Goal: Task Accomplishment & Management: Manage account settings

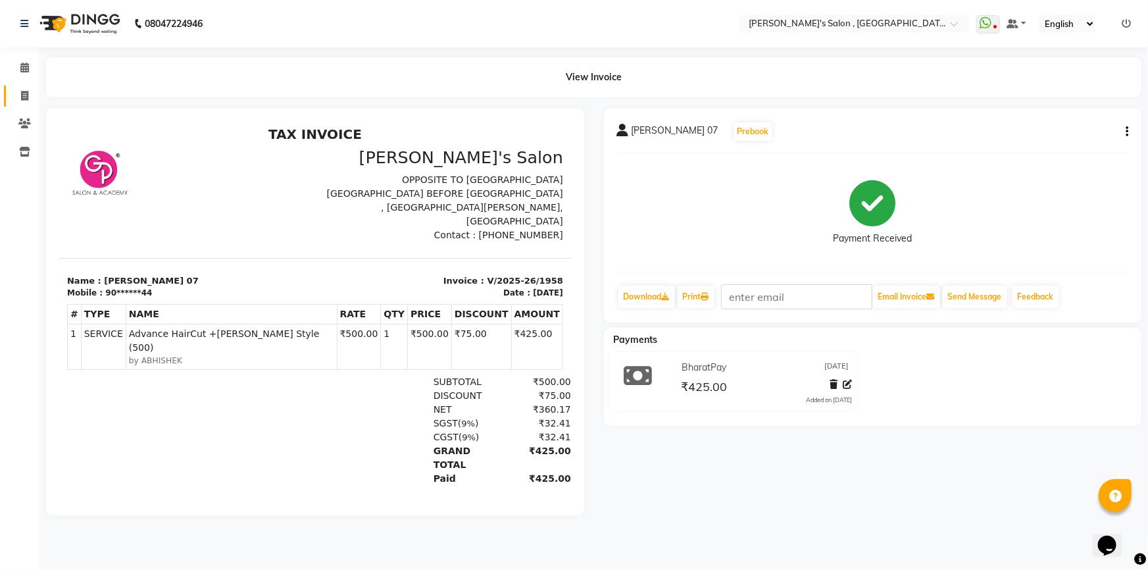
click at [12, 97] on link "Invoice" at bounding box center [20, 97] width 32 height 22
select select "service"
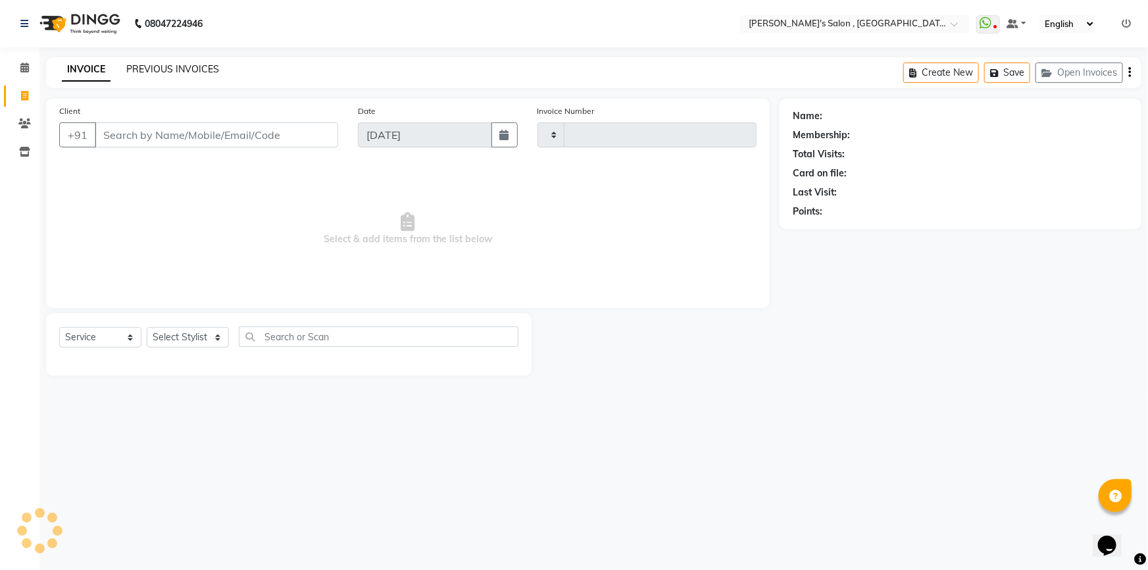
type input "1959"
select select "7416"
click at [203, 339] on select "Select Stylist ABHISHEK [PERSON_NAME] AKASH SH ARJUN SIR Manager [PERSON_NAME] …" at bounding box center [188, 337] width 82 height 20
select select "67371"
click at [147, 327] on select "Select Stylist ABHISHEK [PERSON_NAME] AKASH SH ARJUN SIR Manager [PERSON_NAME] …" at bounding box center [188, 337] width 82 height 20
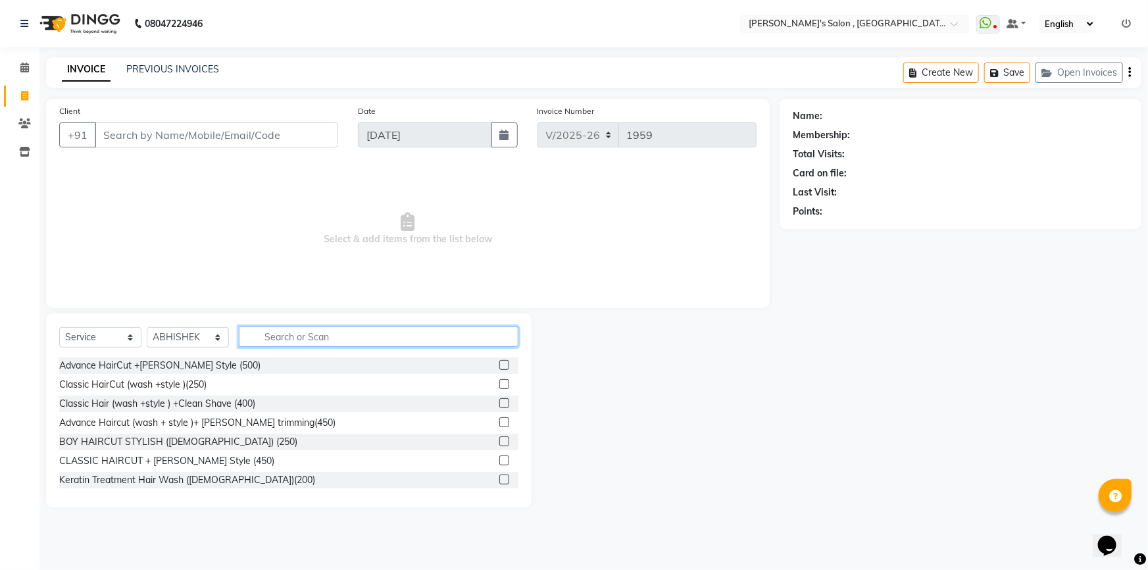
click at [299, 337] on input "text" at bounding box center [379, 336] width 280 height 20
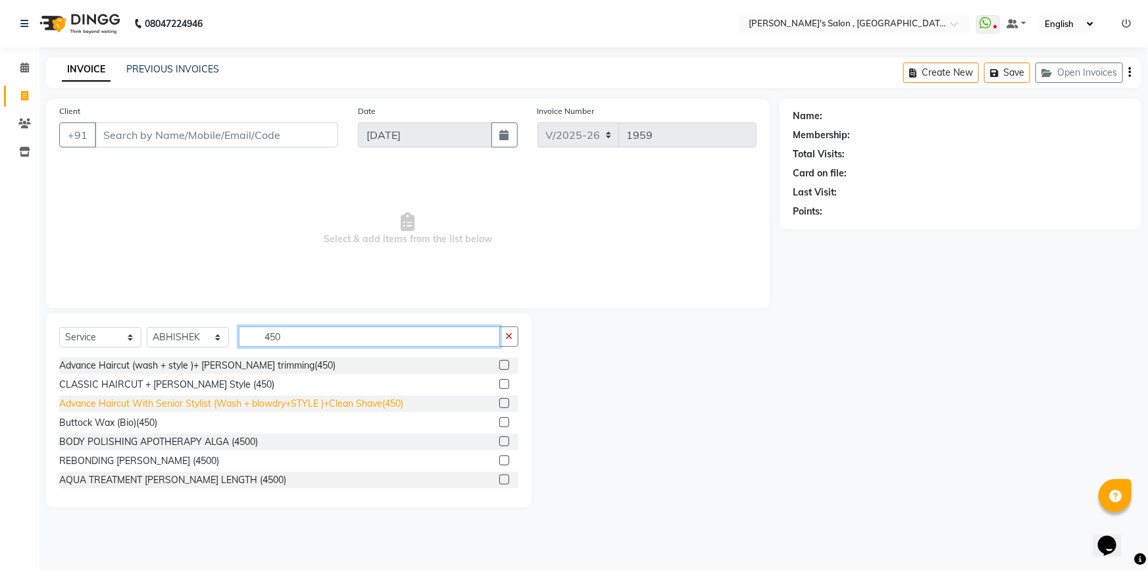
type input "450"
click at [297, 401] on div "Advance Haircut With Senior Stylist (Wash + blowdry+STYLE )+Clean Shave(450)" at bounding box center [231, 404] width 344 height 14
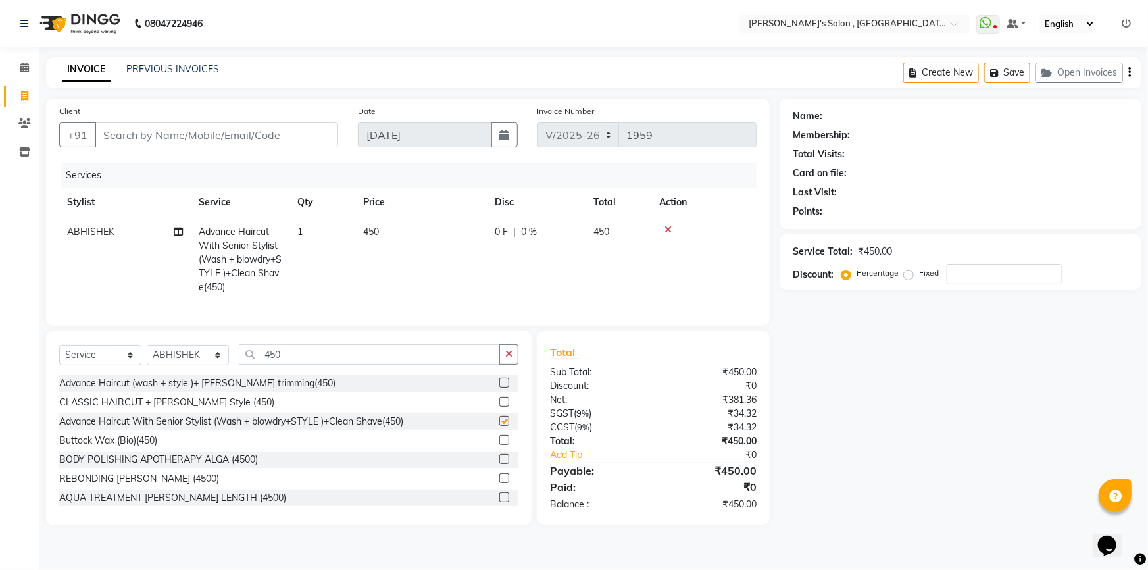
checkbox input "false"
click at [309, 363] on input "450" at bounding box center [369, 354] width 261 height 20
type input "4"
type input "450"
click at [293, 428] on div "Advance Haircut With Senior Stylist (Wash + blowdry+STYLE )+Clean Shave(450)" at bounding box center [231, 421] width 344 height 14
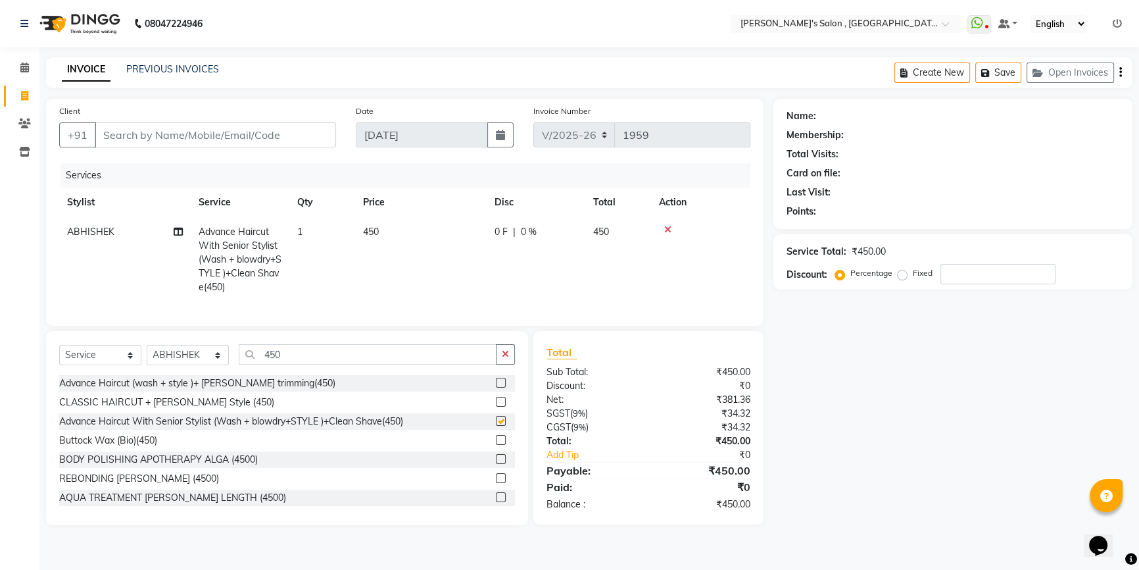
checkbox input "false"
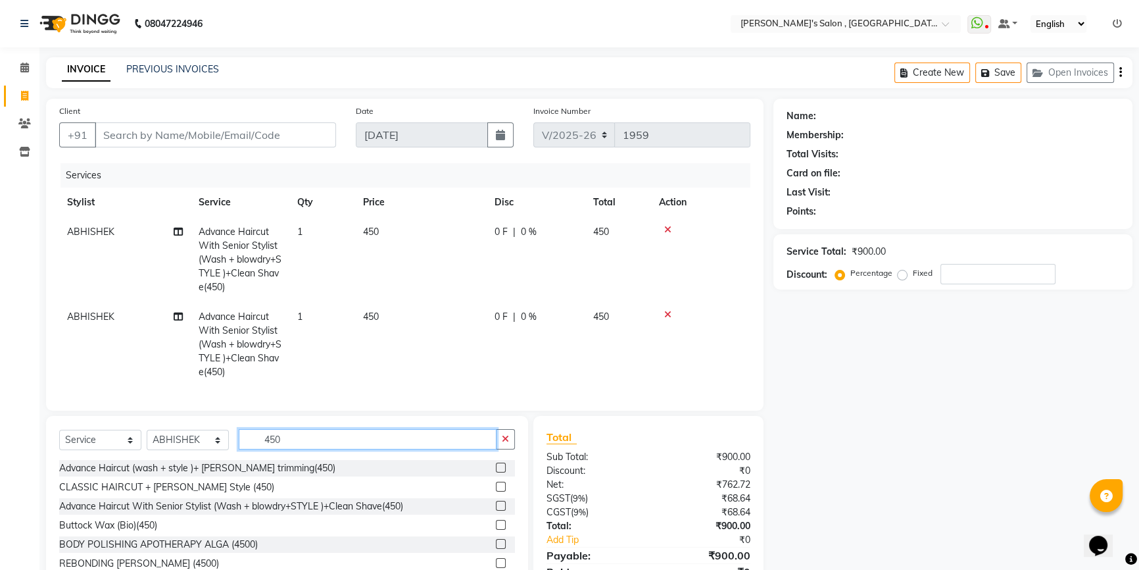
click at [293, 442] on input "450" at bounding box center [368, 439] width 258 height 20
type input "4"
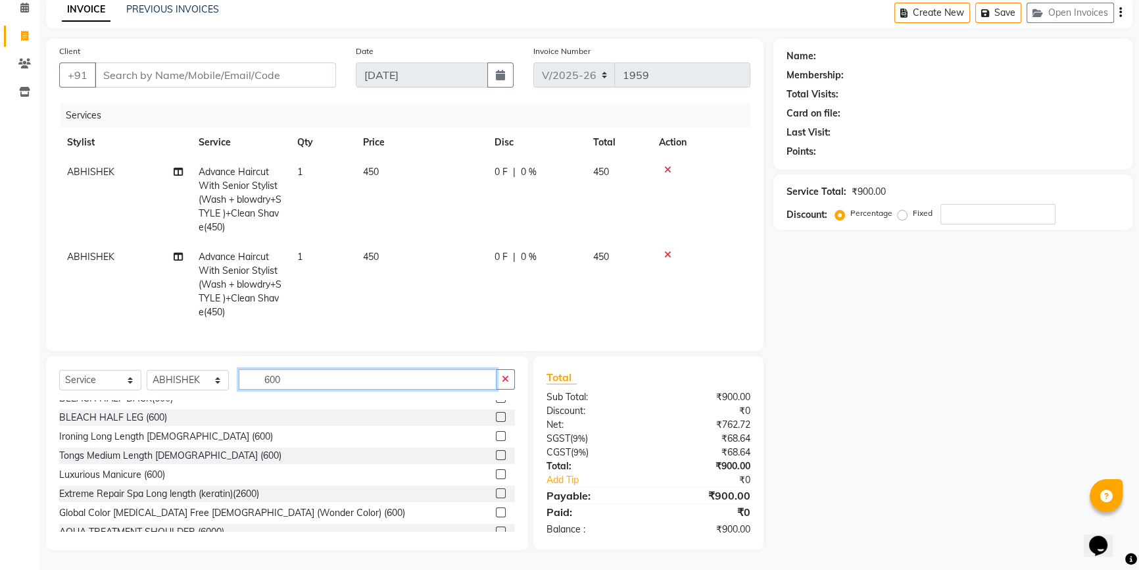
scroll to position [299, 0]
type input "600"
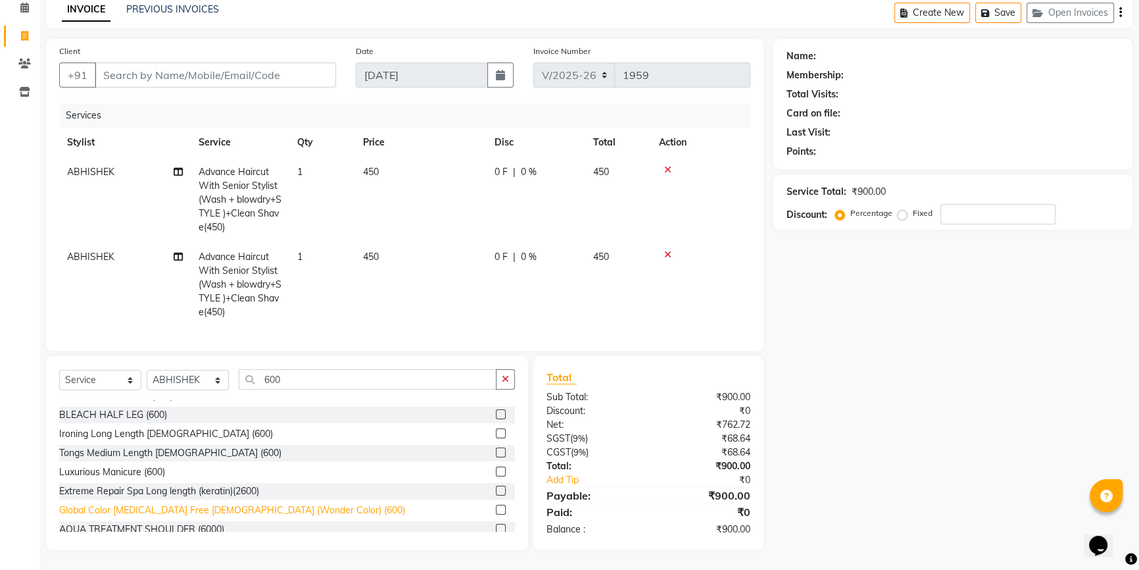
click at [251, 506] on div "Global Color [MEDICAL_DATA] Free [DEMOGRAPHIC_DATA] (Wonder Color) (600)" at bounding box center [232, 510] width 346 height 14
checkbox input "false"
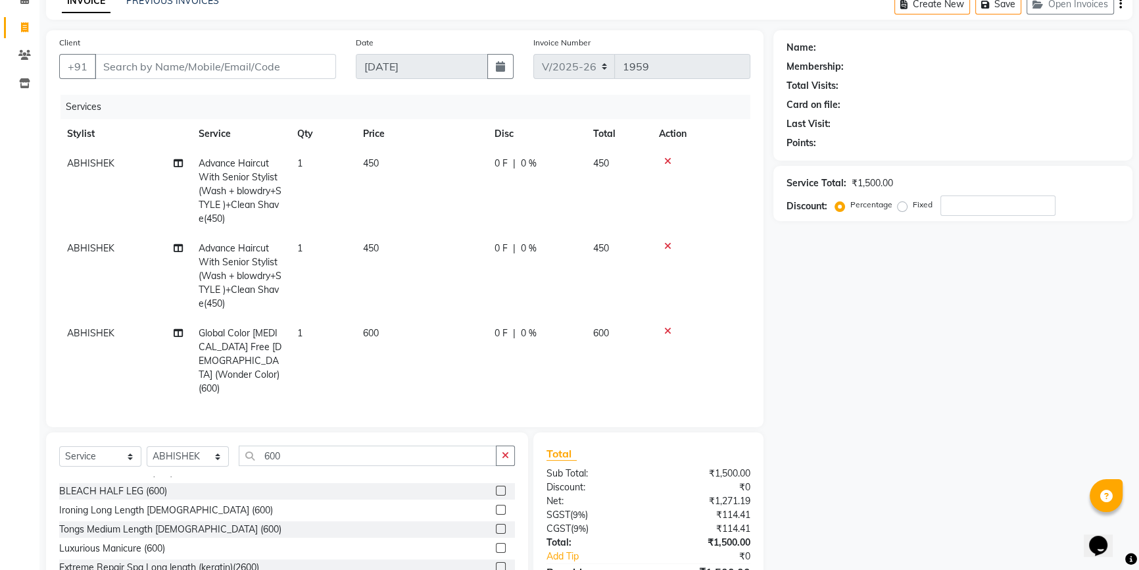
click at [87, 338] on span "ABHISHEK" at bounding box center [90, 333] width 47 height 12
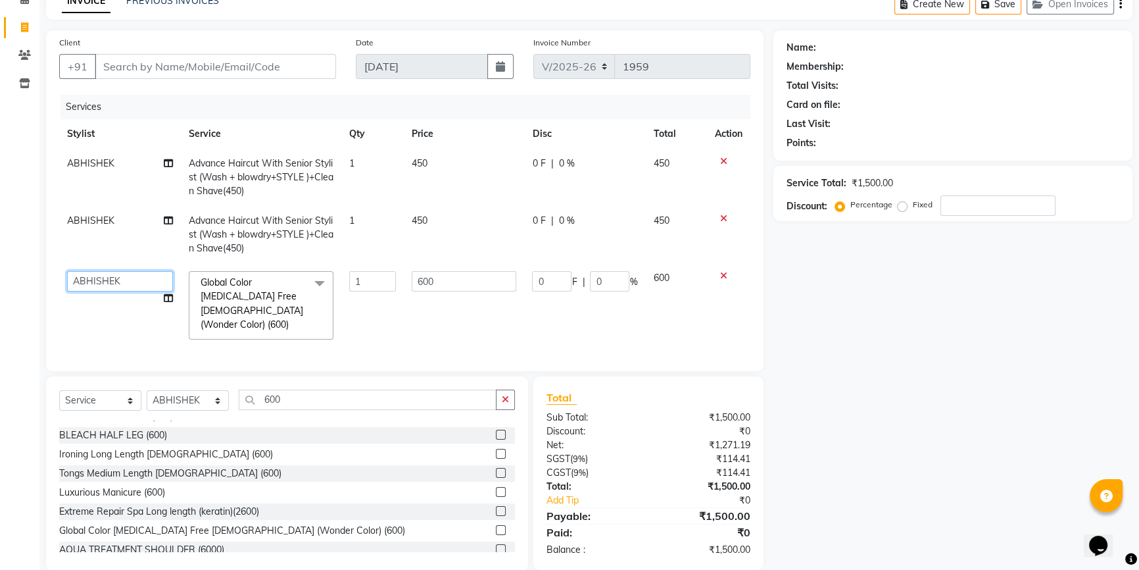
click at [112, 286] on select "ABHISHEK [PERSON_NAME] AKASH SH ARJUN SIR Manager [PERSON_NAME] [PERSON_NAME] […" at bounding box center [120, 281] width 106 height 20
select select "79873"
click at [107, 224] on span "ABHISHEK" at bounding box center [90, 220] width 47 height 12
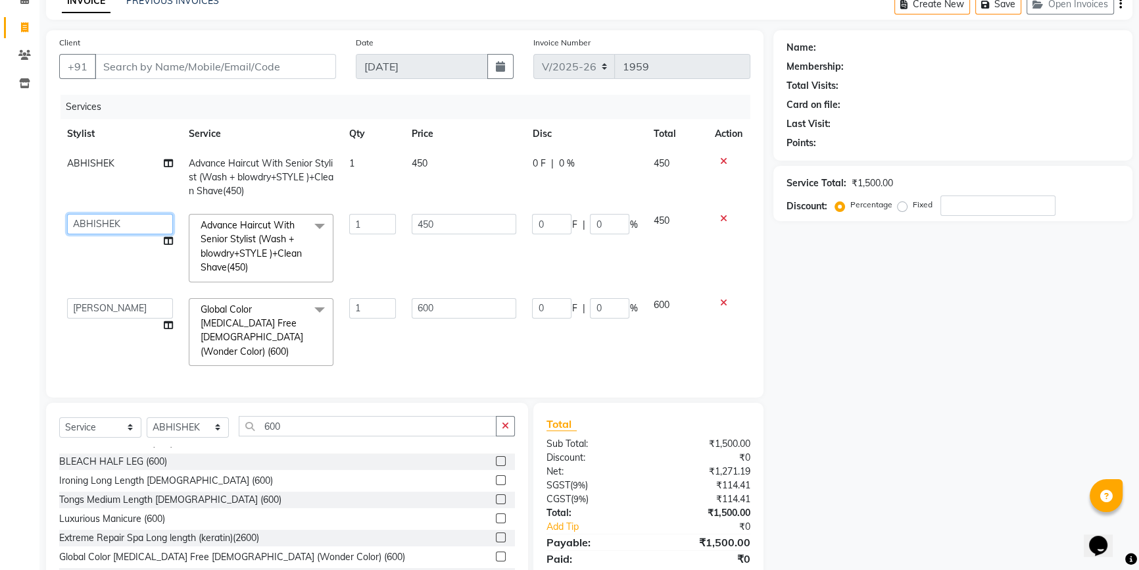
click at [116, 214] on select "ABHISHEK [PERSON_NAME] AKASH SH ARJUN SIR Manager [PERSON_NAME] [PERSON_NAME] […" at bounding box center [120, 224] width 106 height 20
select select "79873"
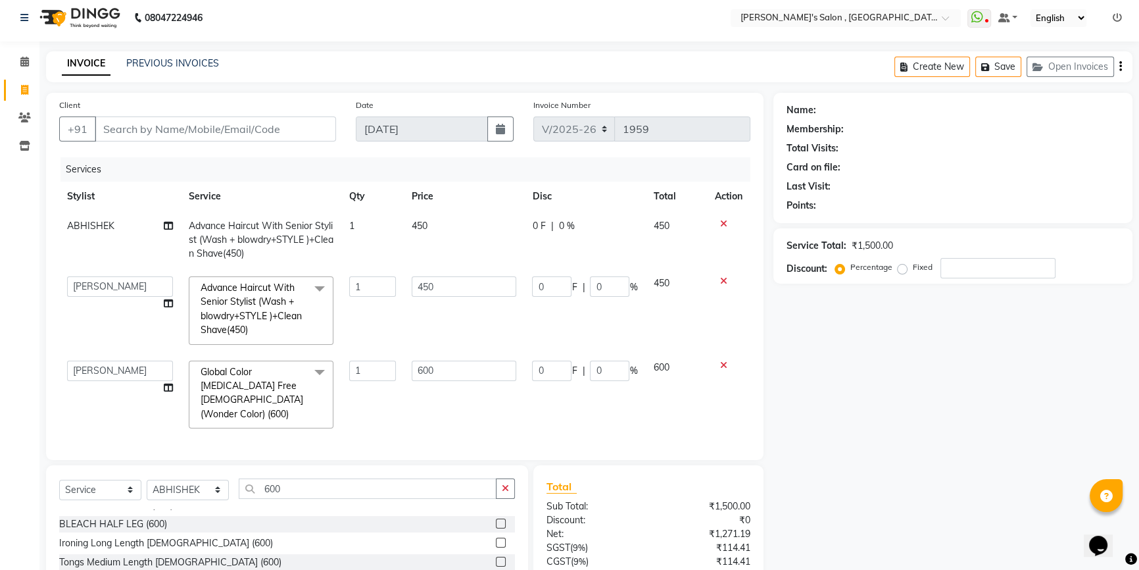
scroll to position [0, 0]
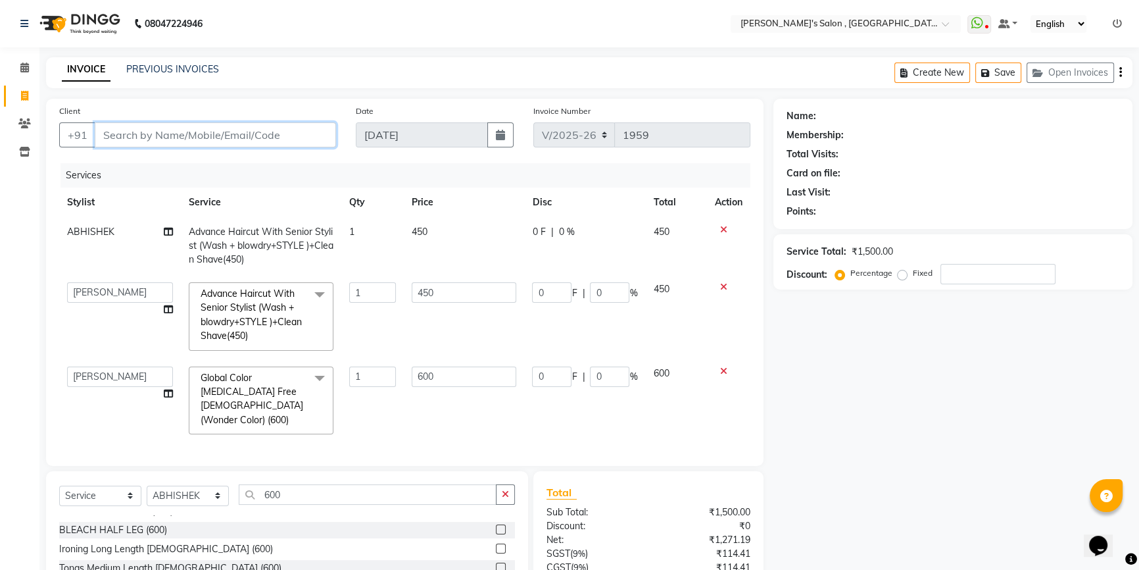
click at [197, 133] on input "Client" at bounding box center [215, 134] width 241 height 25
type input "0"
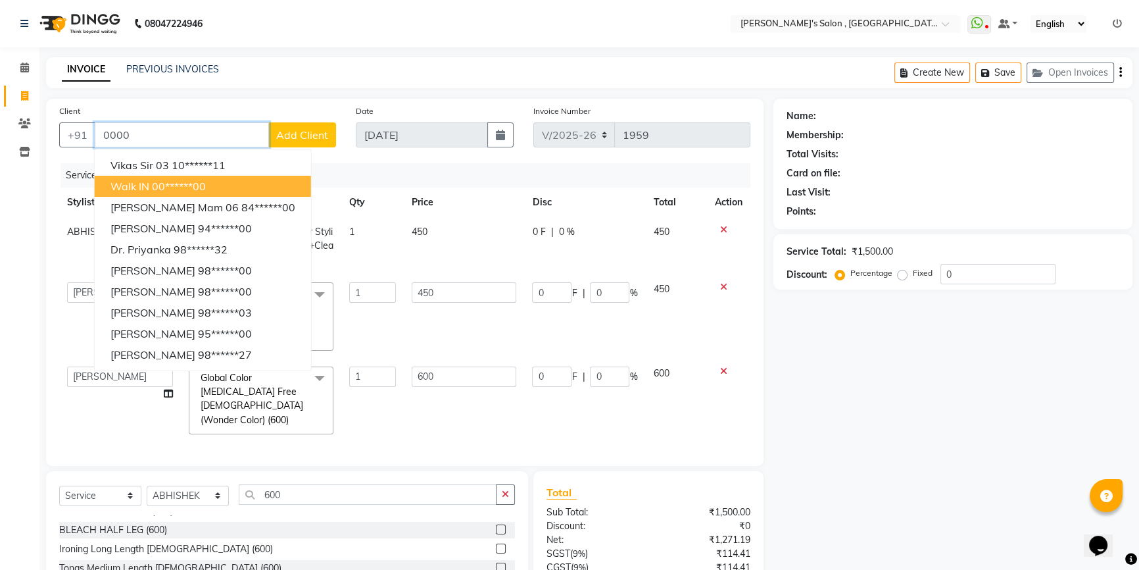
click at [170, 192] on ngb-highlight "00******00" at bounding box center [179, 186] width 54 height 13
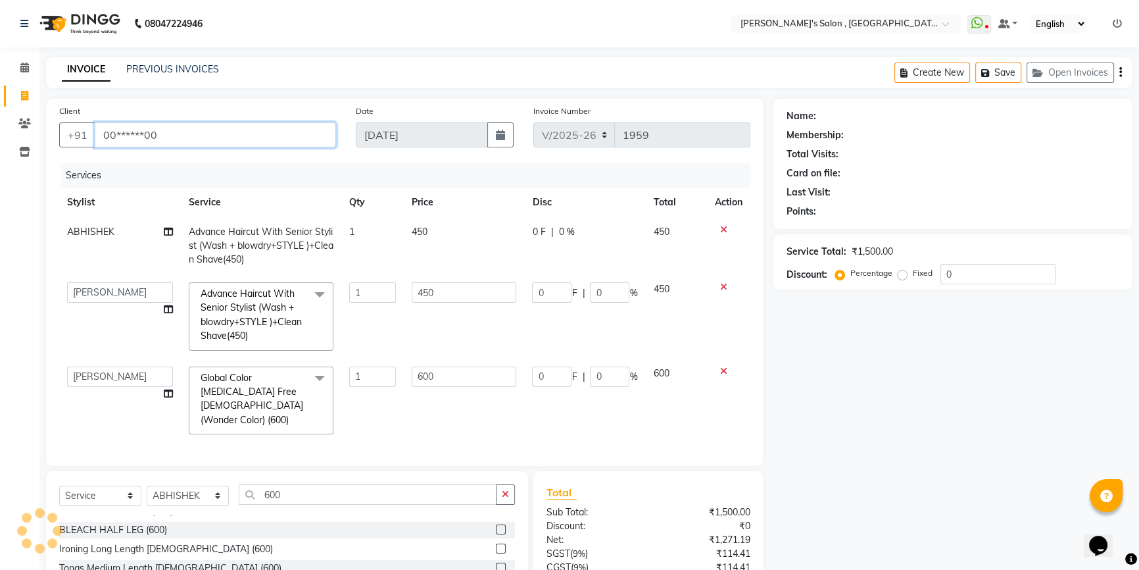
type input "00******00"
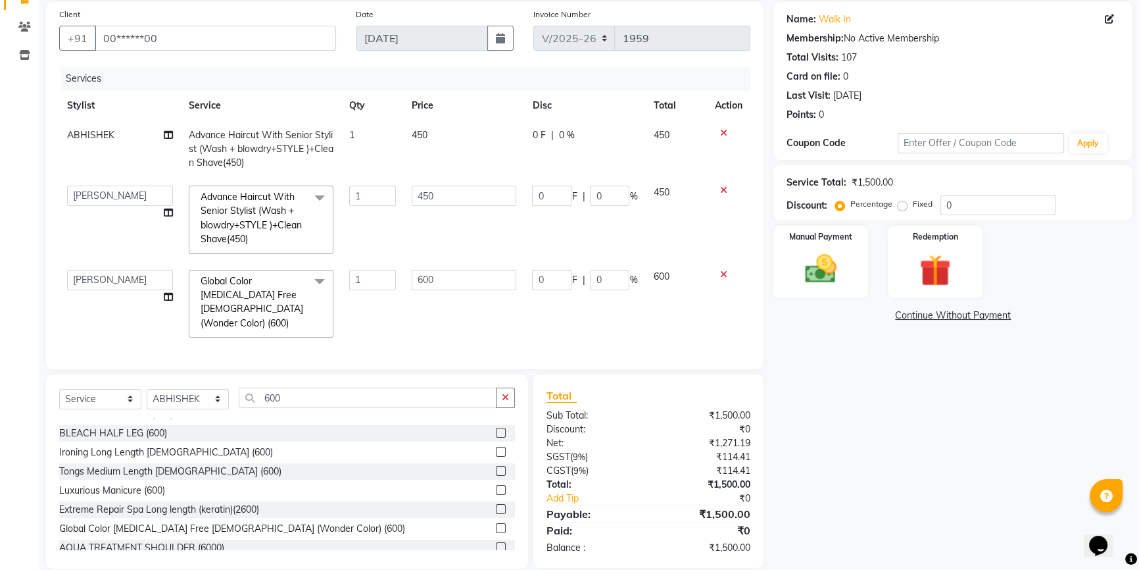
scroll to position [110, 0]
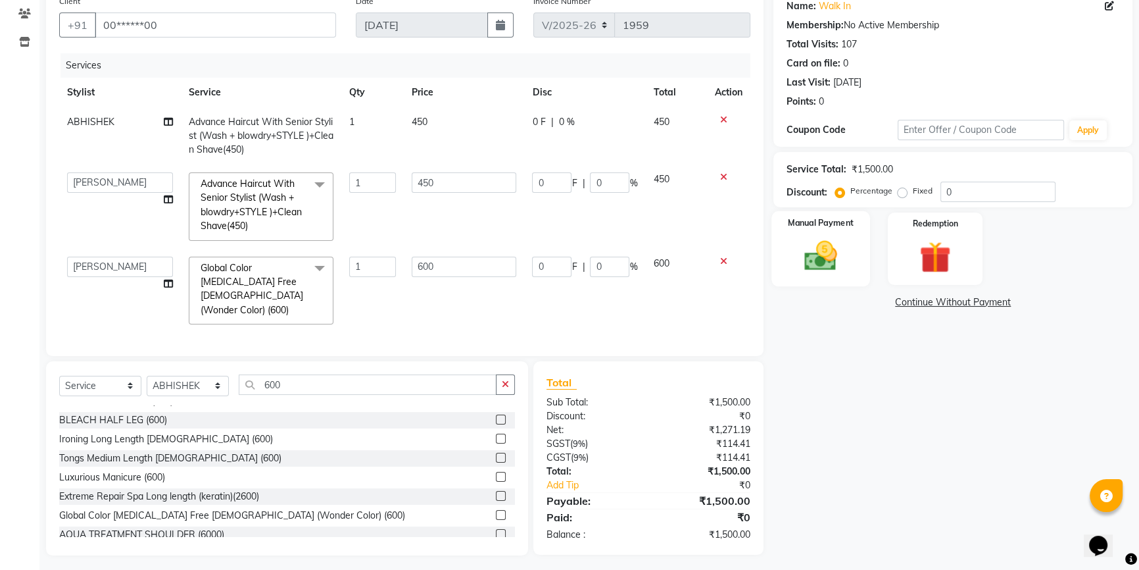
click at [849, 260] on div "Manual Payment" at bounding box center [821, 248] width 99 height 75
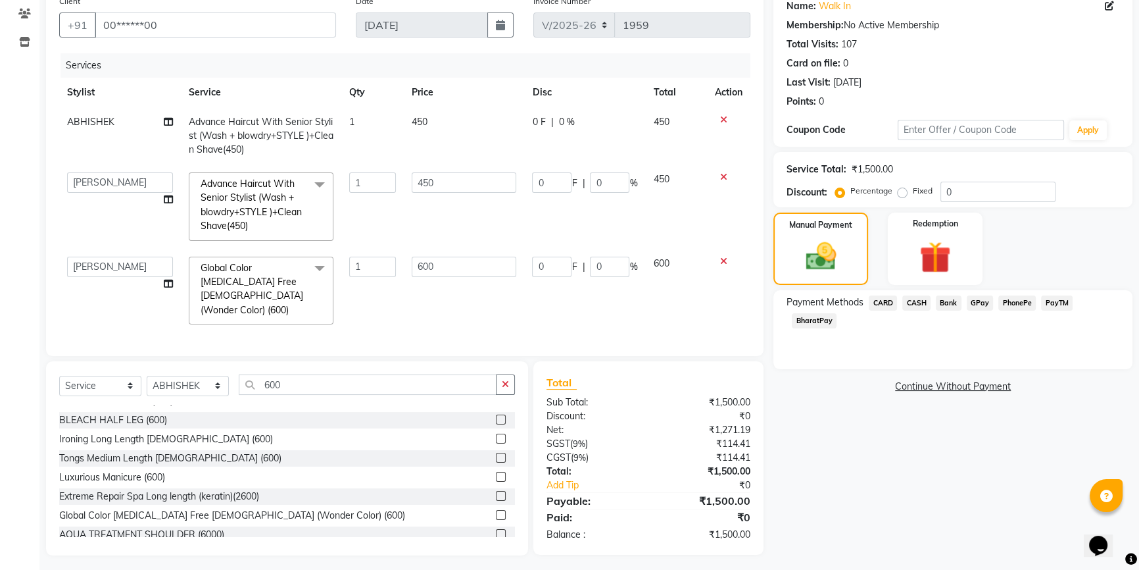
click at [818, 318] on span "BharatPay" at bounding box center [814, 320] width 45 height 15
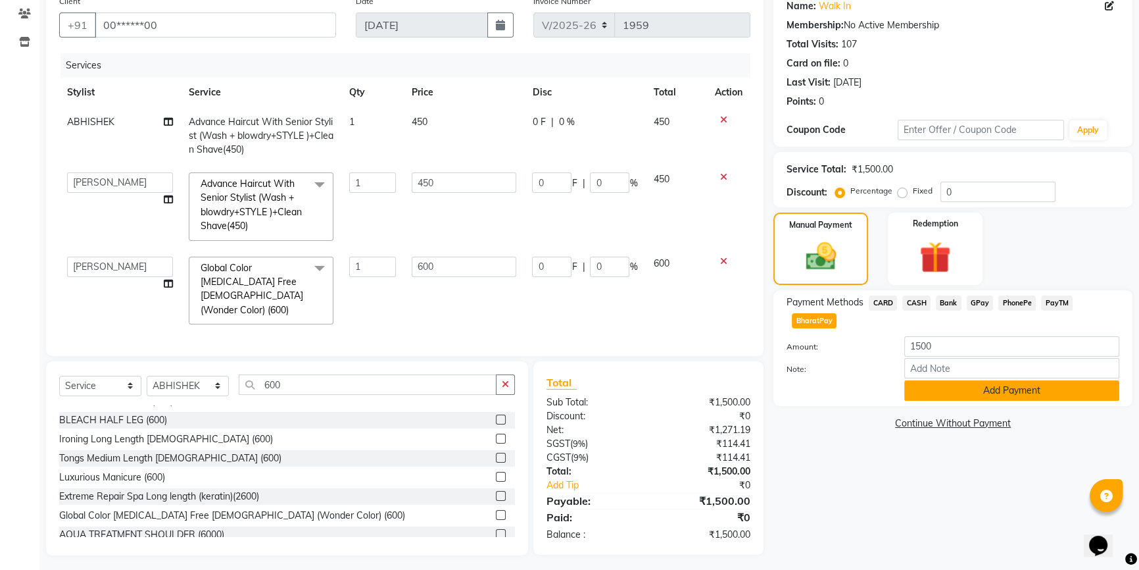
click at [967, 393] on button "Add Payment" at bounding box center [1012, 390] width 215 height 20
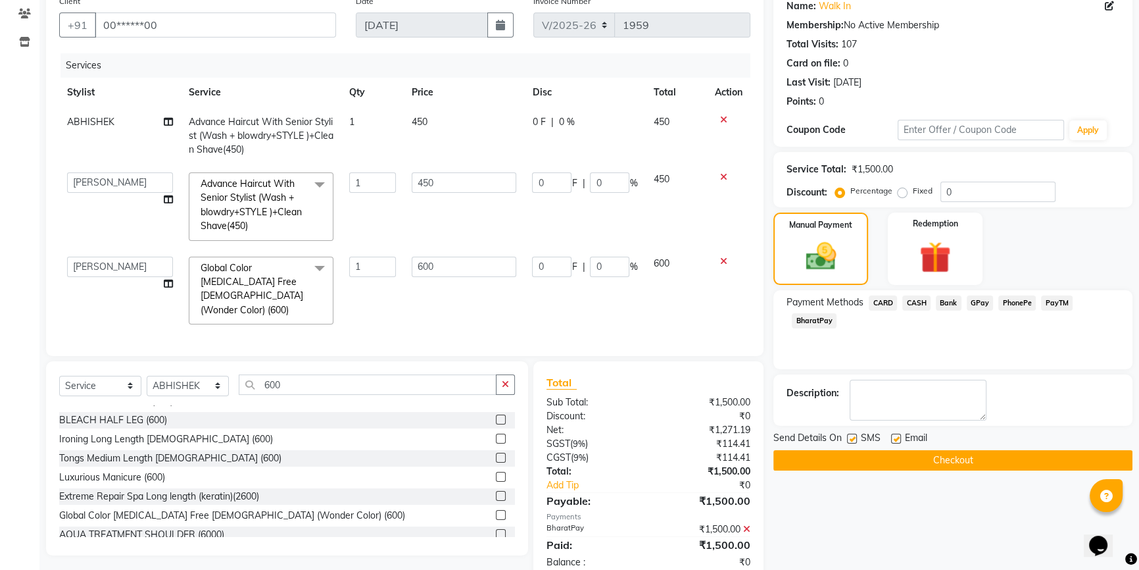
click at [943, 459] on button "Checkout" at bounding box center [953, 460] width 359 height 20
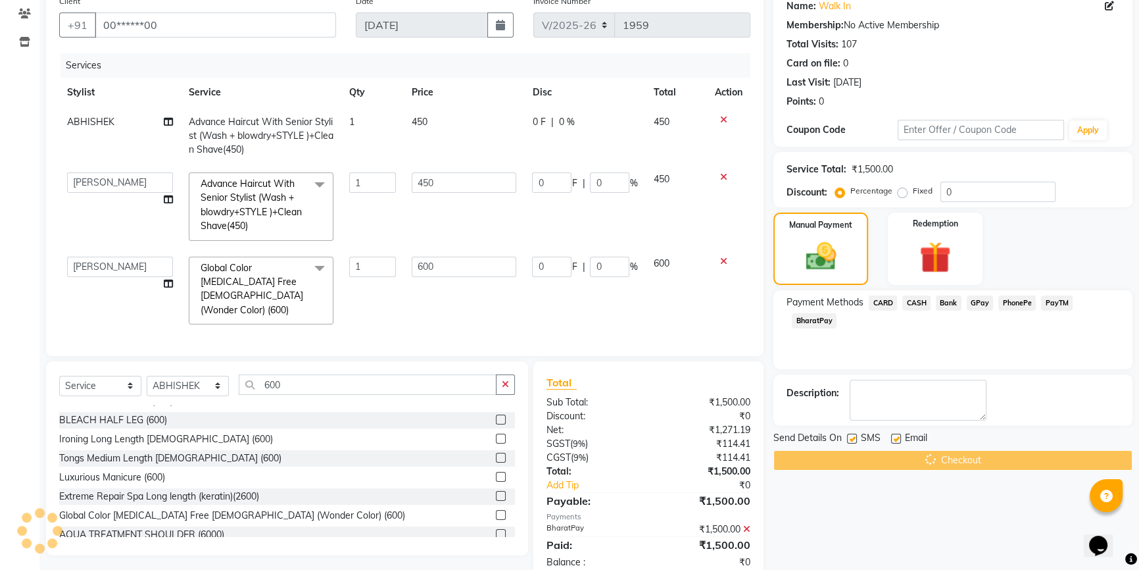
scroll to position [137, 0]
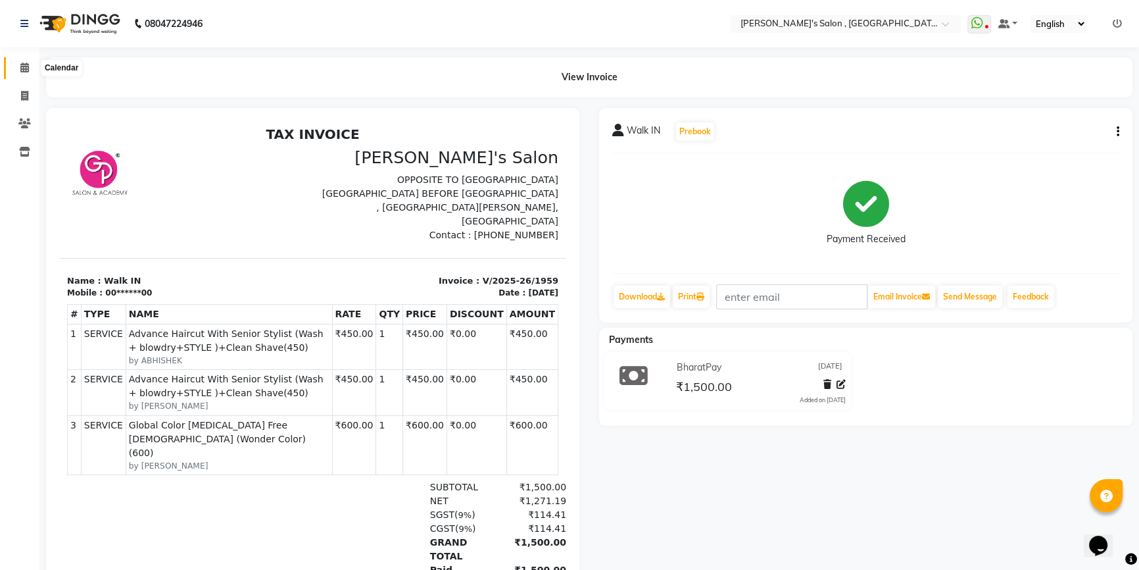
click at [19, 73] on span at bounding box center [24, 68] width 23 height 15
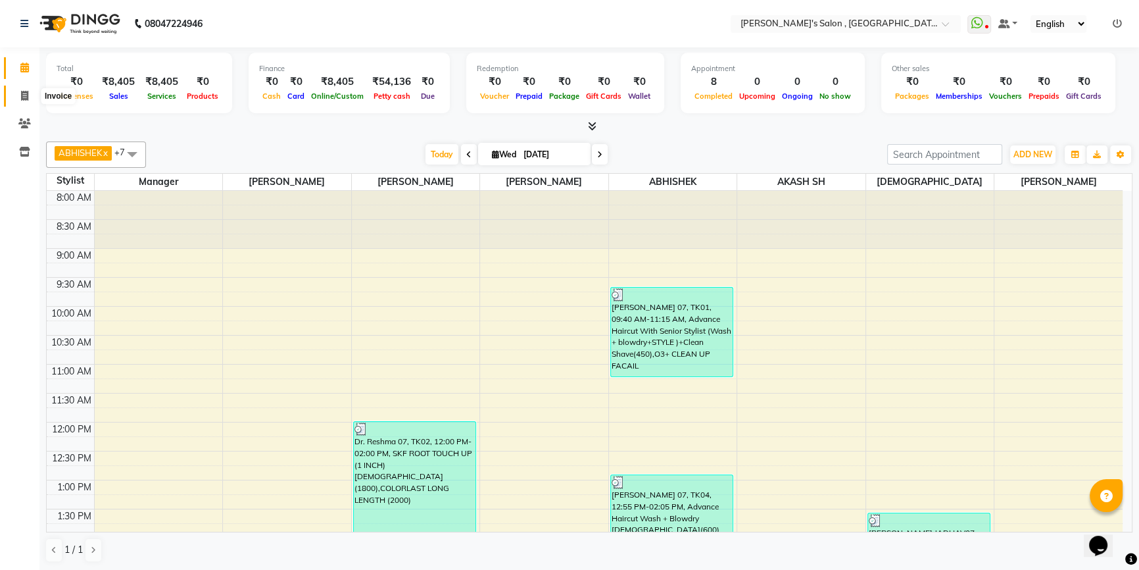
click at [26, 99] on icon at bounding box center [24, 96] width 7 height 10
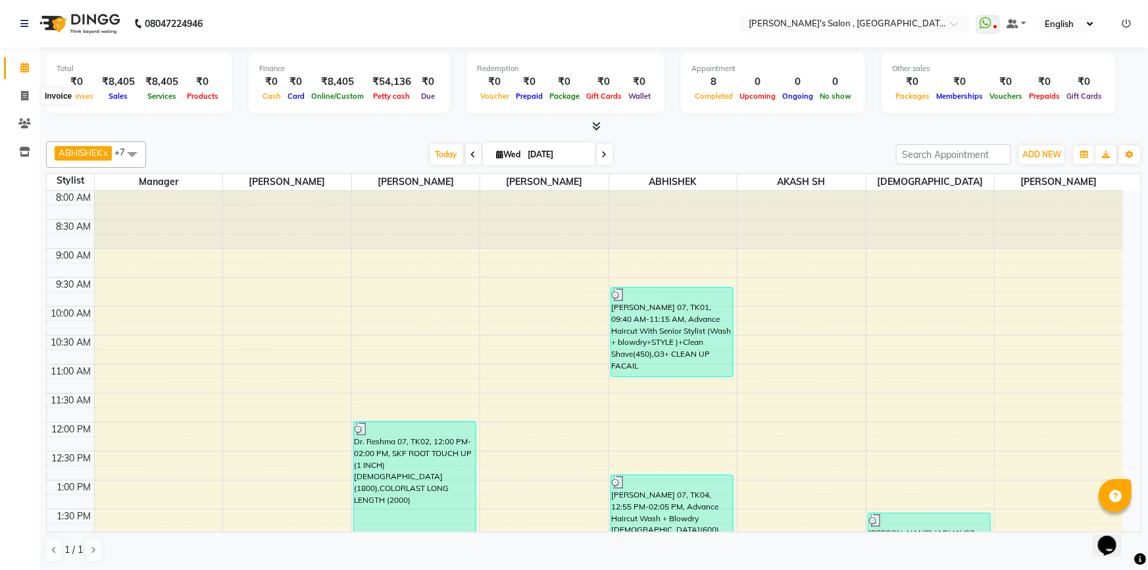
select select "service"
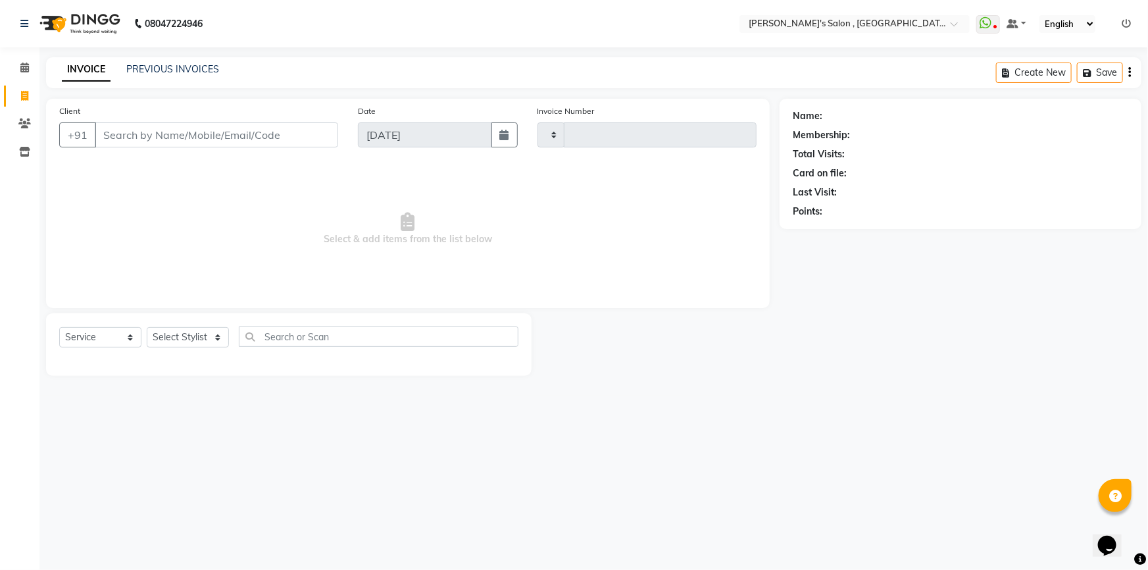
type input "1960"
select select "7416"
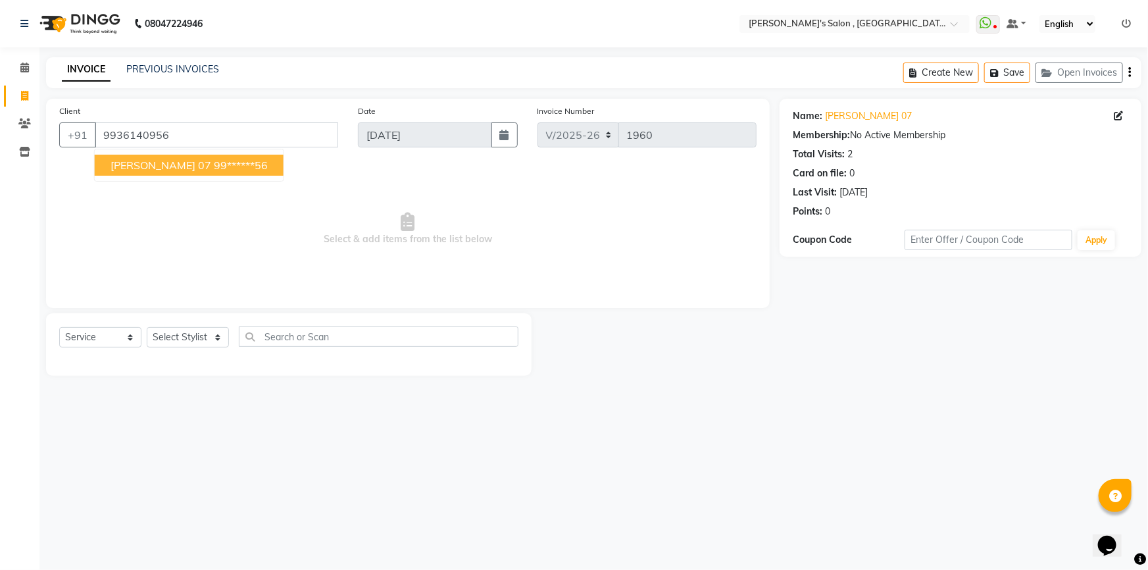
click at [234, 168] on ngb-highlight "99******56" at bounding box center [241, 165] width 54 height 13
type input "99******56"
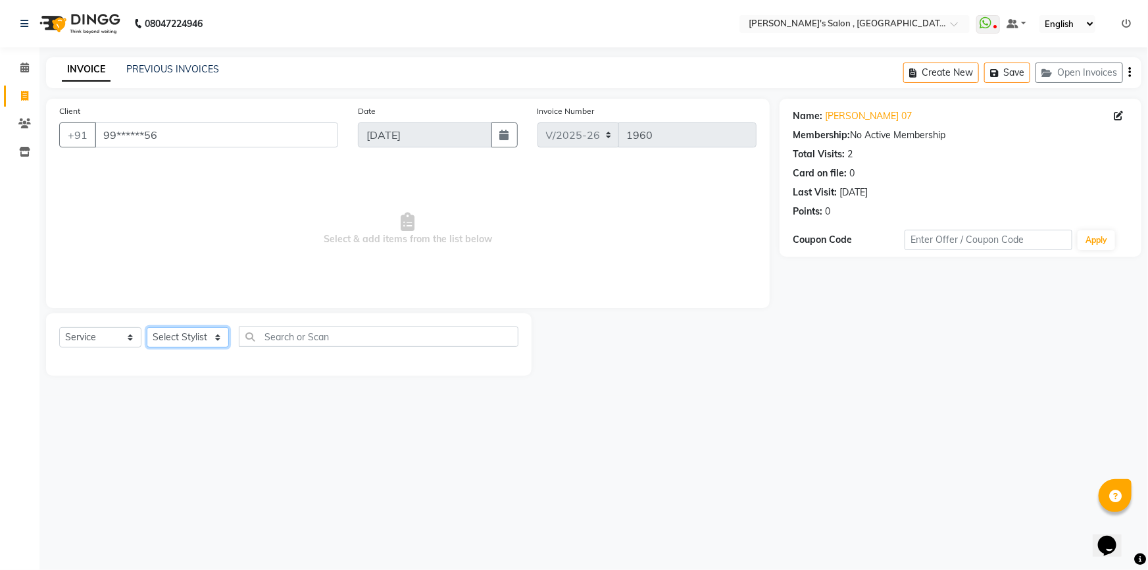
drag, startPoint x: 188, startPoint y: 338, endPoint x: 184, endPoint y: 347, distance: 10.0
click at [188, 338] on select "Select Stylist ABHISHEK ADITYA J AKASH SH ARJUN SIR Manager MANGESH NAGESH SAHI…" at bounding box center [188, 337] width 82 height 20
select select "79873"
click at [147, 327] on select "Select Stylist ABHISHEK ADITYA J AKASH SH ARJUN SIR Manager MANGESH NAGESH SAHI…" at bounding box center [188, 337] width 82 height 20
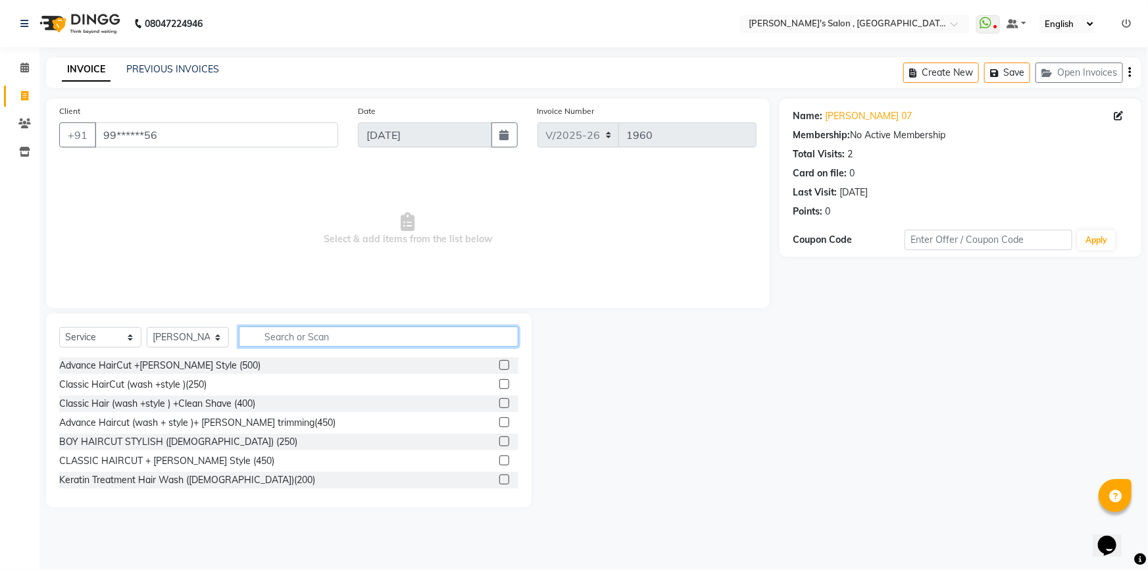
click at [276, 339] on input "text" at bounding box center [379, 336] width 280 height 20
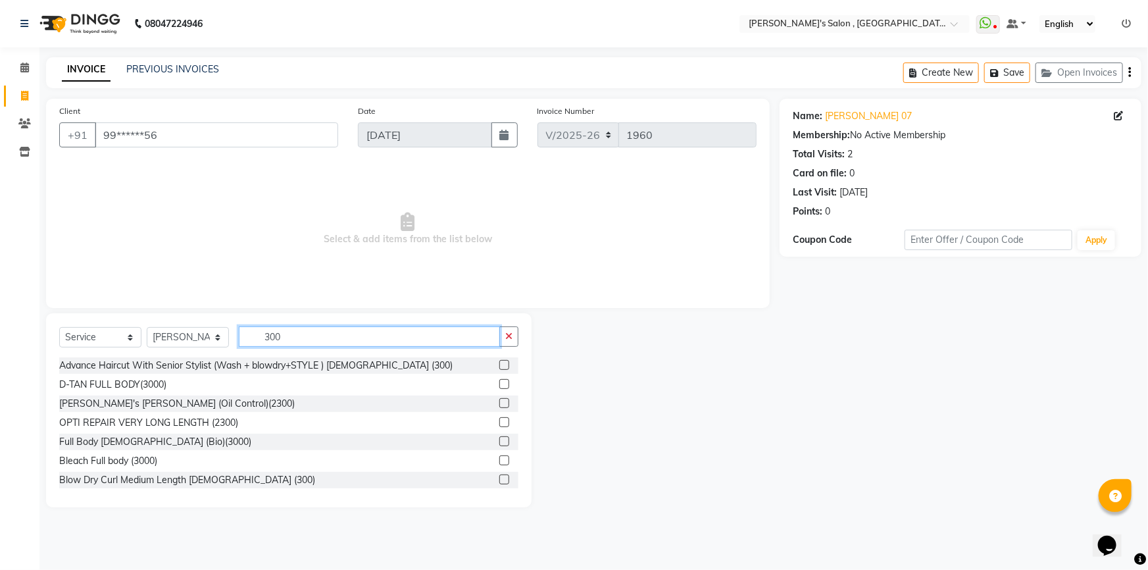
type input "300"
click at [499, 366] on label at bounding box center [504, 365] width 10 height 10
click at [499, 366] on input "checkbox" at bounding box center [503, 365] width 9 height 9
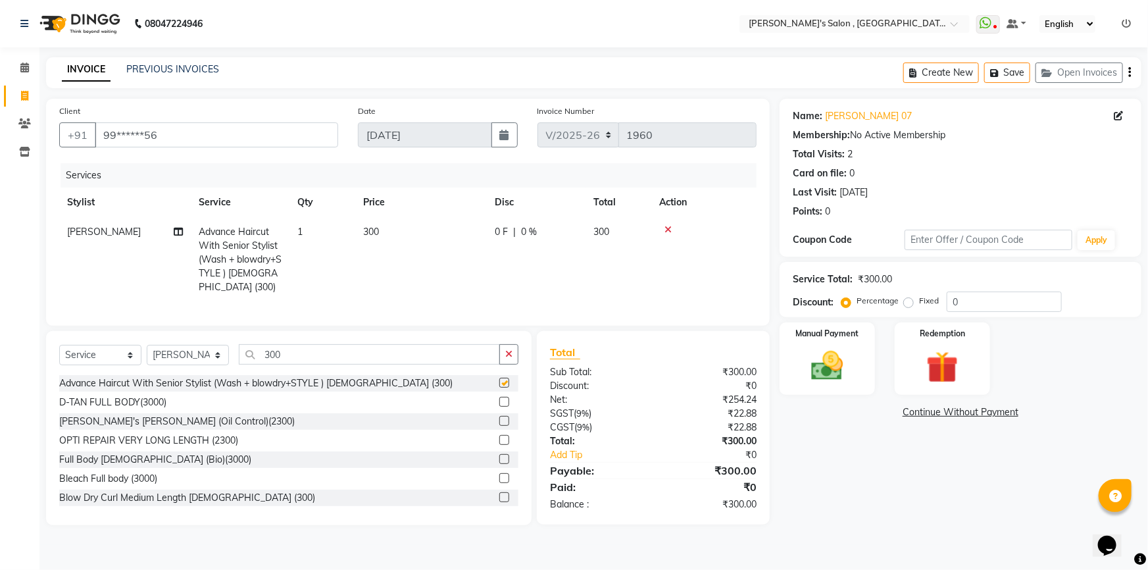
checkbox input "false"
click at [803, 378] on img at bounding box center [828, 366] width 54 height 38
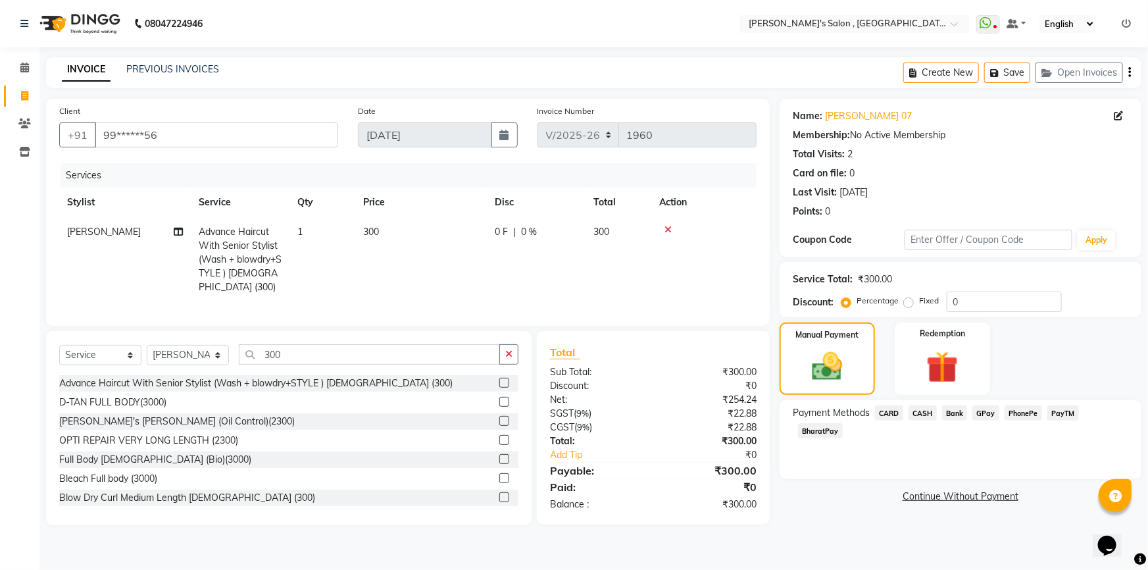
click at [843, 423] on span "BharatPay" at bounding box center [820, 430] width 45 height 15
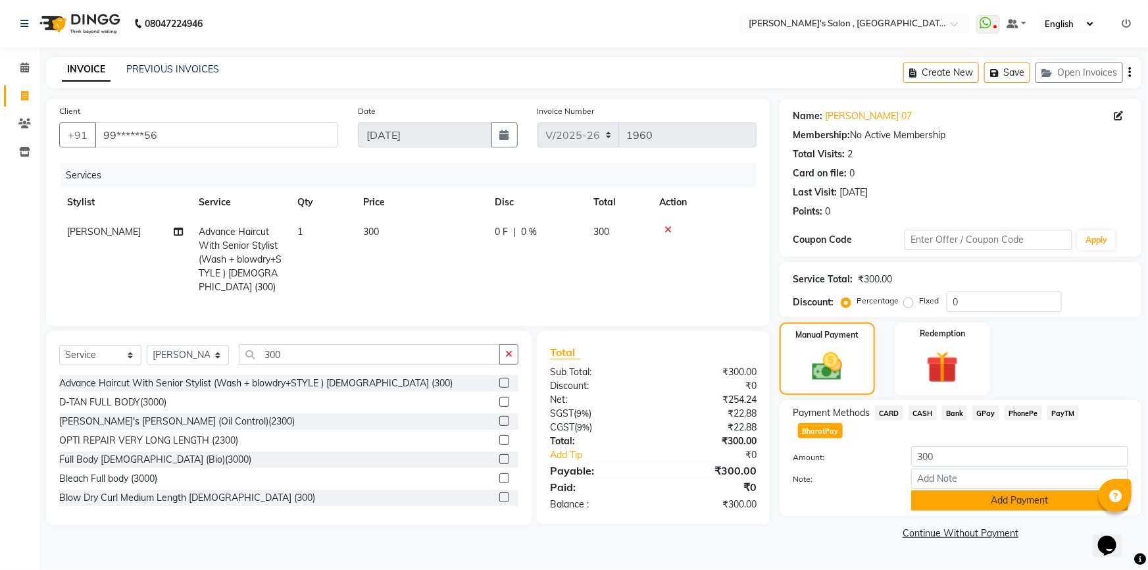
click at [1048, 490] on button "Add Payment" at bounding box center [1019, 500] width 217 height 20
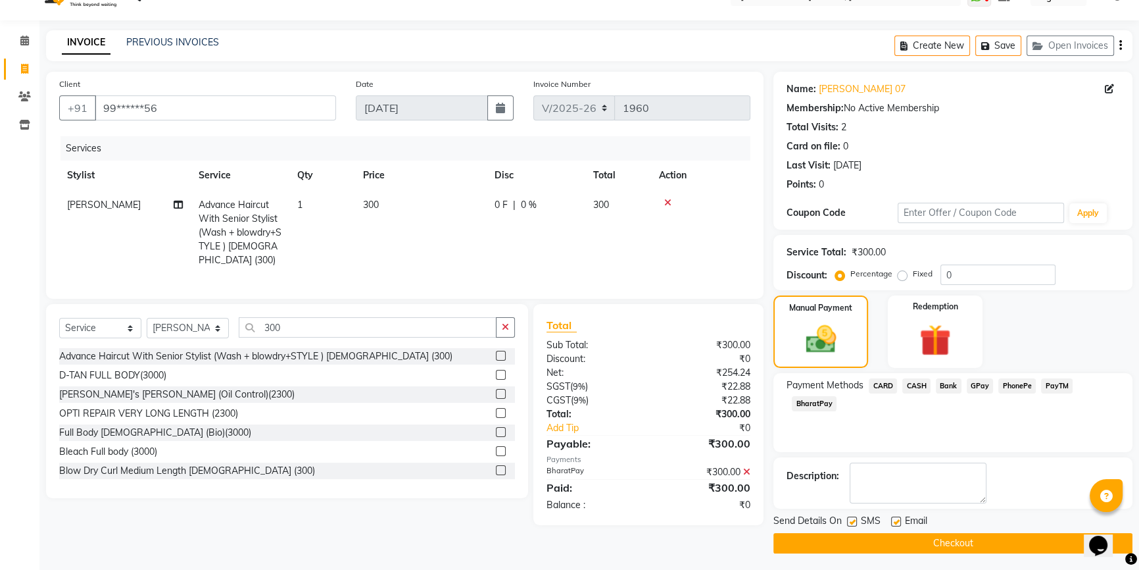
scroll to position [29, 0]
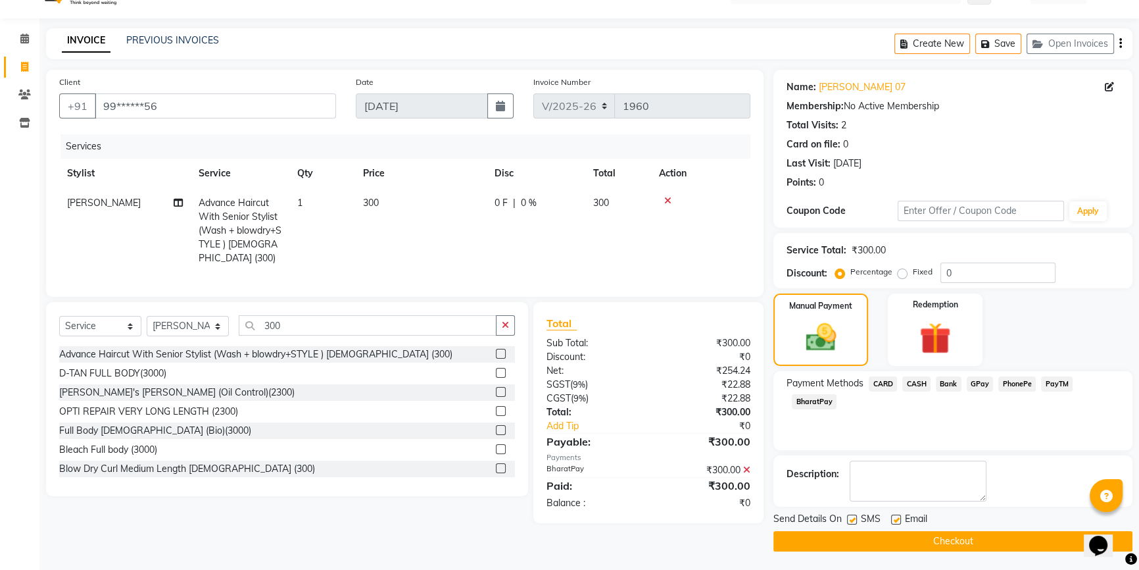
click at [978, 544] on button "Checkout" at bounding box center [953, 541] width 359 height 20
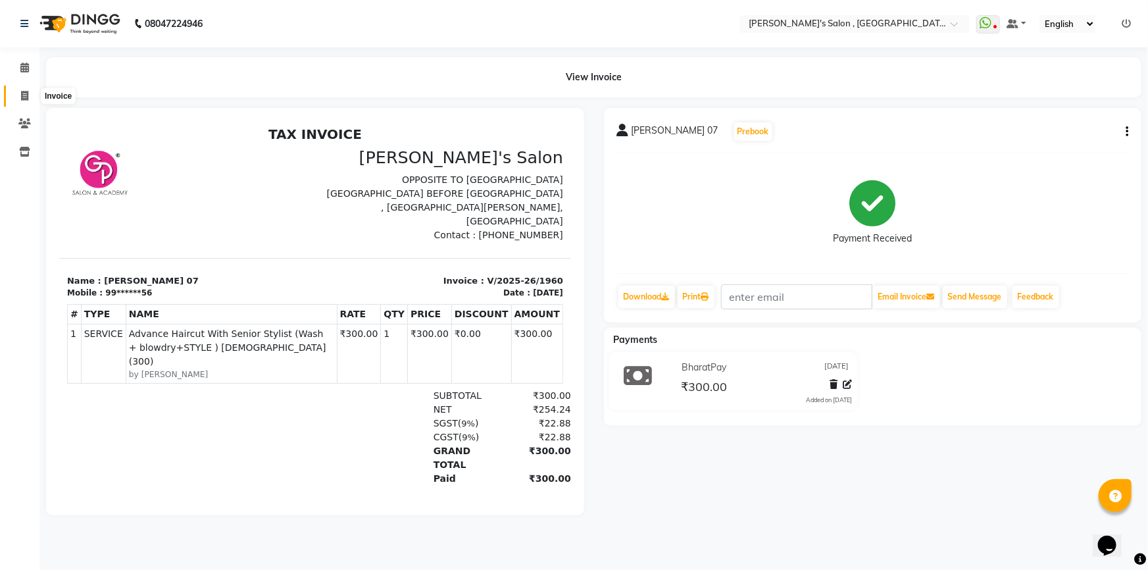
click at [22, 97] on icon at bounding box center [24, 96] width 7 height 10
select select "service"
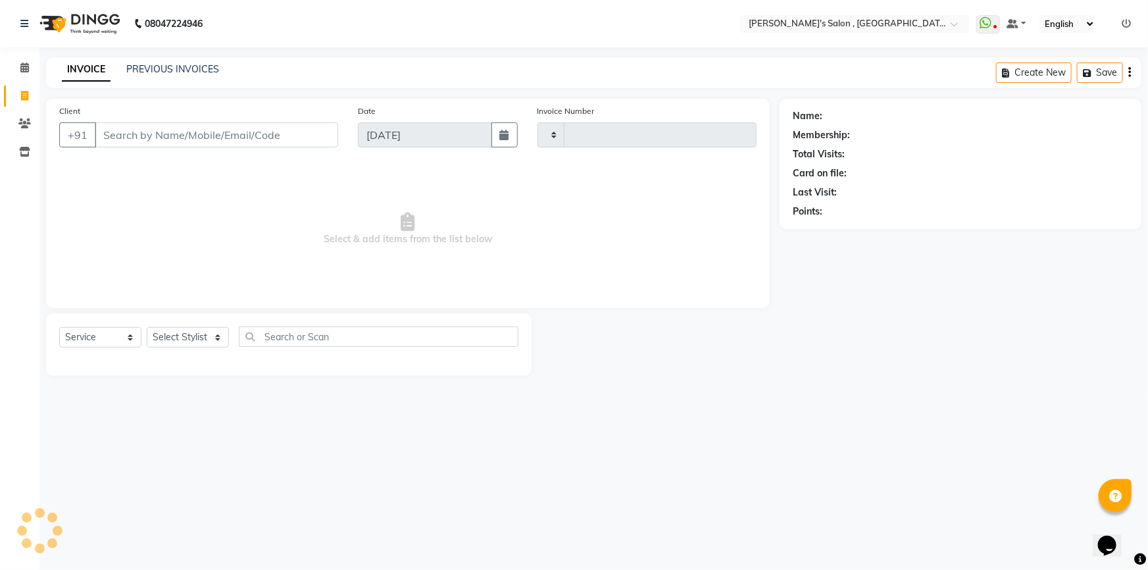
type input "1962"
select select "7416"
click at [180, 338] on select "Select Stylist ABHISHEK [PERSON_NAME] AKASH SH ARJUN SIR Manager [PERSON_NAME] …" at bounding box center [188, 337] width 82 height 20
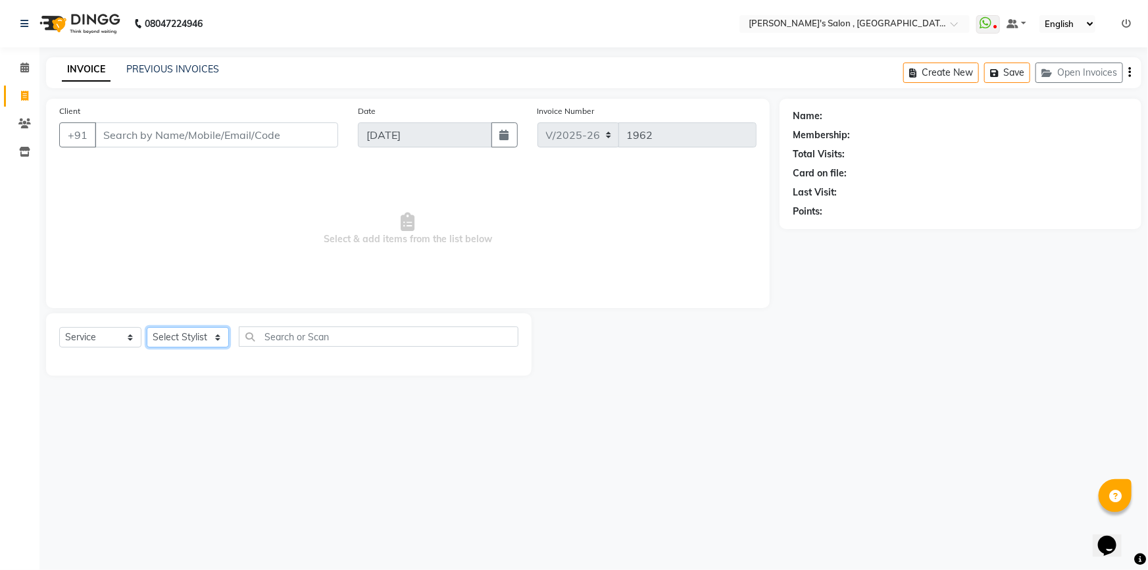
click at [180, 338] on select "Select Stylist ABHISHEK [PERSON_NAME] AKASH SH ARJUN SIR Manager [PERSON_NAME] …" at bounding box center [188, 337] width 82 height 20
select select "79421"
click at [147, 327] on select "Select Stylist ABHISHEK [PERSON_NAME] AKASH SH ARJUN SIR Manager [PERSON_NAME] …" at bounding box center [188, 337] width 82 height 20
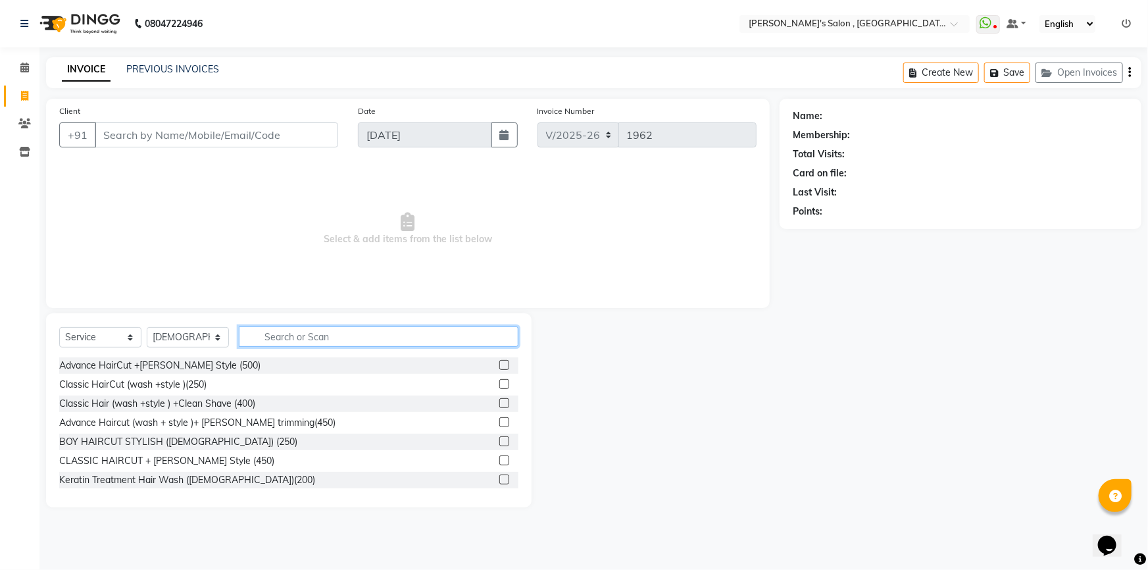
click at [314, 340] on input "text" at bounding box center [379, 336] width 280 height 20
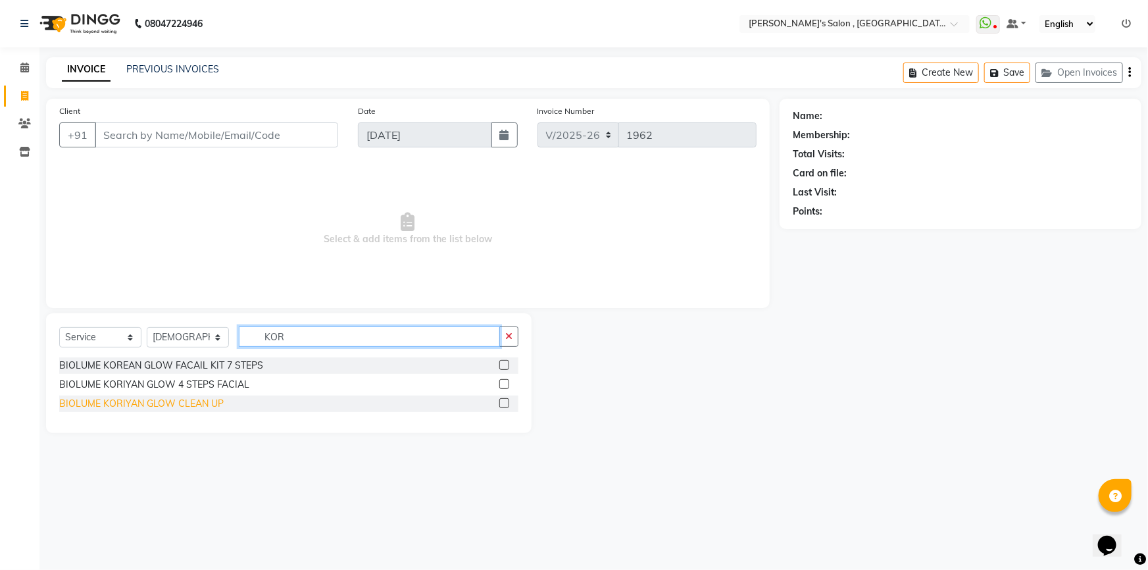
type input "KOR"
click at [205, 403] on div "BIOLUME KORIYAN GLOW CLEAN UP" at bounding box center [141, 404] width 164 height 14
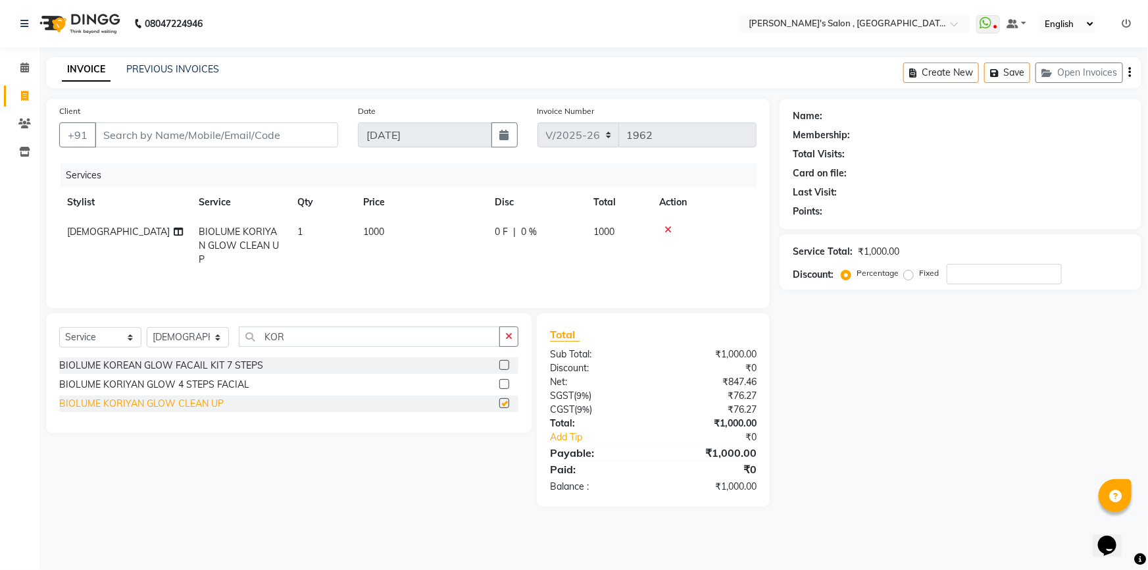
checkbox input "false"
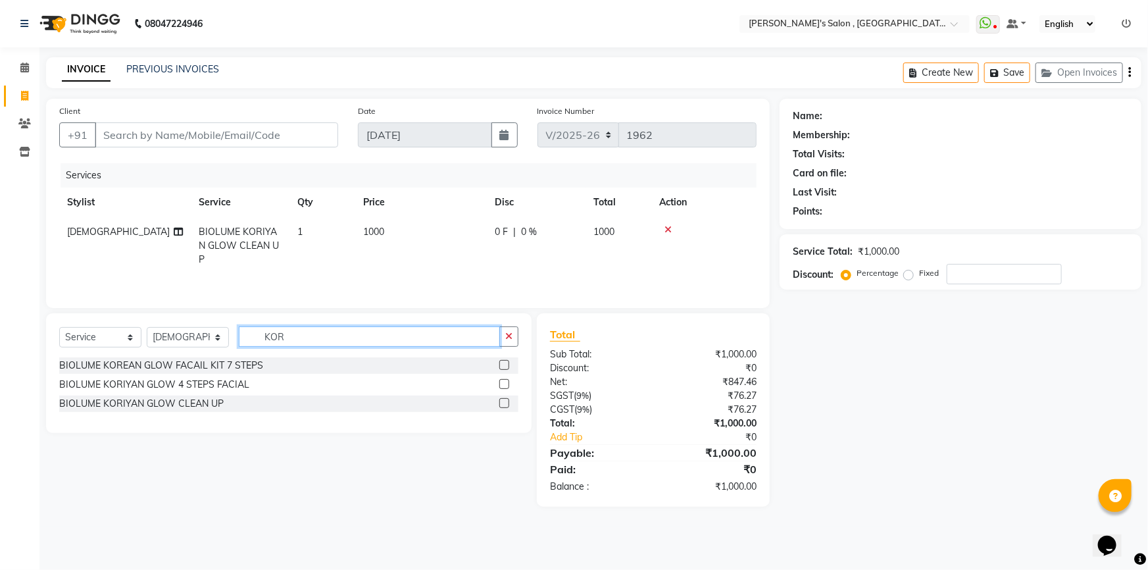
click at [336, 338] on input "KOR" at bounding box center [369, 336] width 261 height 20
type input "K"
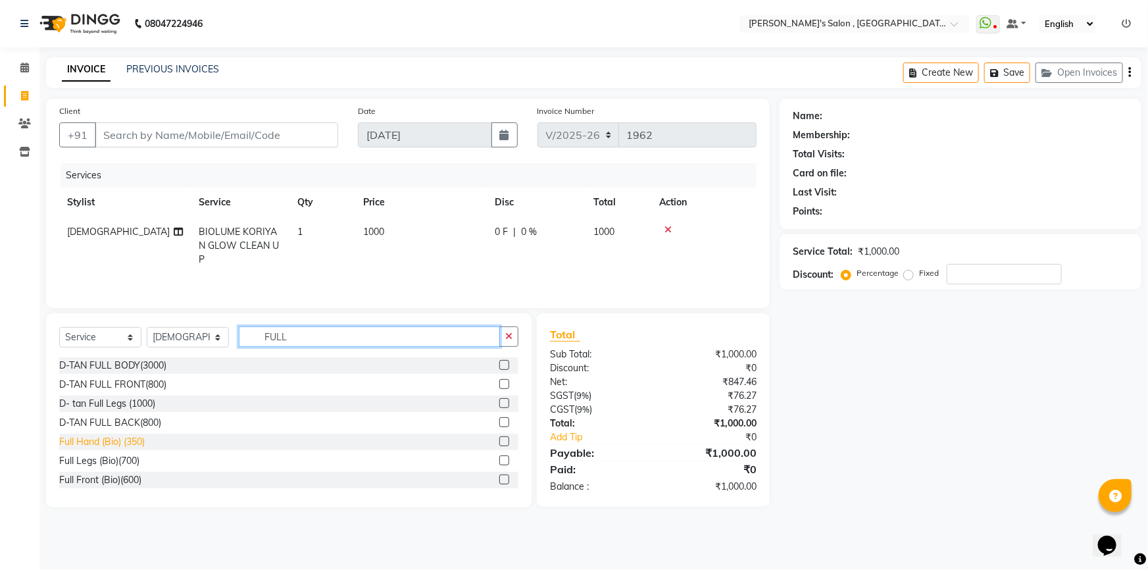
type input "FULL"
click at [125, 443] on div "Full Hand (Bio) (350)" at bounding box center [102, 442] width 86 height 14
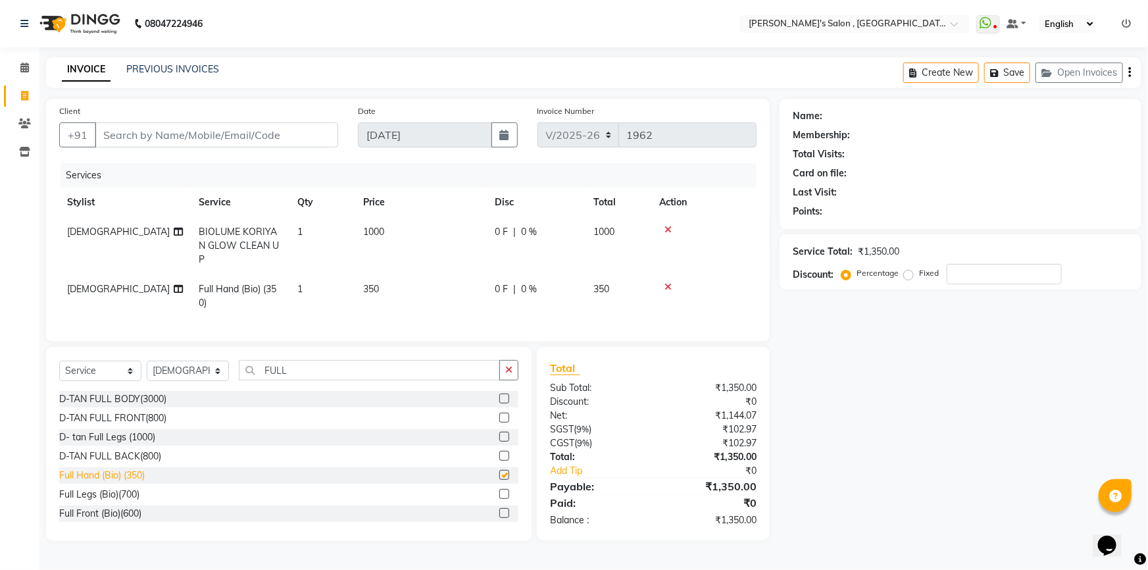
checkbox input "false"
click at [293, 367] on input "FULL" at bounding box center [369, 370] width 261 height 20
type input "F"
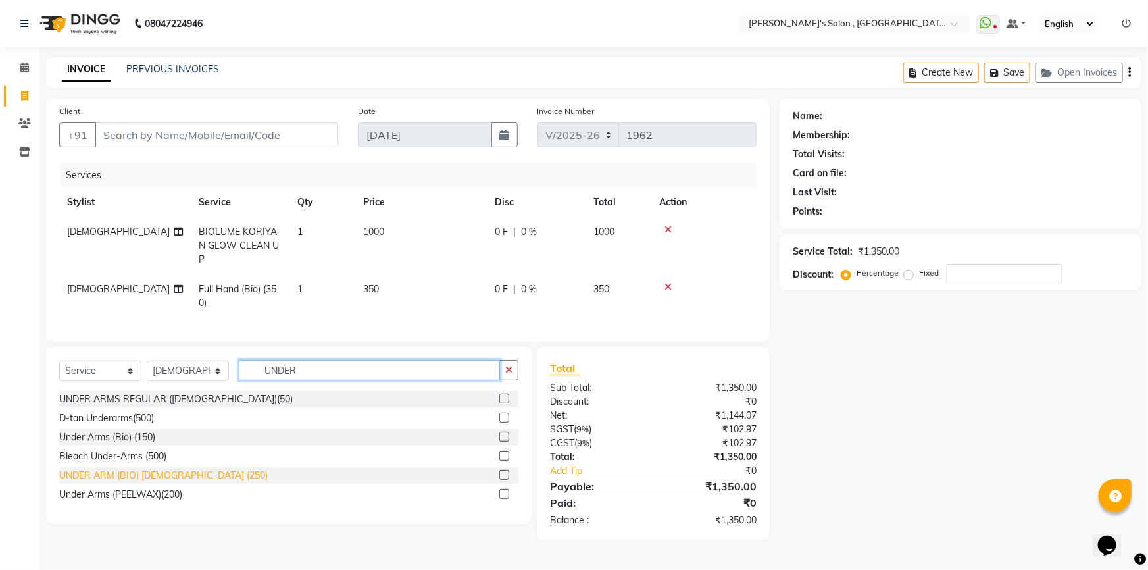
type input "UNDER"
click at [129, 470] on div "UNDER ARM (BIO) [DEMOGRAPHIC_DATA] (250)" at bounding box center [163, 475] width 209 height 14
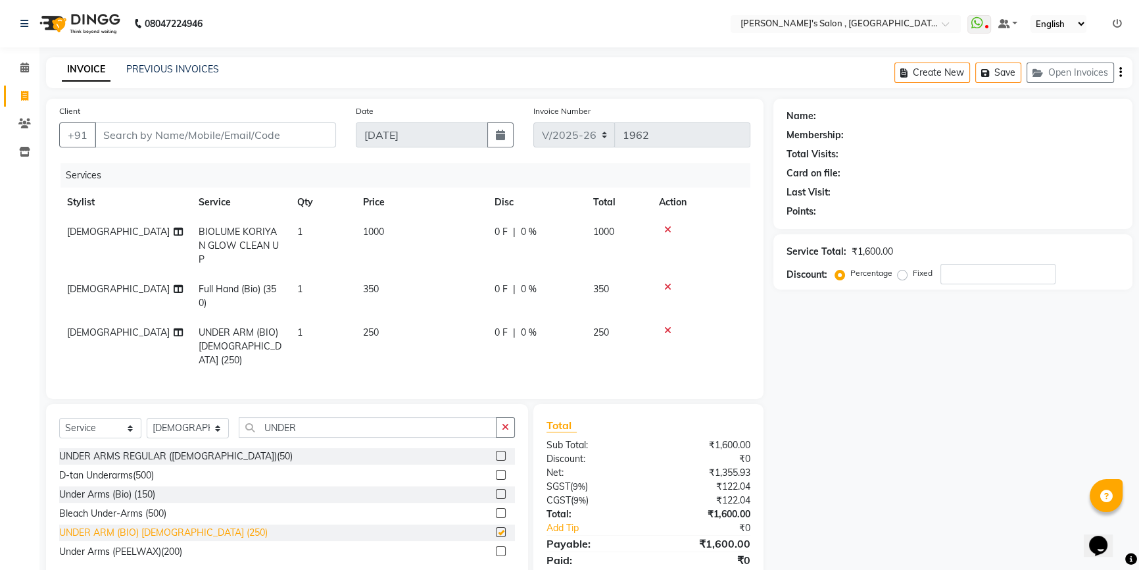
checkbox input "false"
click at [670, 326] on icon at bounding box center [667, 330] width 7 height 9
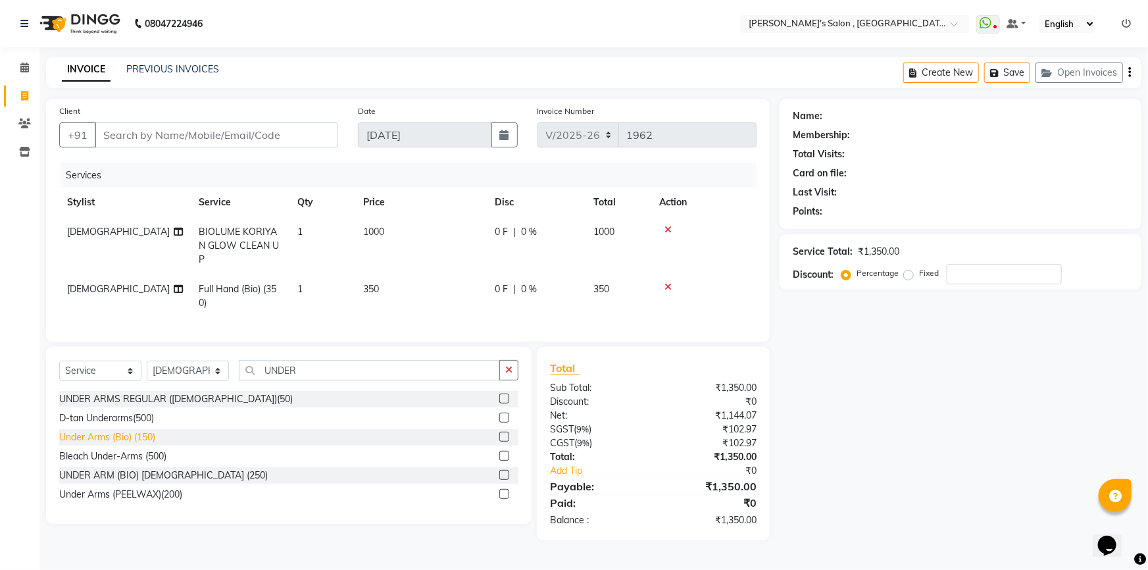
click at [128, 434] on div "Under Arms (Bio) (150)" at bounding box center [107, 437] width 96 height 14
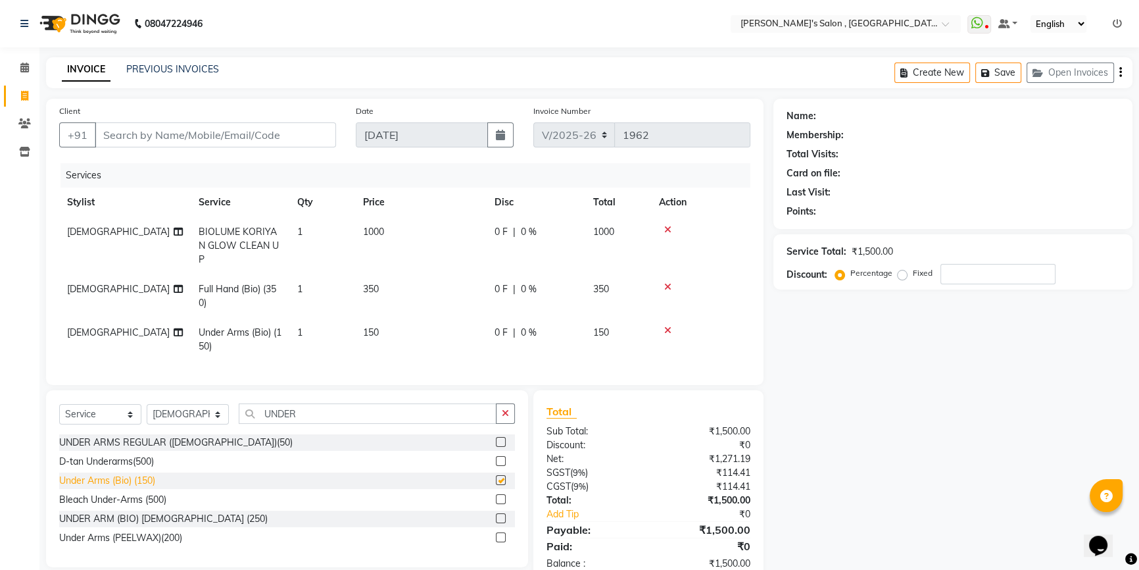
checkbox input "false"
click at [327, 412] on input "UNDER" at bounding box center [368, 413] width 258 height 20
type input "U"
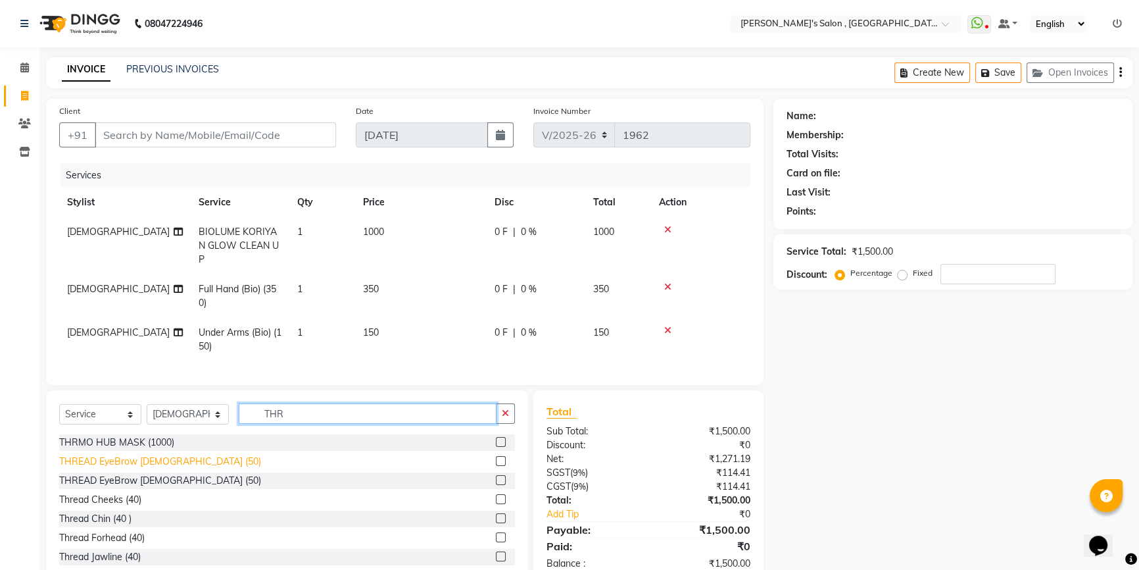
type input "THR"
click at [99, 461] on div "THREAD EyeBrow [DEMOGRAPHIC_DATA] (50)" at bounding box center [160, 462] width 202 height 14
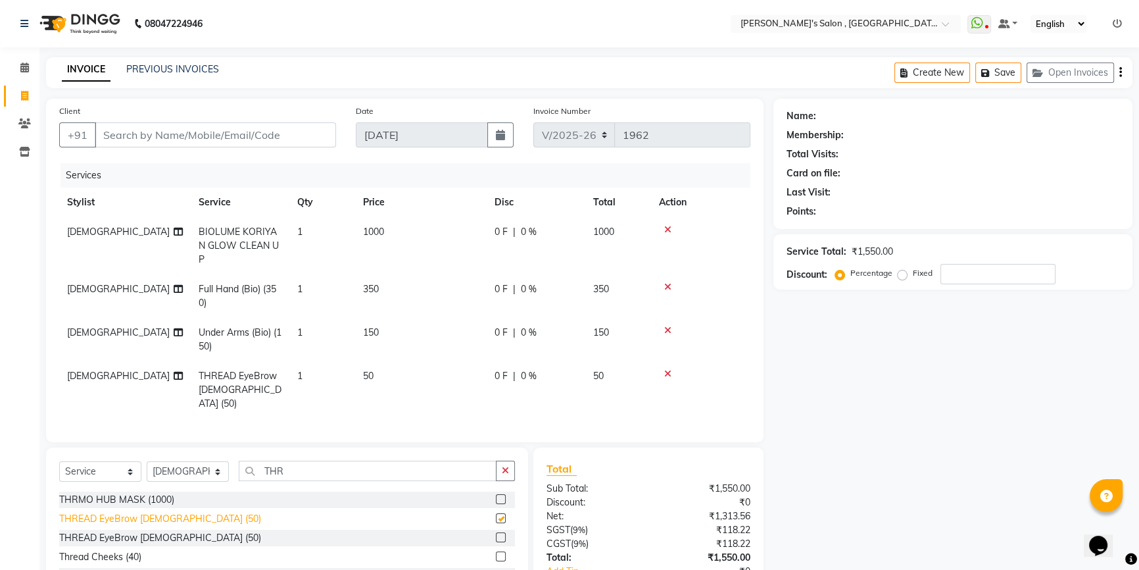
checkbox input "false"
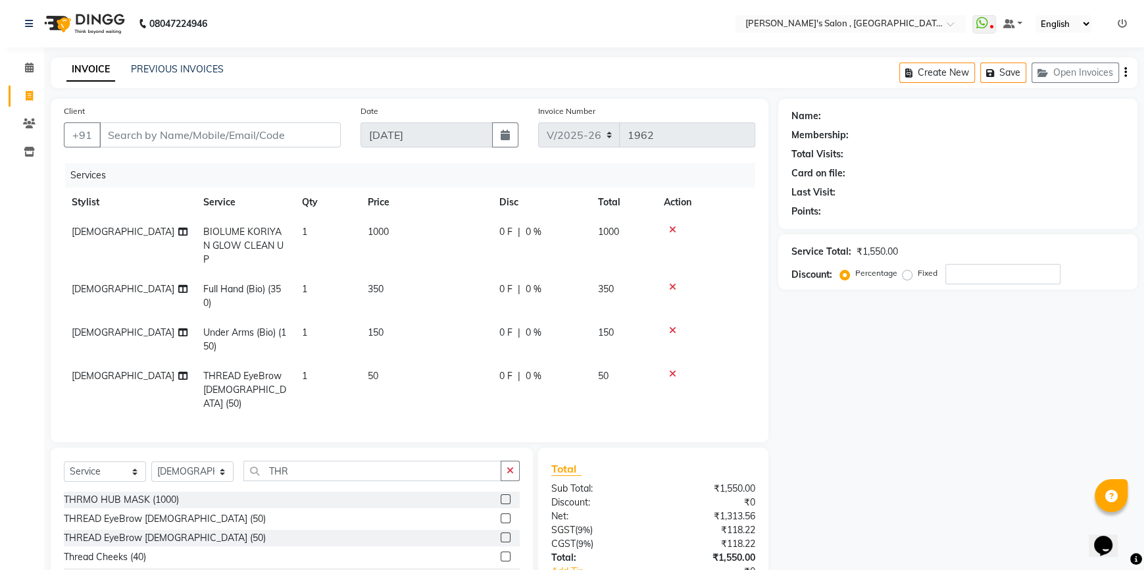
scroll to position [72, 0]
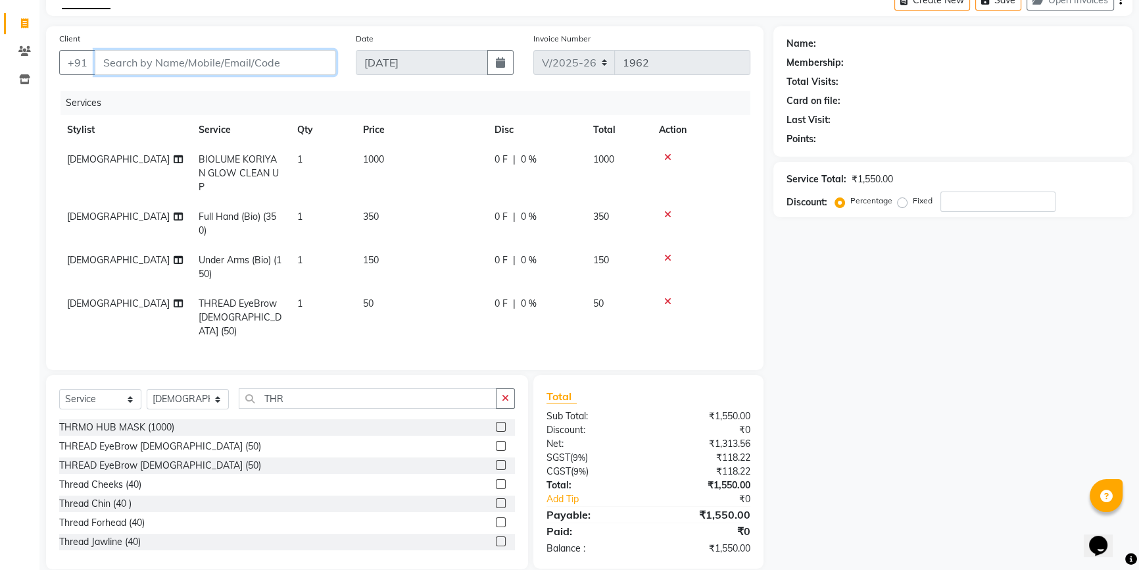
click at [277, 66] on input "Client" at bounding box center [215, 62] width 241 height 25
type input "9"
type input "0"
type input "9175523423"
click at [293, 53] on button "Add Client" at bounding box center [302, 62] width 68 height 25
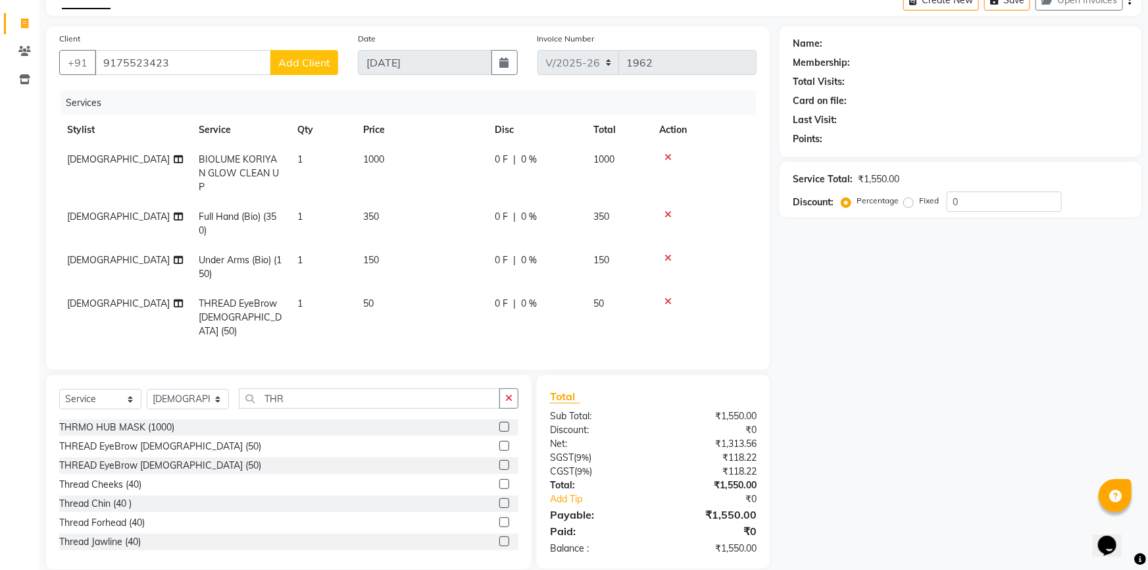
select select "22"
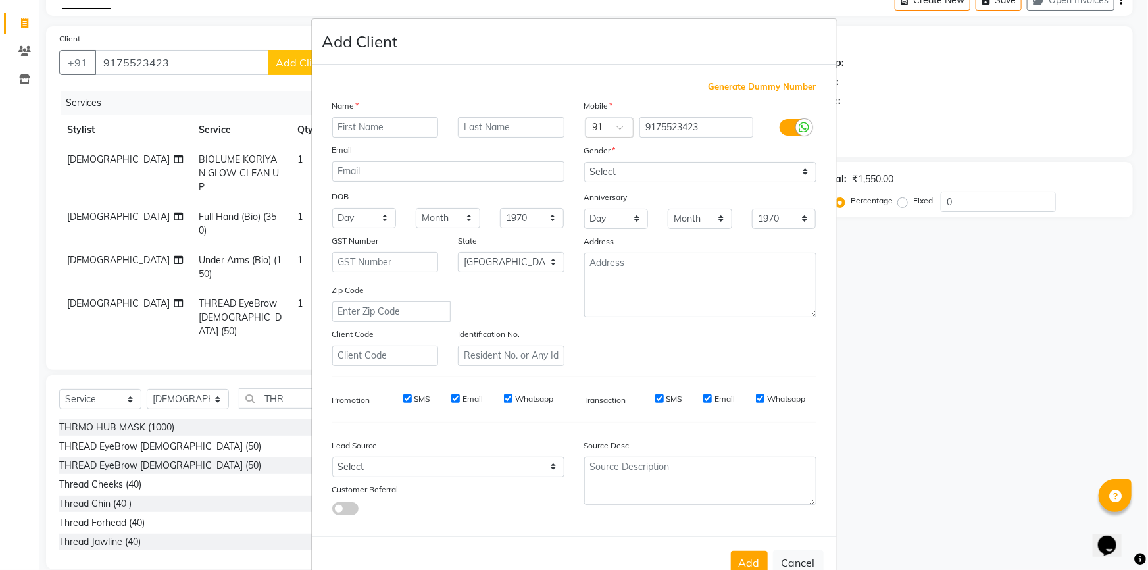
click at [383, 122] on input "text" at bounding box center [385, 127] width 107 height 20
type input "MANISHA JADHAV 07"
drag, startPoint x: 598, startPoint y: 184, endPoint x: 598, endPoint y: 177, distance: 7.2
click at [598, 184] on div "Mobile Country Code × 91 9175523423 Gender Select Male Female Other Prefer Not …" at bounding box center [700, 232] width 252 height 267
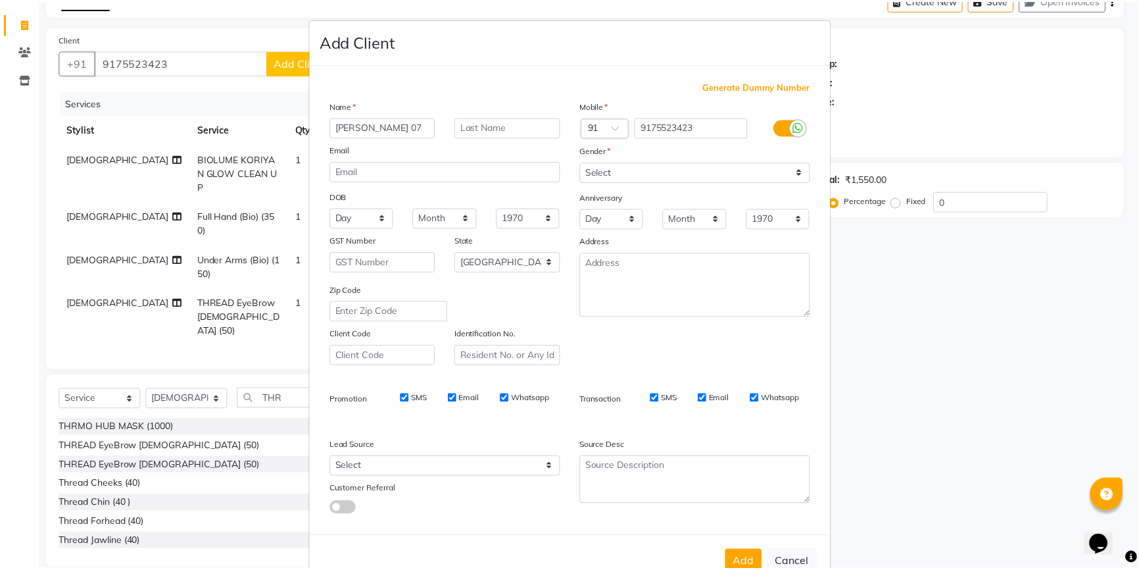
scroll to position [0, 0]
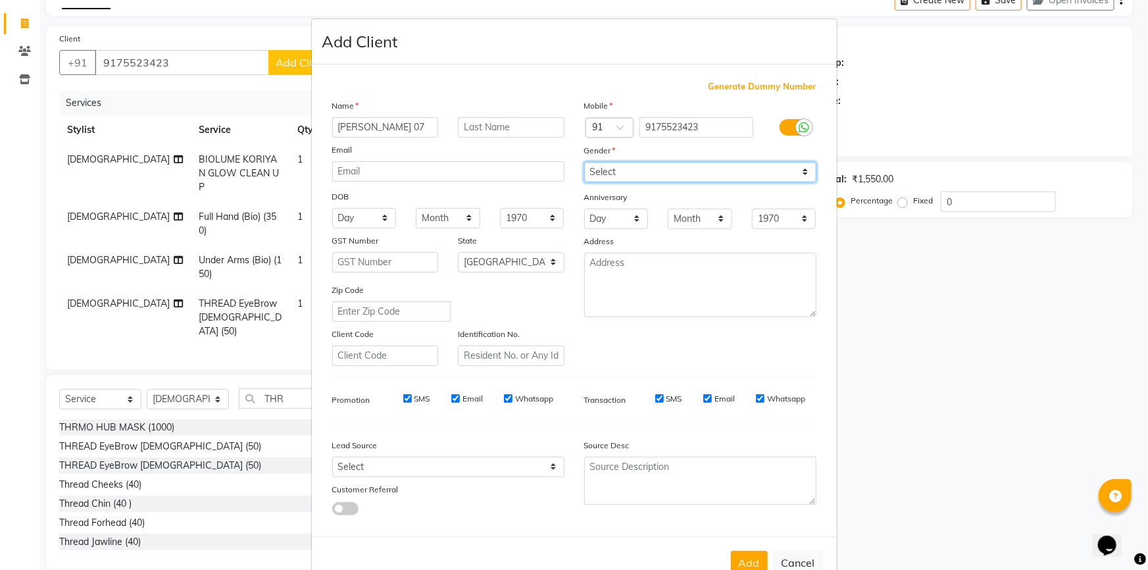
click at [599, 173] on select "Select Male Female Other Prefer Not To Say" at bounding box center [700, 172] width 232 height 20
select select "female"
click at [584, 162] on select "Select Male Female Other Prefer Not To Say" at bounding box center [700, 172] width 232 height 20
click at [755, 557] on button "Add" at bounding box center [749, 563] width 37 height 24
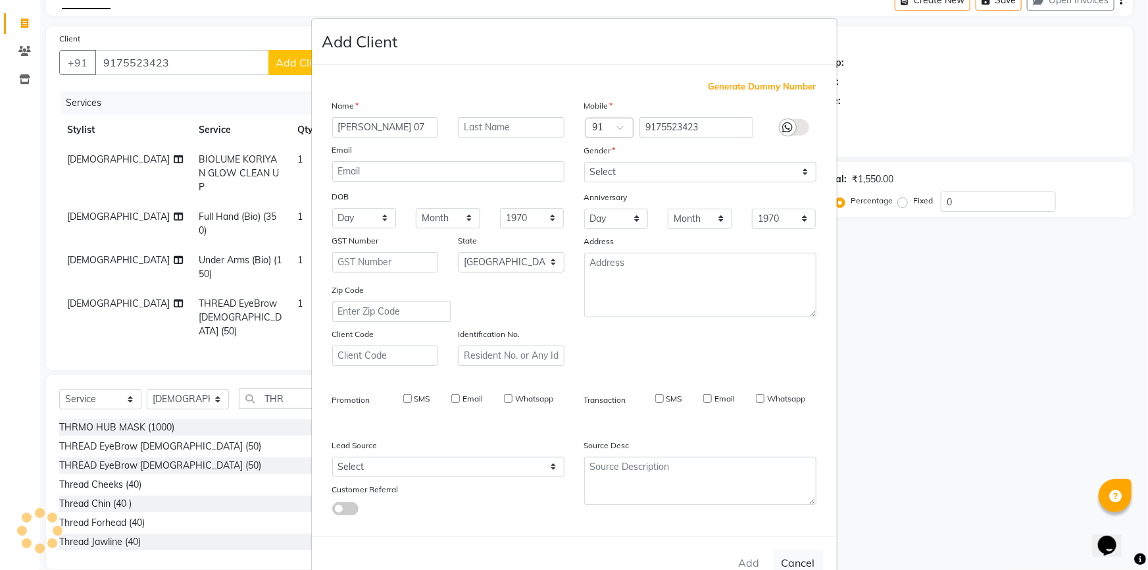
type input "91******23"
select select
select select "null"
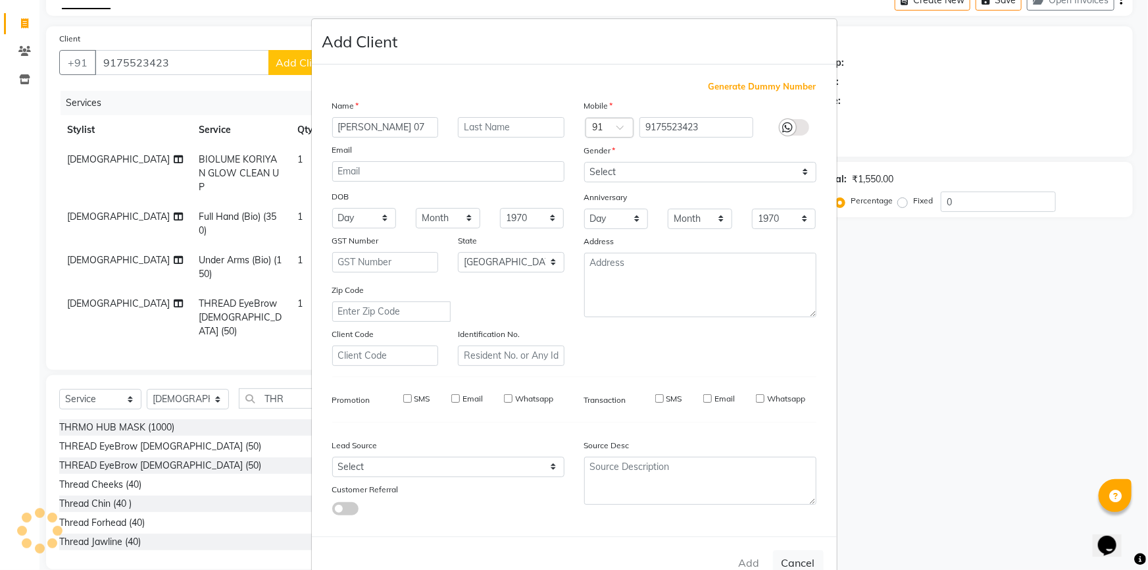
select select
checkbox input "false"
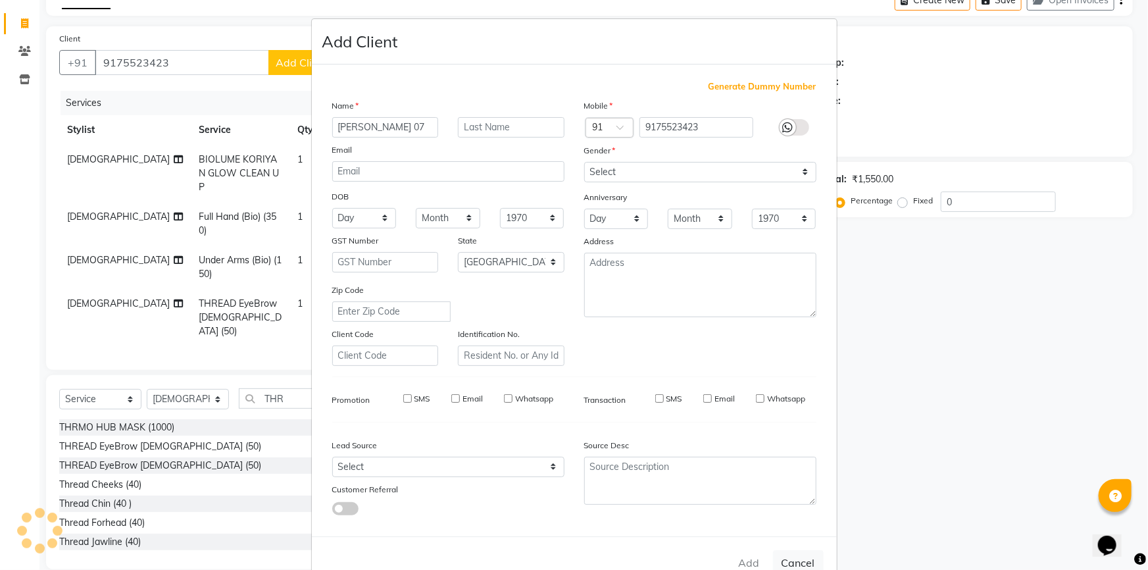
checkbox input "false"
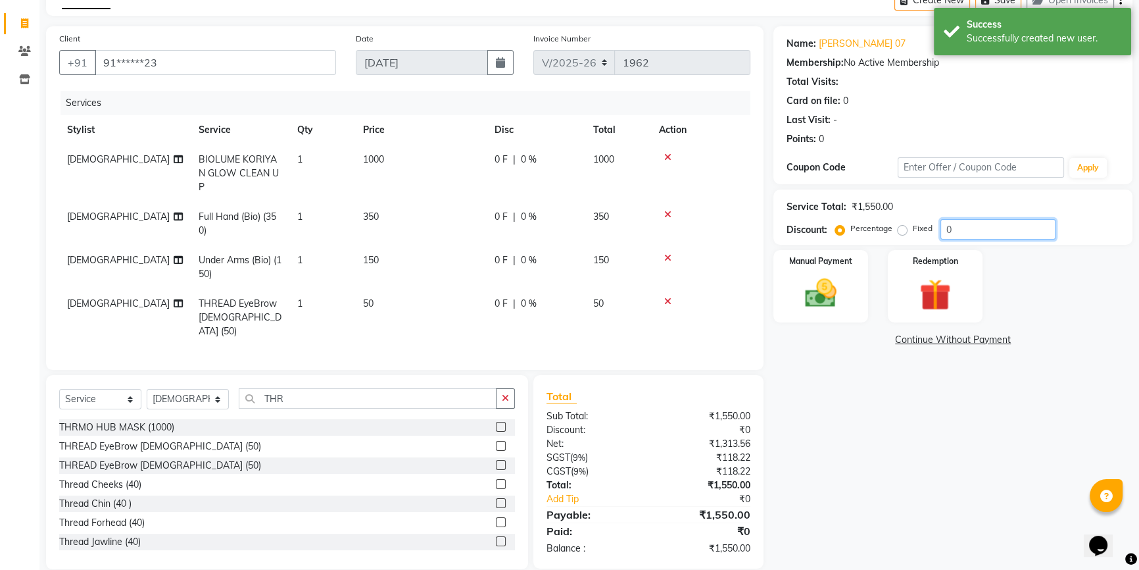
click at [961, 232] on input "0" at bounding box center [998, 229] width 115 height 20
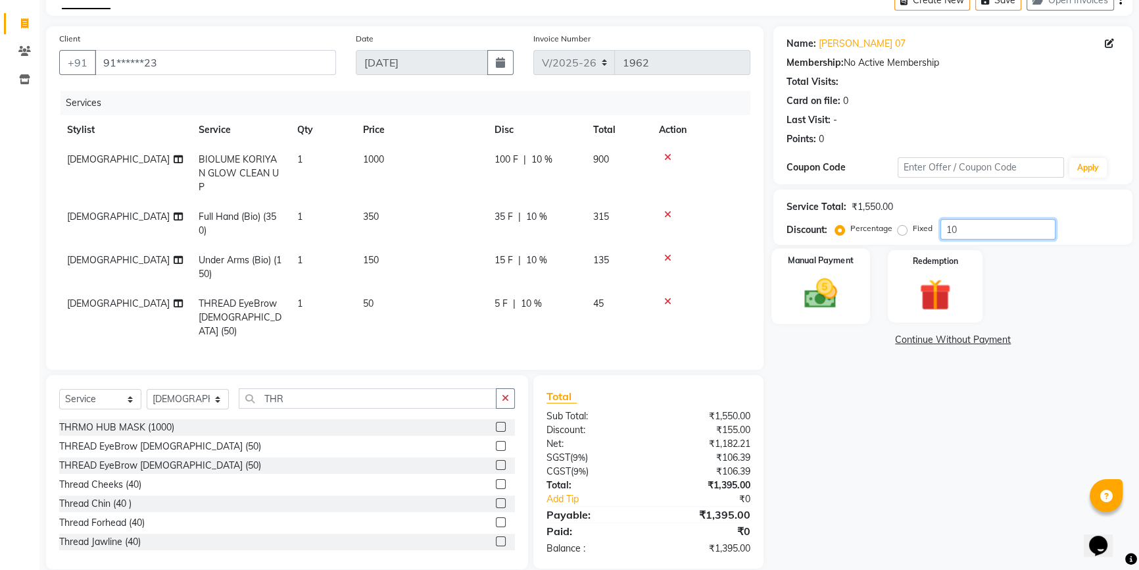
type input "10"
click at [838, 295] on img at bounding box center [821, 293] width 53 height 38
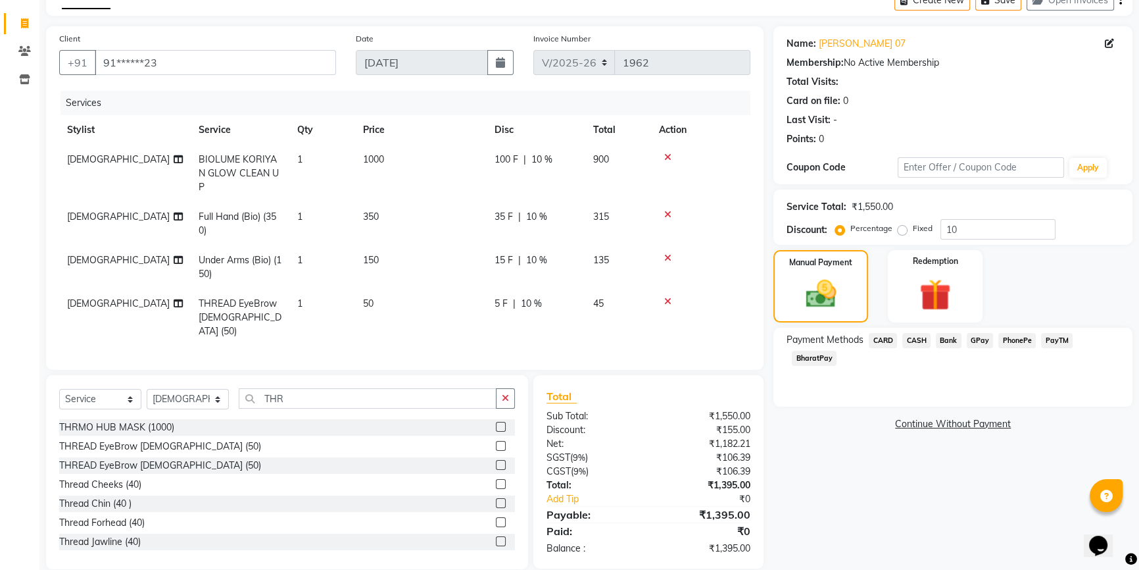
click at [809, 356] on span "BharatPay" at bounding box center [814, 358] width 45 height 15
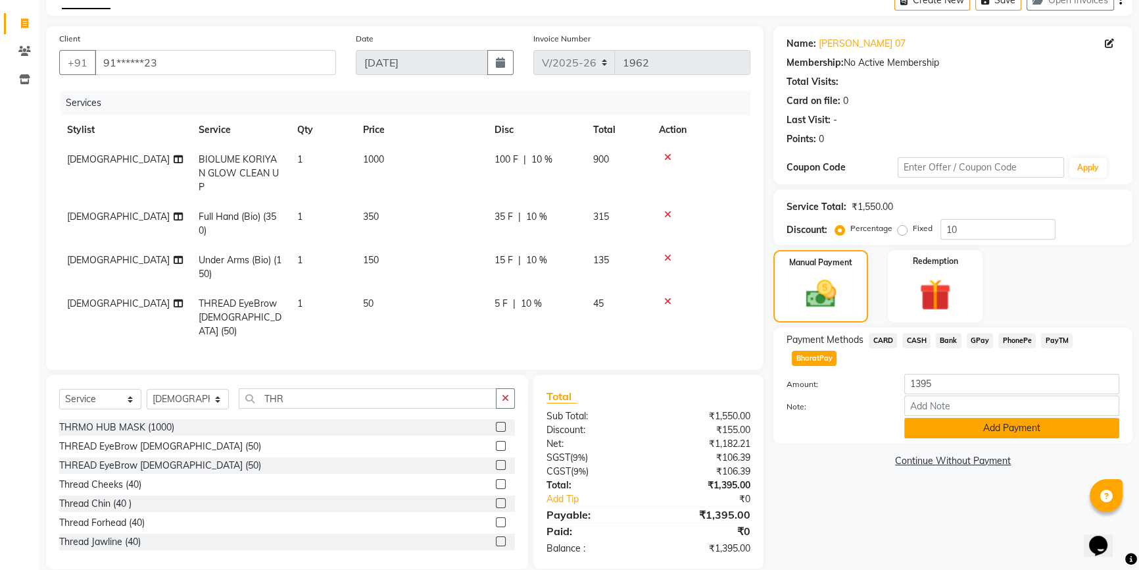
click at [928, 419] on button "Add Payment" at bounding box center [1012, 428] width 215 height 20
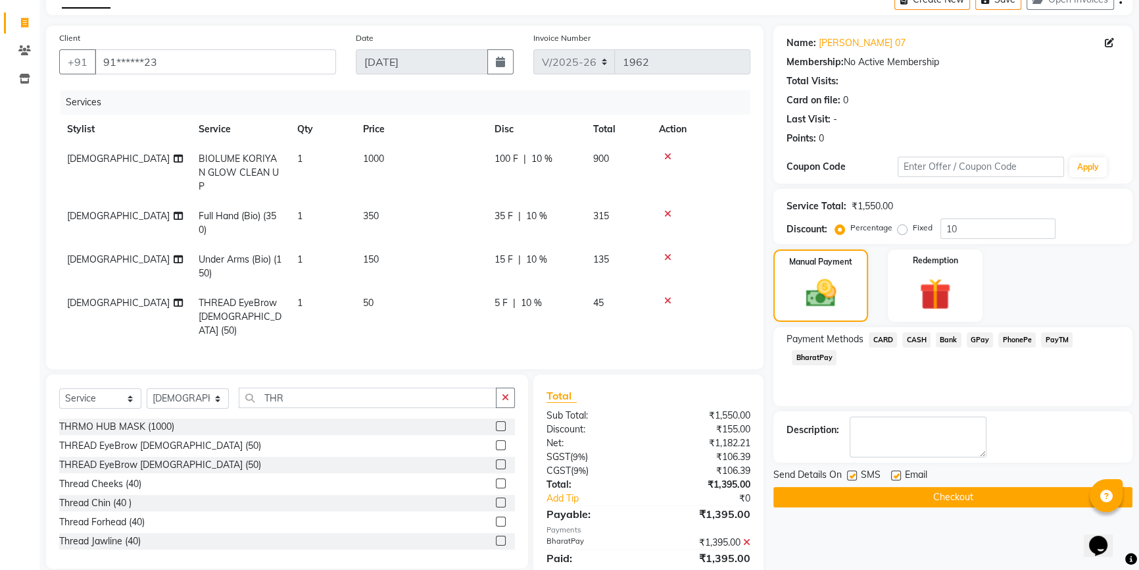
scroll to position [99, 0]
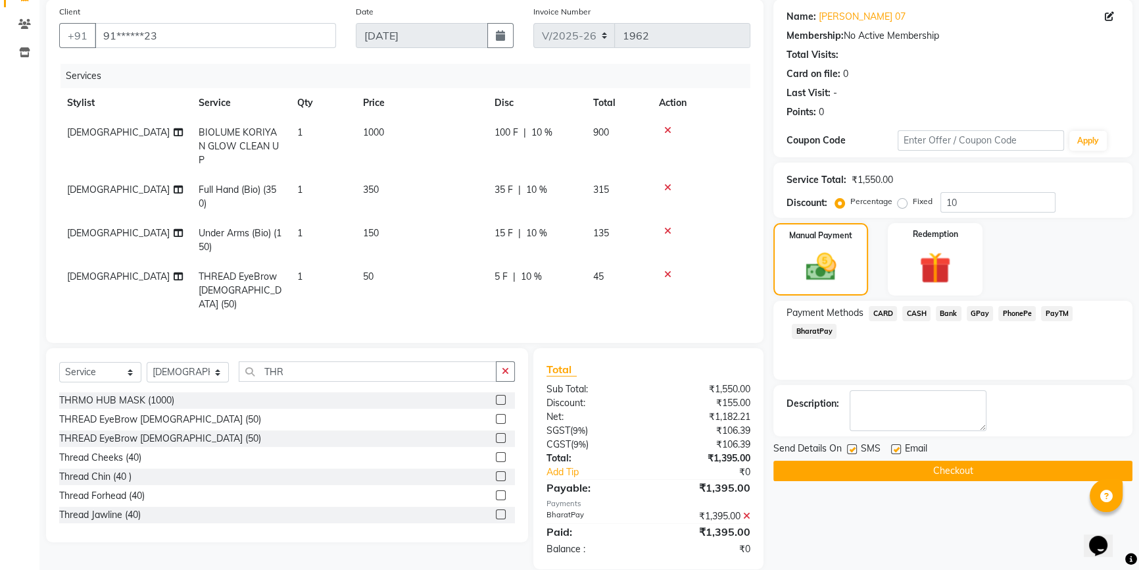
click at [931, 463] on button "Checkout" at bounding box center [953, 471] width 359 height 20
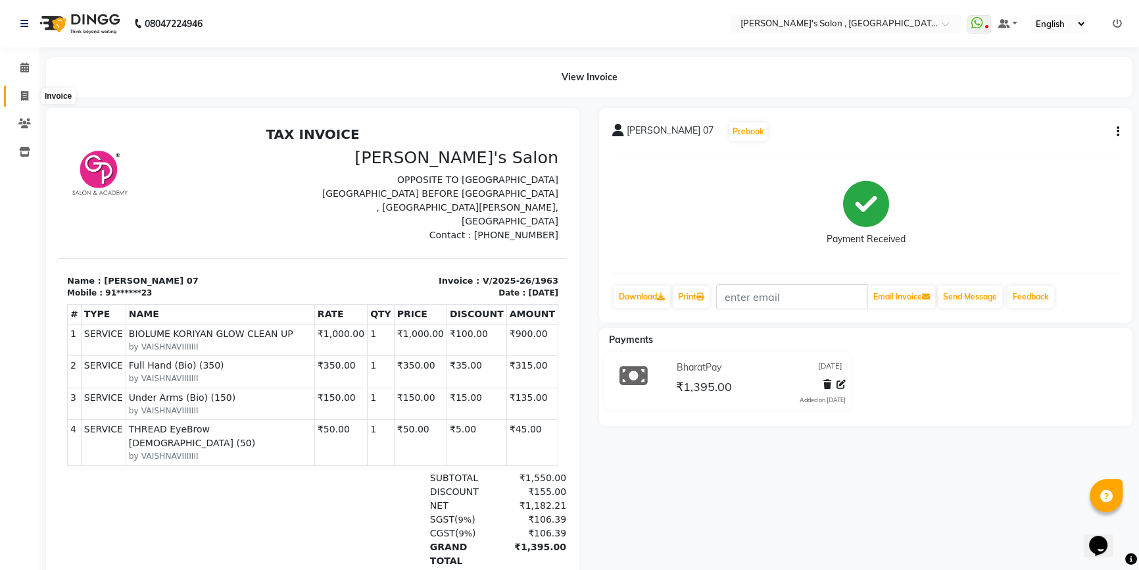
click at [20, 89] on span at bounding box center [24, 96] width 23 height 15
select select "service"
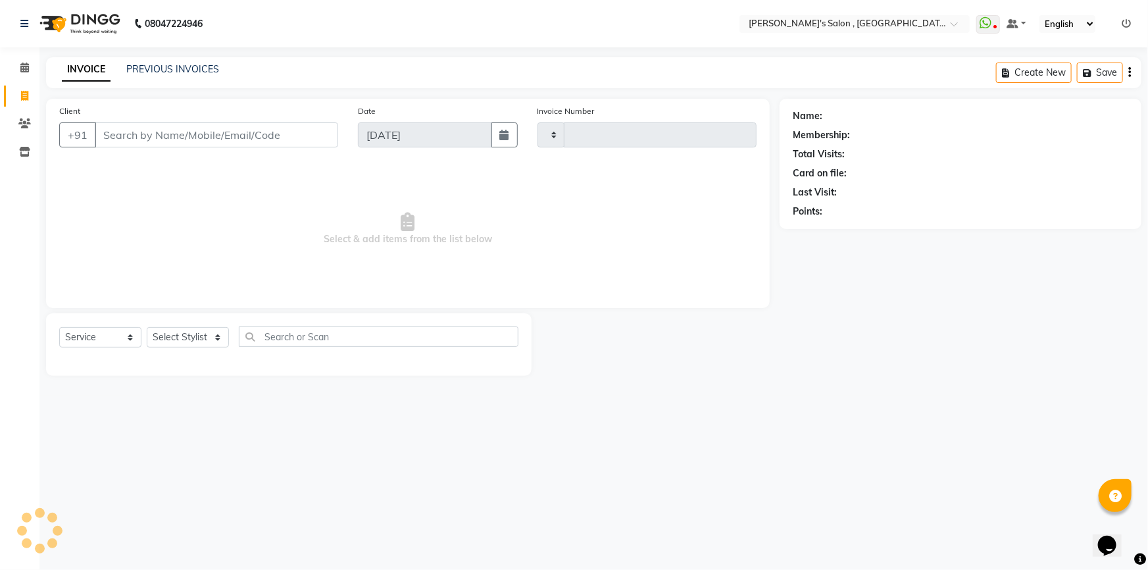
type input "1964"
select select "7416"
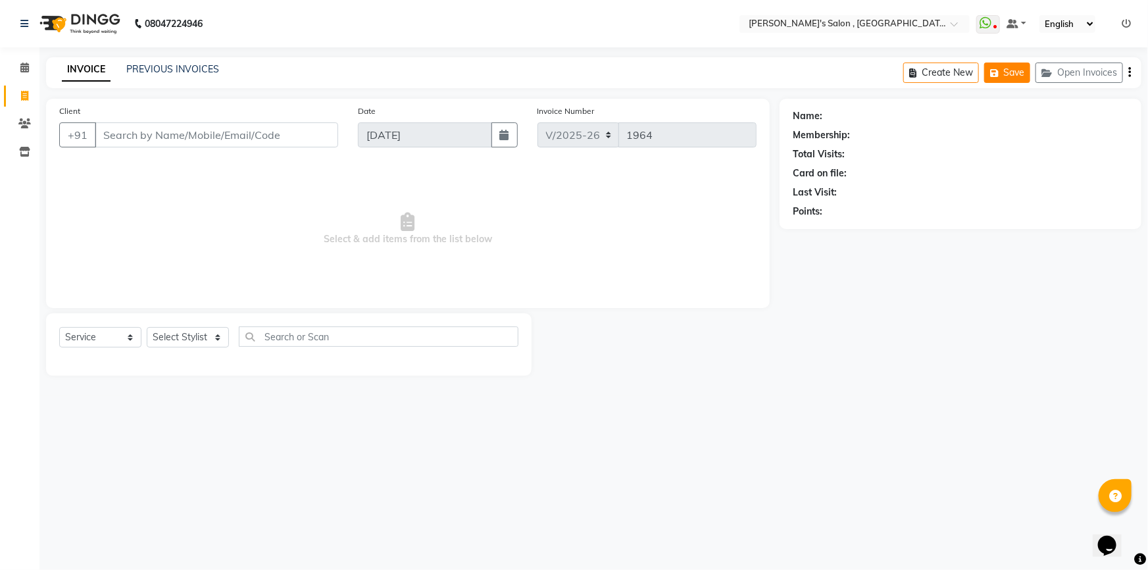
click at [999, 71] on icon "button" at bounding box center [996, 72] width 13 height 9
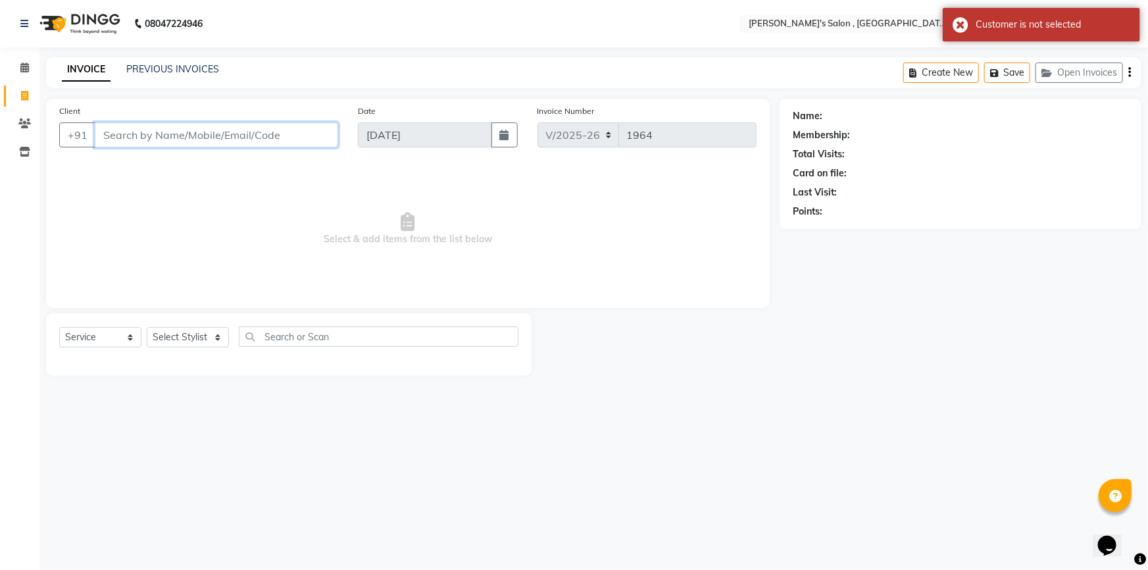
click at [199, 140] on input "Client" at bounding box center [216, 134] width 243 height 25
click at [216, 337] on select "Select Stylist ABHISHEK [PERSON_NAME] AKASH SH ARJUN SIR Manager [PERSON_NAME] …" at bounding box center [188, 337] width 82 height 20
select select "67371"
click at [147, 327] on select "Select Stylist ABHISHEK [PERSON_NAME] AKASH SH ARJUN SIR Manager [PERSON_NAME] …" at bounding box center [188, 337] width 82 height 20
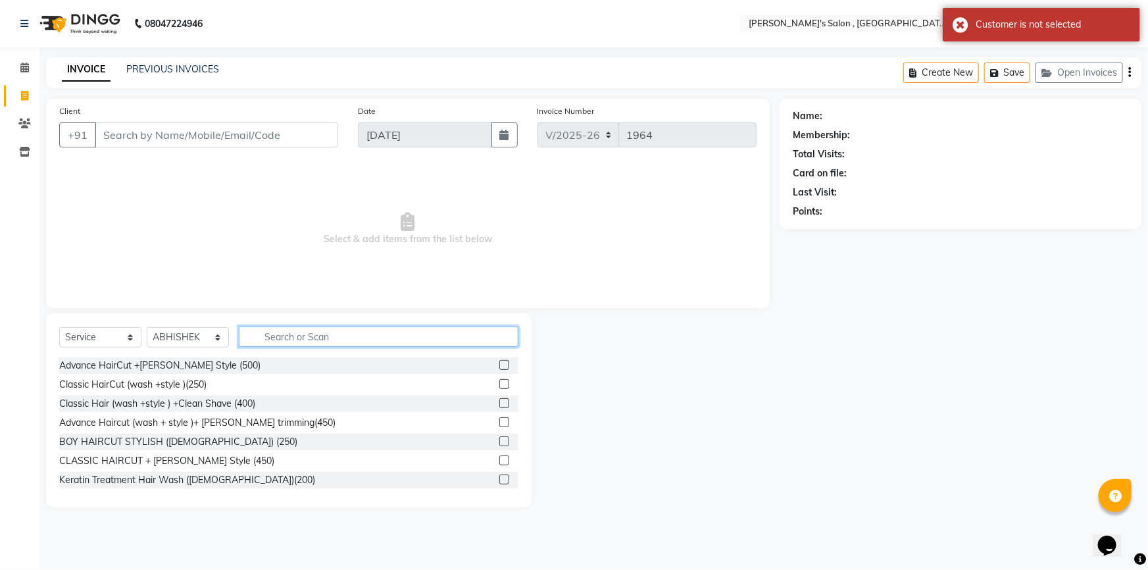
click at [286, 332] on input "text" at bounding box center [379, 336] width 280 height 20
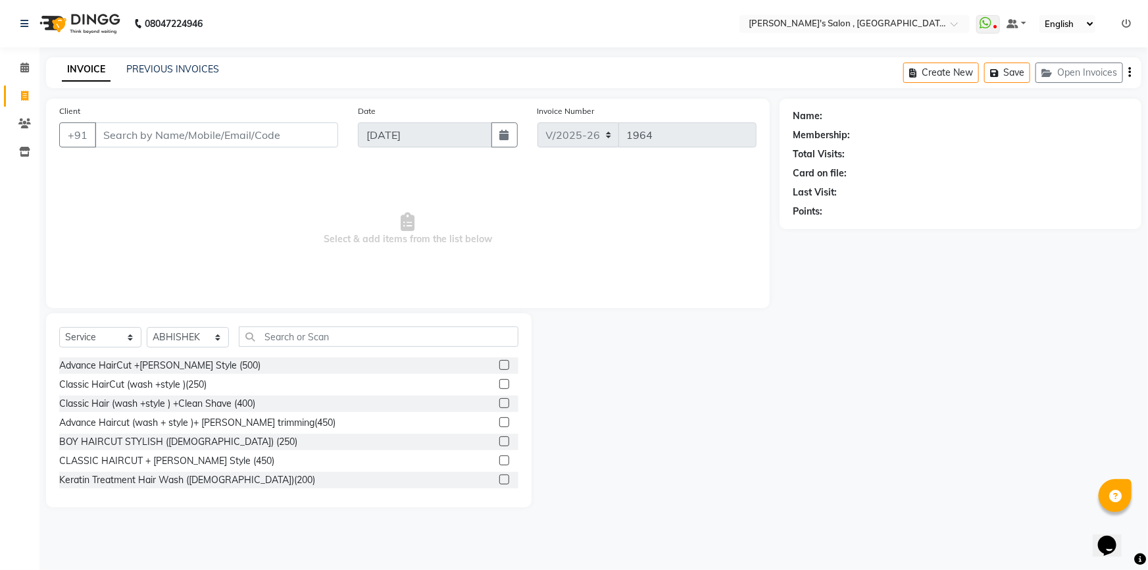
click at [499, 364] on label at bounding box center [504, 365] width 10 height 10
click at [499, 364] on input "checkbox" at bounding box center [503, 365] width 9 height 9
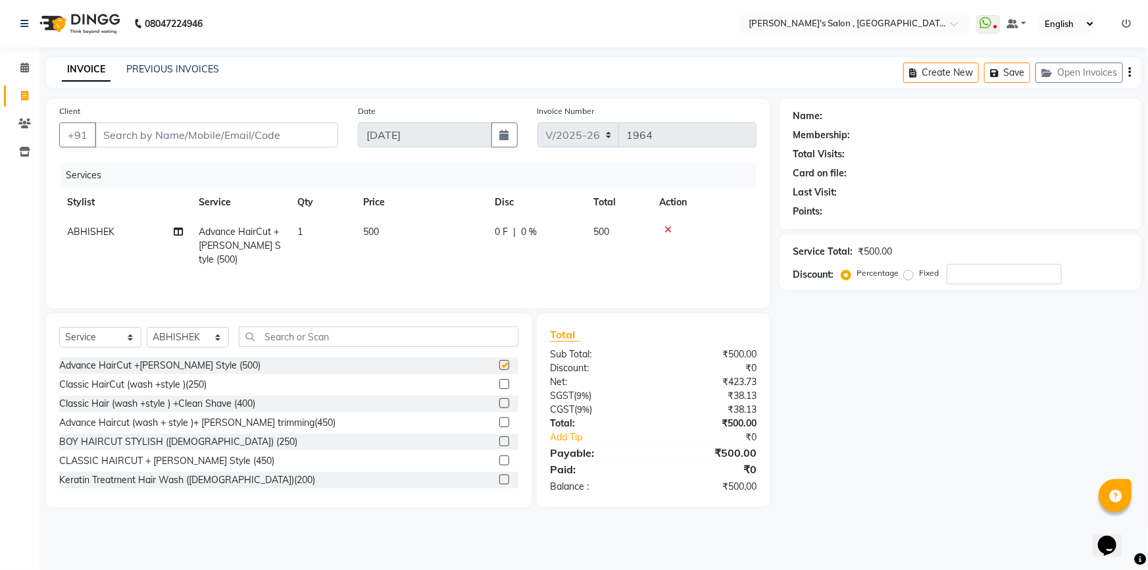
checkbox input "false"
click at [470, 345] on input "text" at bounding box center [379, 336] width 280 height 20
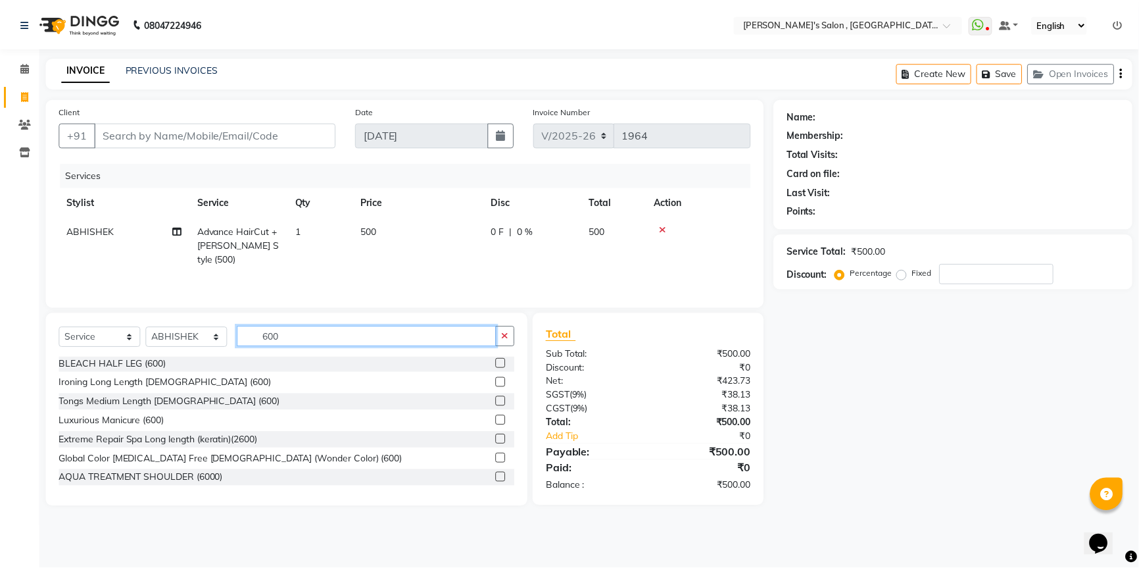
scroll to position [359, 0]
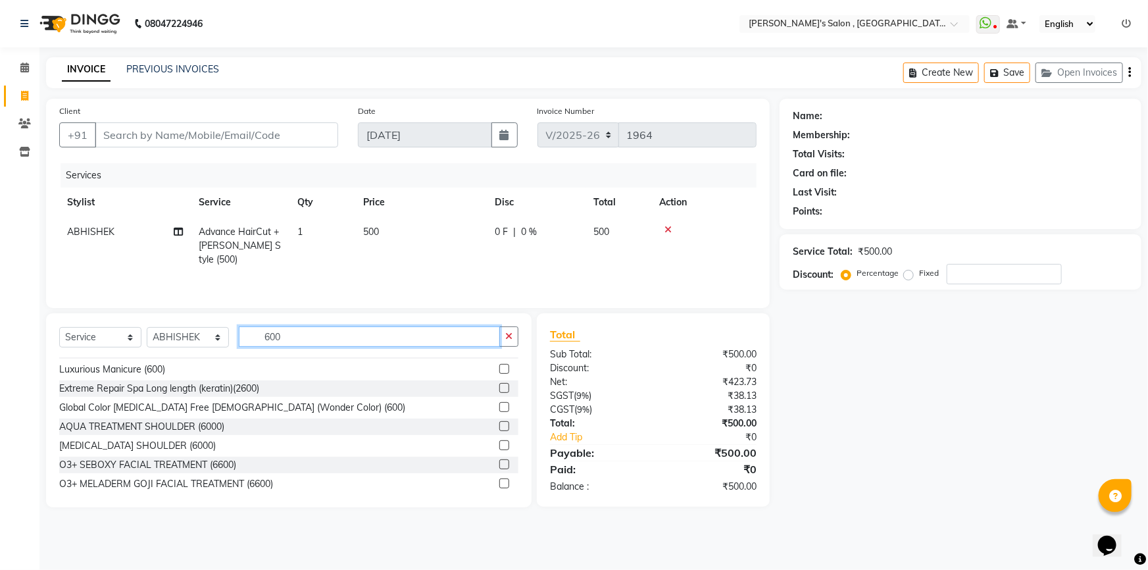
type input "600"
click at [499, 408] on label at bounding box center [504, 407] width 10 height 10
click at [499, 408] on input "checkbox" at bounding box center [503, 407] width 9 height 9
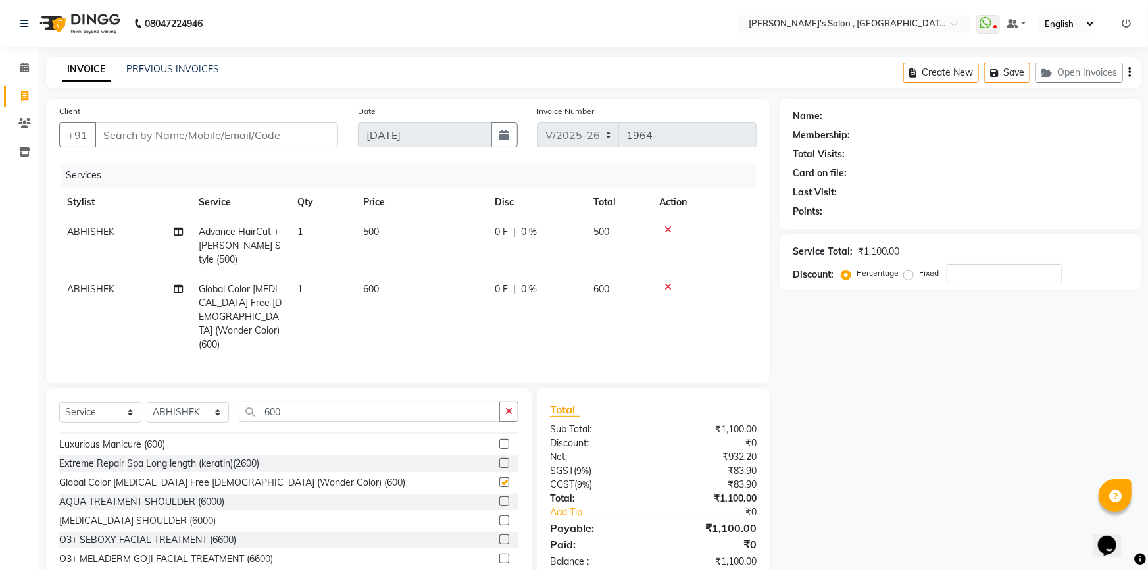
checkbox input "false"
click at [162, 66] on link "PREVIOUS INVOICES" at bounding box center [172, 69] width 93 height 12
click at [1005, 74] on button "Save" at bounding box center [1007, 73] width 46 height 20
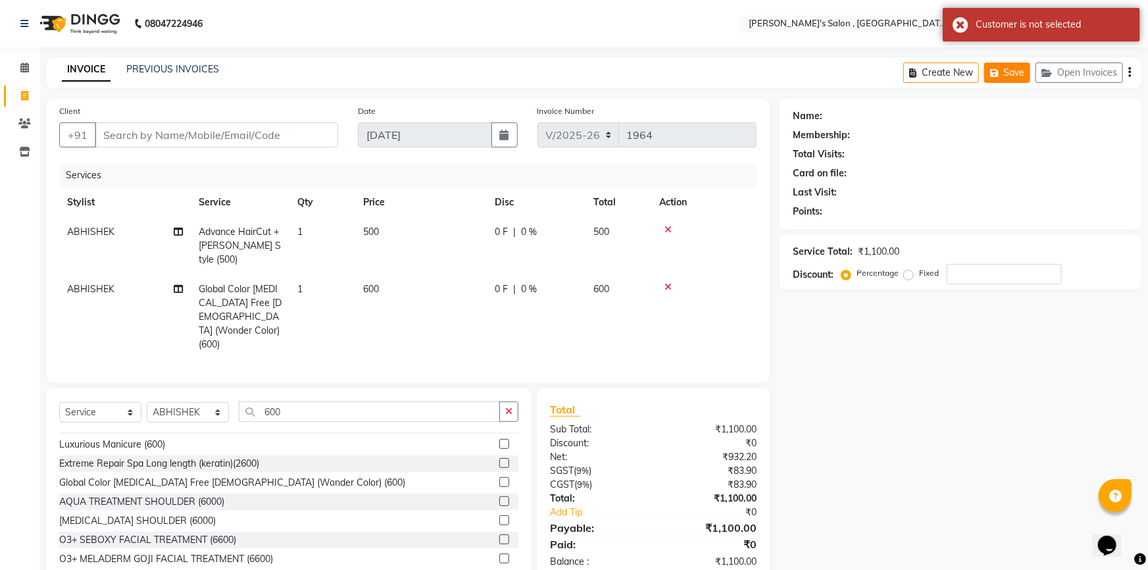
click at [1013, 65] on button "Save" at bounding box center [1007, 73] width 46 height 20
click at [182, 61] on div "INVOICE PREVIOUS INVOICES Create New Save Open Invoices" at bounding box center [593, 72] width 1095 height 31
click at [182, 66] on link "PREVIOUS INVOICES" at bounding box center [172, 69] width 93 height 12
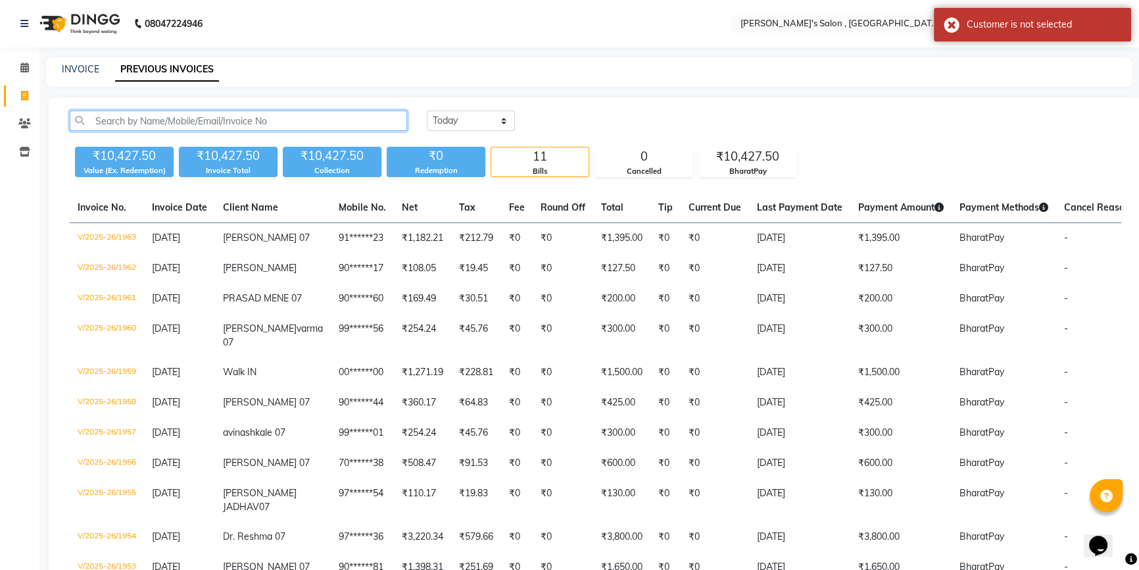
click at [261, 118] on input "text" at bounding box center [239, 121] width 338 height 20
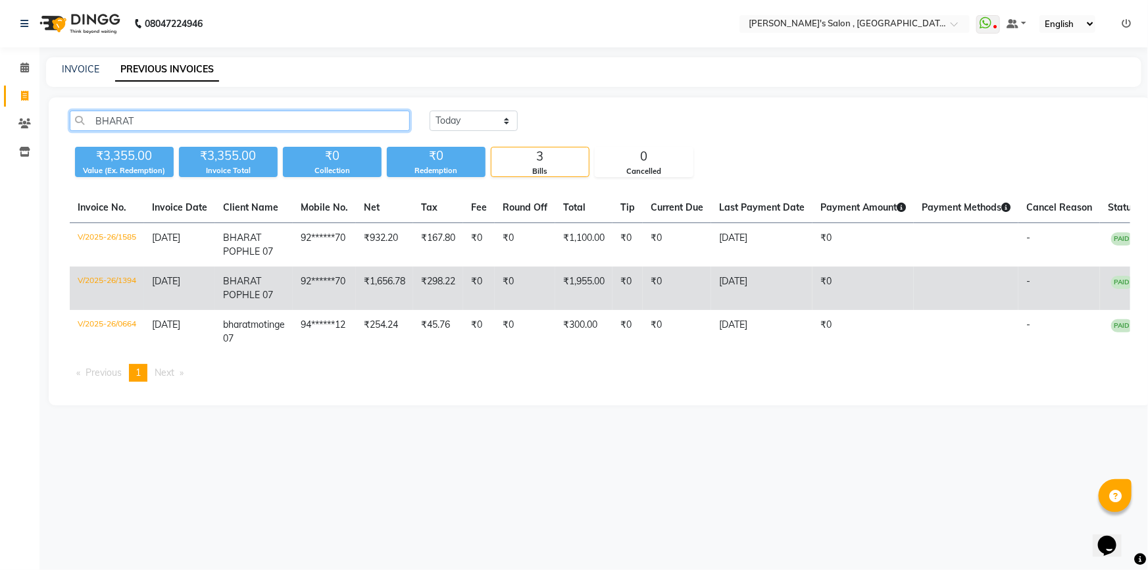
type input "BHARAT"
click at [520, 284] on td "₹0" at bounding box center [525, 287] width 61 height 43
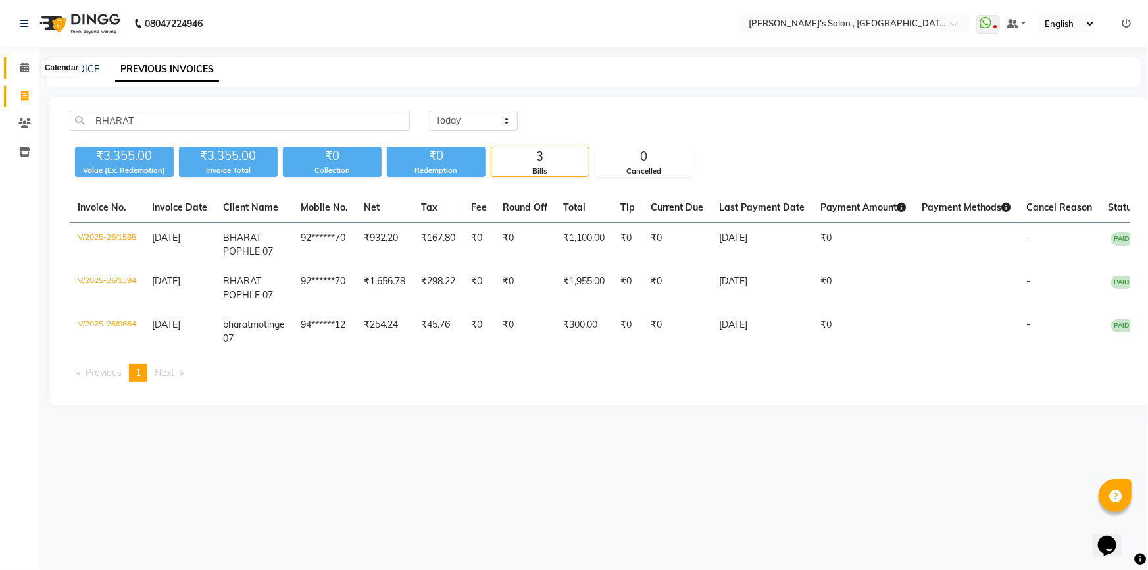
click at [16, 72] on span at bounding box center [24, 68] width 23 height 15
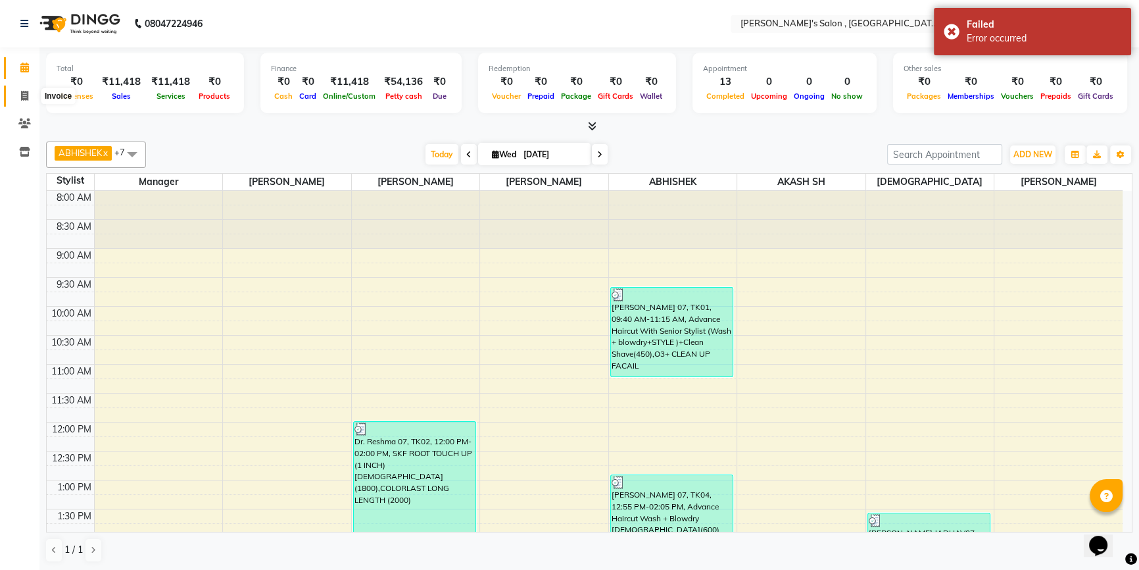
click at [24, 97] on icon at bounding box center [24, 96] width 7 height 10
select select "service"
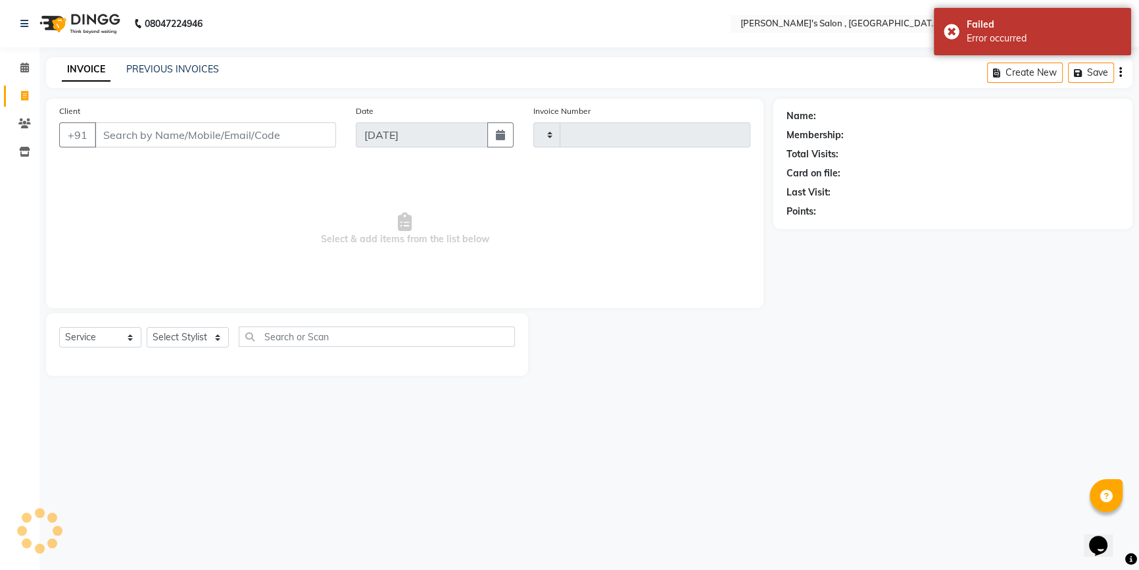
type input "1965"
select select "7416"
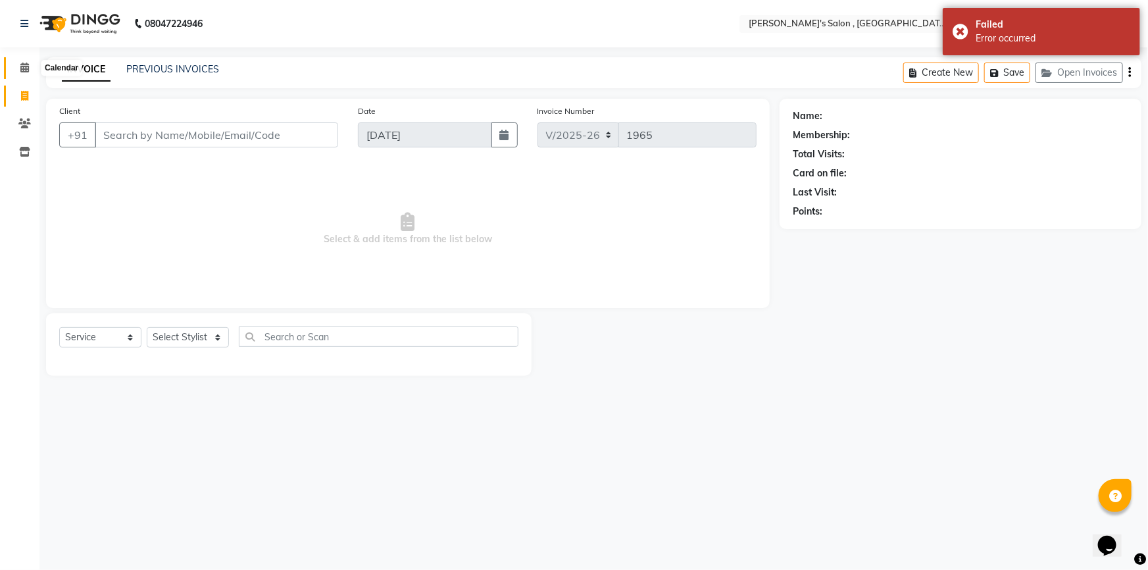
click at [16, 61] on span at bounding box center [24, 68] width 23 height 15
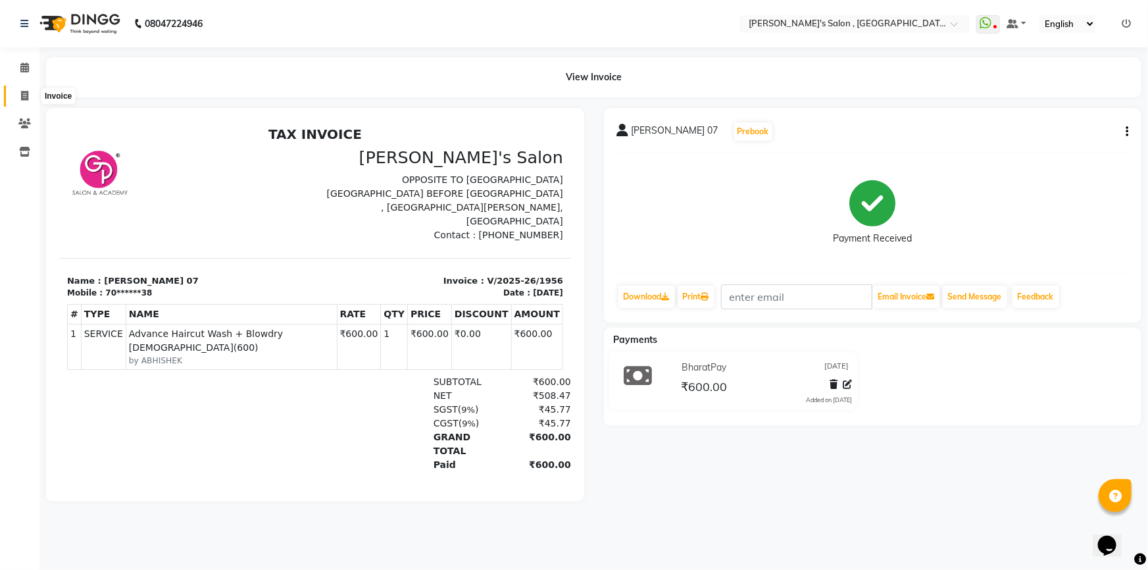
click at [28, 89] on span at bounding box center [24, 96] width 23 height 15
select select "service"
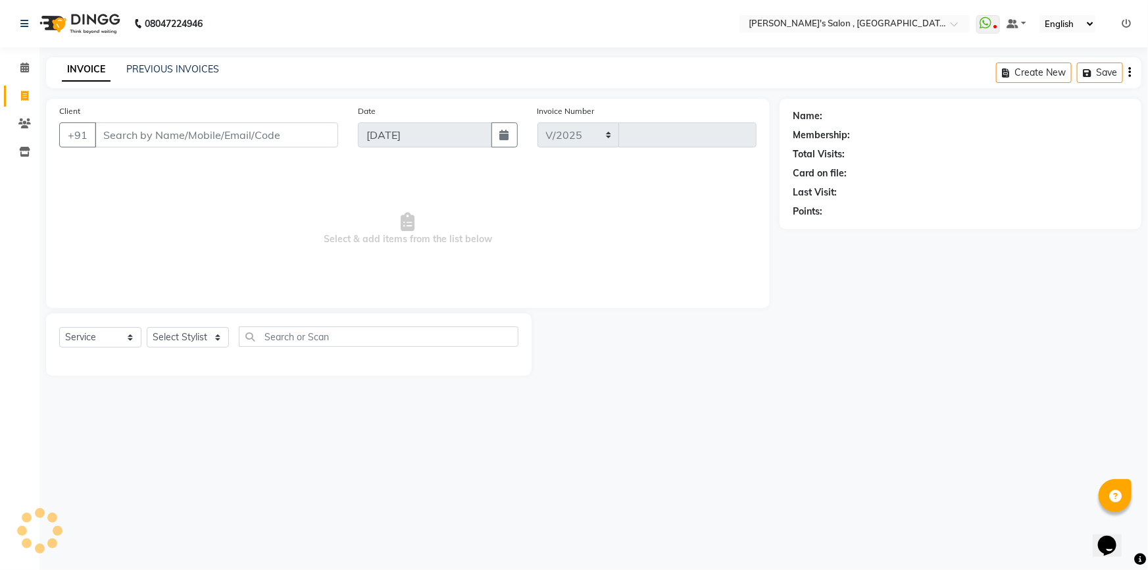
select select "7416"
type input "1961"
click at [188, 334] on select "Select Stylist ABHISHEK [PERSON_NAME] AKASH SH ARJUN SIR Manager [PERSON_NAME] …" at bounding box center [188, 337] width 82 height 20
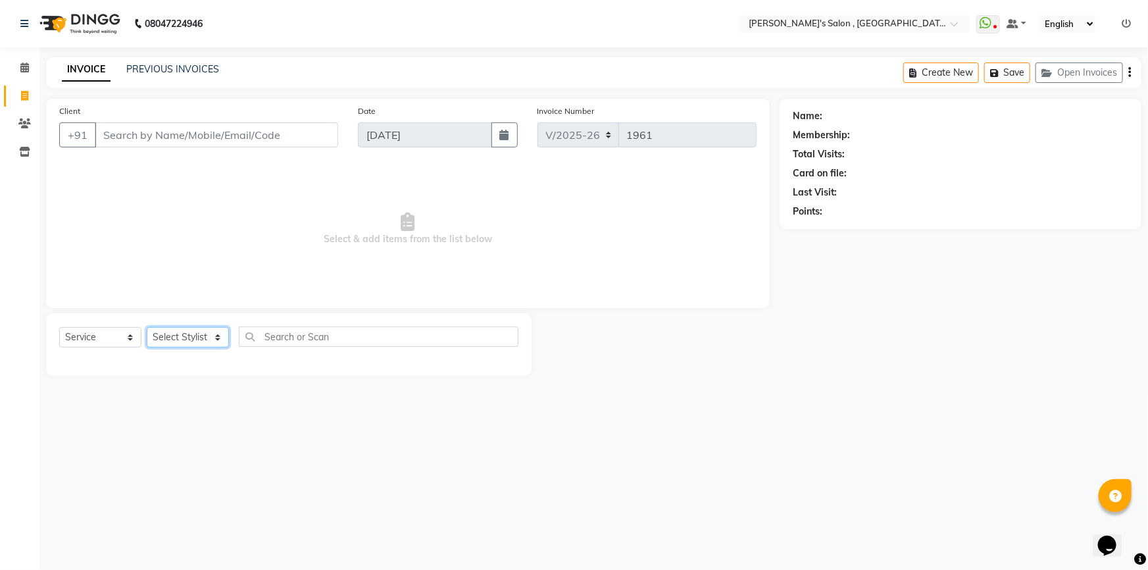
select select "79873"
click at [147, 327] on select "Select Stylist ABHISHEK [PERSON_NAME] AKASH SH ARJUN SIR Manager [PERSON_NAME] …" at bounding box center [188, 337] width 82 height 20
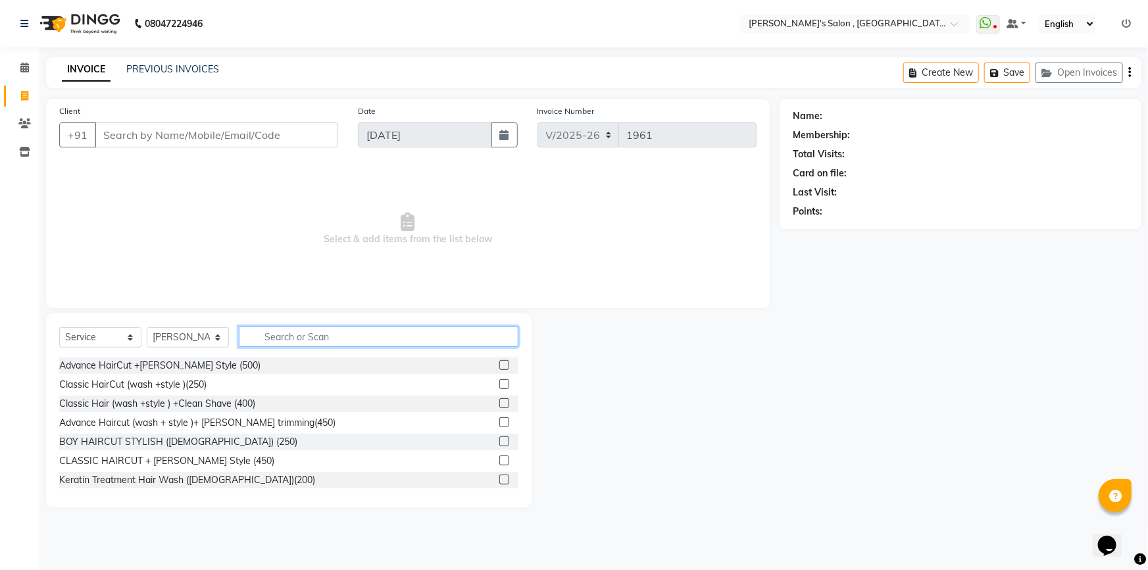
click at [320, 338] on input "text" at bounding box center [379, 336] width 280 height 20
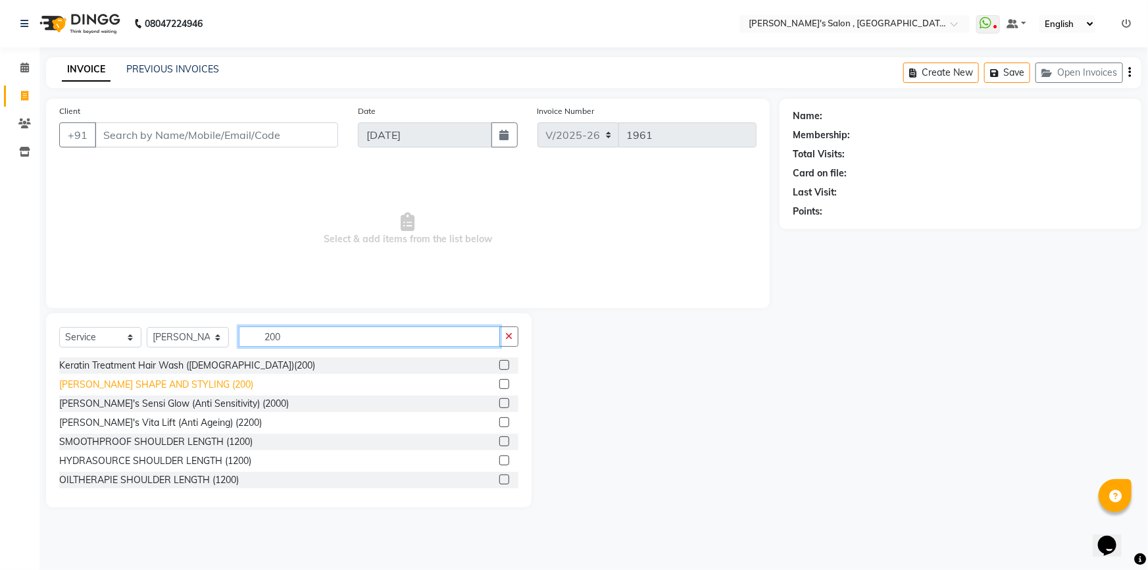
type input "200"
click at [92, 383] on div "[PERSON_NAME] SHAPE AND STYLING (200)" at bounding box center [156, 385] width 194 height 14
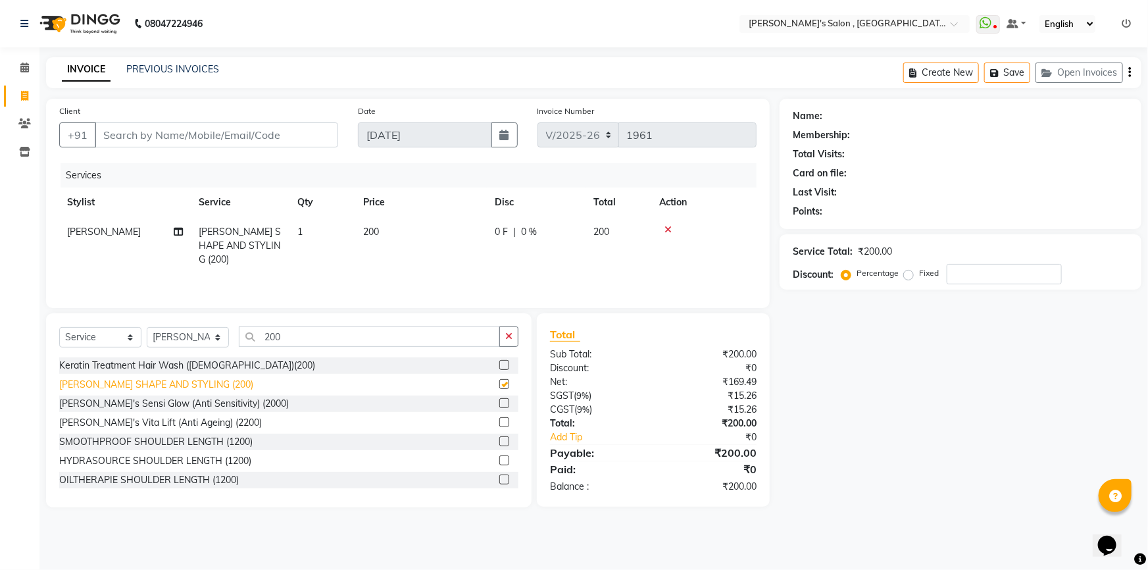
checkbox input "false"
click at [189, 144] on input "Client" at bounding box center [216, 134] width 243 height 25
click at [226, 134] on input "Client" at bounding box center [216, 134] width 243 height 25
type input "9"
type input "0"
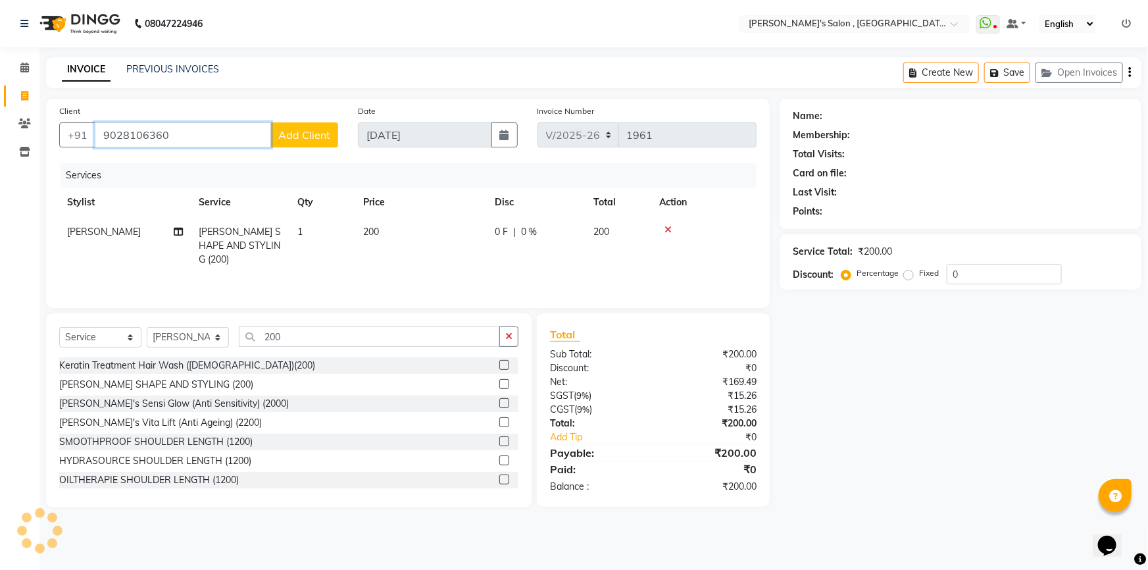
type input "9028106360"
click at [301, 138] on span "Add Client" at bounding box center [304, 134] width 52 height 13
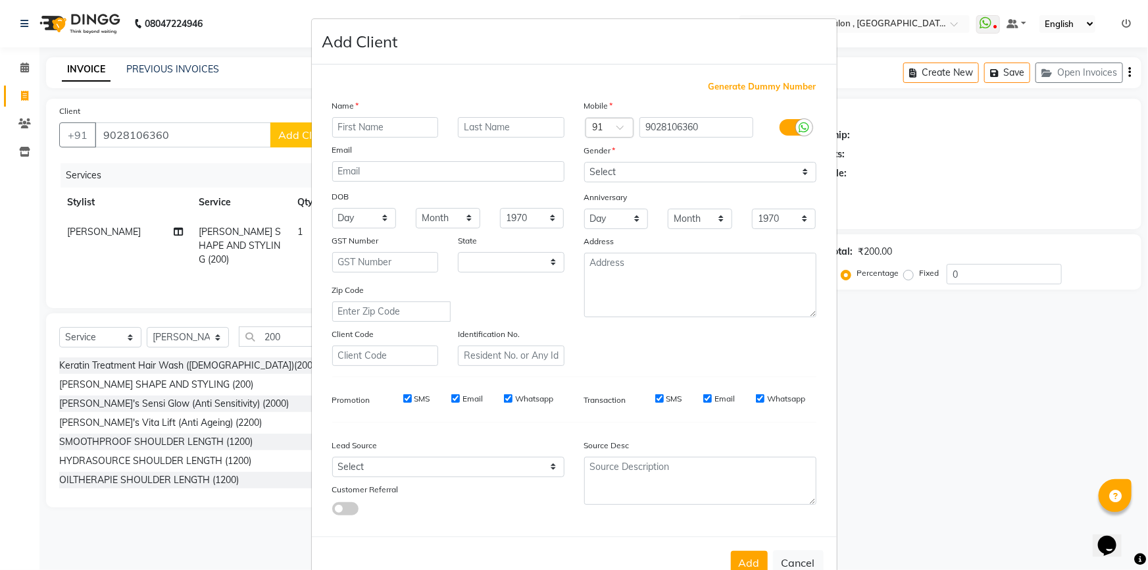
select select "22"
click at [378, 129] on input "text" at bounding box center [385, 127] width 107 height 20
type input "PRASAD MENE 07"
click at [625, 164] on select "Select [DEMOGRAPHIC_DATA] [DEMOGRAPHIC_DATA] Other Prefer Not To Say" at bounding box center [700, 172] width 232 height 20
select select "male"
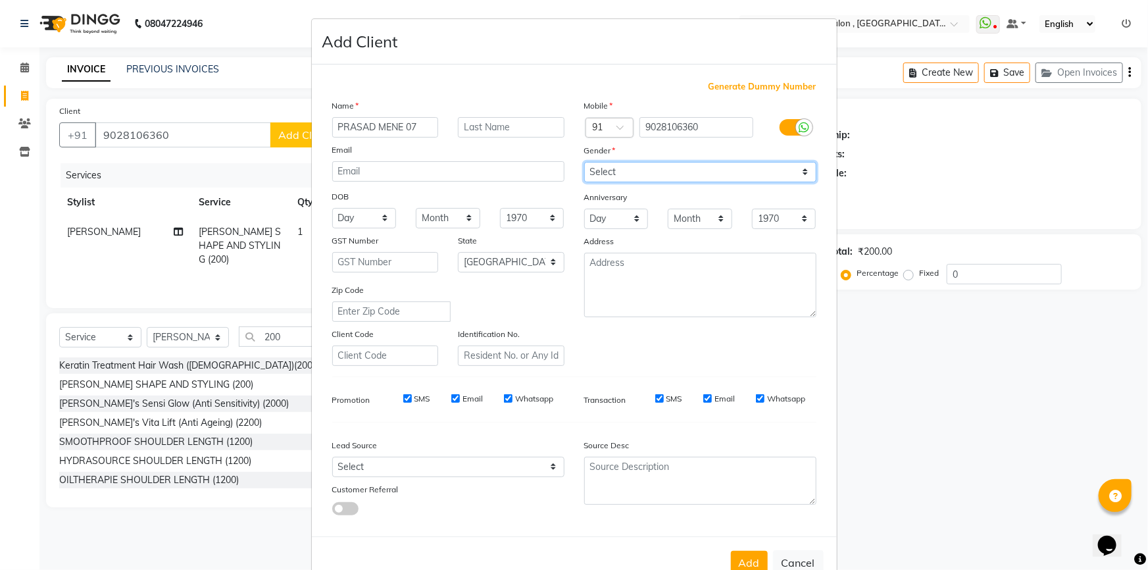
click at [584, 162] on select "Select [DEMOGRAPHIC_DATA] [DEMOGRAPHIC_DATA] Other Prefer Not To Say" at bounding box center [700, 172] width 232 height 20
click at [746, 559] on button "Add" at bounding box center [749, 563] width 37 height 24
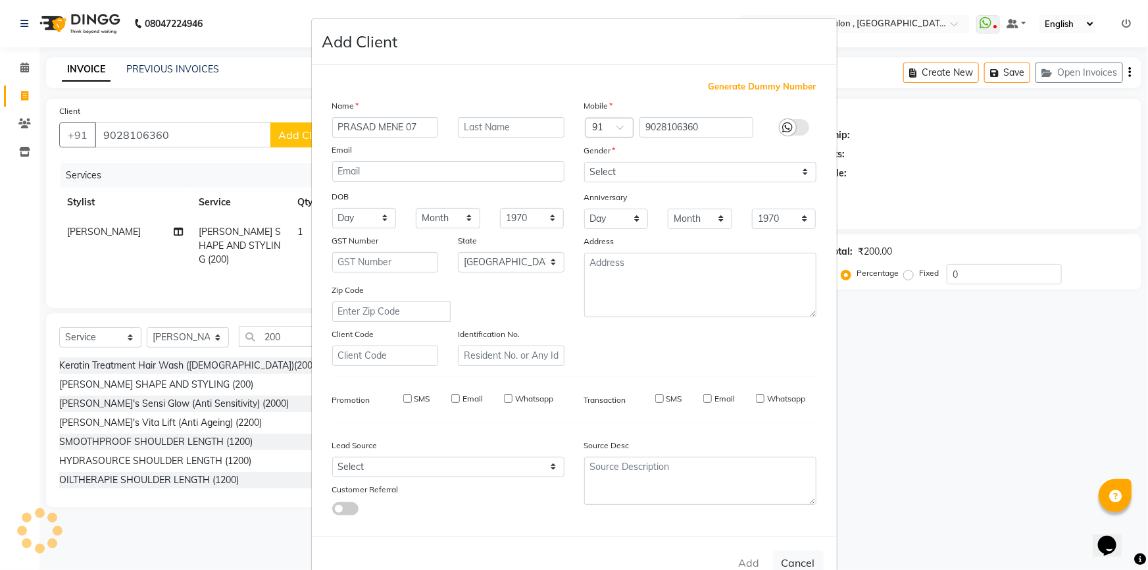
type input "90******60"
select select
select select "null"
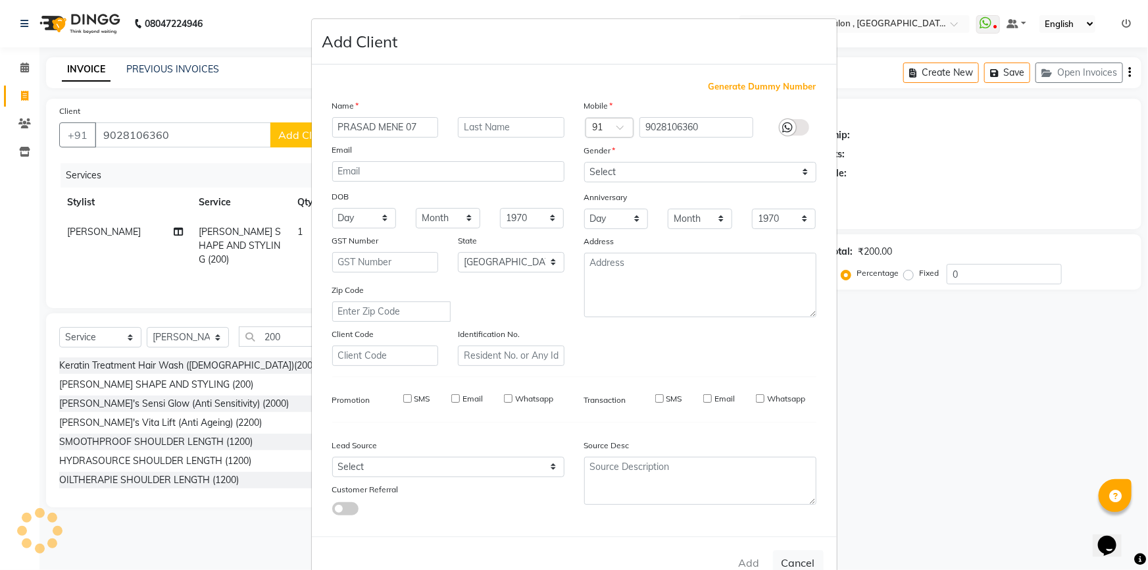
select select
checkbox input "false"
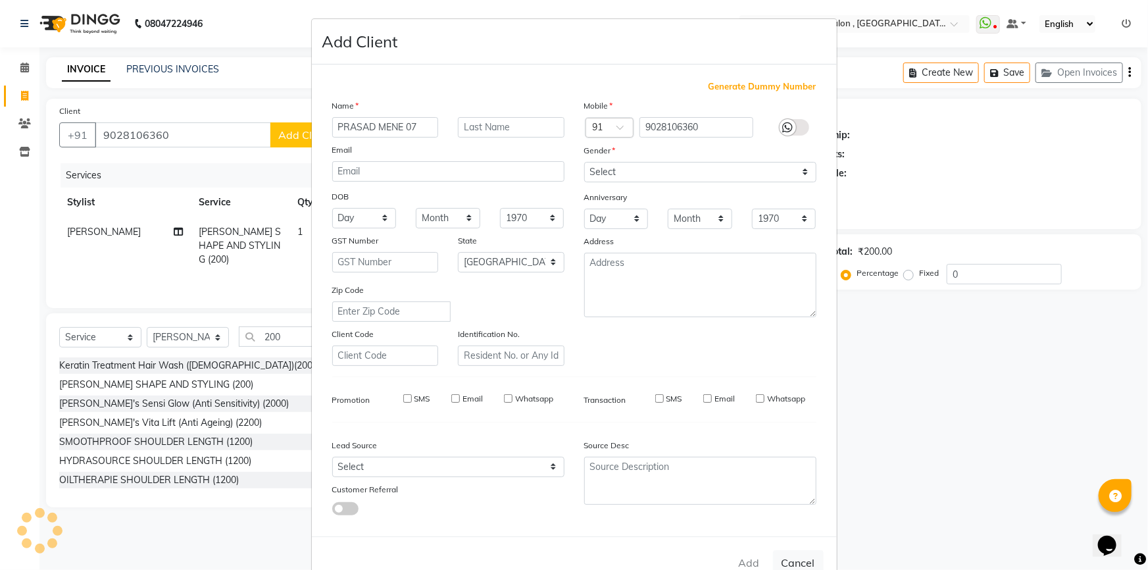
checkbox input "false"
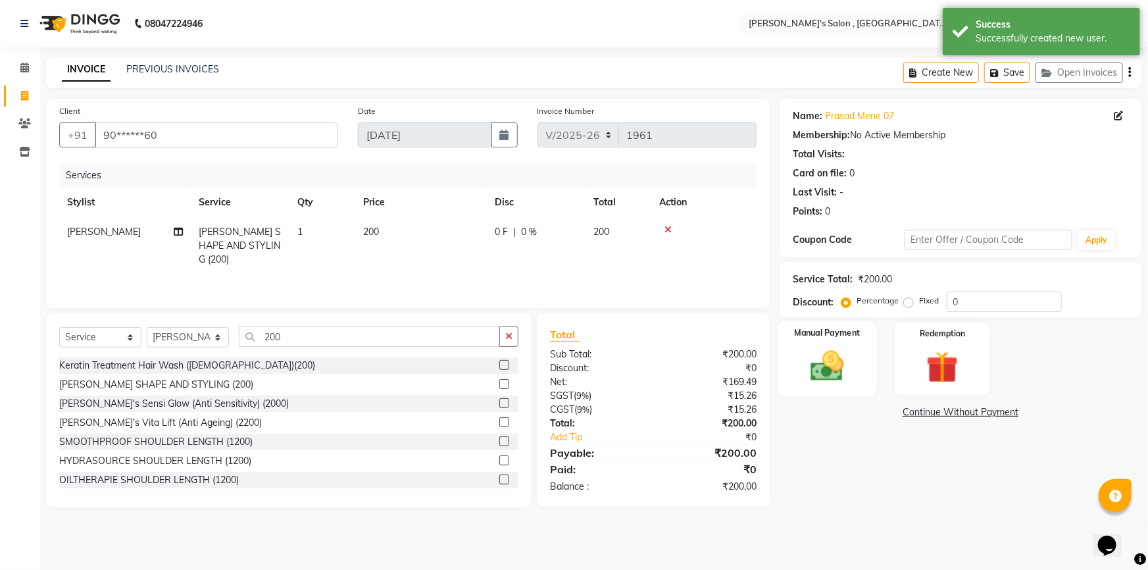
click at [845, 377] on img at bounding box center [828, 366] width 54 height 38
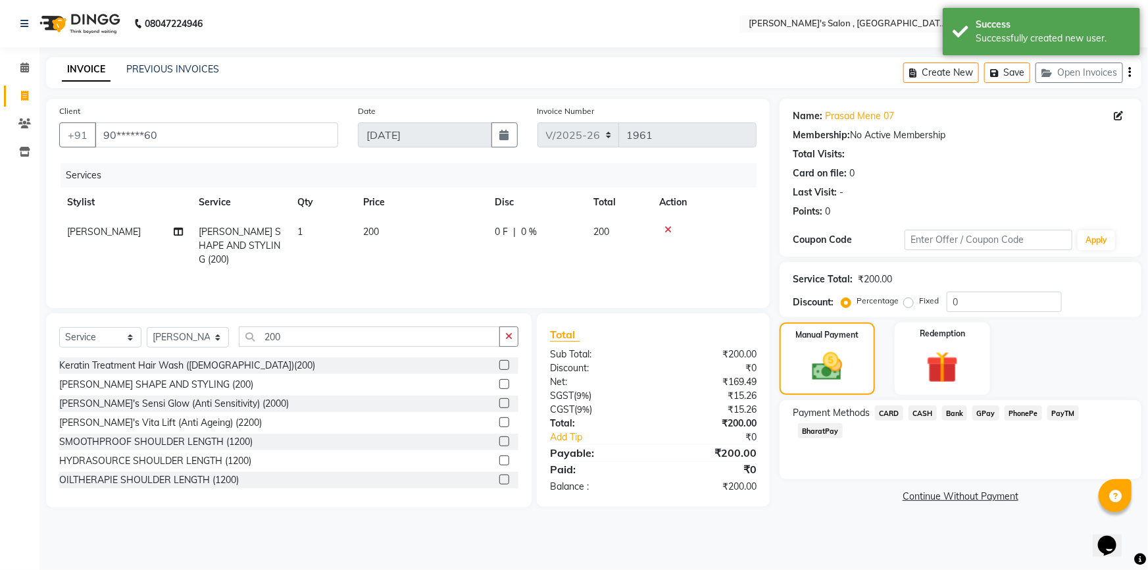
click at [843, 423] on span "BharatPay" at bounding box center [820, 430] width 45 height 15
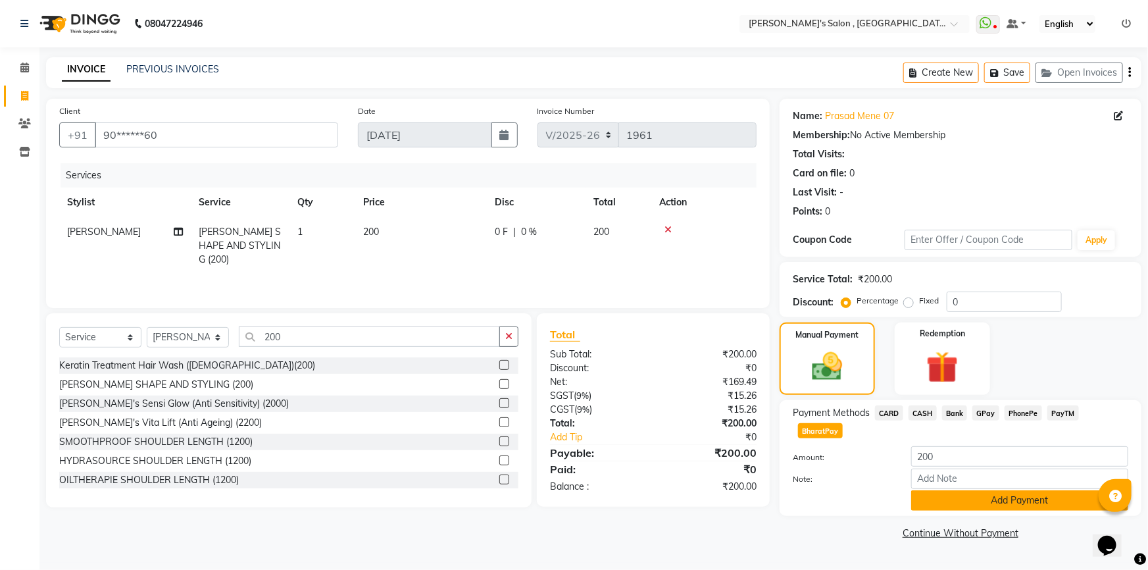
click at [941, 490] on button "Add Payment" at bounding box center [1019, 500] width 217 height 20
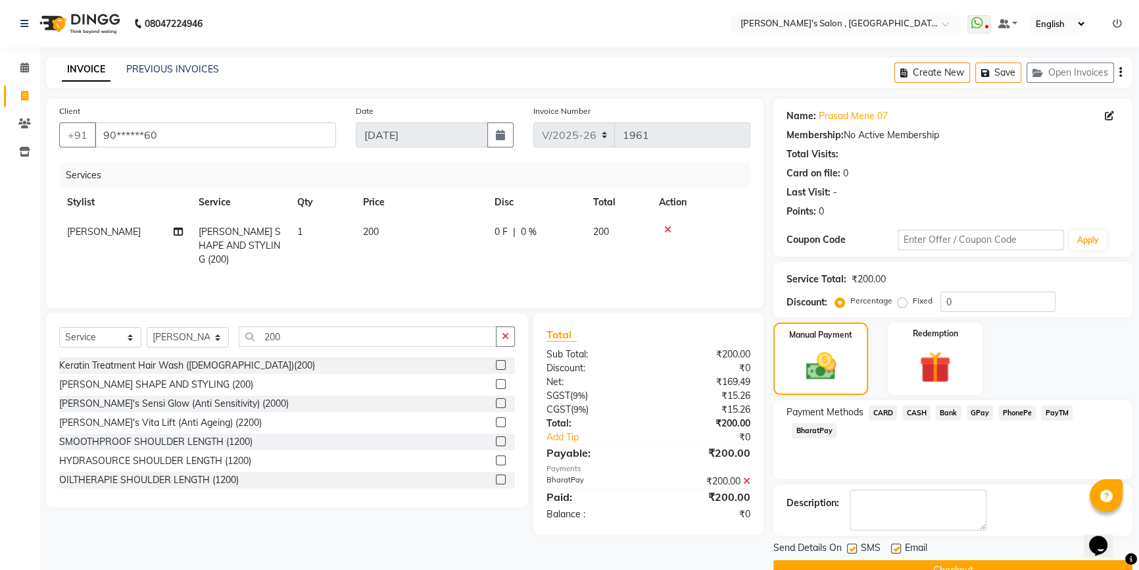
scroll to position [29, 0]
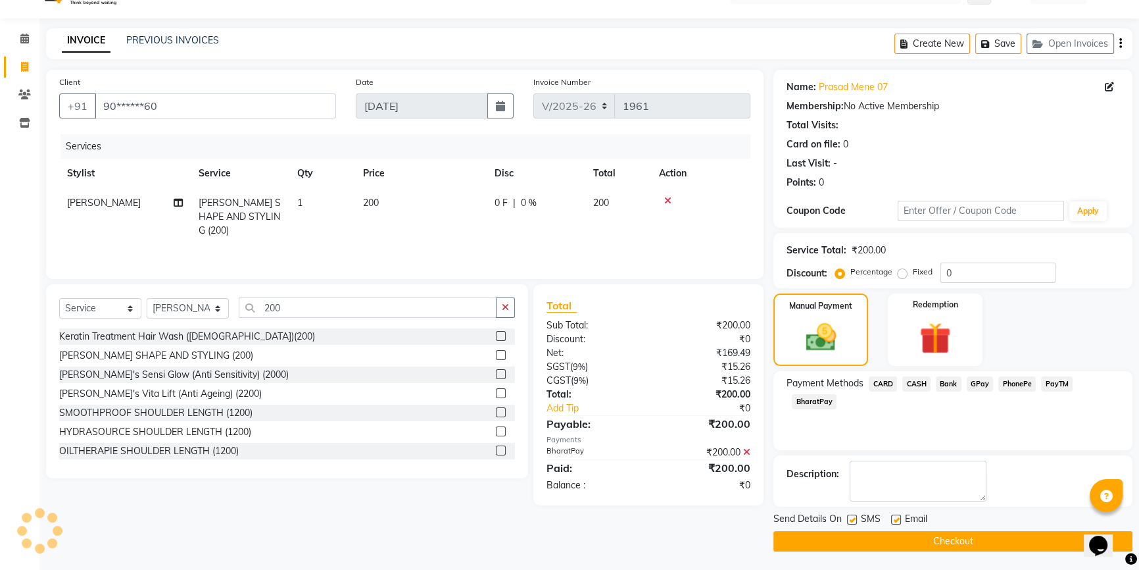
click at [928, 537] on button "Checkout" at bounding box center [953, 541] width 359 height 20
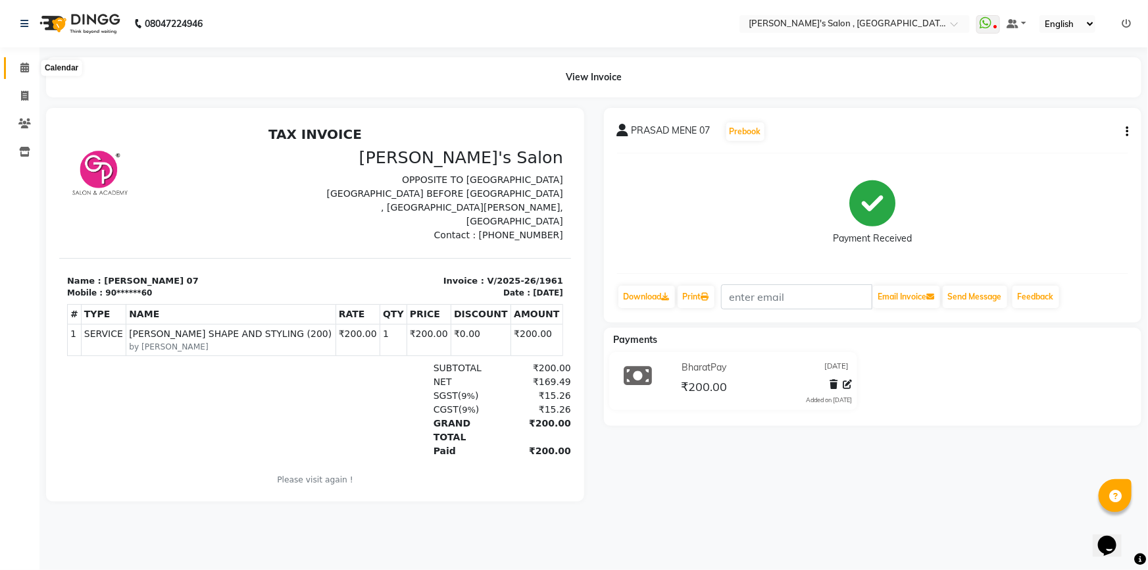
click at [28, 66] on icon at bounding box center [24, 68] width 9 height 10
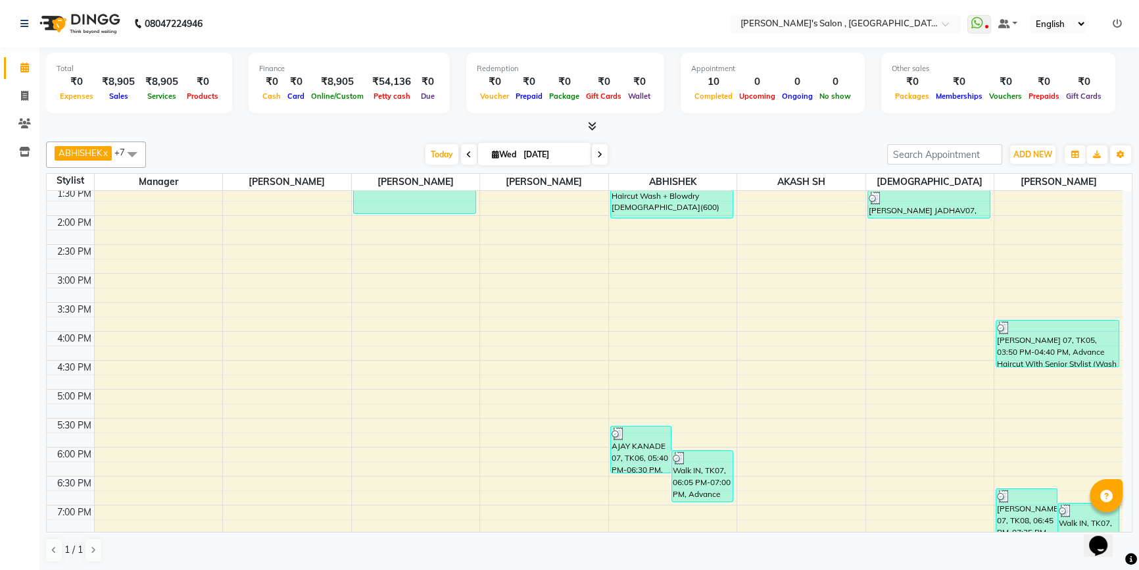
scroll to position [109, 0]
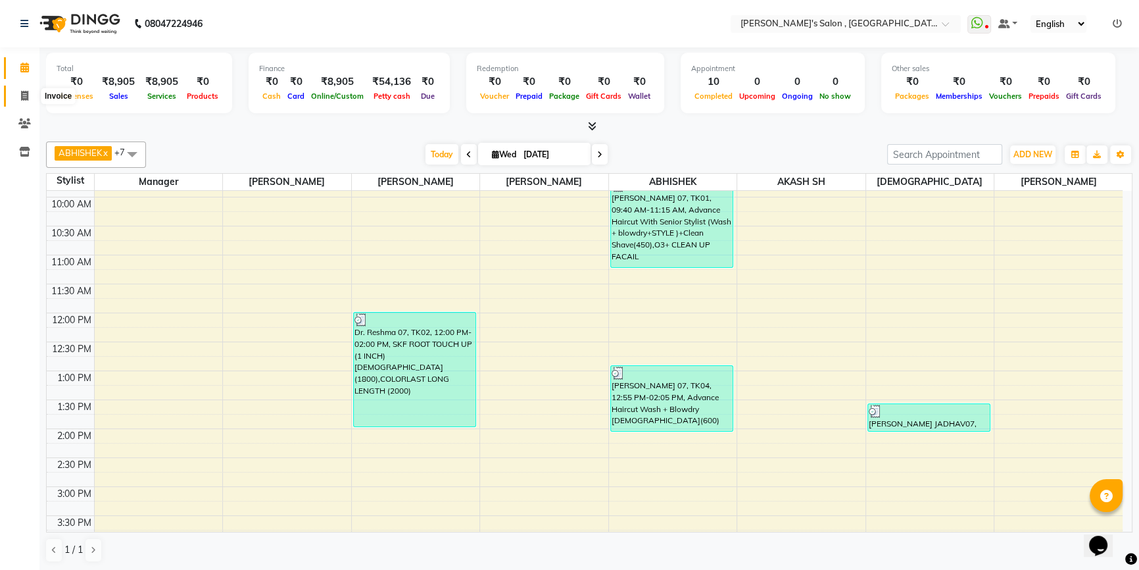
click at [26, 97] on icon at bounding box center [24, 96] width 7 height 10
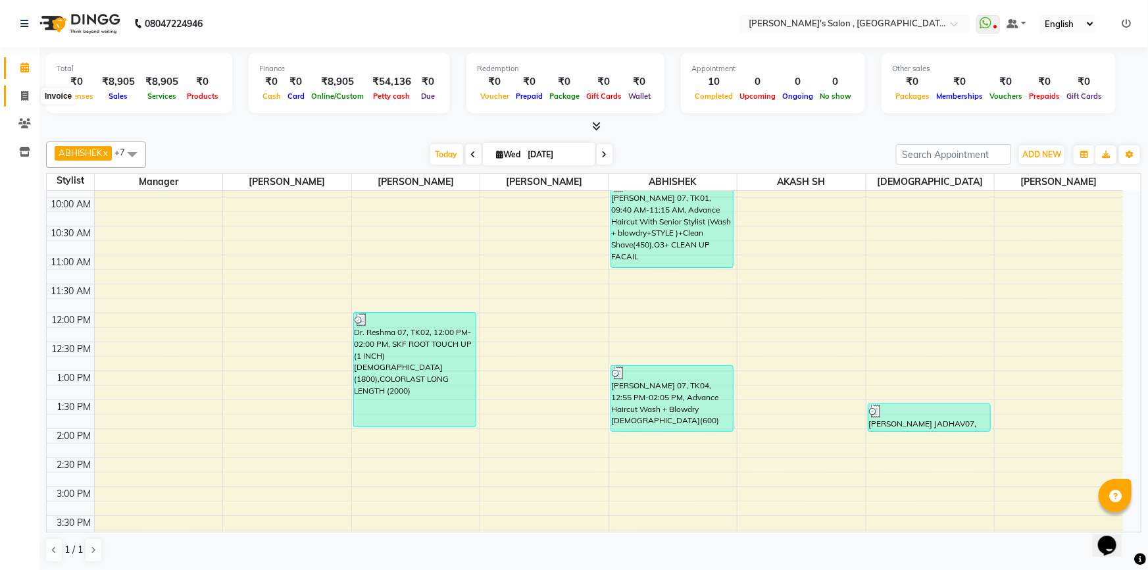
select select "service"
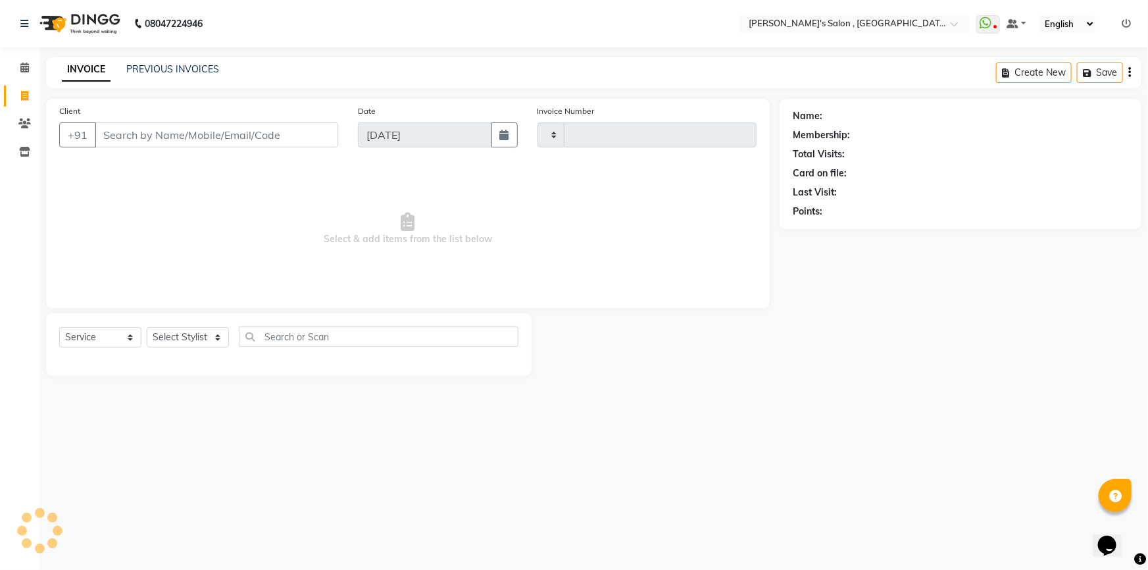
type input "1962"
select select "7416"
click at [204, 337] on select "Select Stylist" at bounding box center [188, 337] width 82 height 20
click at [203, 338] on select "Select Stylist" at bounding box center [188, 337] width 82 height 20
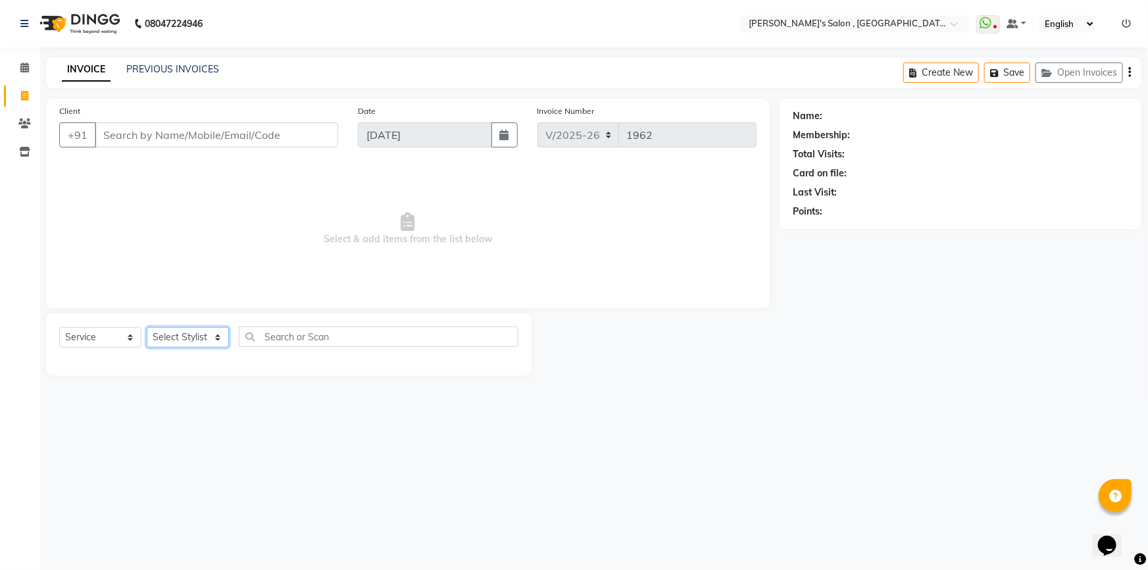
click at [203, 338] on select "Select Stylist" at bounding box center [188, 337] width 82 height 20
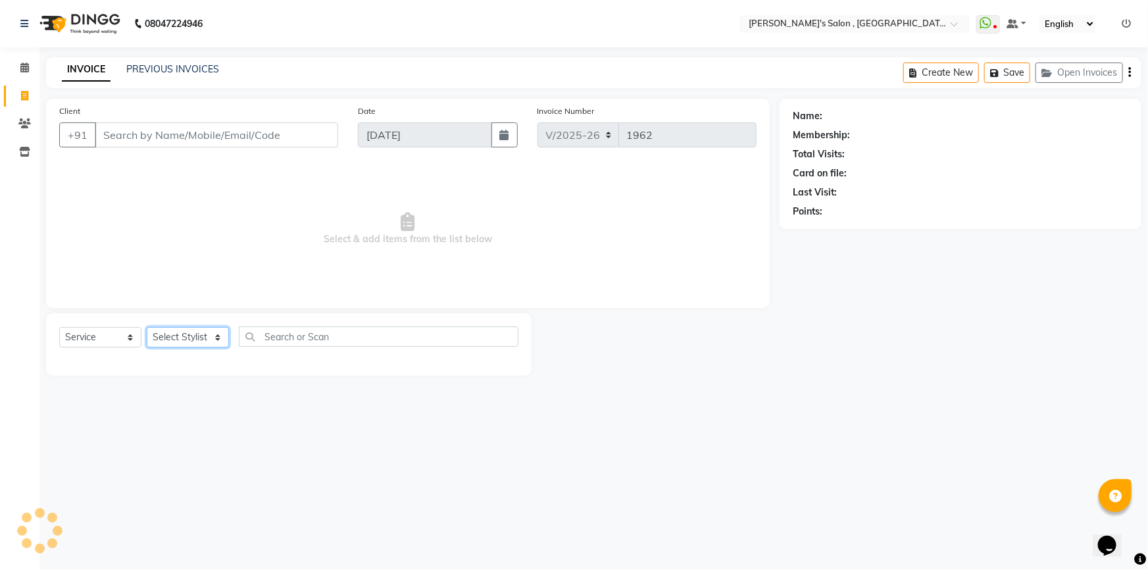
click at [203, 338] on select "Select Stylist" at bounding box center [188, 337] width 82 height 20
click at [203, 338] on select "Select Stylist ABHISHEK ADITYA J AKASH SH ARJUN SIR Manager MANGESH NAGESH SAHI…" at bounding box center [188, 337] width 82 height 20
select select "79873"
click at [147, 327] on select "Select Stylist ABHISHEK ADITYA J AKASH SH ARJUN SIR Manager MANGESH NAGESH SAHI…" at bounding box center [188, 337] width 82 height 20
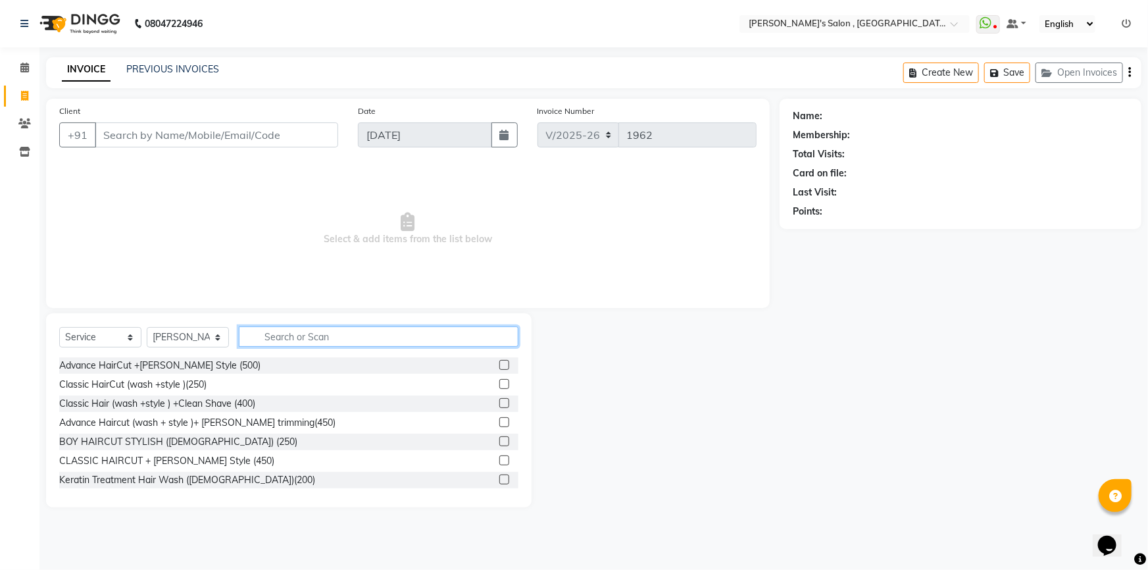
click at [272, 339] on input "text" at bounding box center [379, 336] width 280 height 20
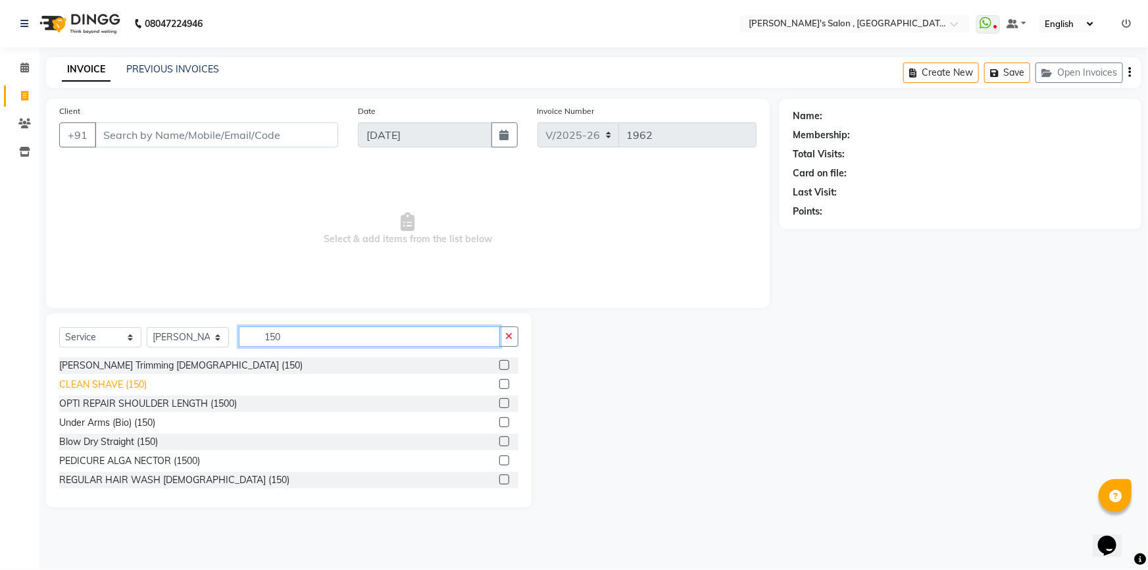
type input "150"
click at [134, 388] on div "CLEAN SHAVE (150)" at bounding box center [103, 385] width 88 height 14
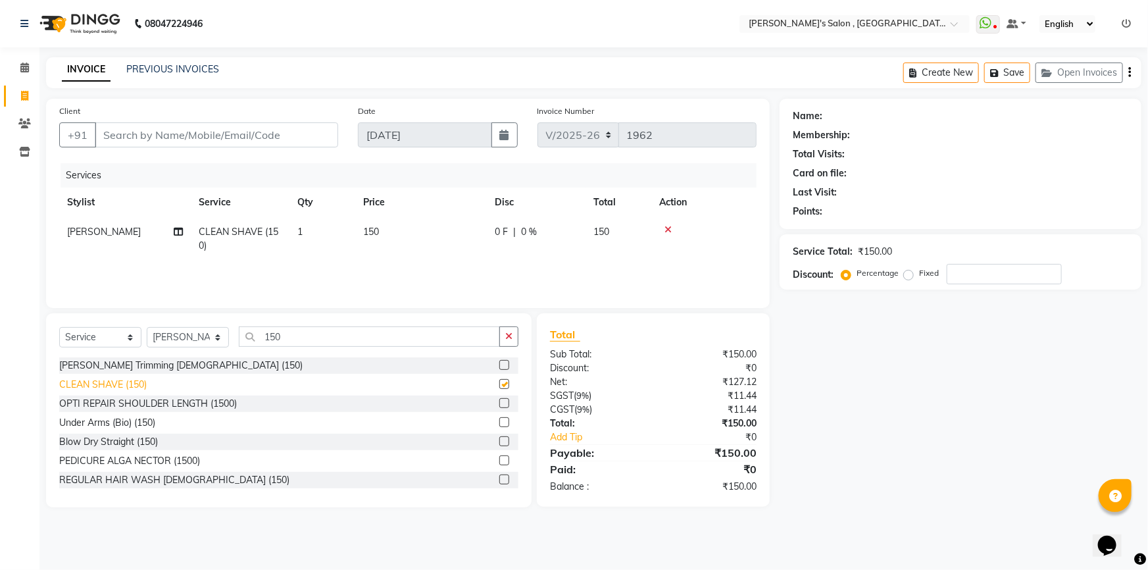
checkbox input "false"
click at [183, 138] on input "Client" at bounding box center [216, 134] width 243 height 25
click at [303, 138] on input "Client" at bounding box center [216, 134] width 243 height 25
type input "9"
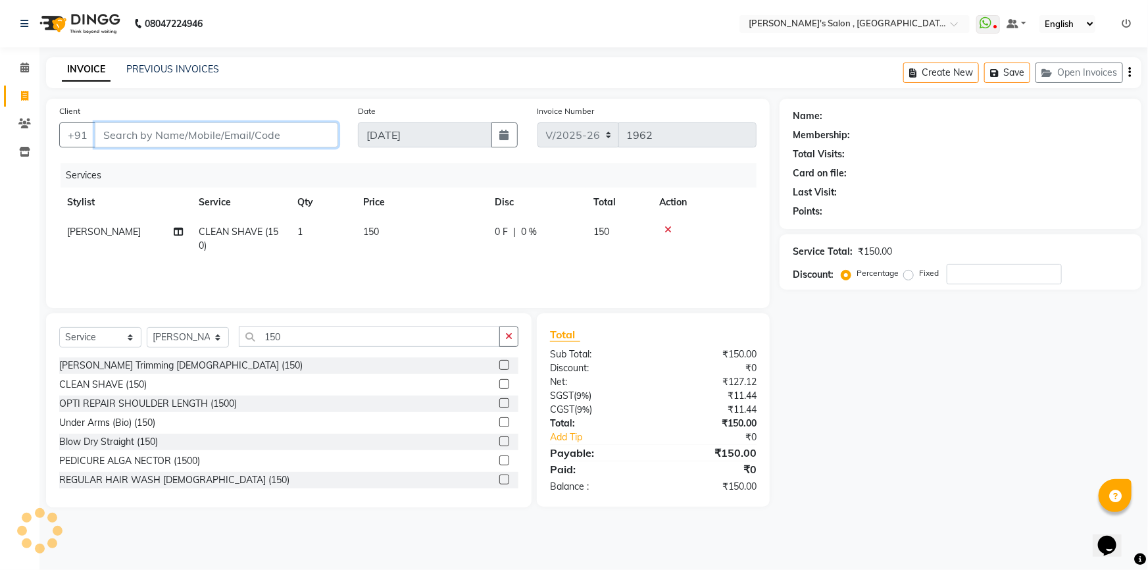
type input "0"
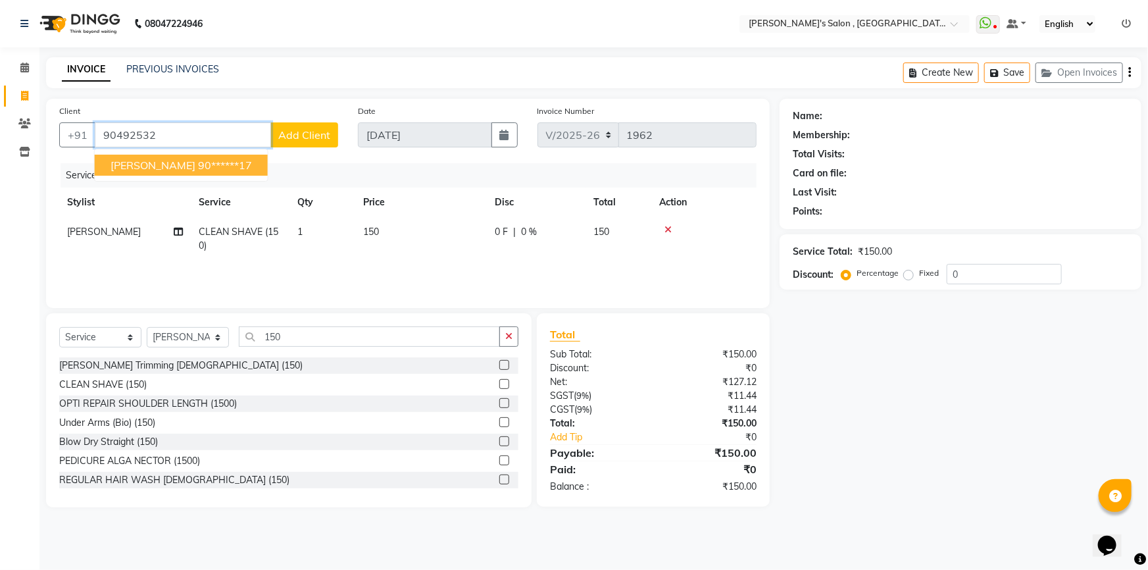
click at [209, 170] on ngb-highlight "90******17" at bounding box center [225, 165] width 54 height 13
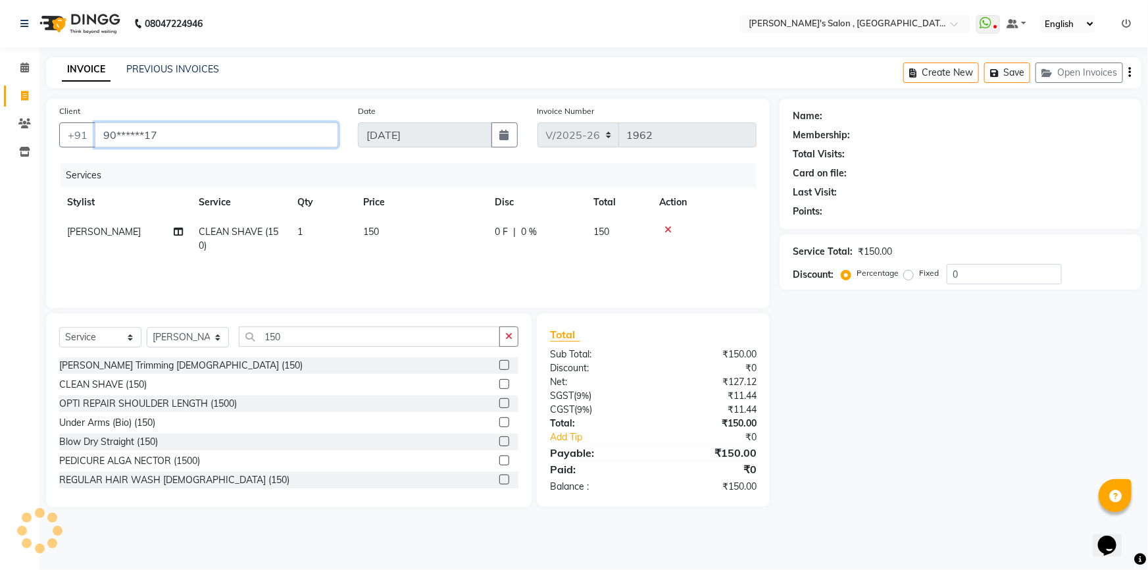
type input "90******17"
select select "1: Object"
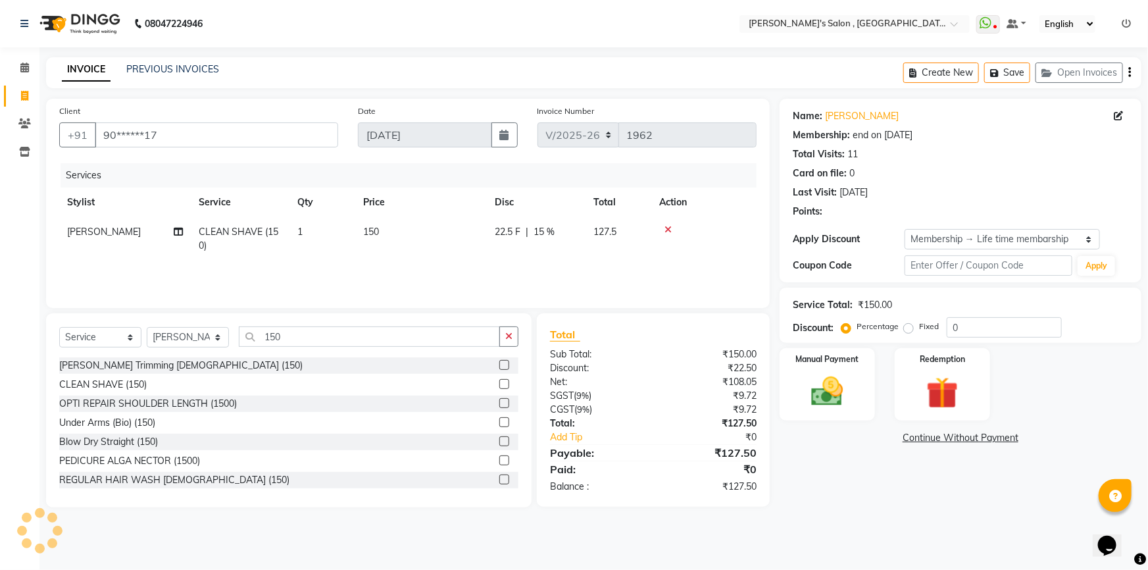
type input "15"
click at [828, 364] on div "Manual Payment" at bounding box center [827, 385] width 99 height 76
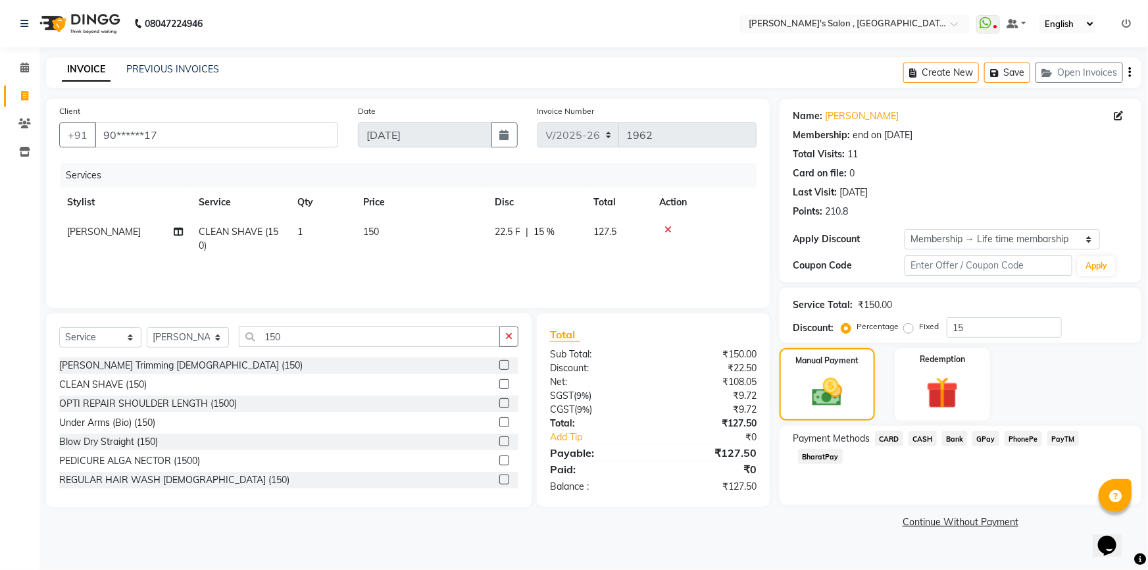
click at [843, 449] on span "BharatPay" at bounding box center [820, 456] width 45 height 15
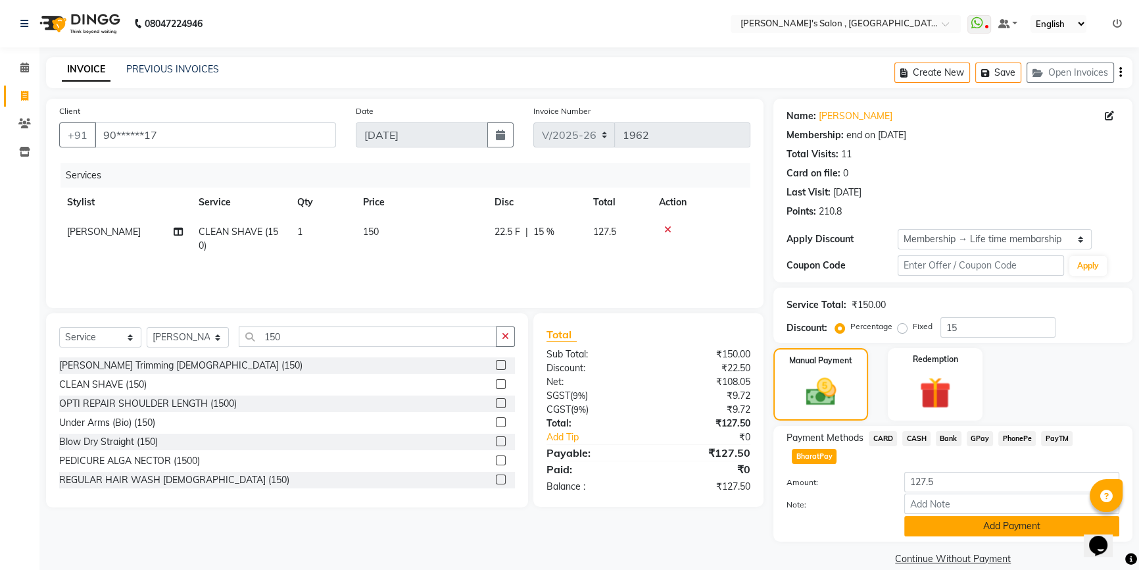
click at [968, 528] on button "Add Payment" at bounding box center [1012, 526] width 215 height 20
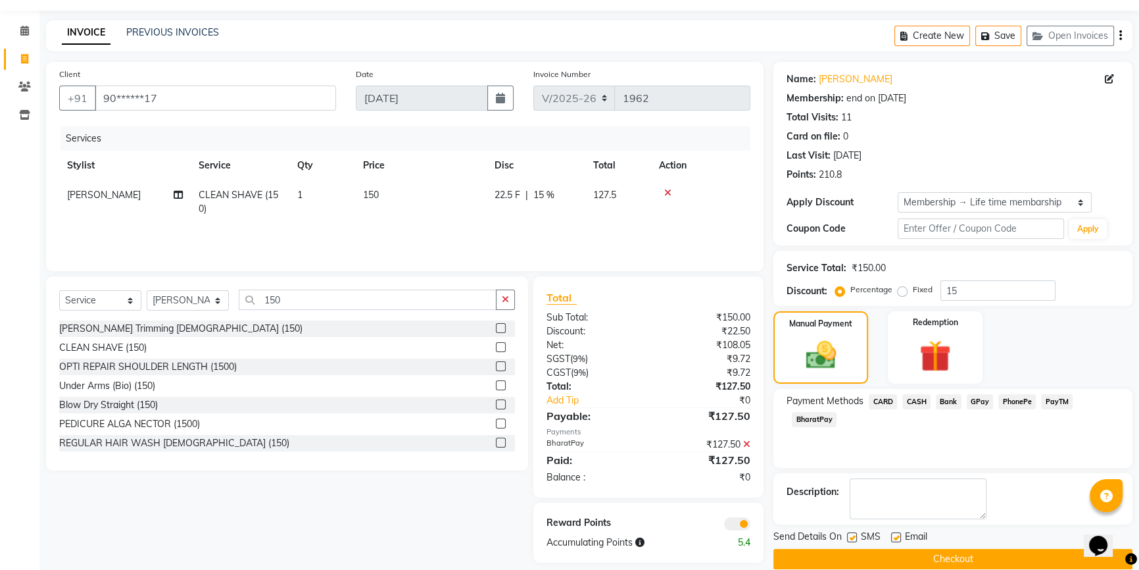
scroll to position [55, 0]
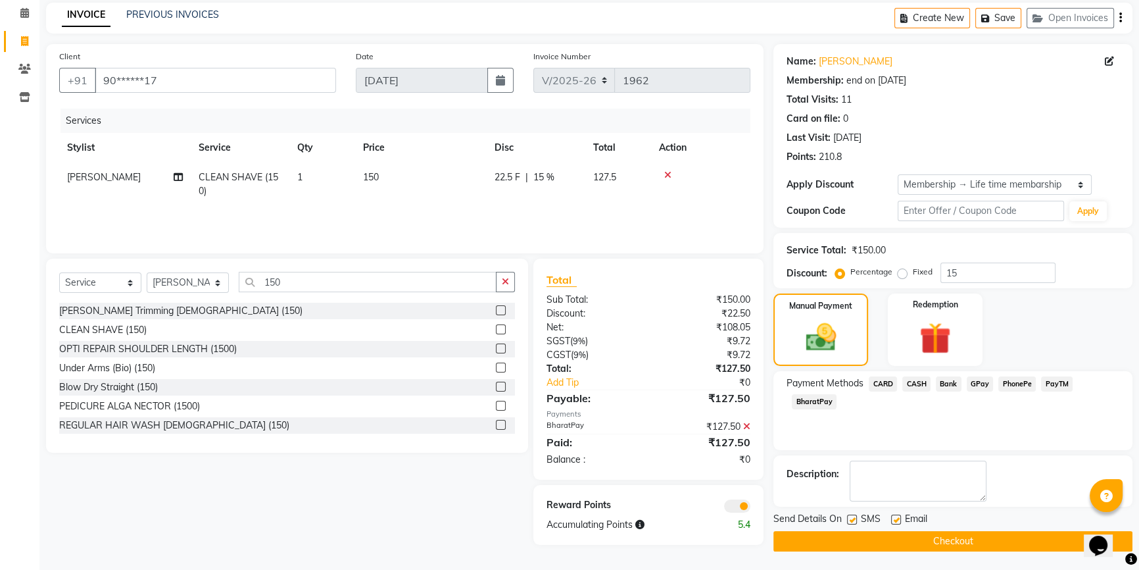
click at [946, 533] on button "Checkout" at bounding box center [953, 541] width 359 height 20
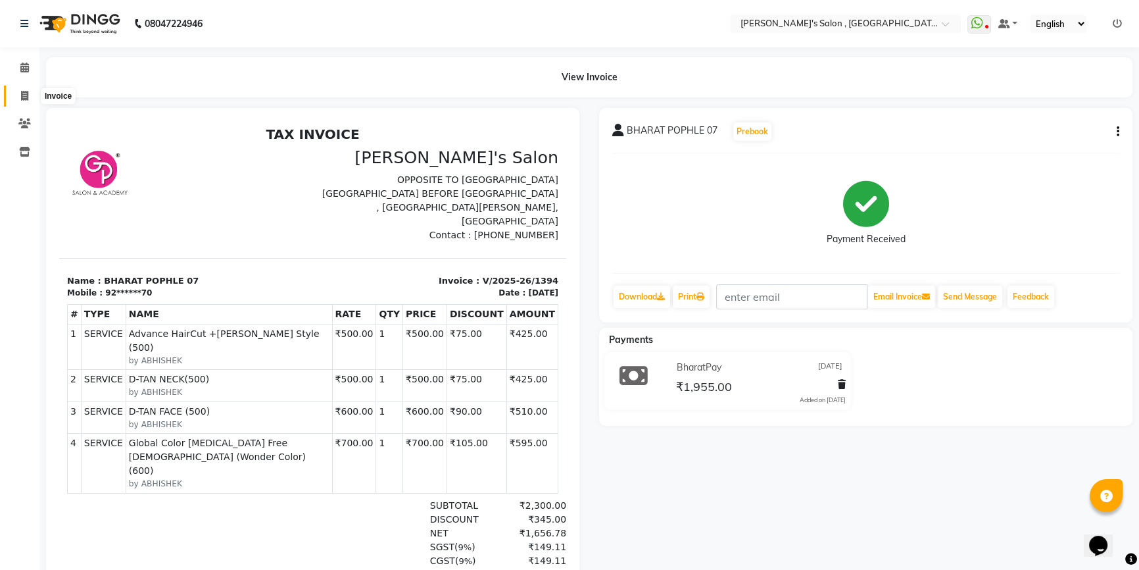
click at [26, 96] on icon at bounding box center [24, 96] width 7 height 10
select select "service"
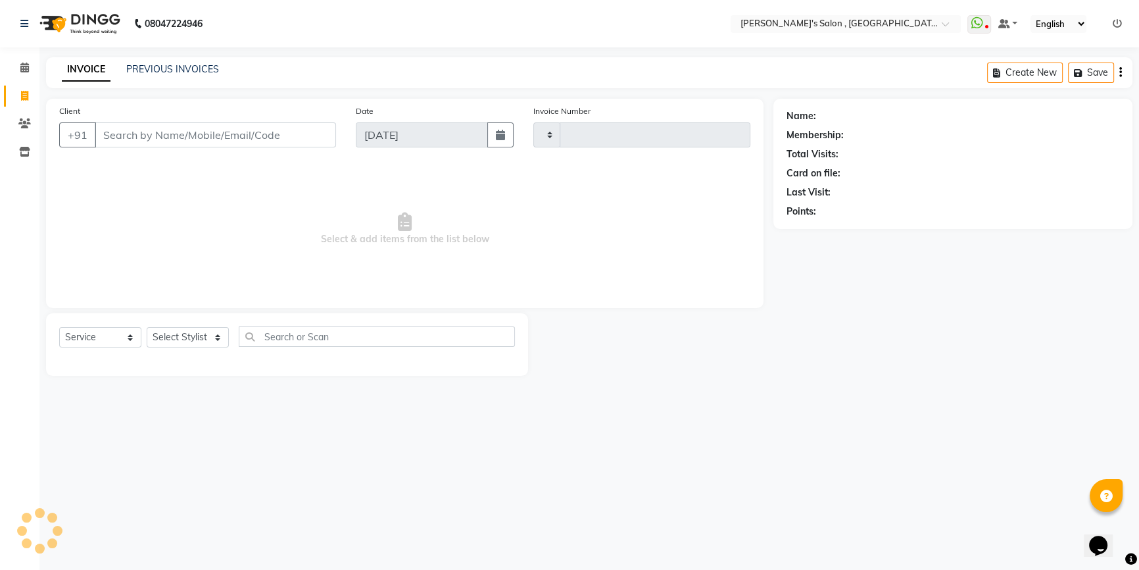
type input "1964"
select select "7416"
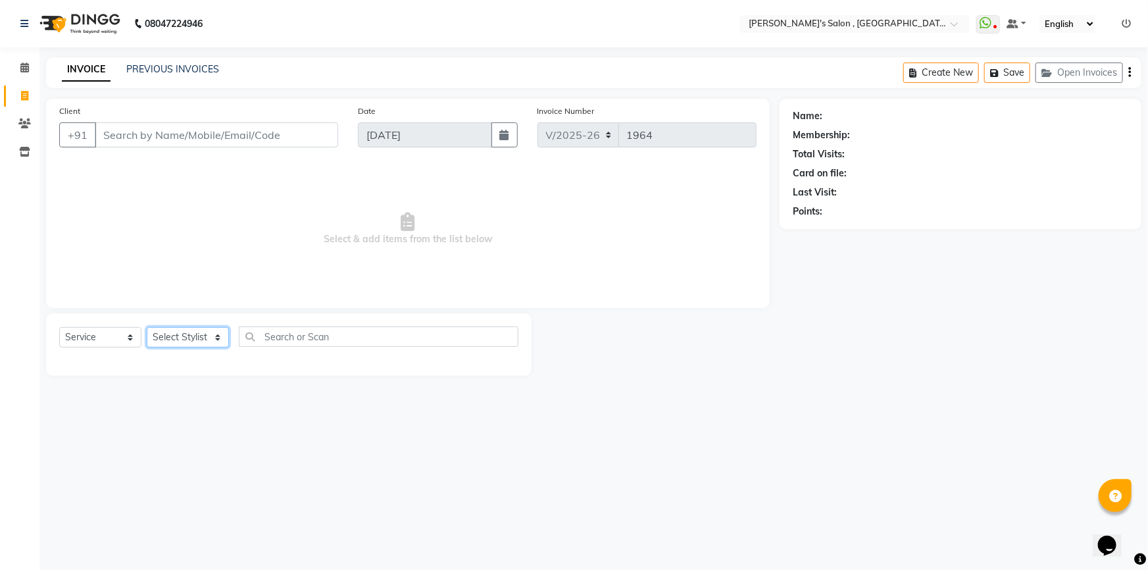
click at [218, 335] on select "Select Stylist ABHISHEK [PERSON_NAME] AKASH SH ARJUN SIR Manager [PERSON_NAME] …" at bounding box center [188, 337] width 82 height 20
select select "67371"
click at [147, 327] on select "Select Stylist ABHISHEK [PERSON_NAME] AKASH SH ARJUN SIR Manager [PERSON_NAME] …" at bounding box center [188, 337] width 82 height 20
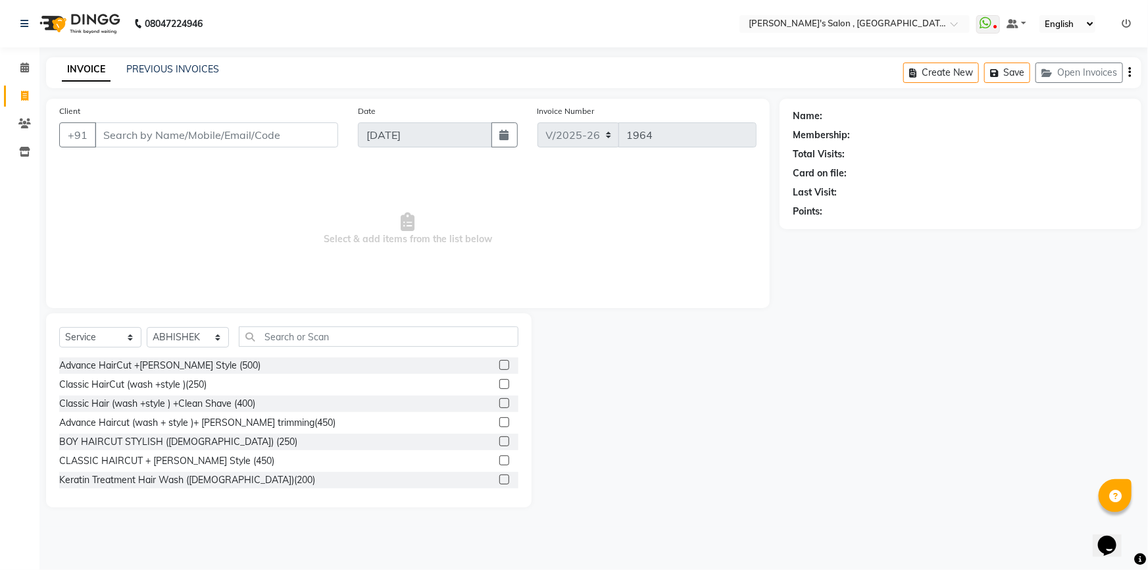
click at [499, 363] on label at bounding box center [504, 365] width 10 height 10
click at [499, 363] on input "checkbox" at bounding box center [503, 365] width 9 height 9
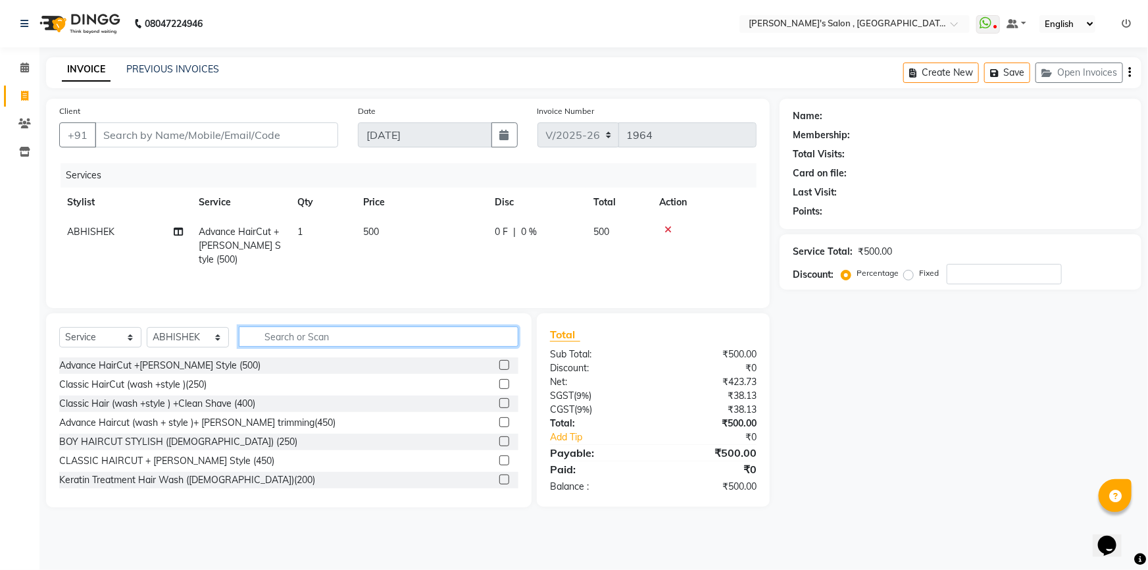
checkbox input "false"
click at [461, 341] on input "text" at bounding box center [379, 336] width 280 height 20
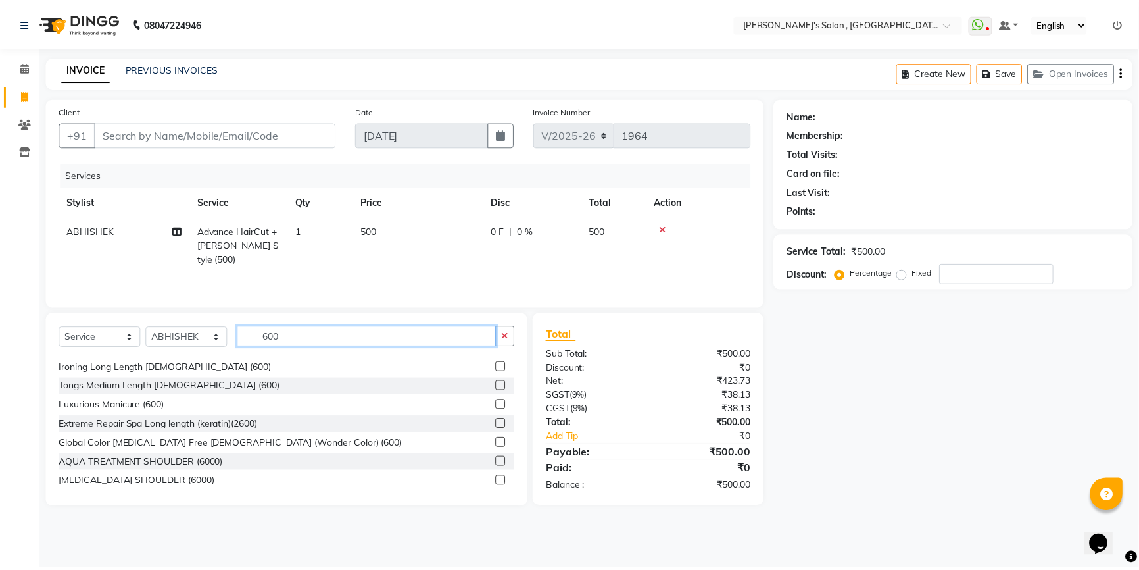
scroll to position [359, 0]
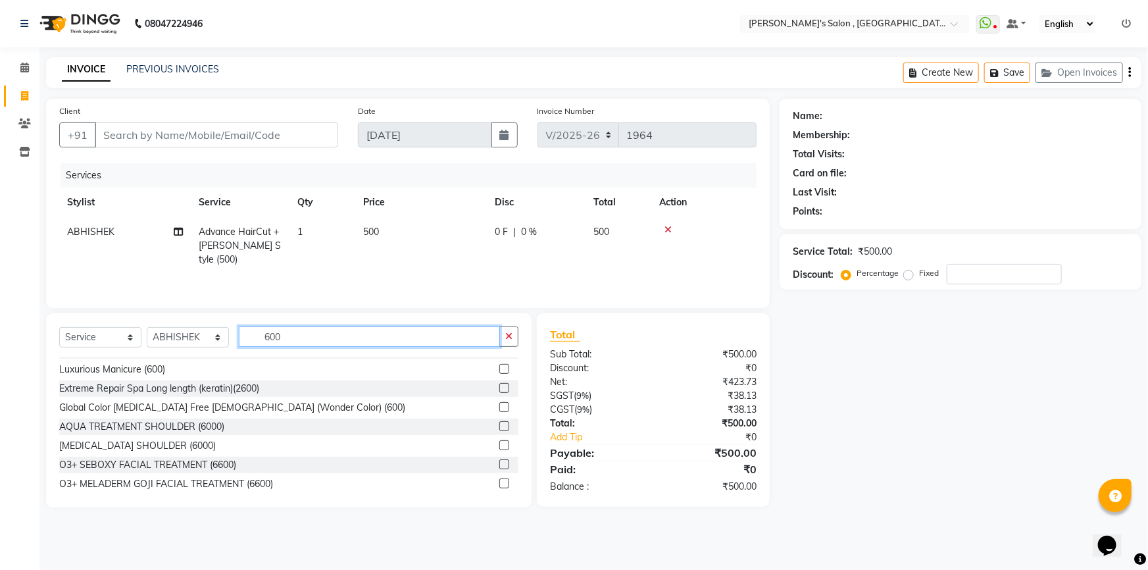
type input "600"
click at [499, 407] on label at bounding box center [504, 407] width 10 height 10
click at [499, 407] on input "checkbox" at bounding box center [503, 407] width 9 height 9
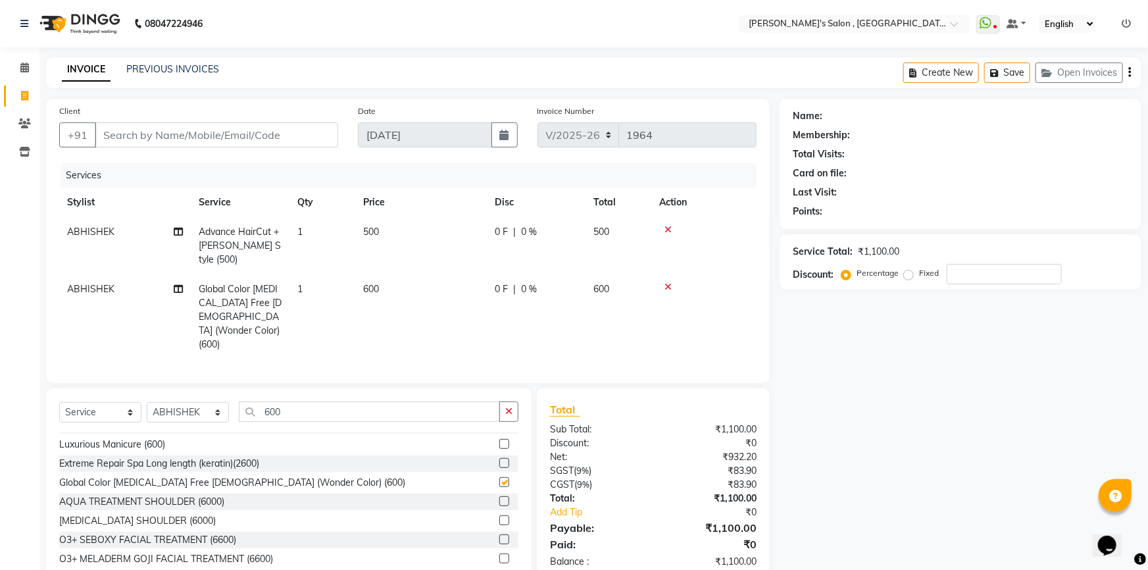
checkbox input "false"
click at [993, 268] on input "number" at bounding box center [1004, 274] width 115 height 20
type input "10"
click at [216, 134] on input "Client" at bounding box center [216, 134] width 243 height 25
click at [170, 132] on input "Client" at bounding box center [216, 134] width 243 height 25
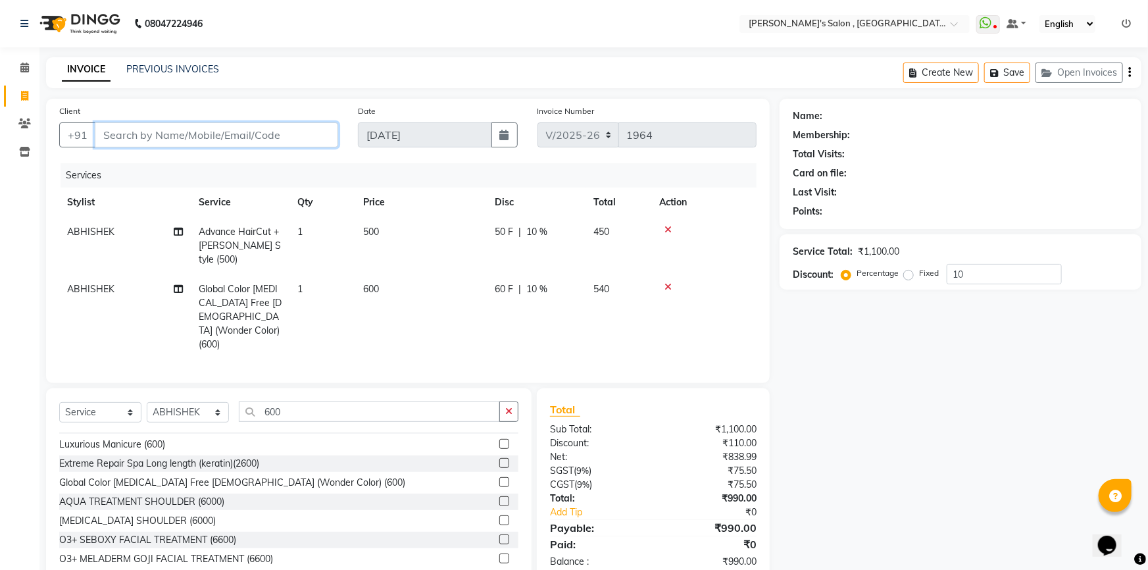
type input "9"
type input "0"
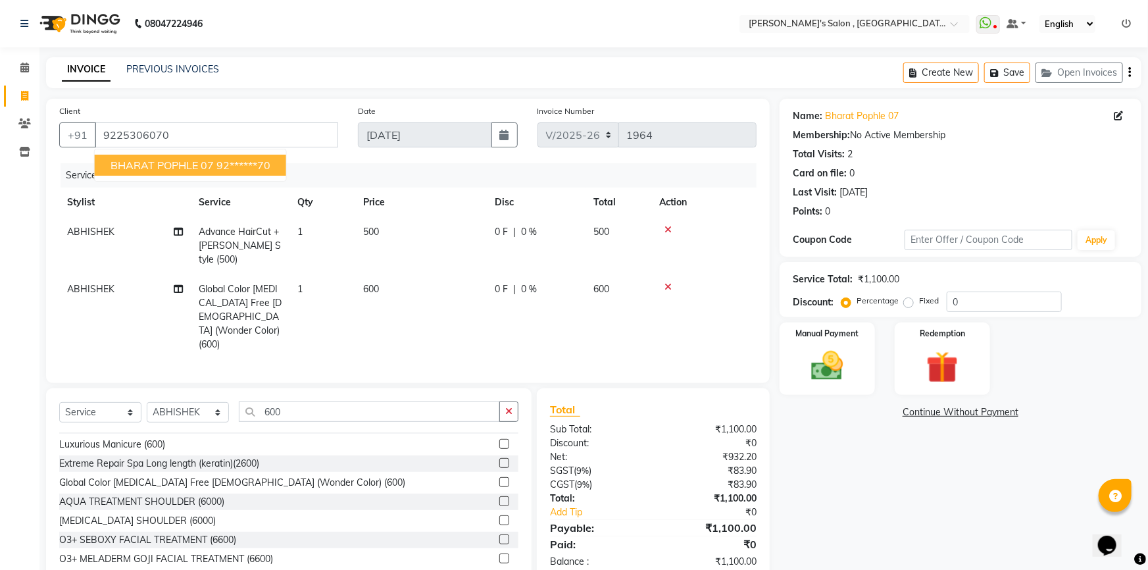
click at [141, 164] on span "BHARAT POPHLE 07" at bounding box center [162, 165] width 103 height 13
type input "92******70"
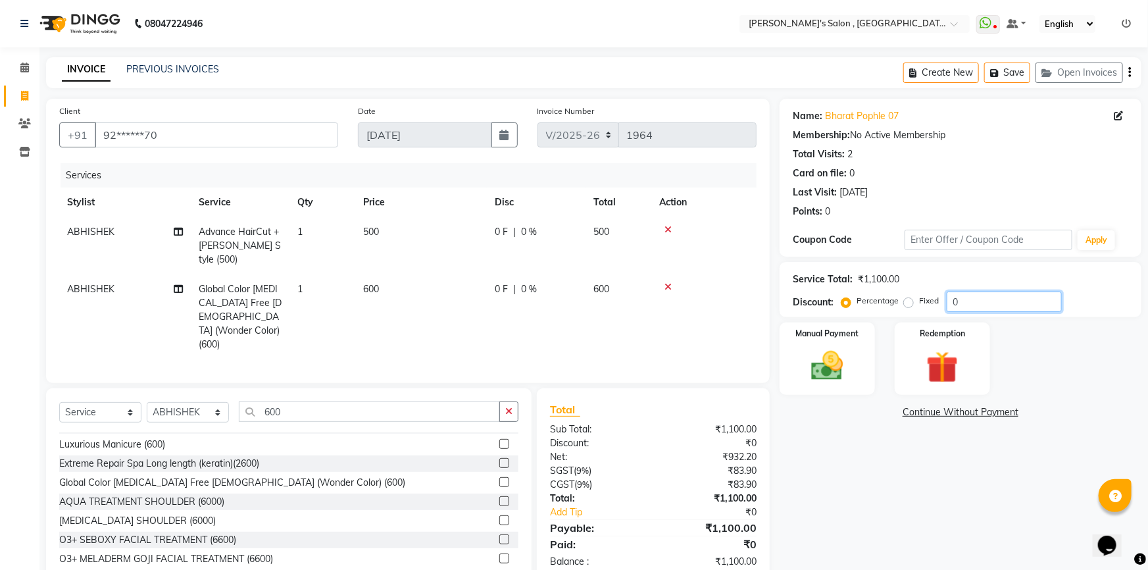
click at [956, 299] on input "0" at bounding box center [1004, 301] width 115 height 20
type input "10"
click at [919, 301] on label "Fixed" at bounding box center [929, 301] width 20 height 12
click at [907, 301] on input "Fixed" at bounding box center [911, 300] width 9 height 9
radio input "true"
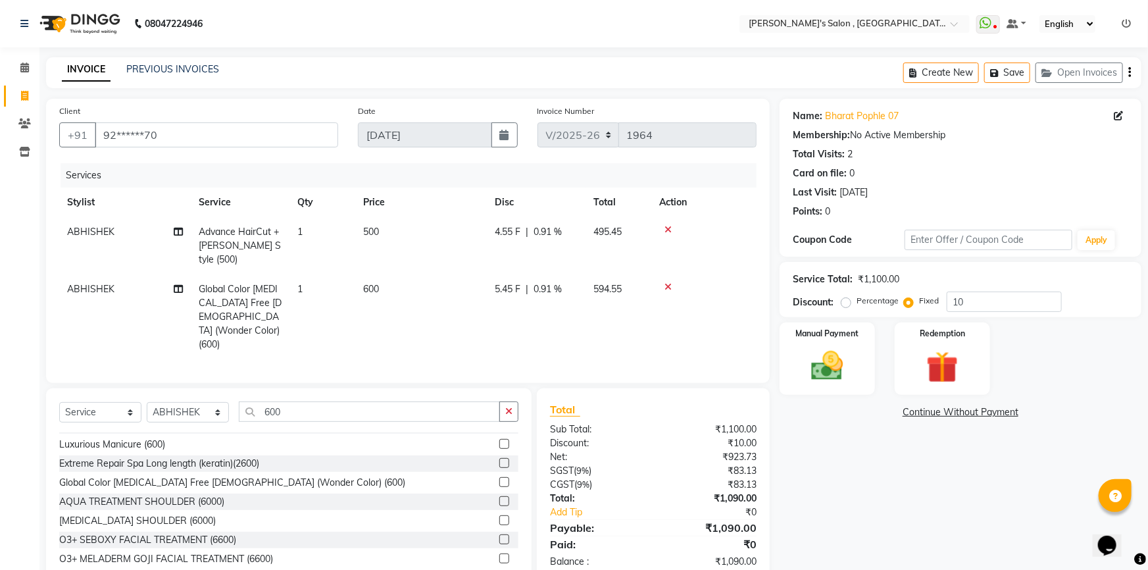
click at [857, 302] on label "Percentage" at bounding box center [878, 301] width 42 height 12
click at [848, 302] on input "Percentage" at bounding box center [848, 300] width 9 height 9
radio input "true"
click at [839, 364] on img at bounding box center [828, 366] width 54 height 38
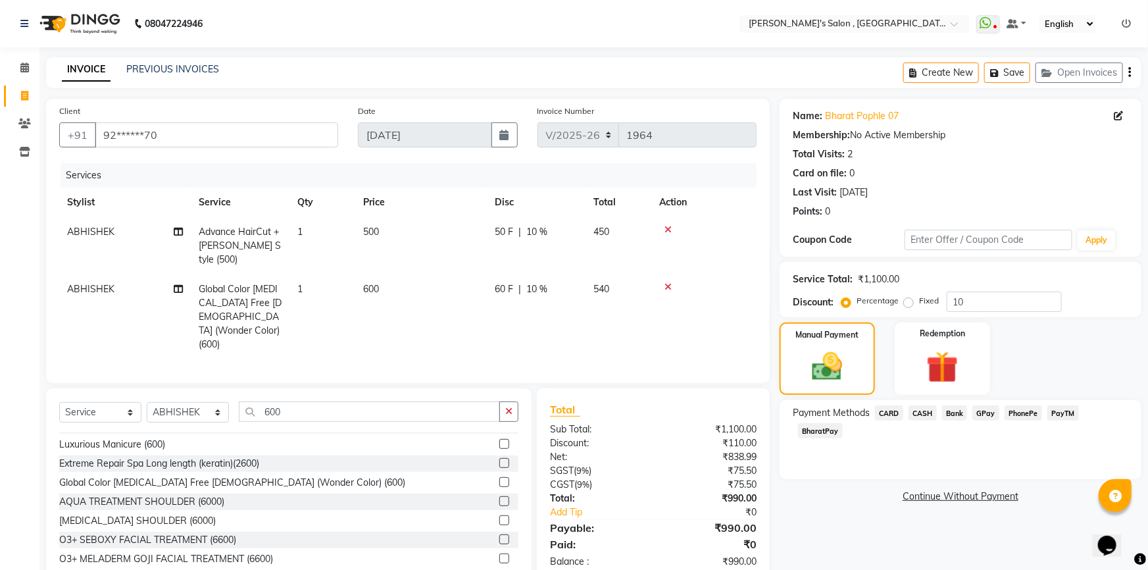
click at [843, 423] on span "BharatPay" at bounding box center [820, 430] width 45 height 15
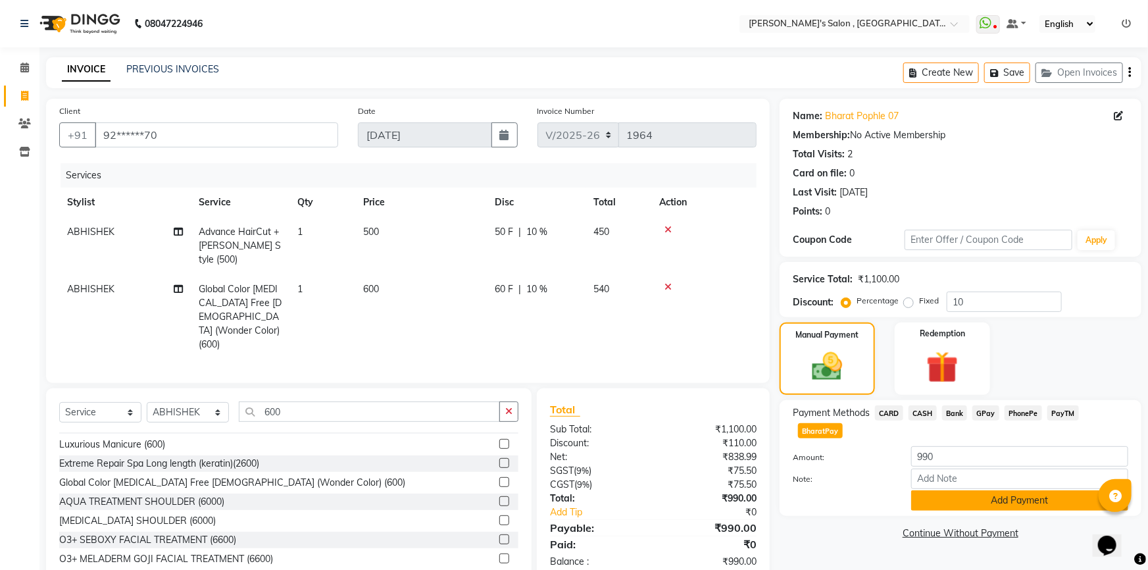
click at [1011, 490] on button "Add Payment" at bounding box center [1019, 500] width 217 height 20
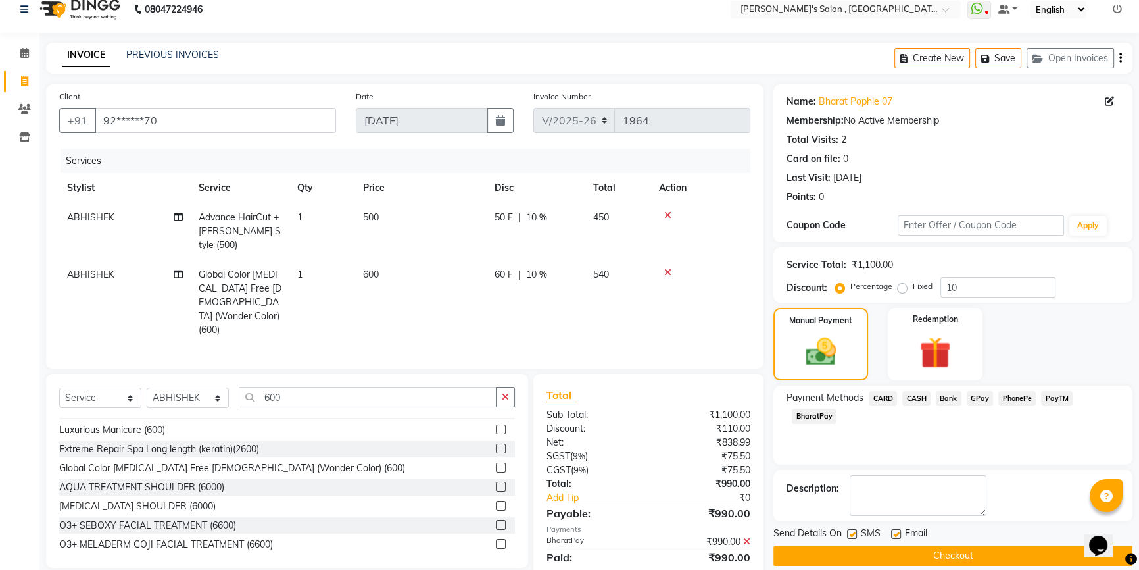
scroll to position [29, 0]
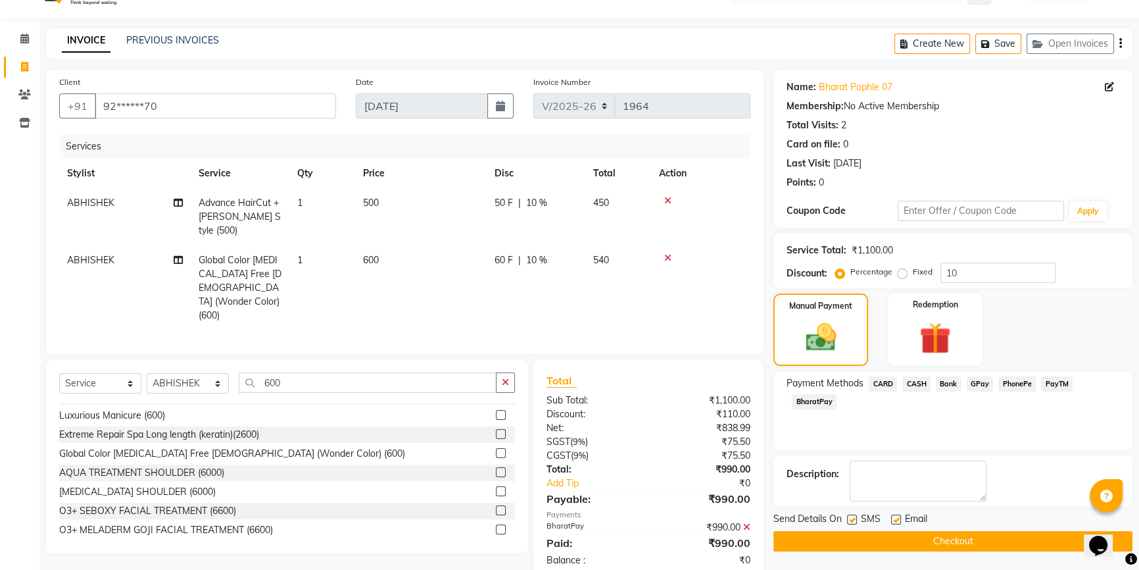
click at [880, 534] on button "Checkout" at bounding box center [953, 541] width 359 height 20
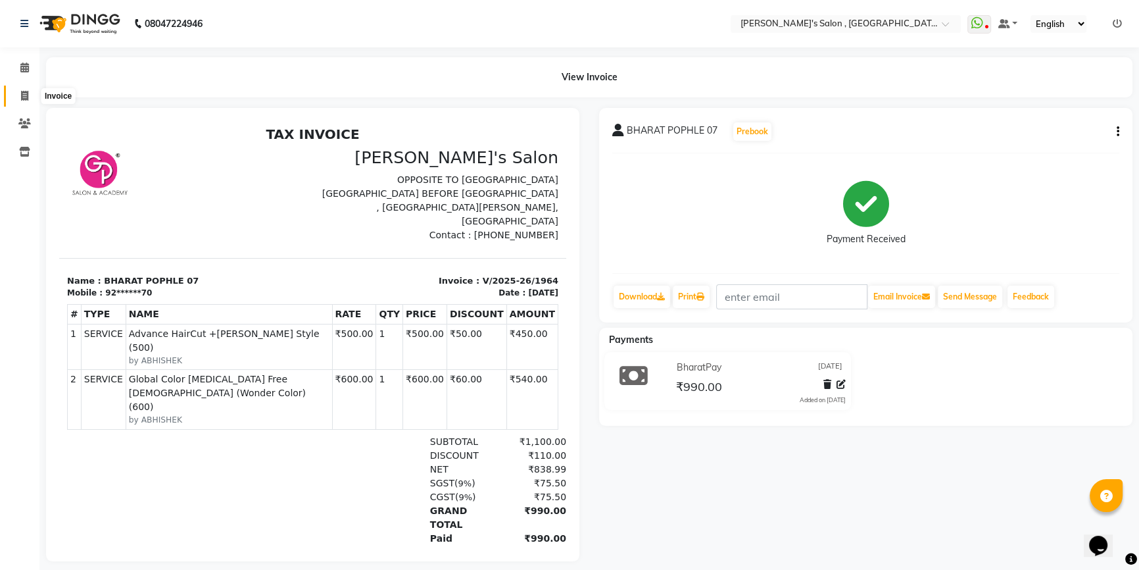
click at [21, 96] on icon at bounding box center [24, 96] width 7 height 10
select select "service"
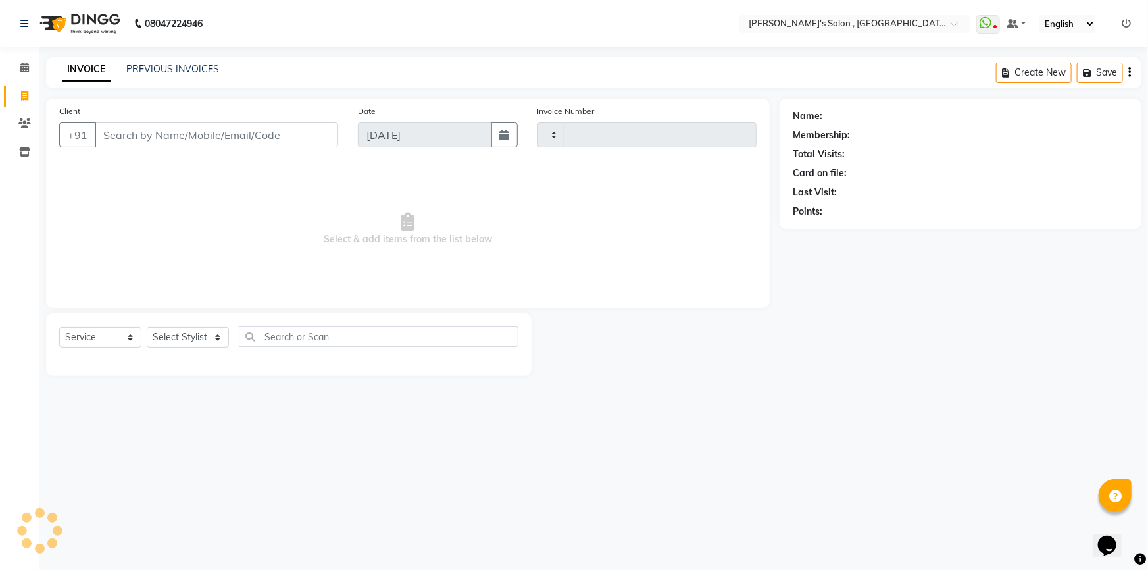
type input "1965"
select select "7416"
click at [20, 65] on icon at bounding box center [24, 68] width 9 height 10
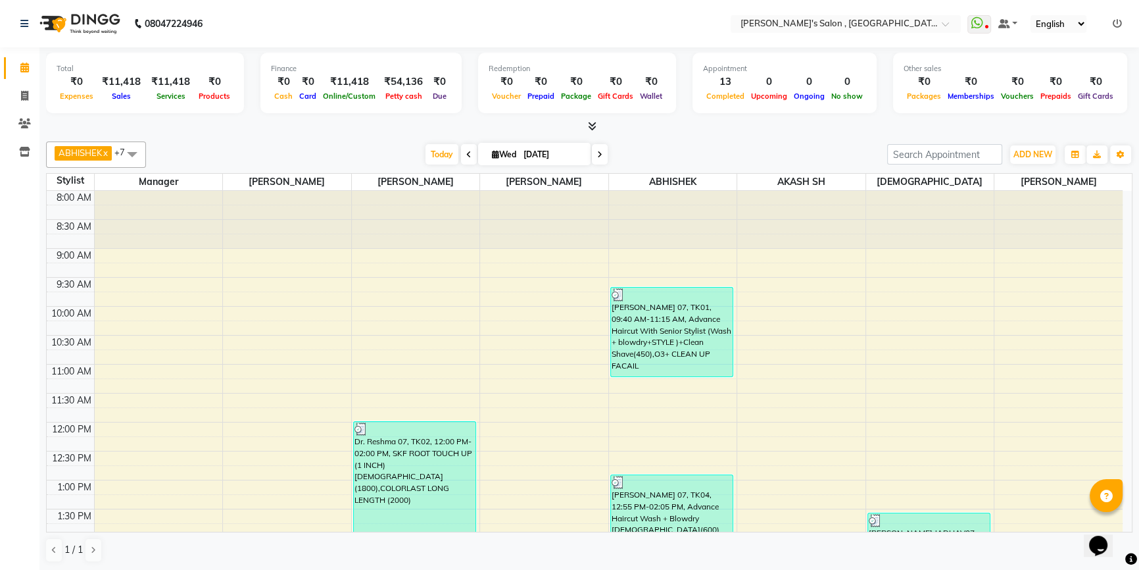
click at [586, 123] on span at bounding box center [590, 127] width 14 height 14
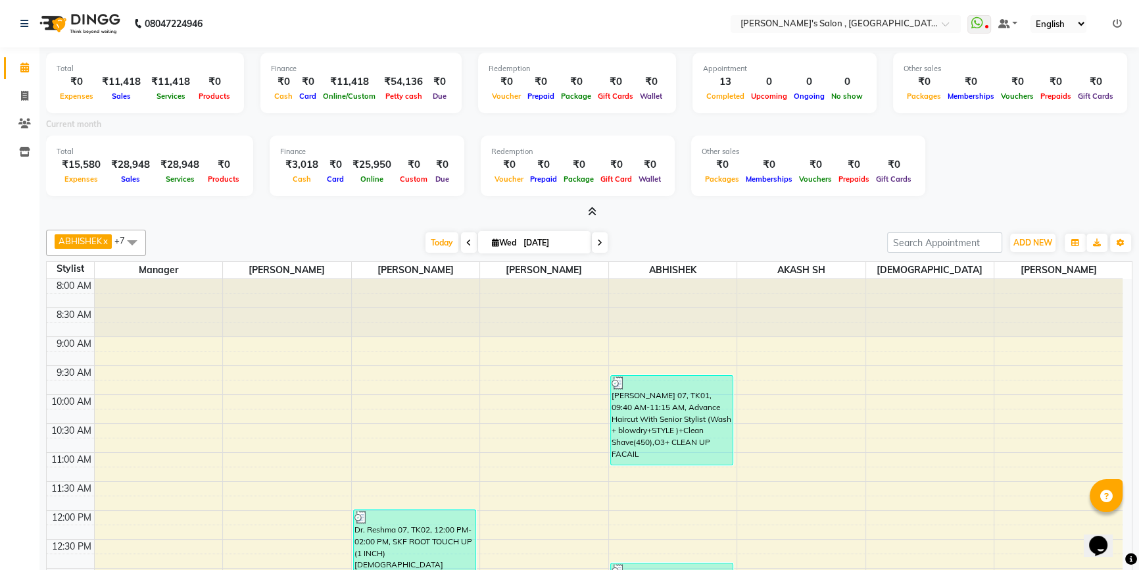
click at [589, 212] on icon at bounding box center [592, 212] width 9 height 10
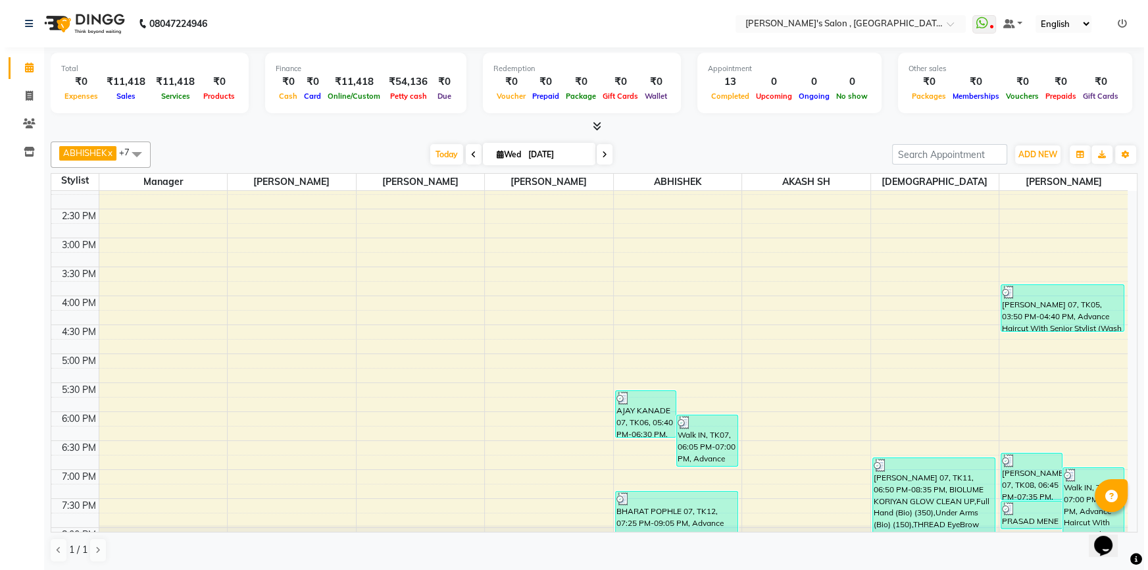
scroll to position [359, 0]
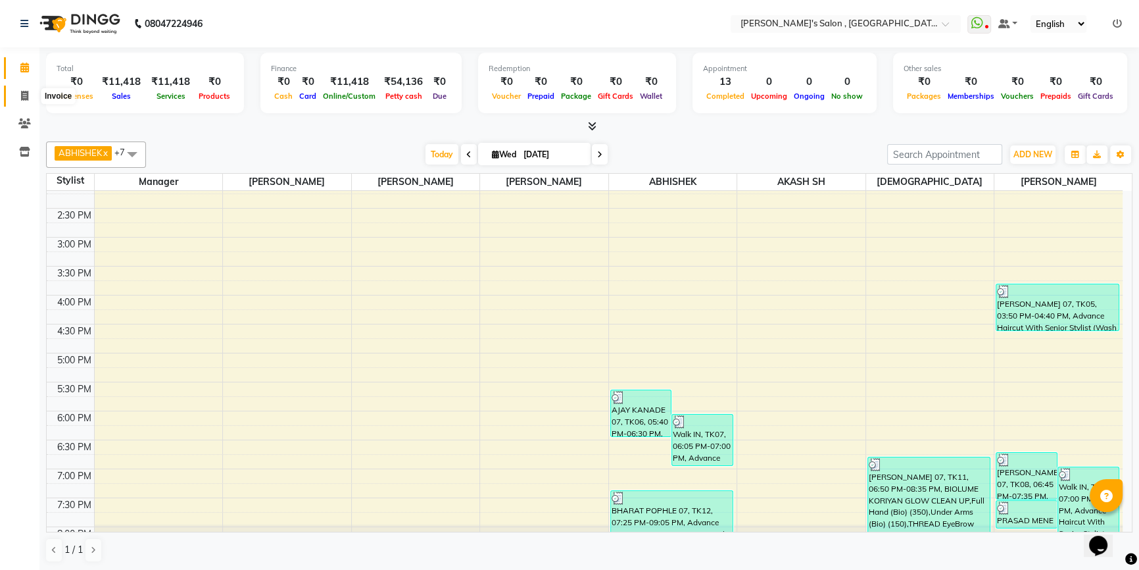
click at [25, 92] on icon at bounding box center [24, 96] width 7 height 10
select select "7416"
select select "service"
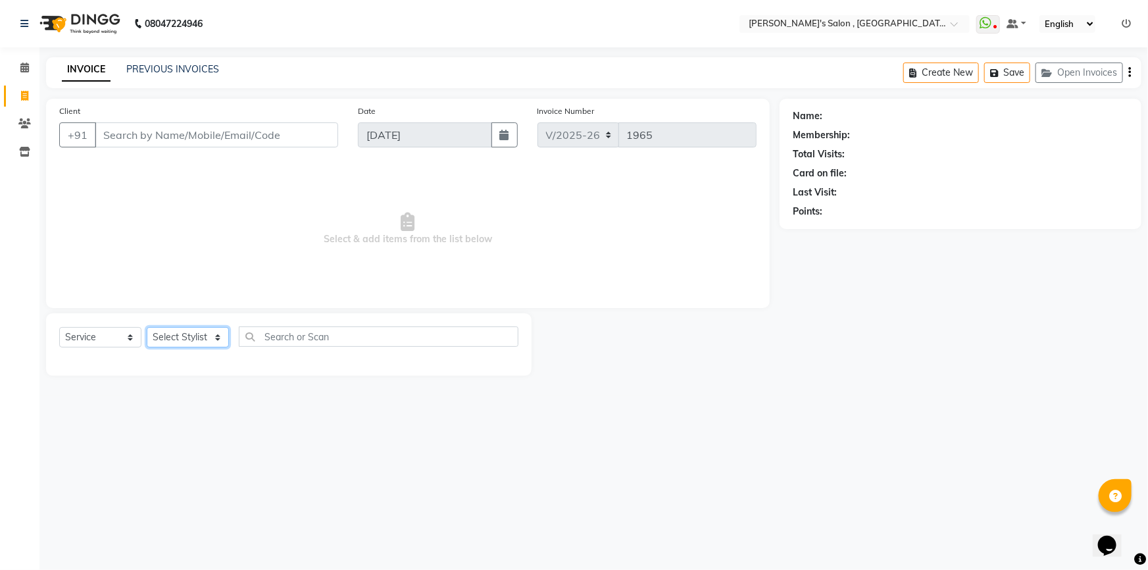
click at [182, 338] on select "Select Stylist ABHISHEK [PERSON_NAME] AKASH SH ARJUN SIR Manager [PERSON_NAME] …" at bounding box center [188, 337] width 82 height 20
select select "79873"
click at [147, 327] on select "Select Stylist ABHISHEK [PERSON_NAME] AKASH SH ARJUN SIR Manager [PERSON_NAME] …" at bounding box center [188, 337] width 82 height 20
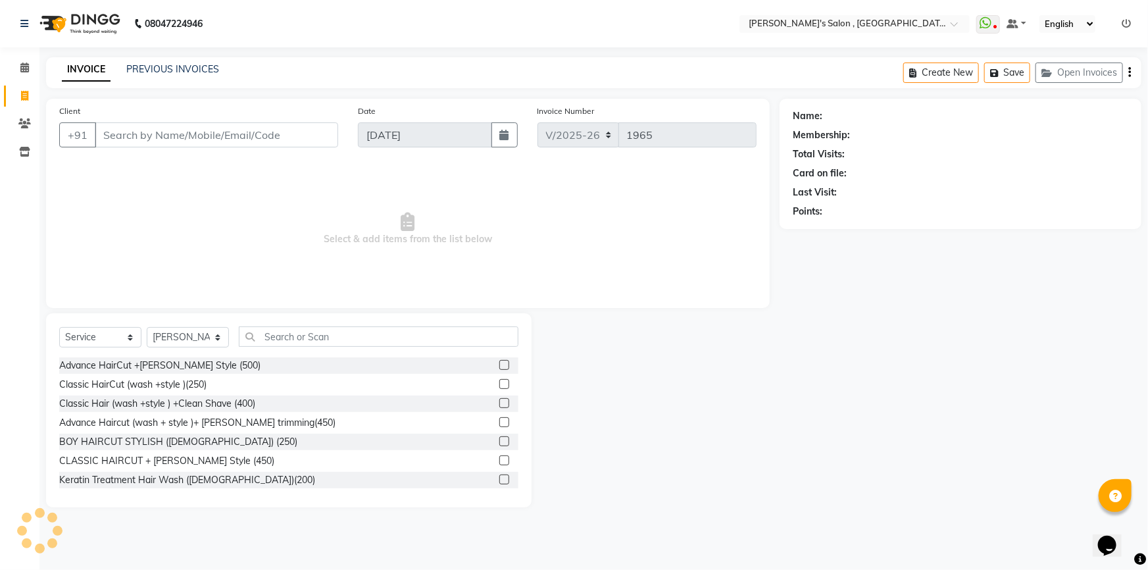
click at [268, 372] on div "Advance HairCut +[PERSON_NAME] Style (500)" at bounding box center [288, 365] width 459 height 16
click at [499, 366] on label at bounding box center [504, 365] width 10 height 10
click at [499, 366] on input "checkbox" at bounding box center [503, 365] width 9 height 9
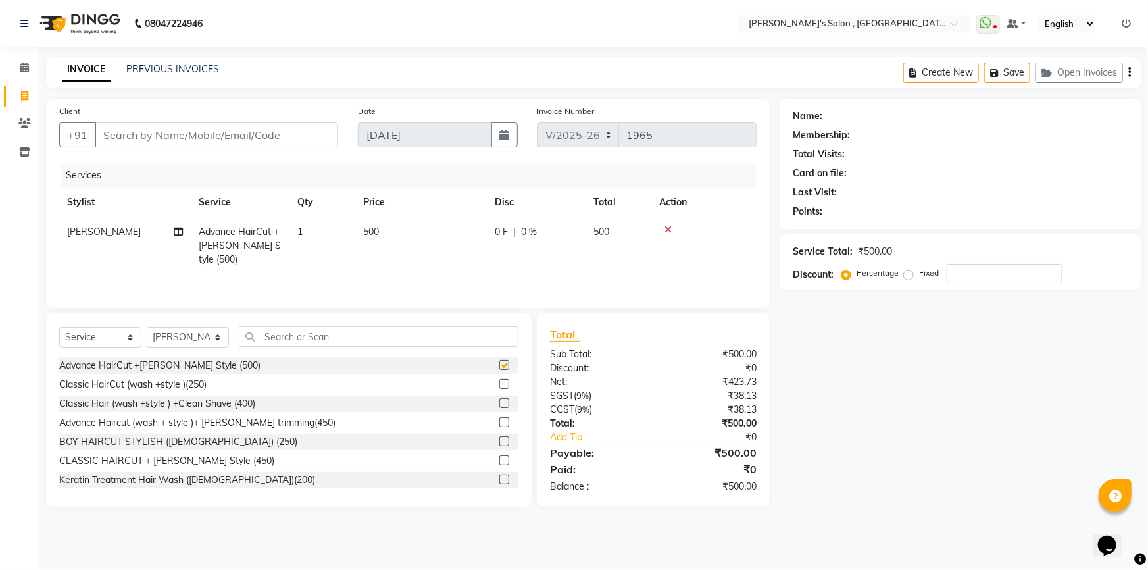
checkbox input "false"
click at [368, 230] on span "500" at bounding box center [371, 232] width 16 height 12
select select "79873"
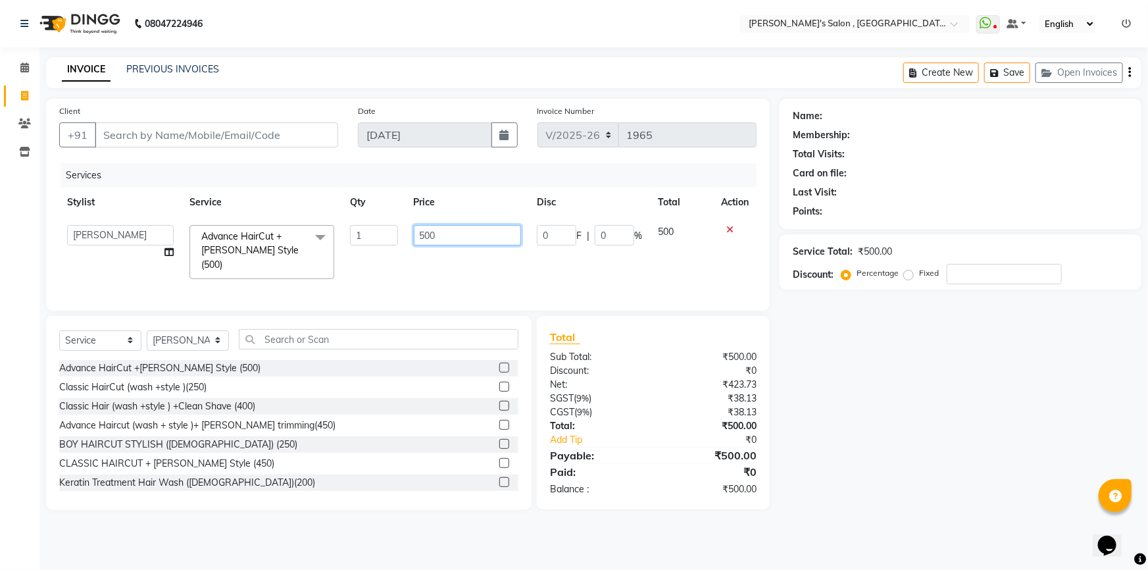
click at [437, 234] on input "500" at bounding box center [468, 235] width 108 height 20
type input "5"
type input "1100"
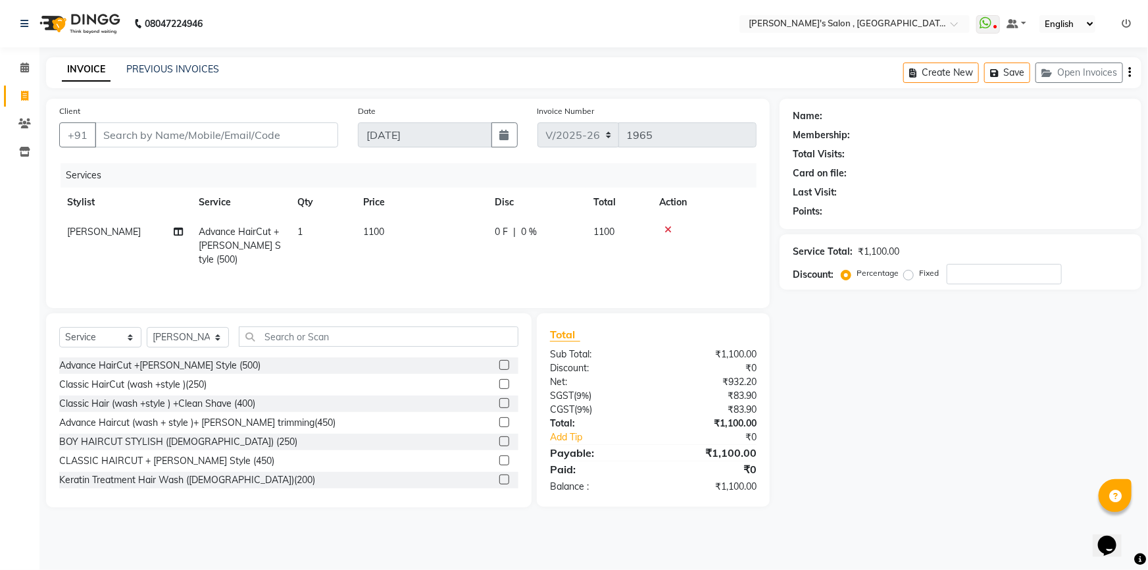
click at [902, 414] on div "Name: Membership: Total Visits: Card on file: Last Visit: Points: Service Total…" at bounding box center [966, 303] width 372 height 409
click at [955, 274] on input "number" at bounding box center [1004, 274] width 115 height 20
click at [664, 226] on icon at bounding box center [667, 229] width 7 height 9
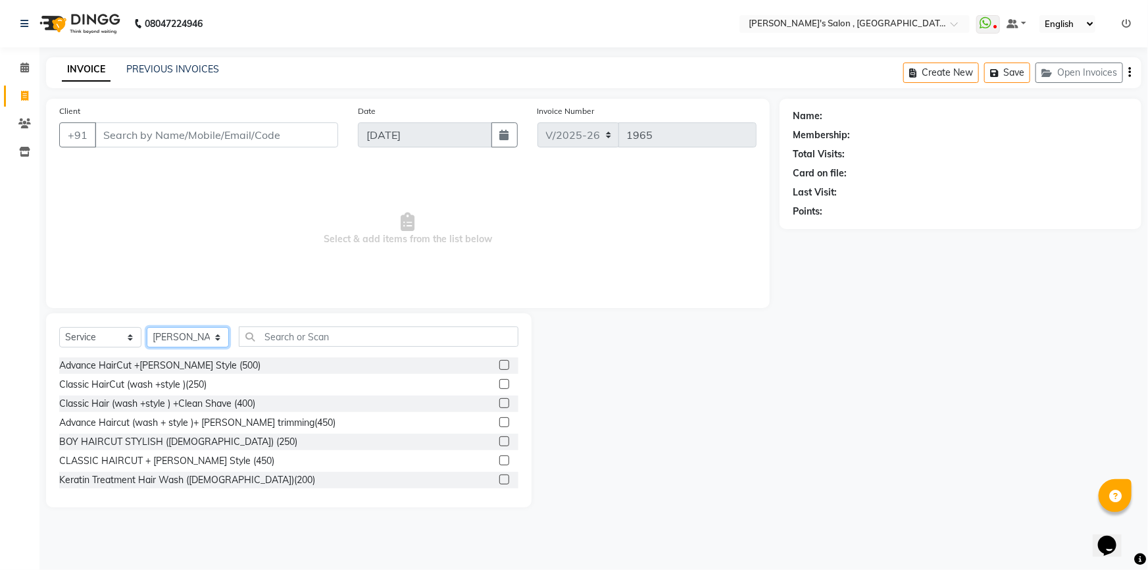
drag, startPoint x: 188, startPoint y: 337, endPoint x: 189, endPoint y: 347, distance: 9.9
click at [188, 337] on select "Select Stylist ABHISHEK ADITYA J AKASH SH ARJUN SIR Manager MANGESH NAGESH SAHI…" at bounding box center [188, 337] width 82 height 20
select select
click at [147, 327] on select "Select Stylist ABHISHEK ADITYA J AKASH SH ARJUN SIR Manager MANGESH NAGESH SAHI…" at bounding box center [188, 337] width 82 height 20
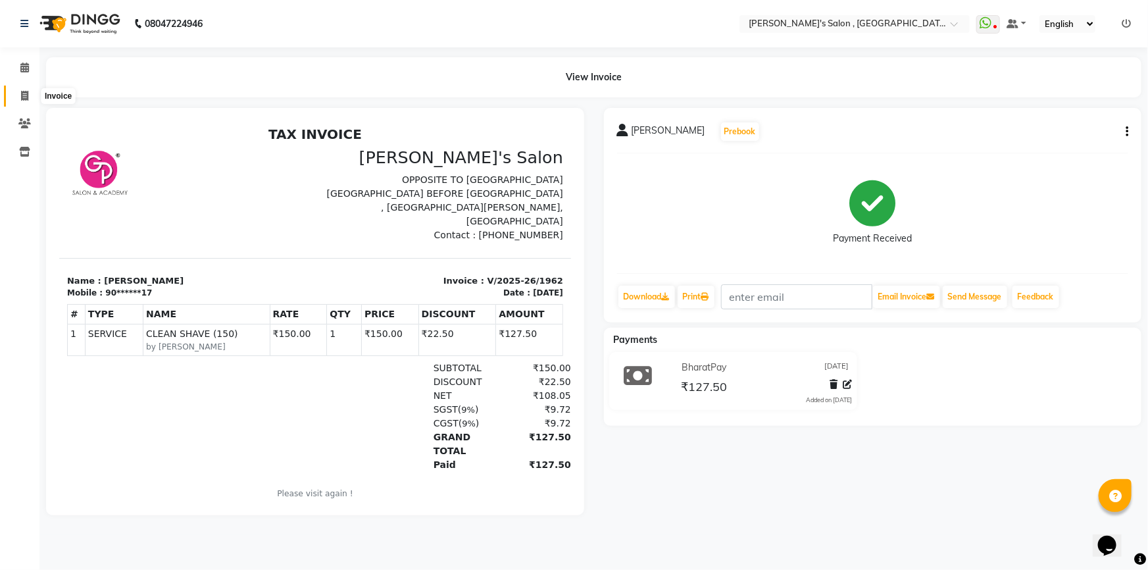
click at [21, 99] on icon at bounding box center [24, 96] width 7 height 10
select select "service"
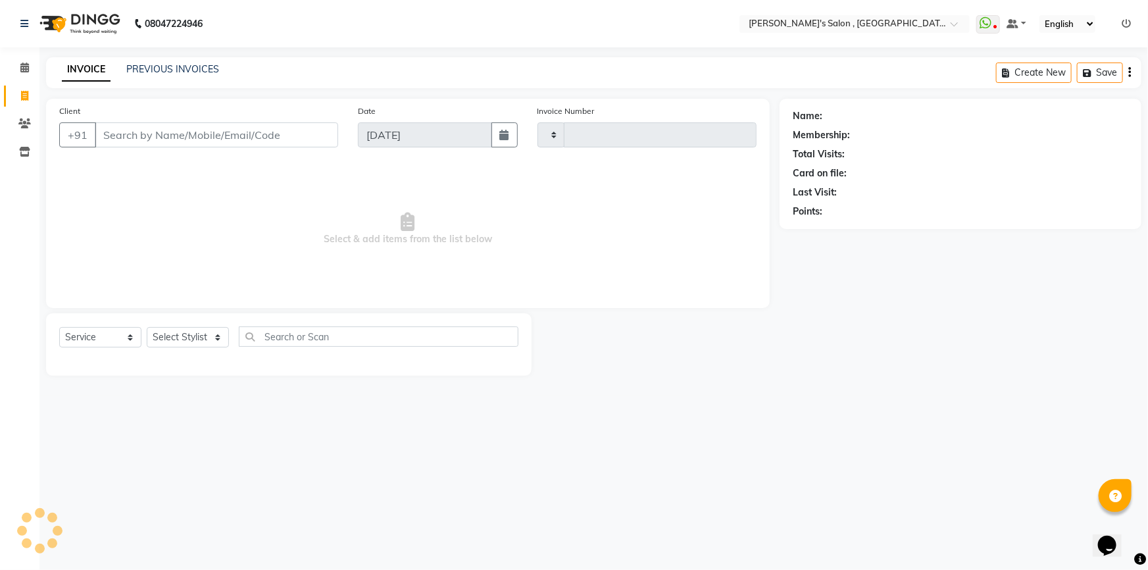
type input "1965"
select select "7416"
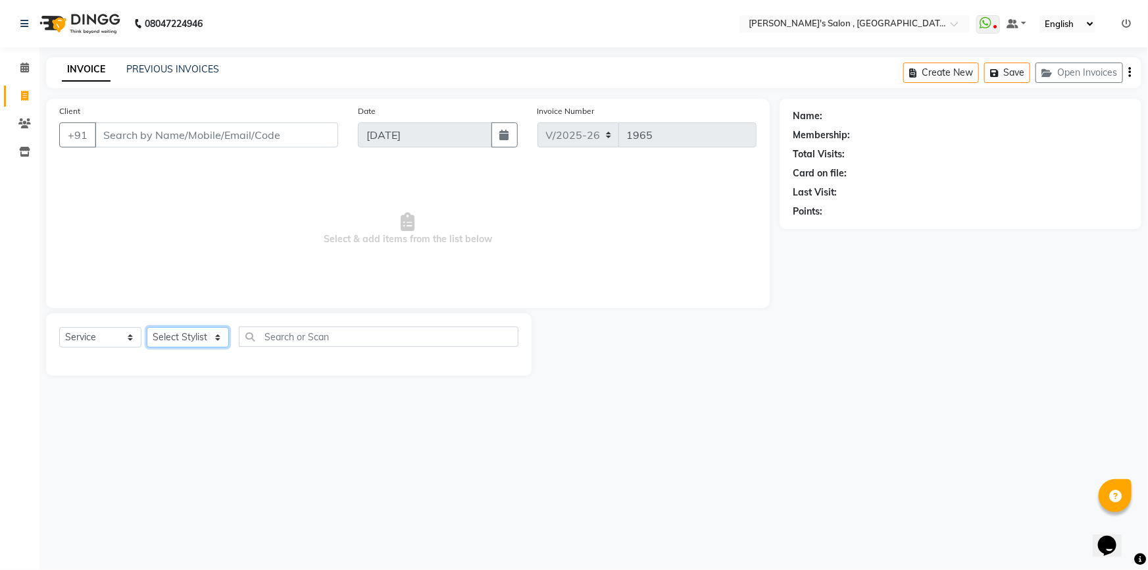
drag, startPoint x: 198, startPoint y: 337, endPoint x: 191, endPoint y: 340, distance: 7.9
click at [198, 337] on select "Select Stylist ABHISHEK [PERSON_NAME] AKASH SH ARJUN SIR Manager [PERSON_NAME] …" at bounding box center [188, 337] width 82 height 20
select select "67371"
click at [147, 327] on select "Select Stylist ABHISHEK [PERSON_NAME] AKASH SH ARJUN SIR Manager [PERSON_NAME] …" at bounding box center [188, 337] width 82 height 20
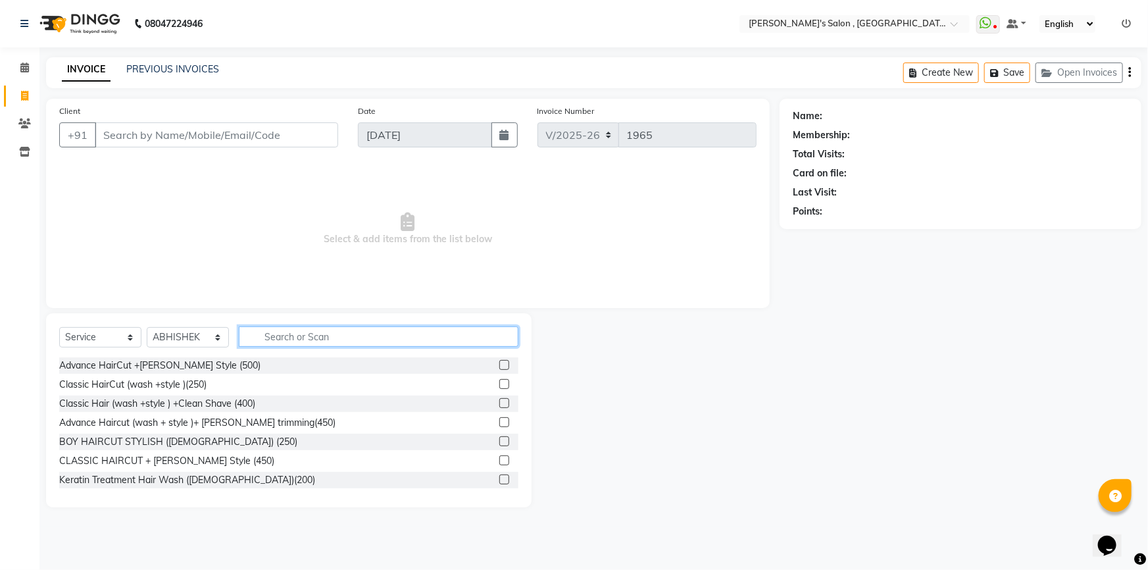
click at [271, 336] on input "text" at bounding box center [379, 336] width 280 height 20
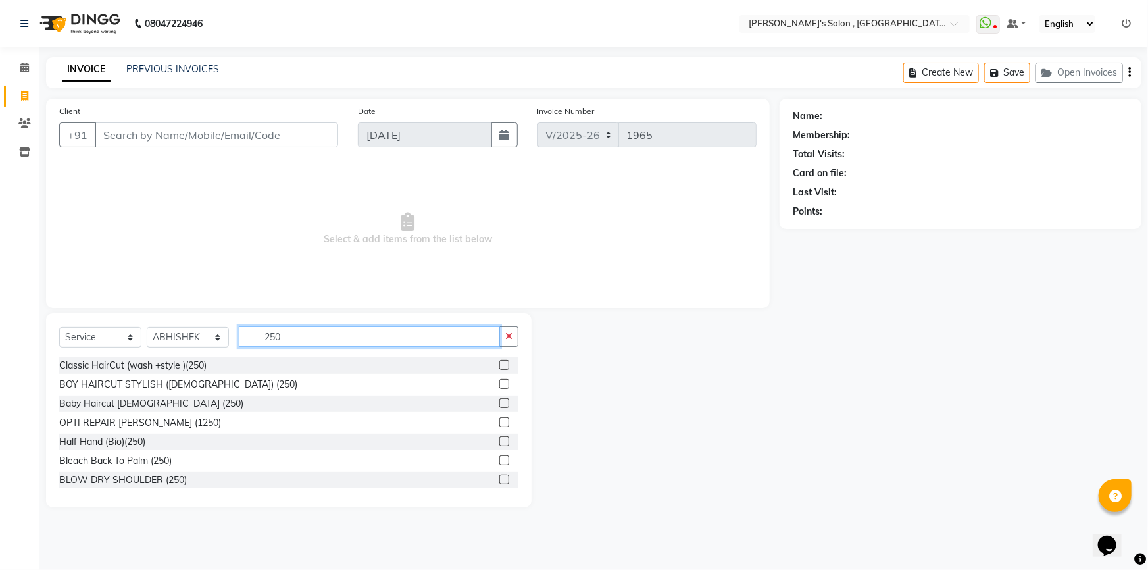
type input "250"
click at [499, 362] on label at bounding box center [504, 365] width 10 height 10
click at [499, 362] on input "checkbox" at bounding box center [503, 365] width 9 height 9
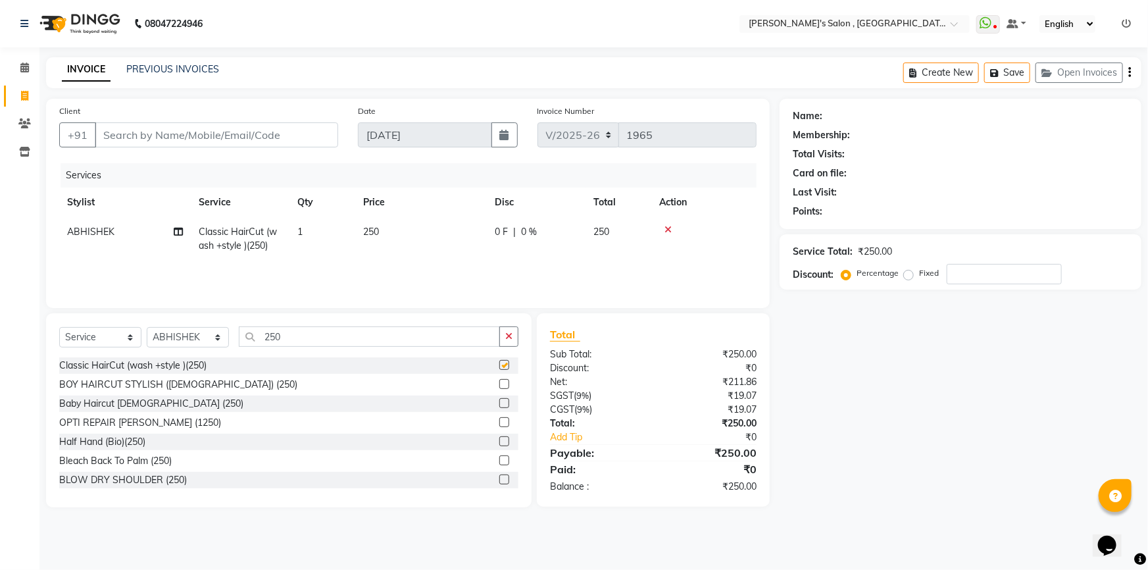
checkbox input "false"
click at [322, 329] on input "250" at bounding box center [369, 336] width 261 height 20
type input "2"
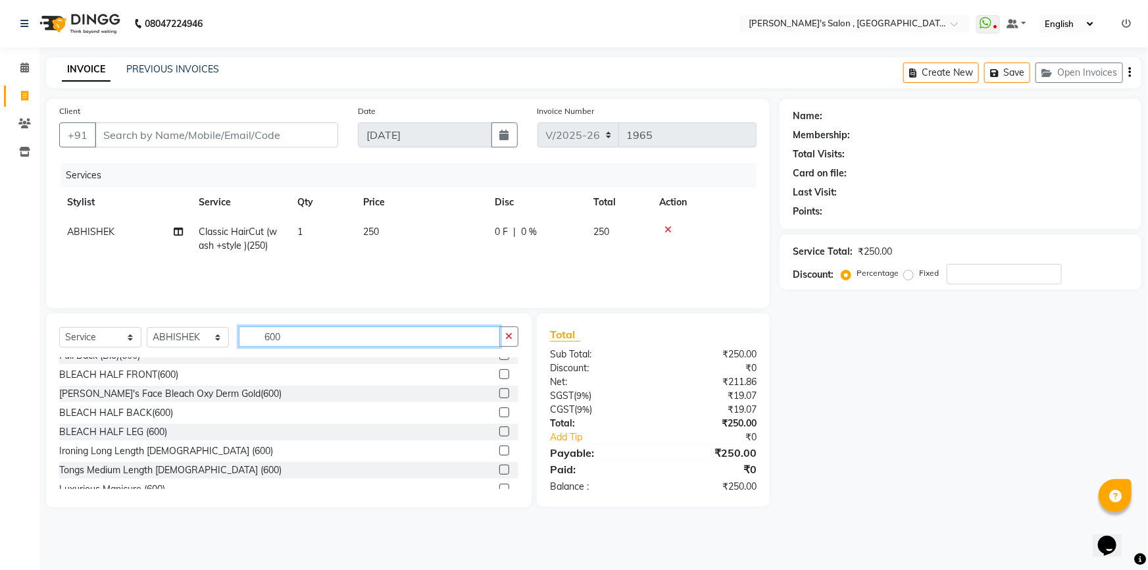
scroll to position [299, 0]
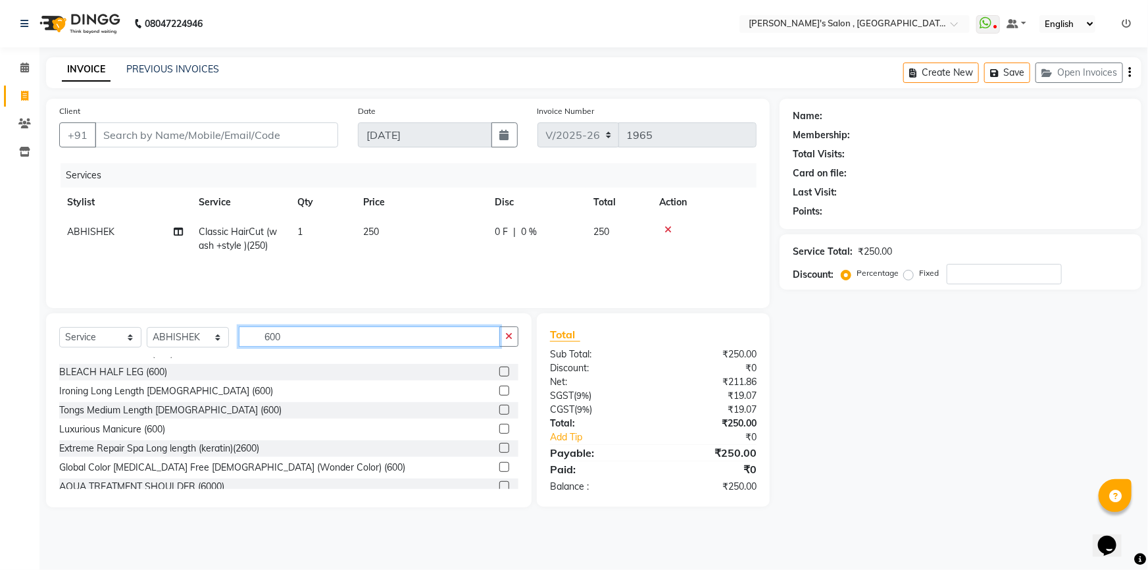
type input "600"
click at [499, 468] on label at bounding box center [504, 467] width 10 height 10
click at [499, 468] on input "checkbox" at bounding box center [503, 467] width 9 height 9
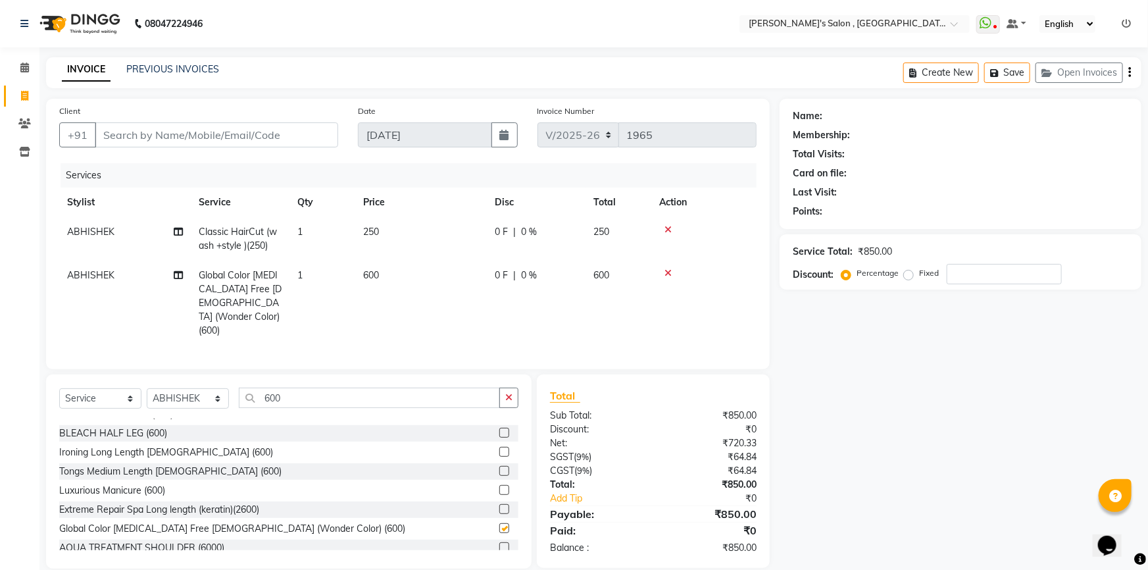
checkbox input "false"
click at [314, 388] on input "600" at bounding box center [369, 398] width 261 height 20
type input "6"
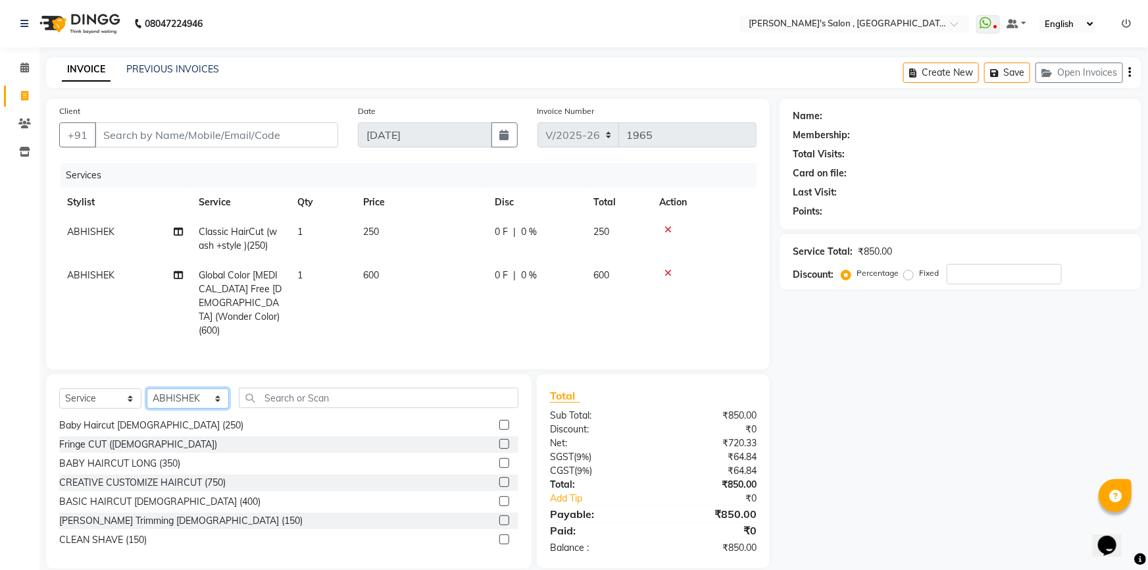
click at [211, 388] on select "Select Stylist ABHISHEK [PERSON_NAME] AKASH SH ARJUN SIR Manager [PERSON_NAME] …" at bounding box center [188, 398] width 82 height 20
select select "74856"
click at [147, 388] on select "Select Stylist ABHISHEK [PERSON_NAME] AKASH SH ARJUN SIR Manager [PERSON_NAME] …" at bounding box center [188, 398] width 82 height 20
click at [330, 388] on input "text" at bounding box center [379, 398] width 280 height 20
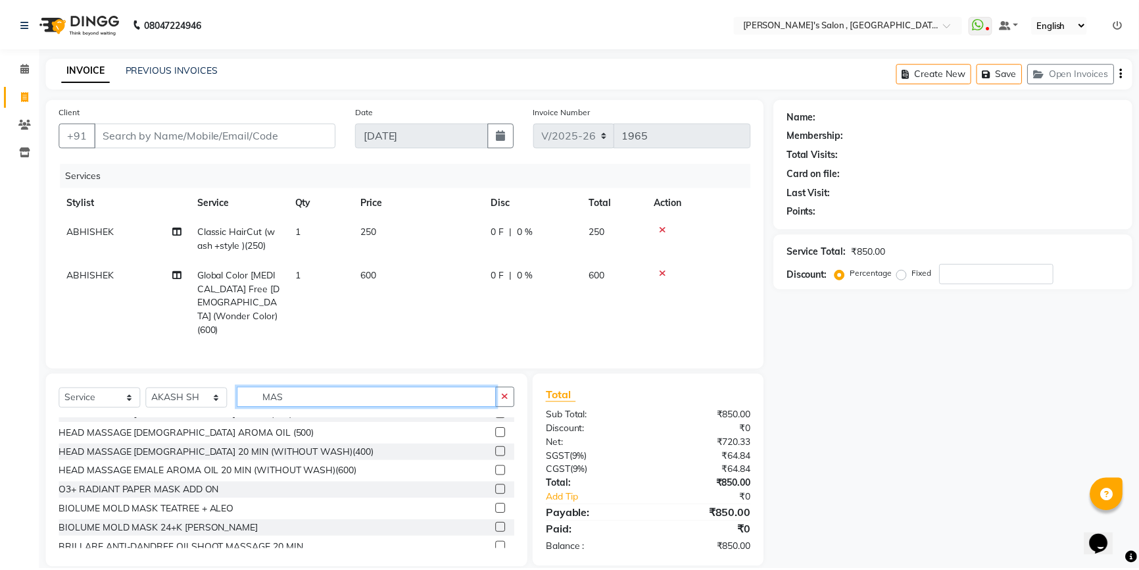
scroll to position [0, 0]
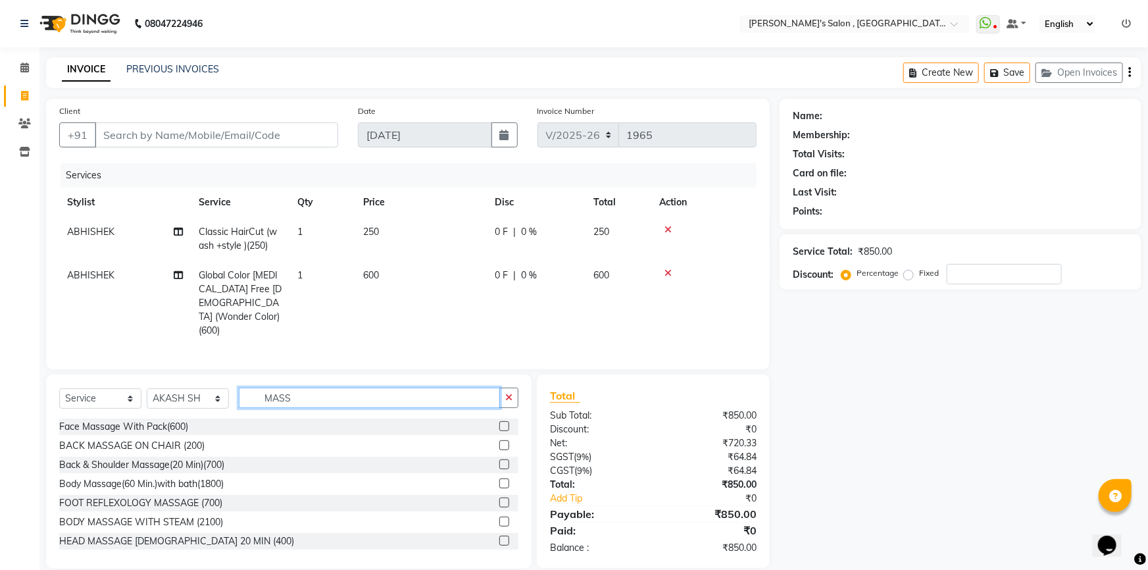
type input "MASS"
click at [499, 497] on label at bounding box center [504, 502] width 10 height 10
click at [499, 499] on input "checkbox" at bounding box center [503, 503] width 9 height 9
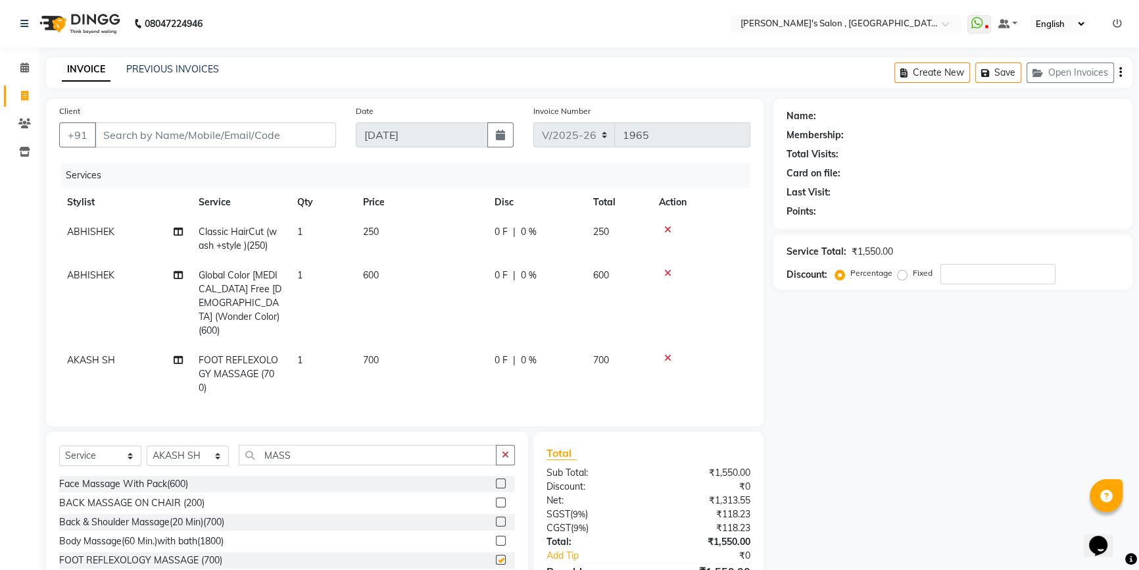
checkbox input "false"
click at [504, 445] on button "button" at bounding box center [505, 455] width 19 height 20
click at [368, 354] on span "700" at bounding box center [371, 360] width 16 height 12
select select "74856"
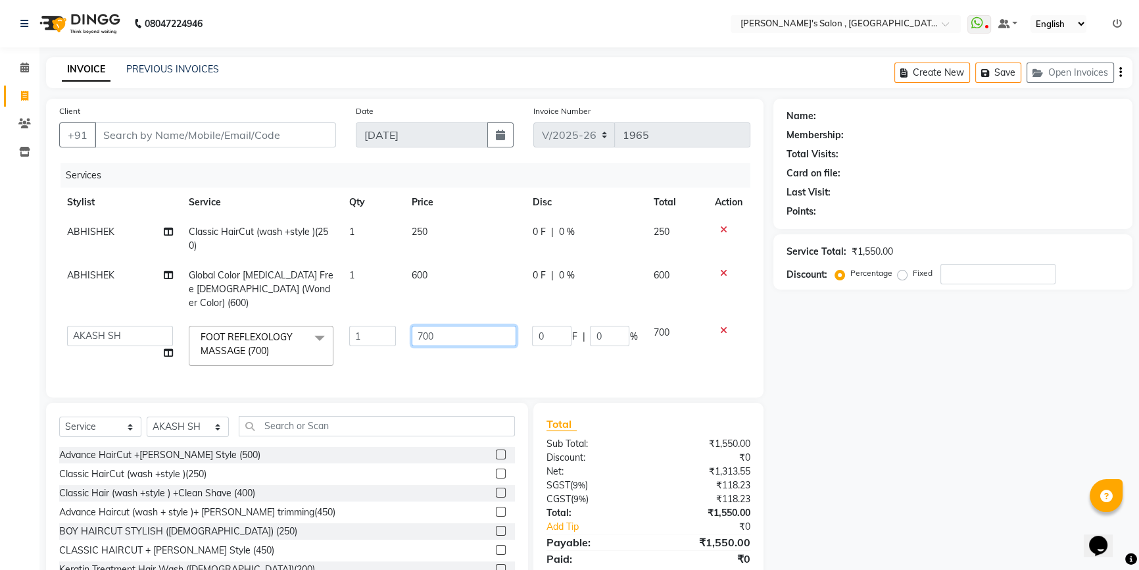
click at [422, 326] on input "700" at bounding box center [464, 336] width 105 height 20
type input "1200"
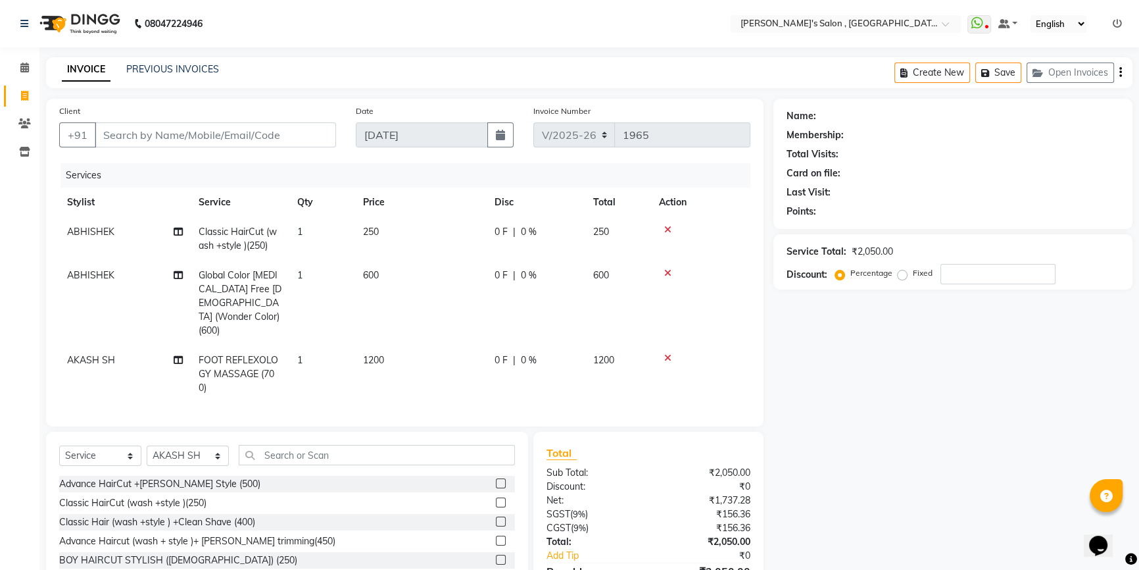
click at [886, 447] on div "Name: Membership: Total Visits: Card on file: Last Visit: Points: Service Total…" at bounding box center [958, 362] width 369 height 527
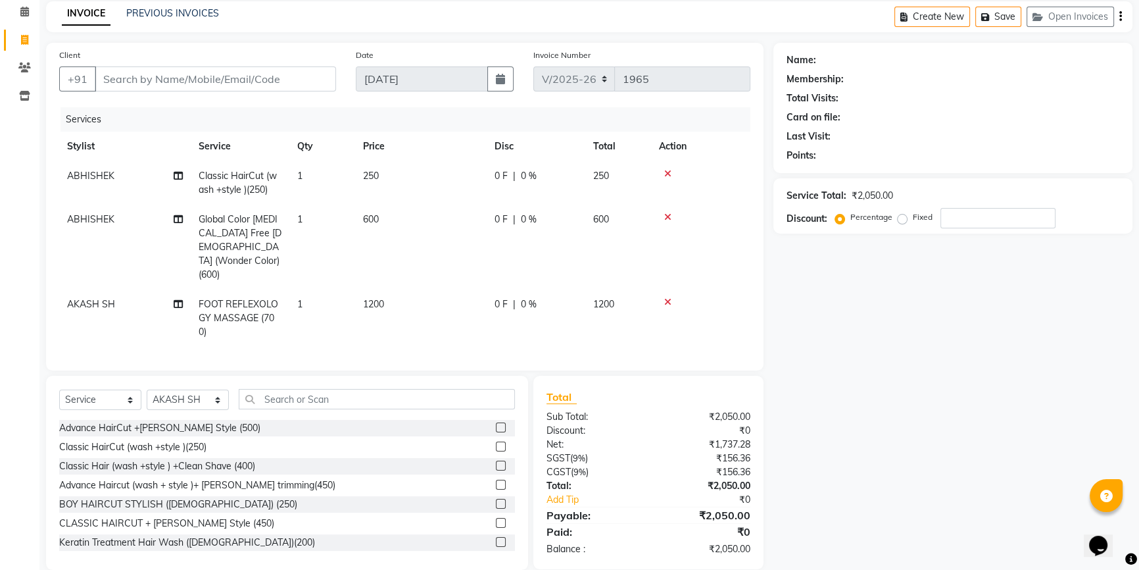
scroll to position [57, 0]
click at [370, 297] on span "1200" at bounding box center [373, 303] width 21 height 12
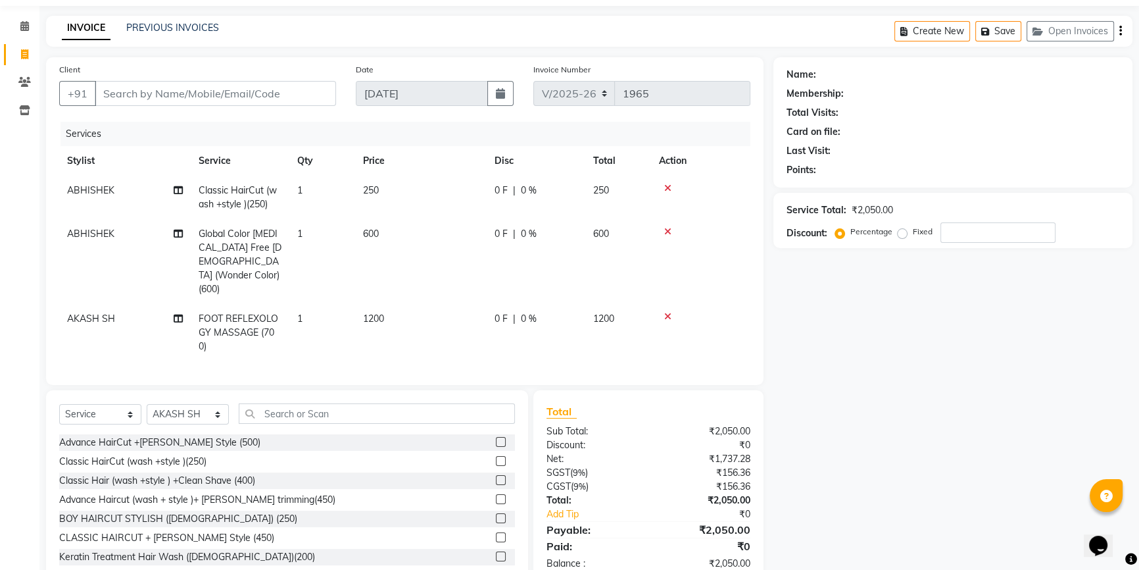
select select "74856"
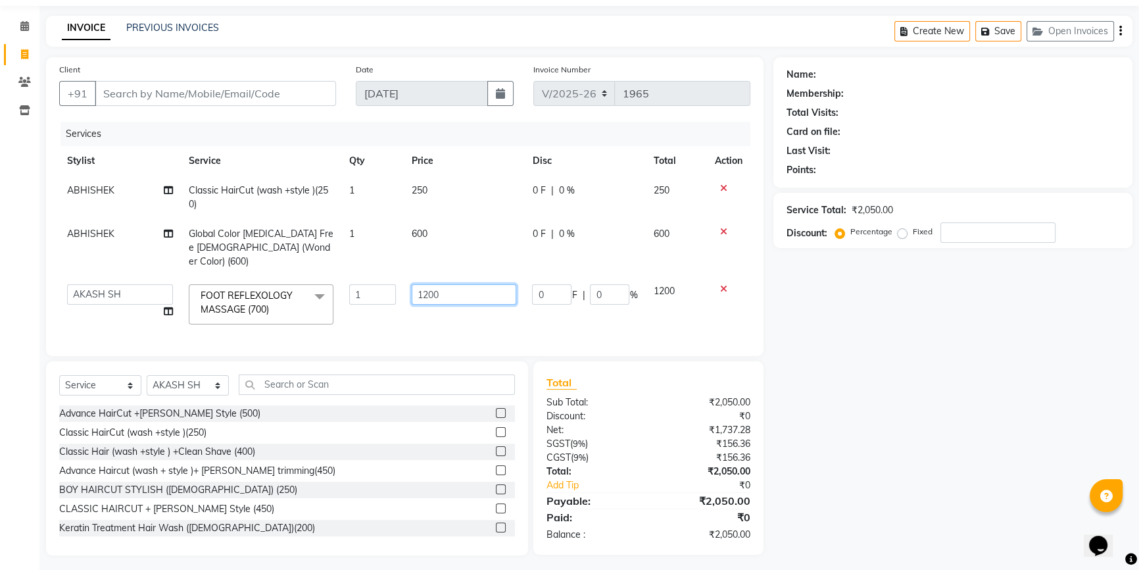
click at [428, 284] on input "1200" at bounding box center [464, 294] width 105 height 20
type input "1000"
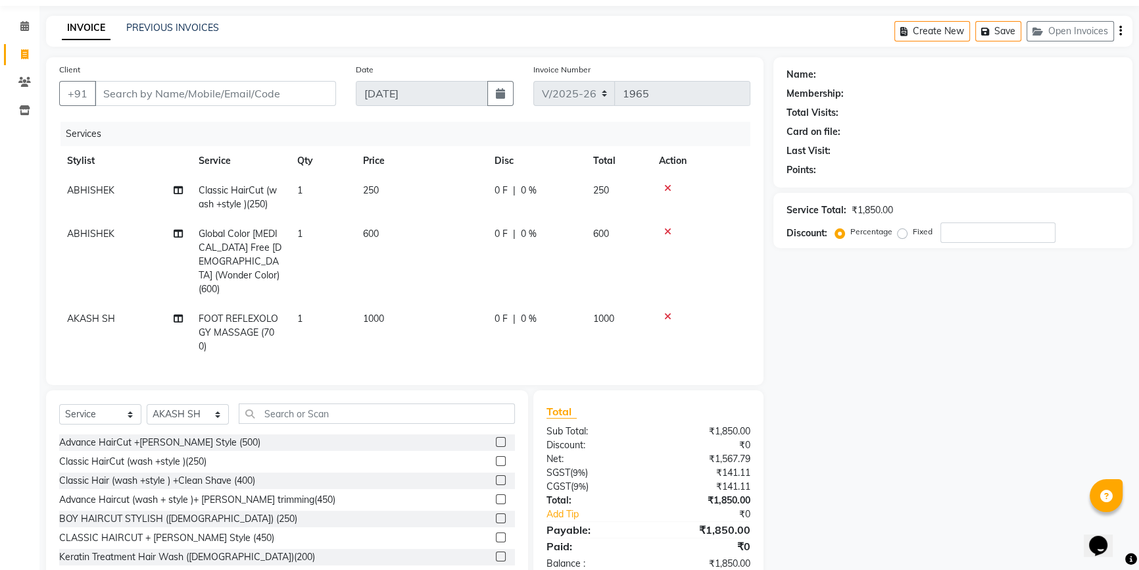
click at [872, 311] on div "Name: Membership: Total Visits: Card on file: Last Visit: Points: Service Total…" at bounding box center [958, 320] width 369 height 527
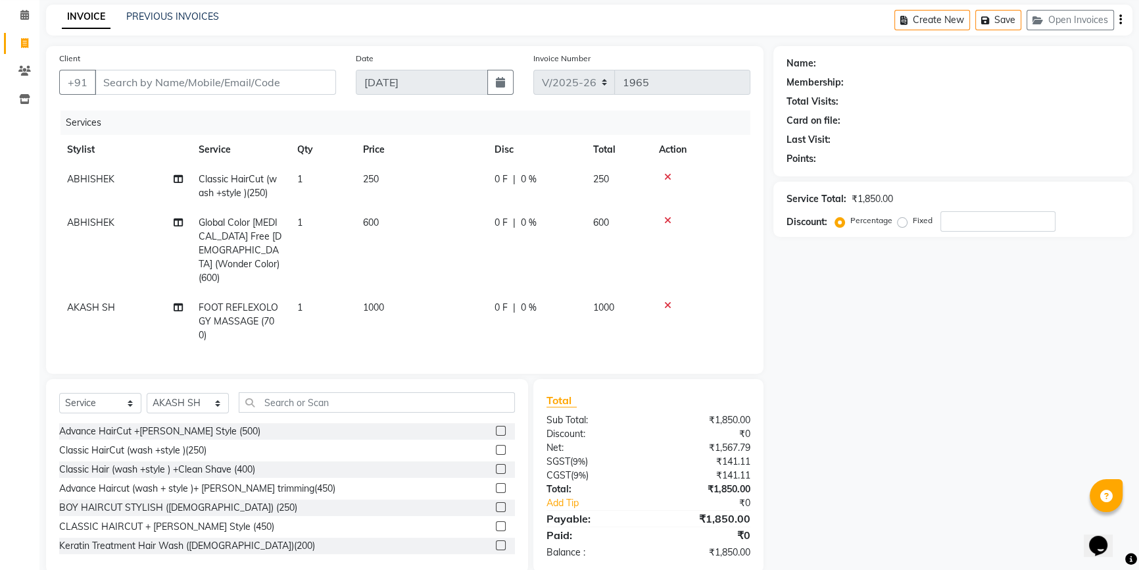
scroll to position [57, 0]
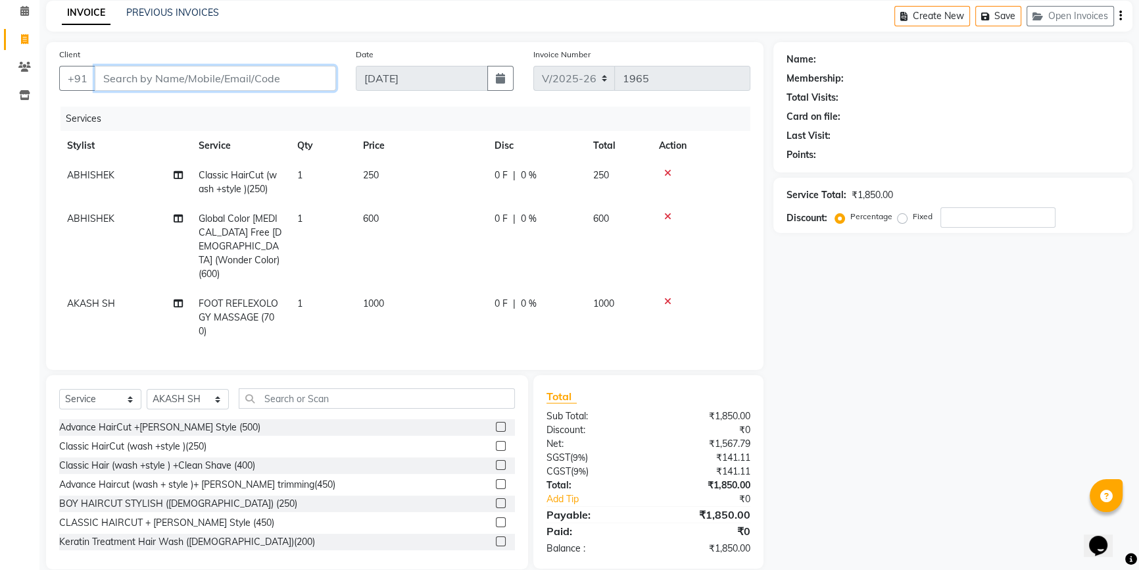
click at [265, 76] on input "Client" at bounding box center [215, 78] width 241 height 25
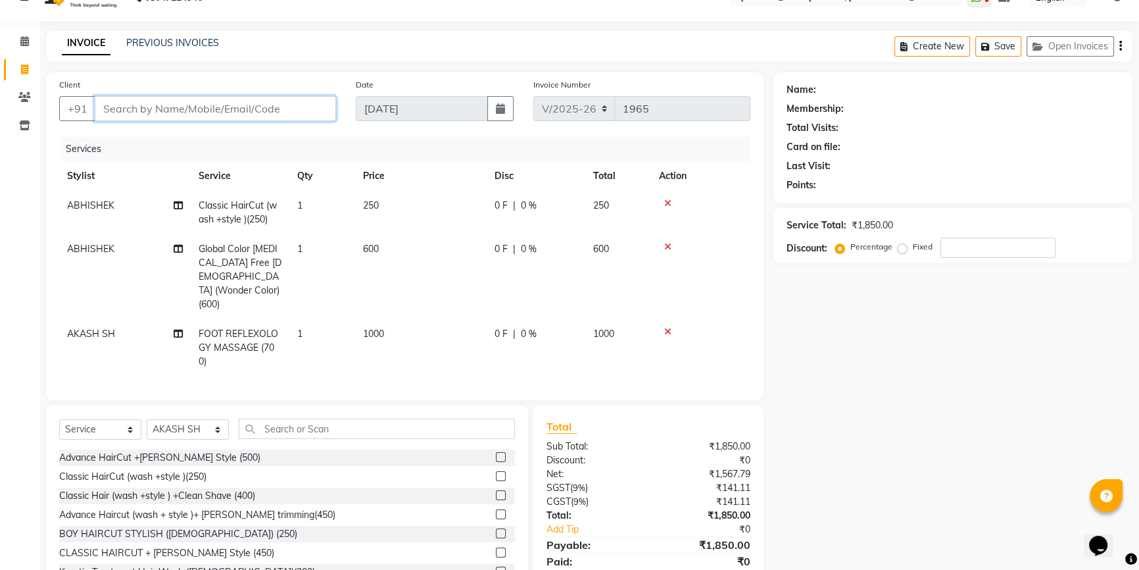
scroll to position [0, 0]
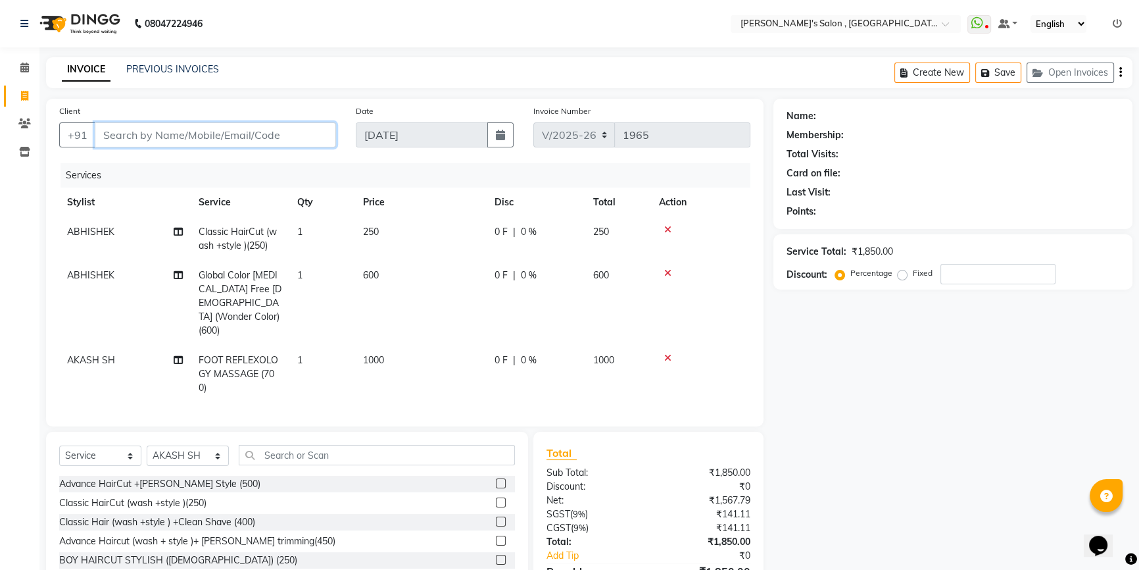
click at [193, 135] on input "Client" at bounding box center [215, 134] width 241 height 25
type input "0"
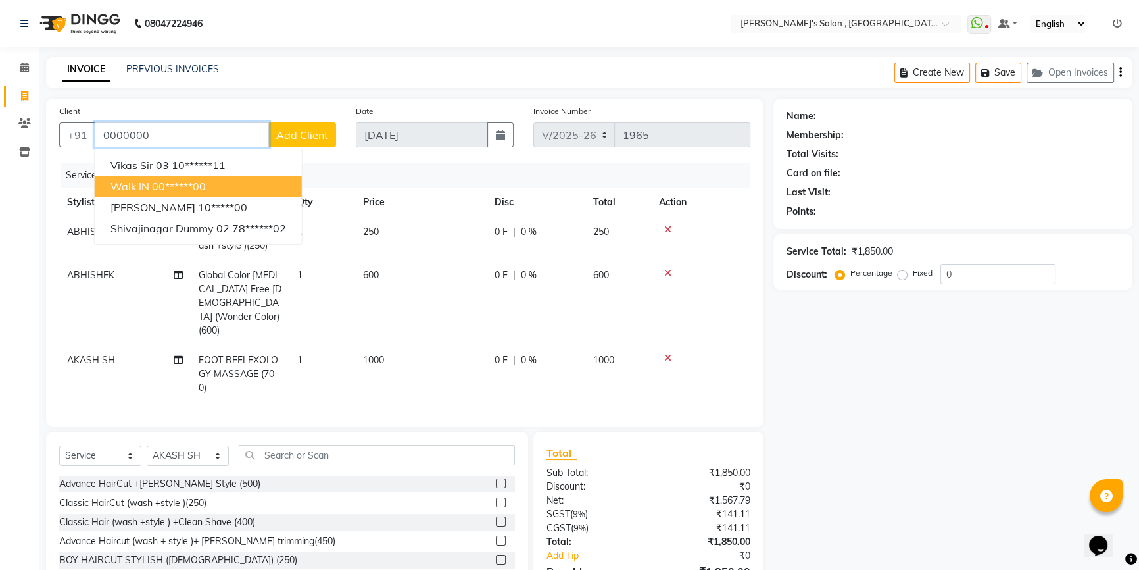
click at [270, 176] on button "Walk IN 00******00" at bounding box center [198, 186] width 207 height 21
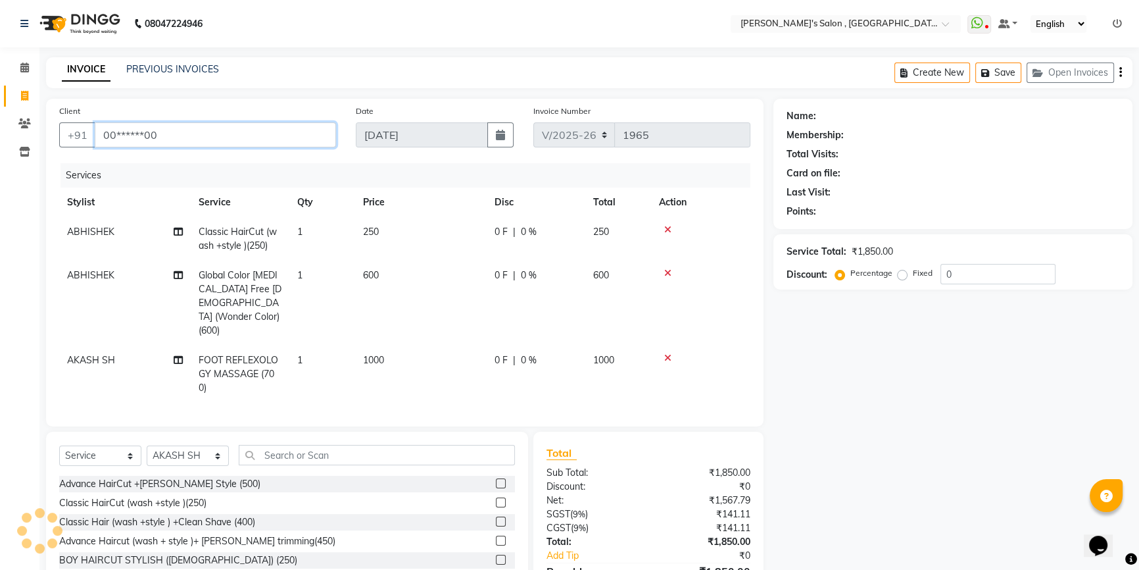
type input "00******00"
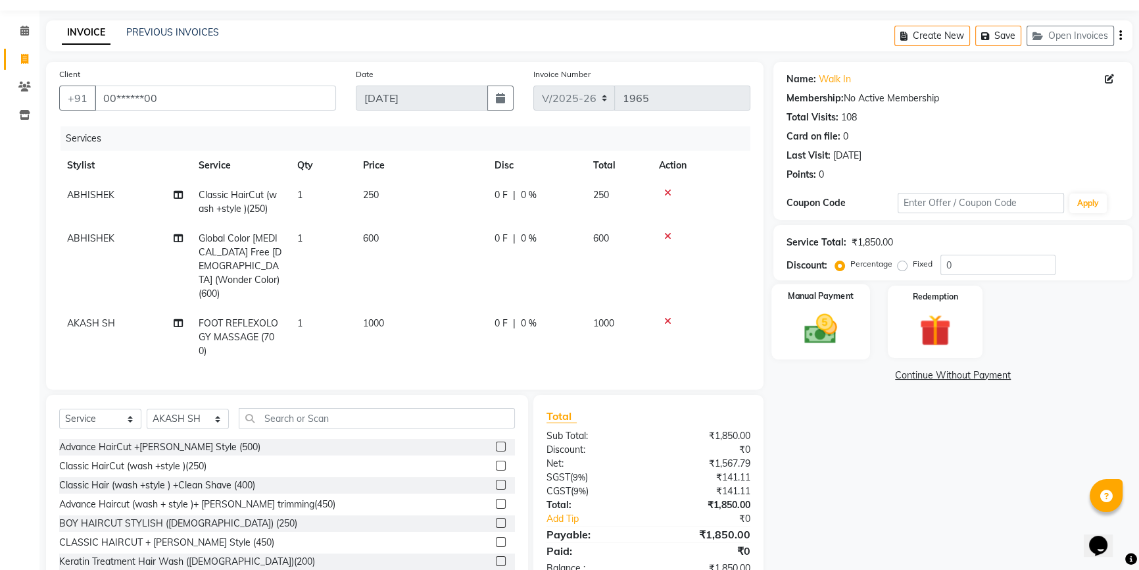
scroll to position [57, 0]
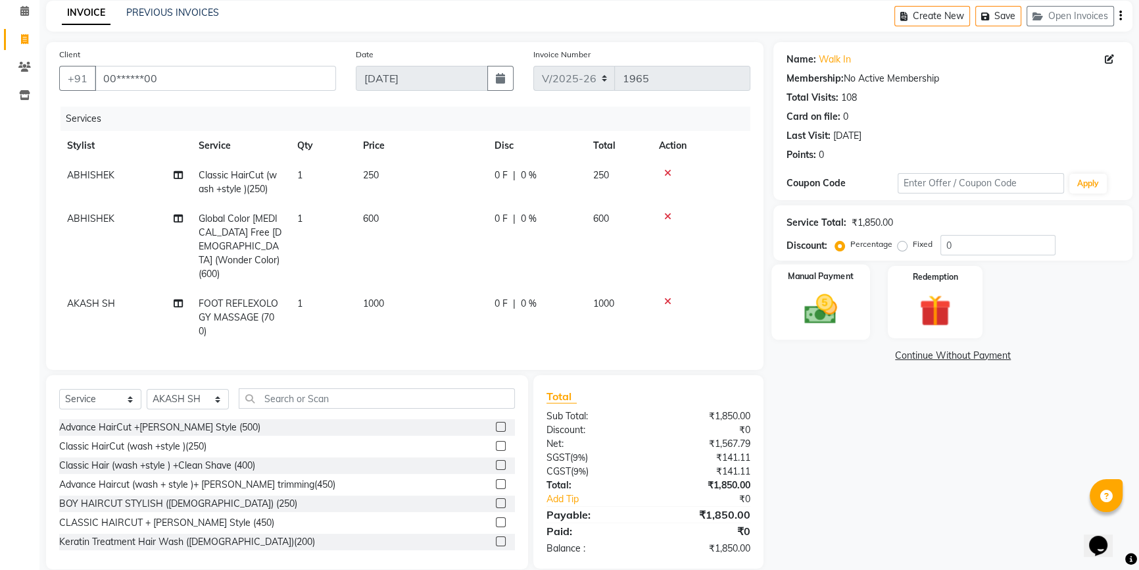
click at [820, 305] on img at bounding box center [821, 309] width 53 height 38
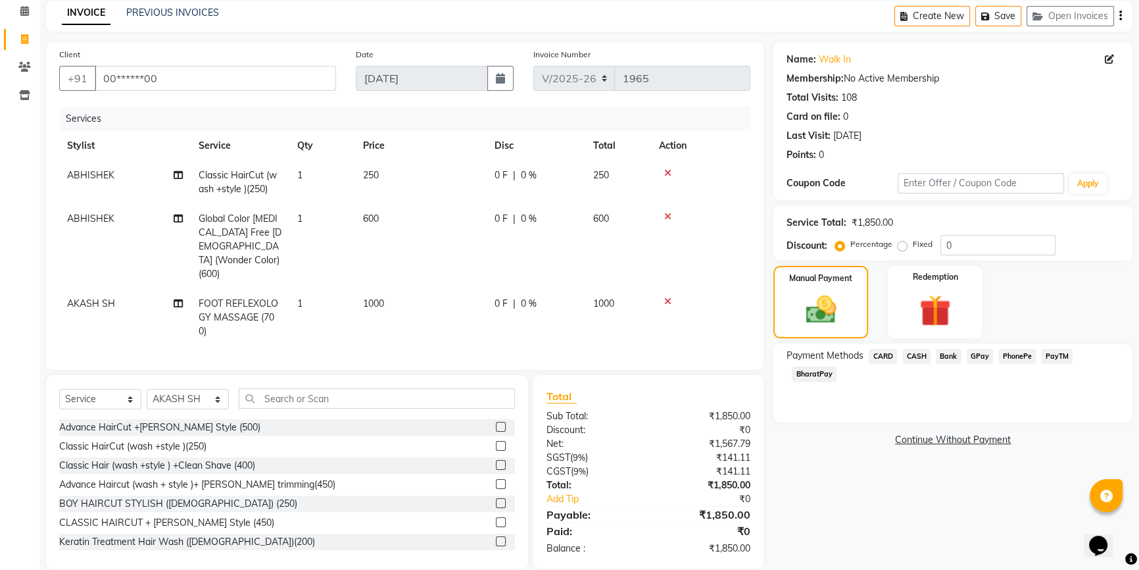
click at [913, 350] on span "CASH" at bounding box center [917, 356] width 28 height 15
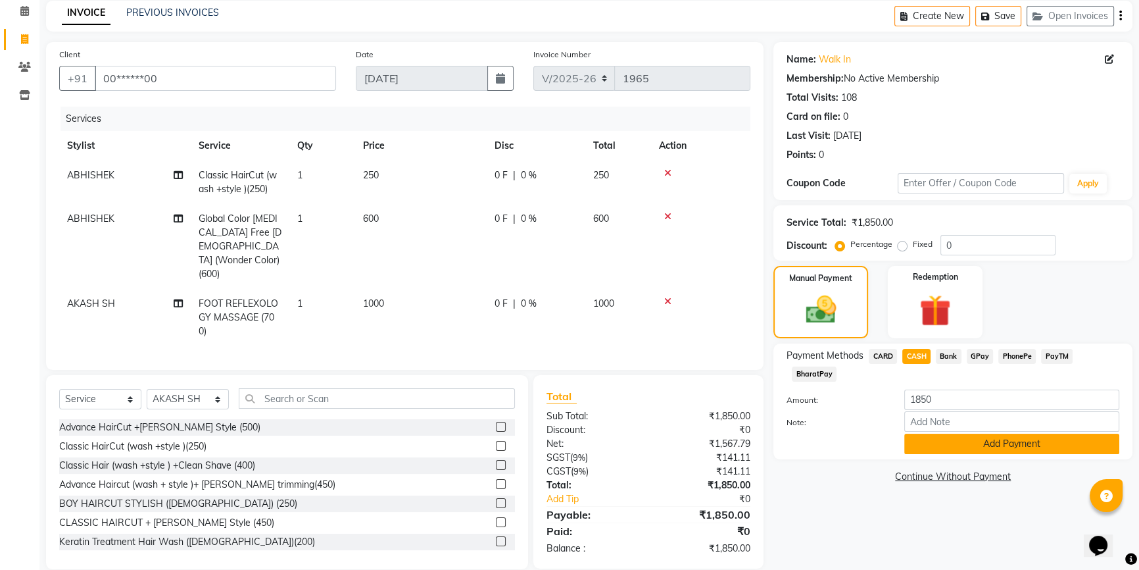
click at [999, 449] on button "Add Payment" at bounding box center [1012, 444] width 215 height 20
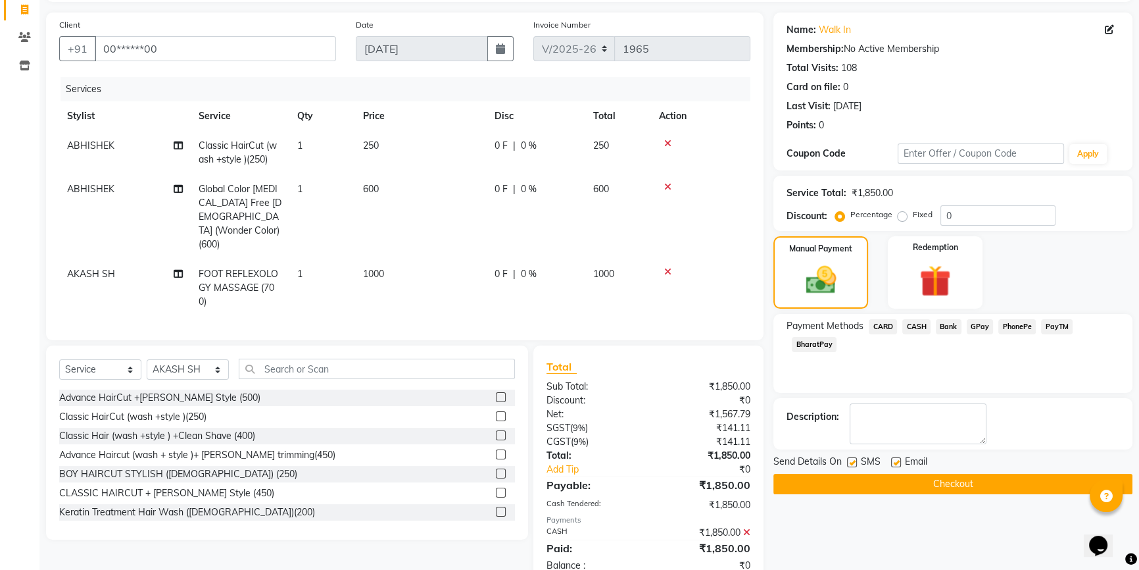
scroll to position [103, 0]
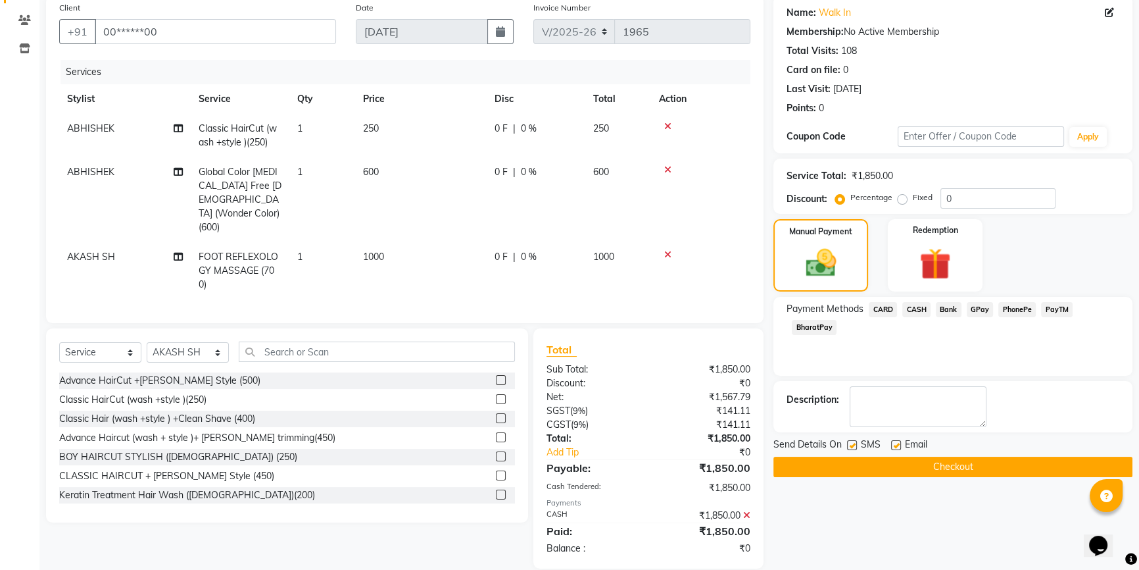
click at [1018, 463] on button "Checkout" at bounding box center [953, 467] width 359 height 20
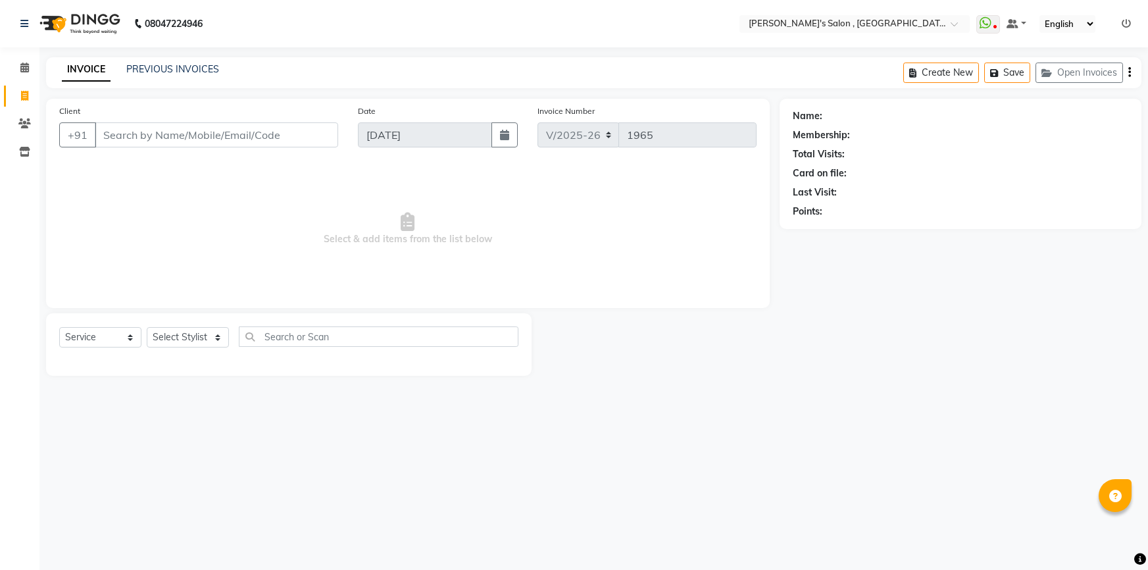
select select "7416"
select select "service"
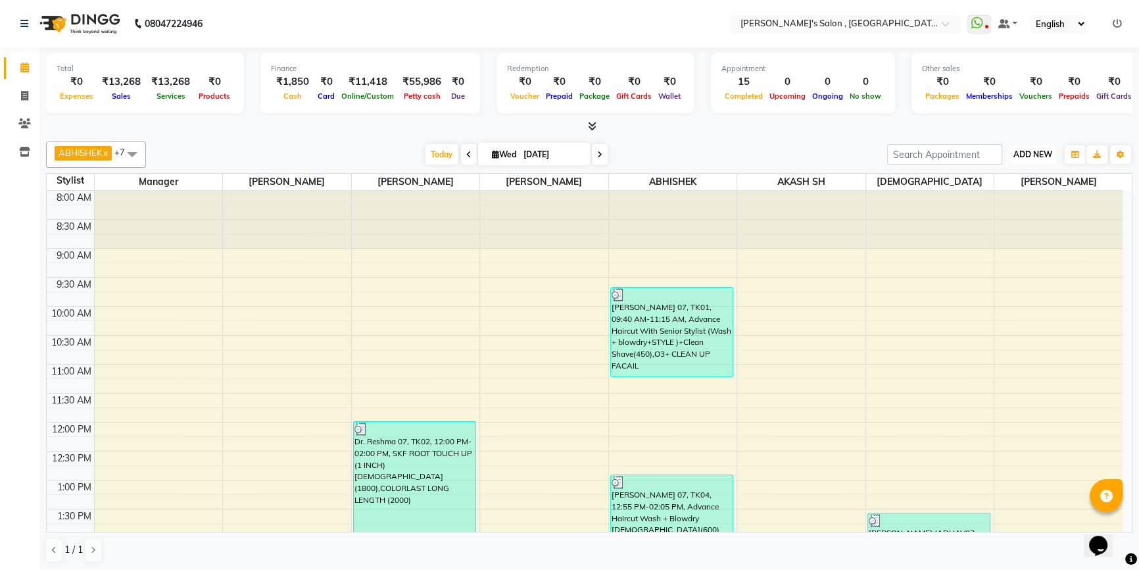
click at [1040, 153] on span "ADD NEW" at bounding box center [1033, 154] width 39 height 10
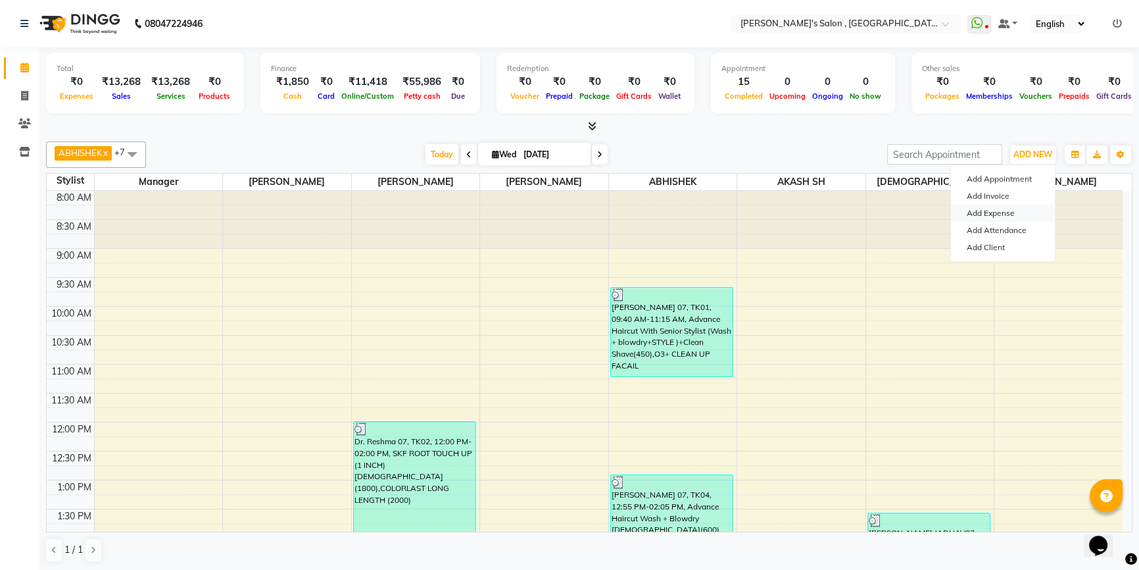
click at [991, 214] on link "Add Expense" at bounding box center [1003, 213] width 104 height 17
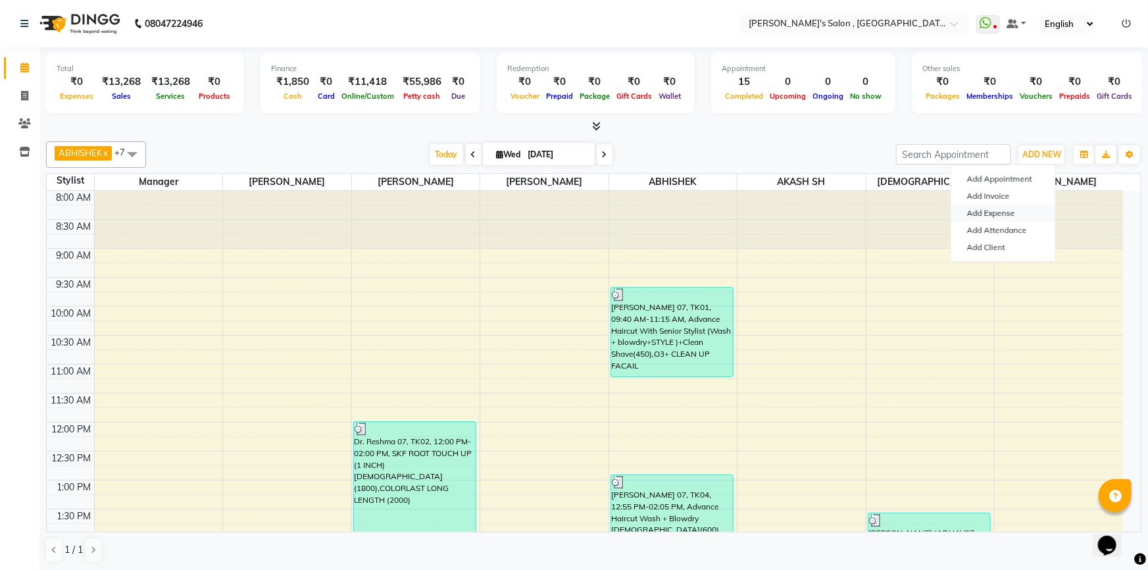
select select "1"
select select "6520"
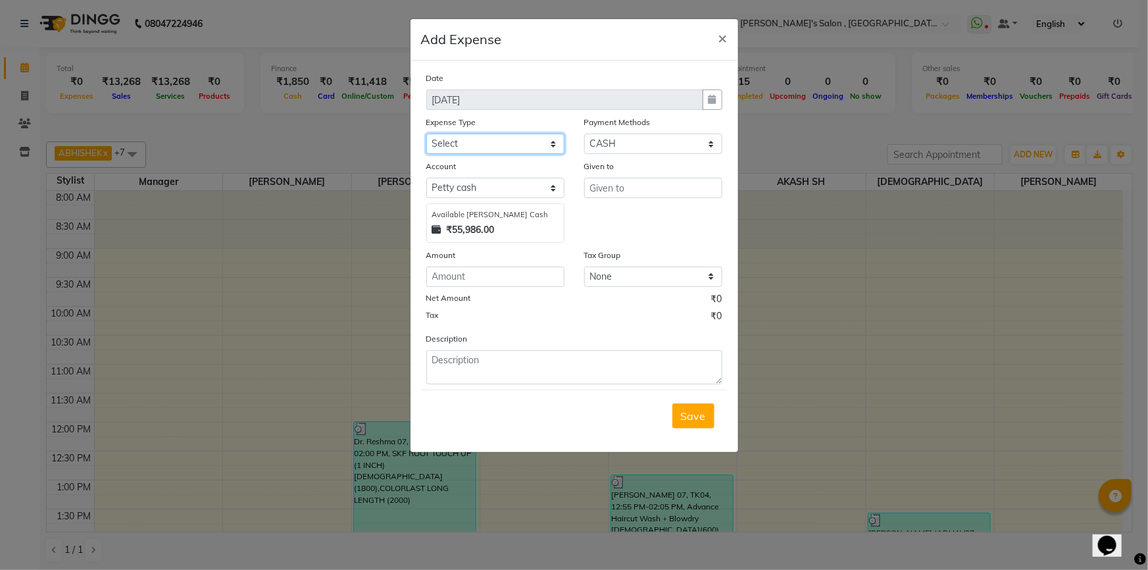
click at [445, 145] on select "Select Advance Salary BANK TRANFAR Cash transfer to hub Client Snacks DISTRIBUT…" at bounding box center [495, 144] width 138 height 20
click at [426, 134] on select "Select Advance Salary BANK TRANFAR Cash transfer to hub Client Snacks DISTRIBUT…" at bounding box center [495, 144] width 138 height 20
click at [631, 191] on input "text" at bounding box center [653, 188] width 138 height 20
drag, startPoint x: 501, startPoint y: 138, endPoint x: 501, endPoint y: 154, distance: 16.4
click at [501, 138] on select "Select Advance Salary BANK TRANFAR Cash transfer to hub Client Snacks DISTRIBUT…" at bounding box center [495, 144] width 138 height 20
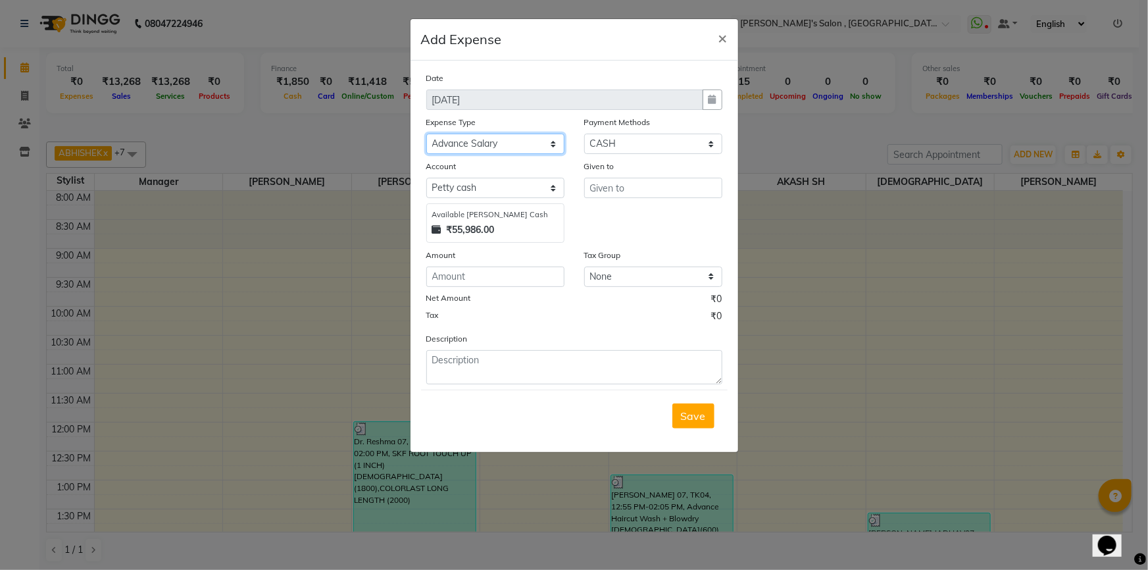
select select "11137"
click at [426, 134] on select "Select Advance Salary BANK TRANFAR Cash transfer to hub Client Snacks DISTRIBUT…" at bounding box center [495, 144] width 138 height 20
click at [605, 193] on input "text" at bounding box center [653, 188] width 138 height 20
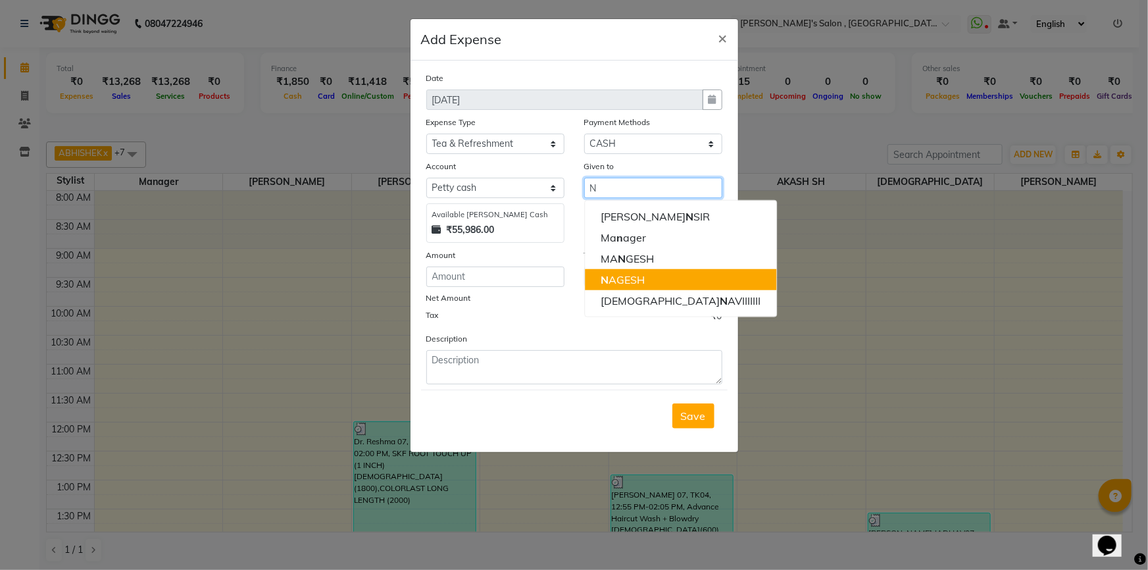
click at [625, 277] on ngb-highlight "N AGESH" at bounding box center [623, 279] width 44 height 13
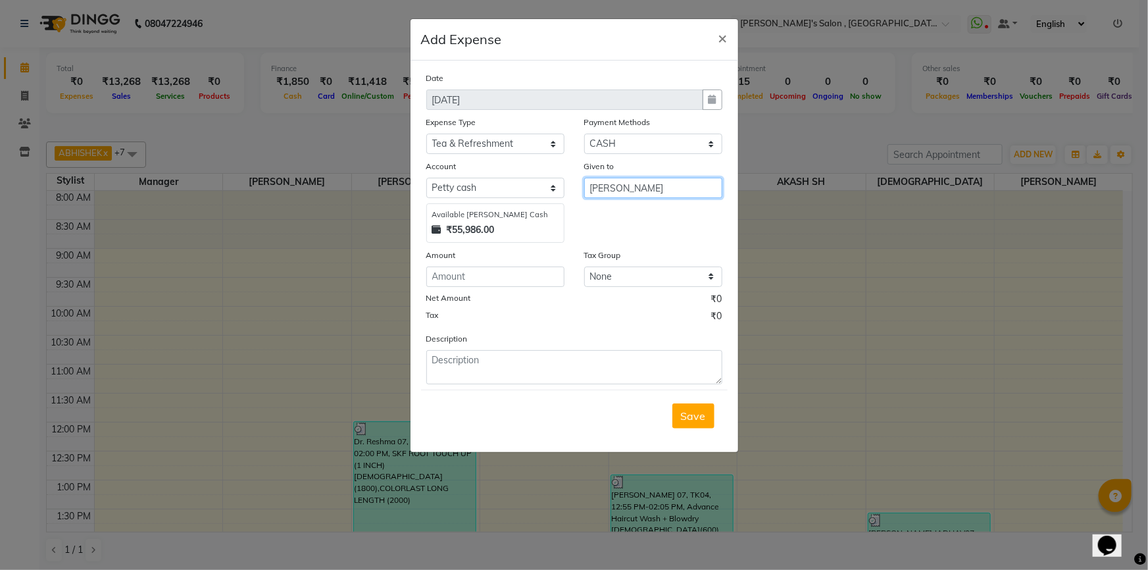
type input "[PERSON_NAME]"
click at [482, 277] on input "number" at bounding box center [495, 276] width 138 height 20
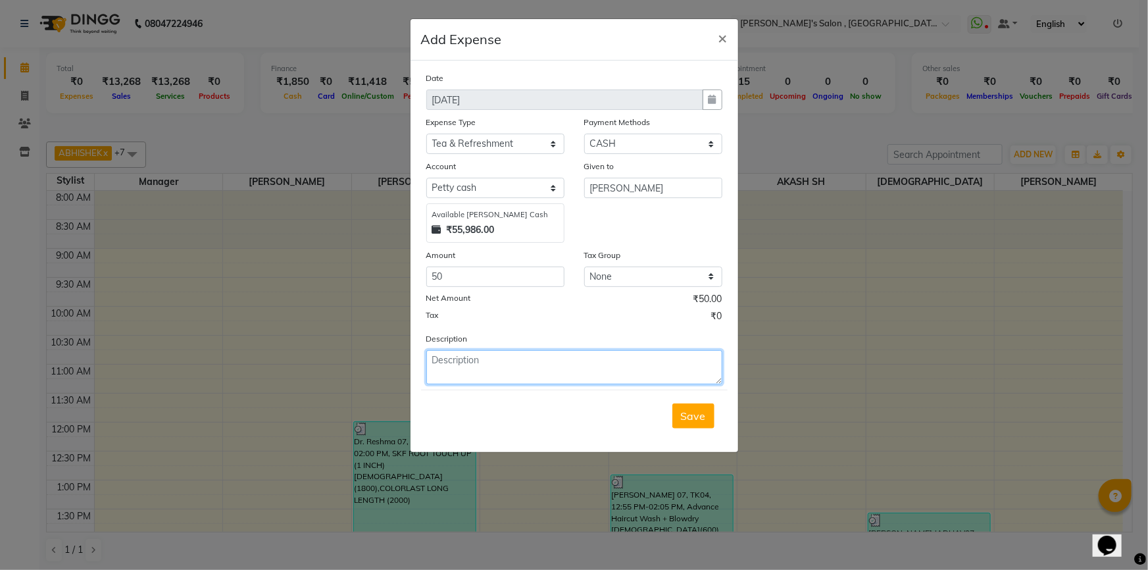
click at [483, 363] on textarea at bounding box center [574, 367] width 296 height 34
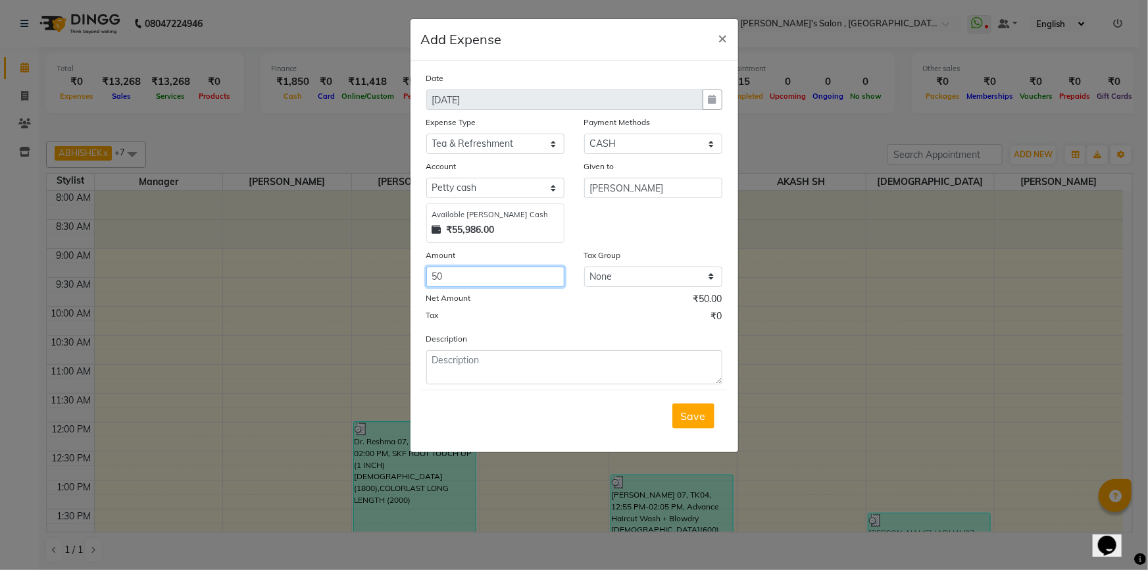
click at [447, 280] on input "50" at bounding box center [495, 276] width 138 height 20
type input "40"
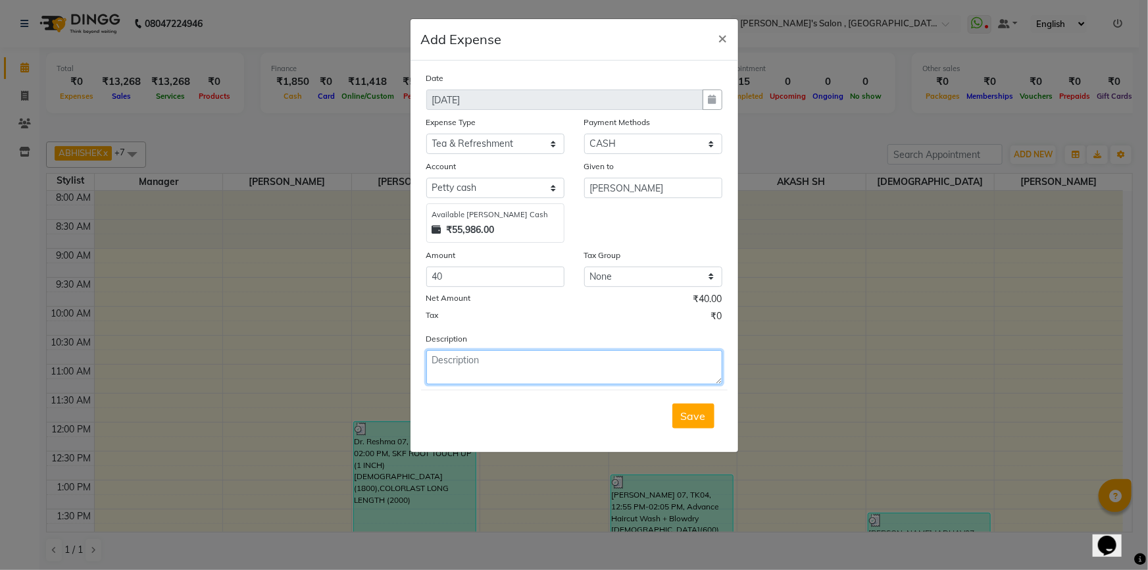
click at [478, 364] on textarea at bounding box center [574, 367] width 296 height 34
type textarea "MILK"
click at [679, 414] on button "Save" at bounding box center [693, 415] width 42 height 25
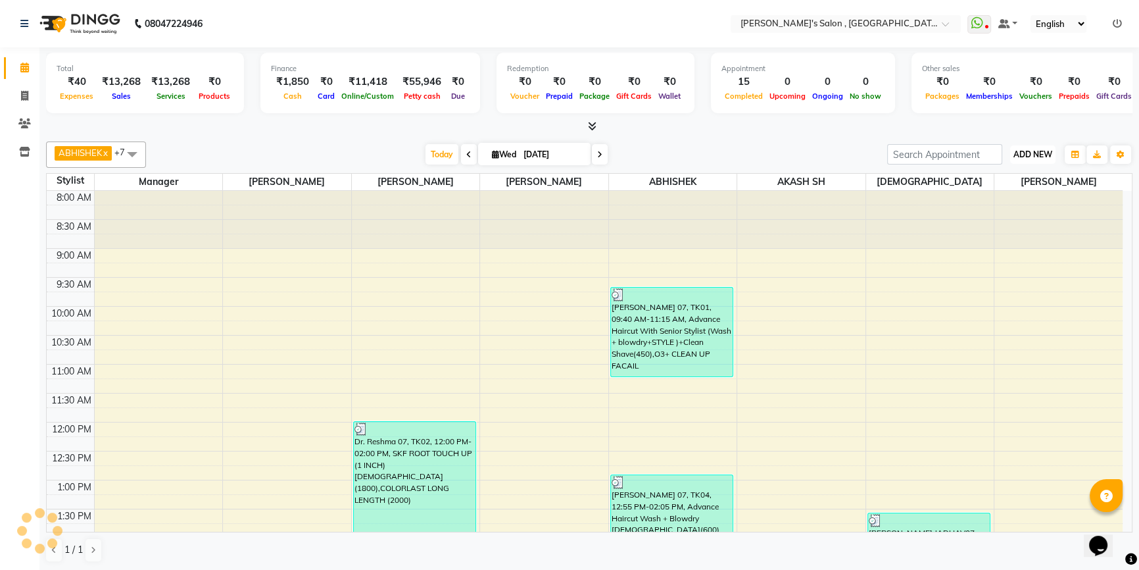
click at [1020, 152] on span "ADD NEW" at bounding box center [1033, 154] width 39 height 10
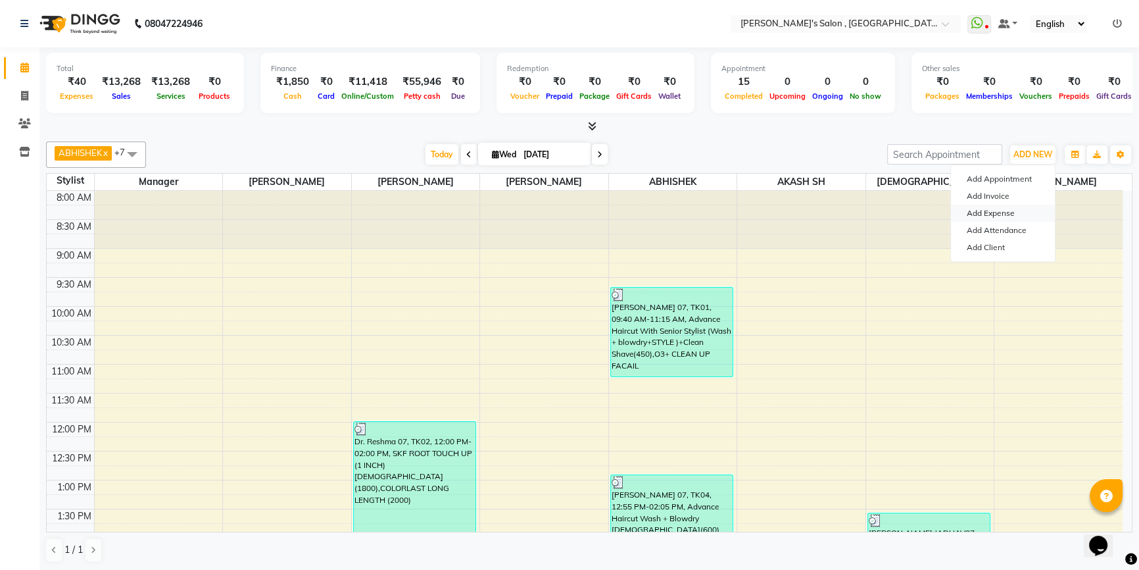
click at [1009, 209] on link "Add Expense" at bounding box center [1003, 213] width 104 height 17
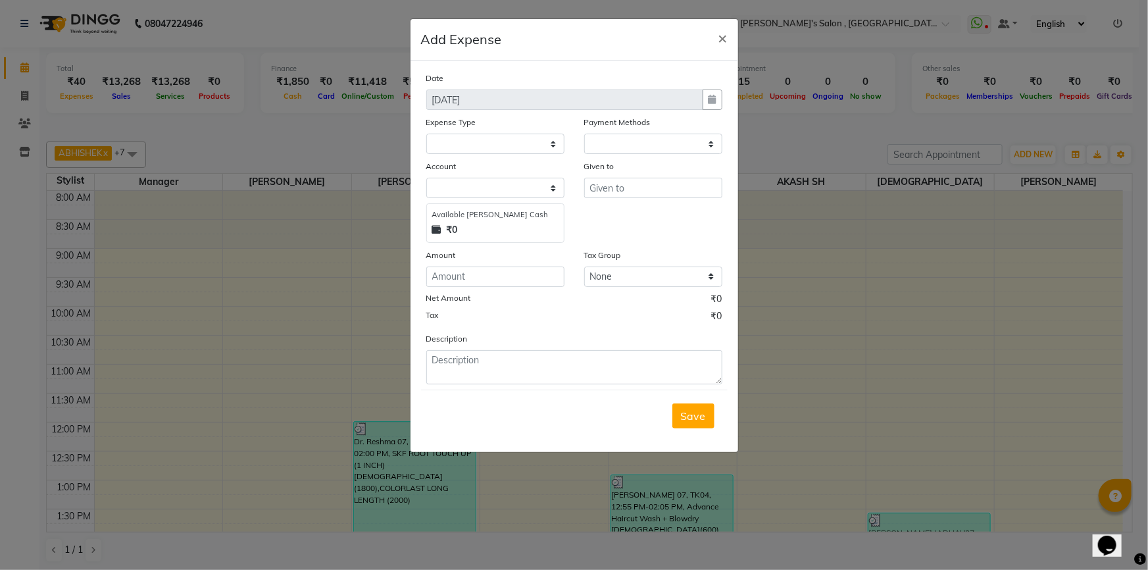
select select "1"
select select "6520"
click at [485, 145] on select "Select Advance Salary BANK TRANFAR Cash transfer to hub Client Snacks DISTRIBUT…" at bounding box center [495, 144] width 138 height 20
select select "11136"
click at [426, 134] on select "Select Advance Salary BANK TRANFAR Cash transfer to hub Client Snacks DISTRIBUT…" at bounding box center [495, 144] width 138 height 20
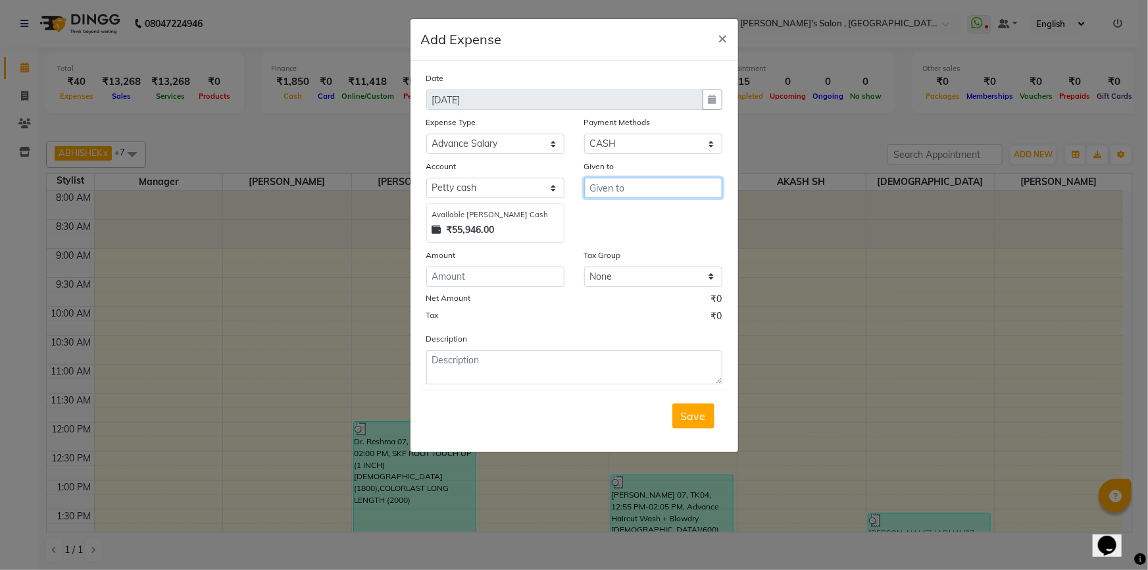
click at [655, 186] on input "text" at bounding box center [653, 188] width 138 height 20
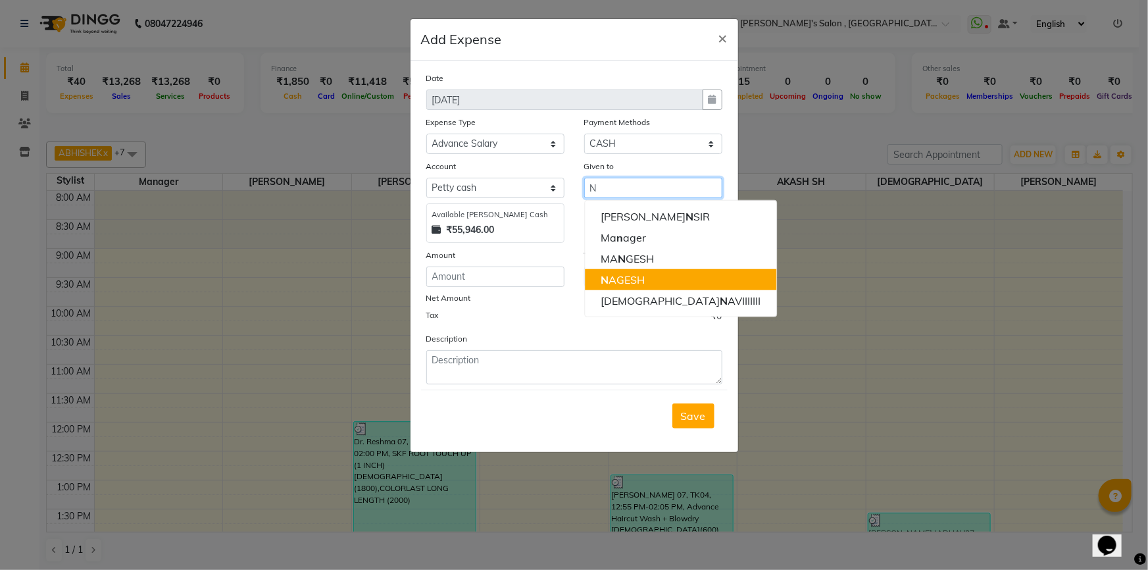
click at [648, 285] on button "N AGESH" at bounding box center [680, 279] width 191 height 21
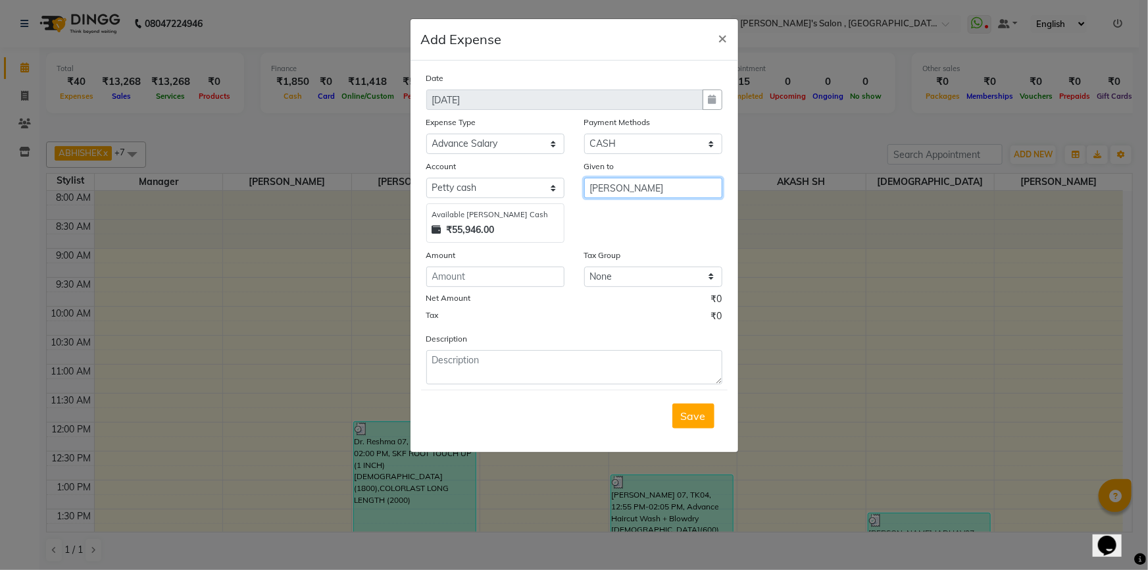
type input "[PERSON_NAME]"
click at [480, 280] on input "number" at bounding box center [495, 276] width 138 height 20
type input "1000"
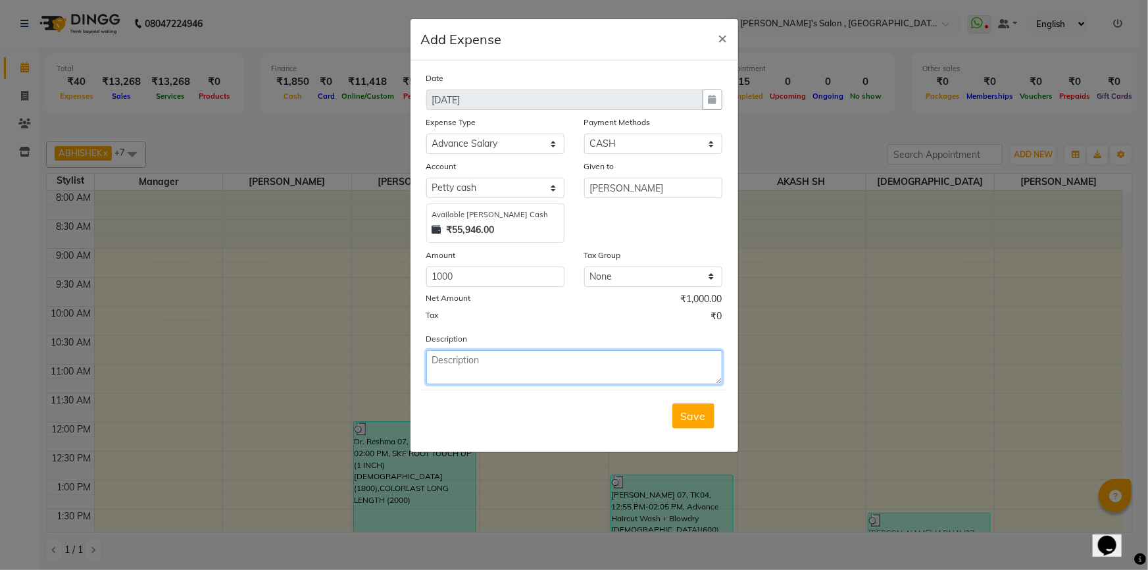
click at [470, 377] on textarea at bounding box center [574, 367] width 296 height 34
type textarea "[PERSON_NAME]"
click at [707, 412] on button "Save" at bounding box center [693, 415] width 42 height 25
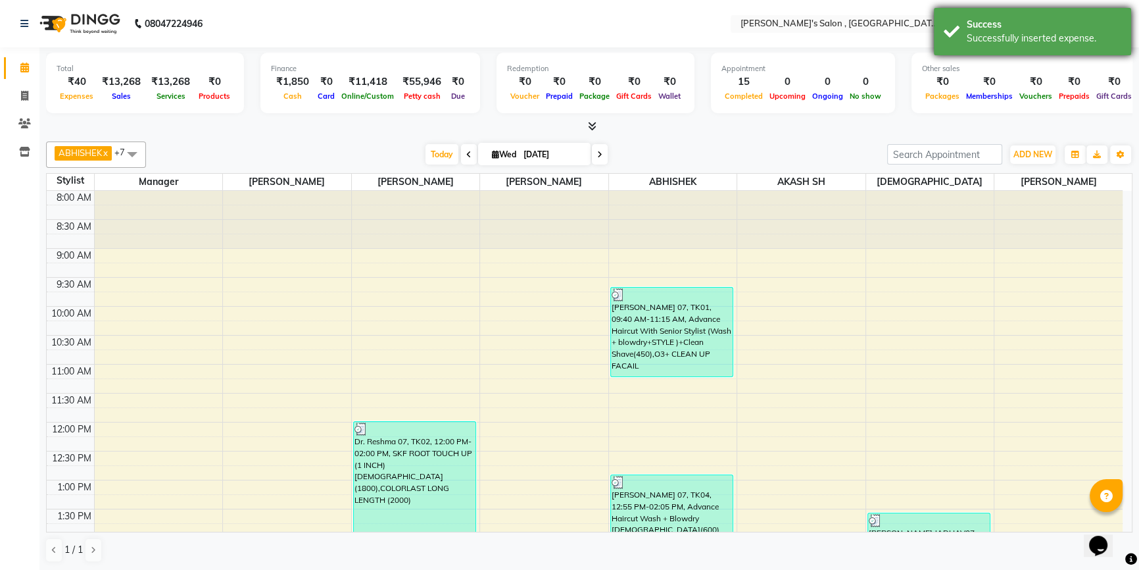
click at [1066, 33] on div "Successfully inserted expense." at bounding box center [1044, 39] width 155 height 14
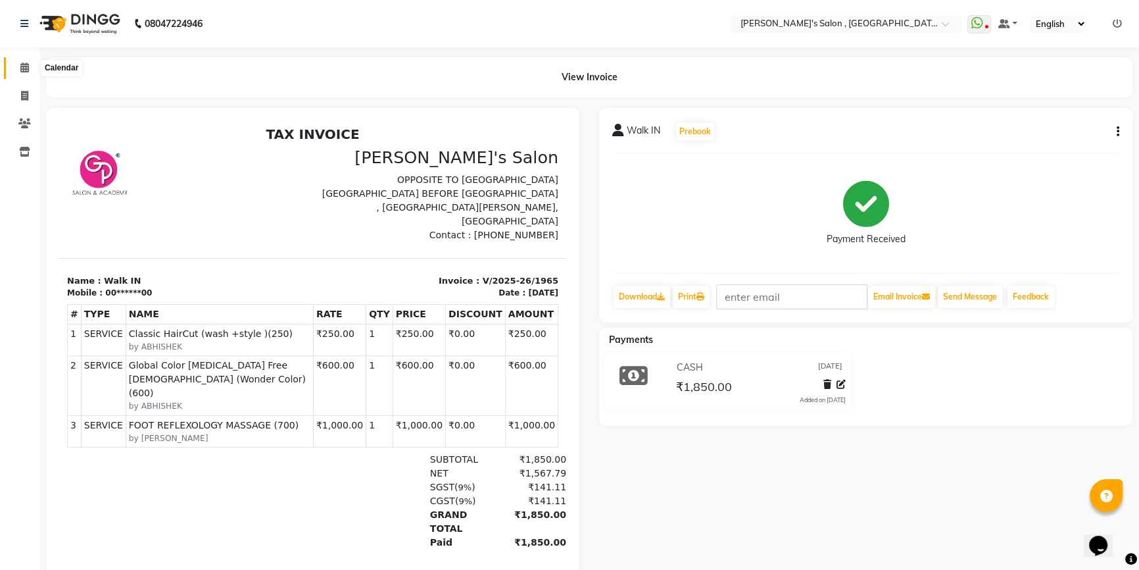
click at [20, 63] on icon at bounding box center [24, 68] width 9 height 10
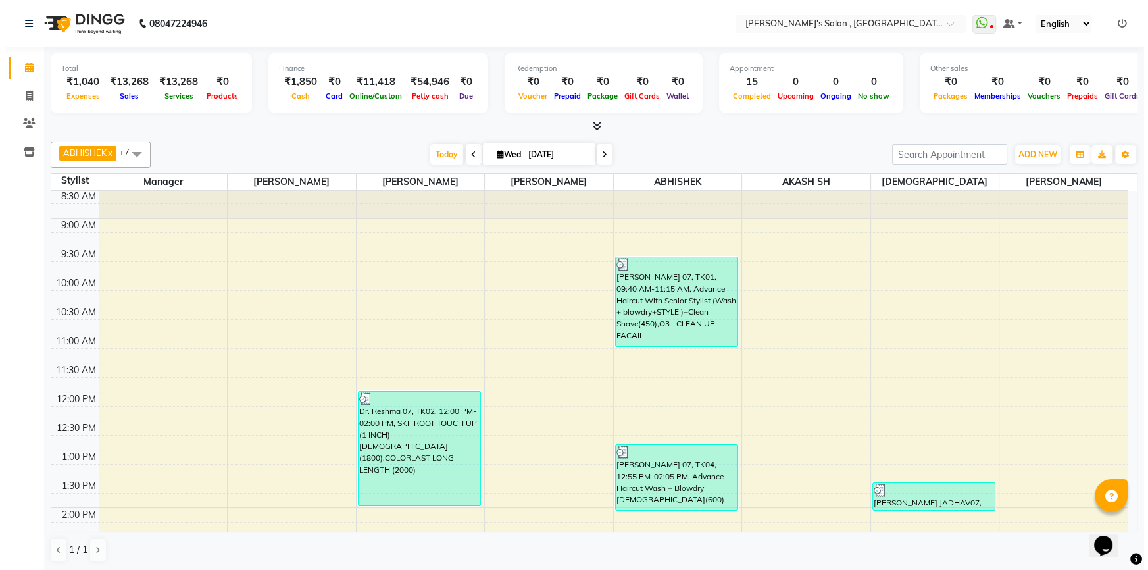
scroll to position [59, 0]
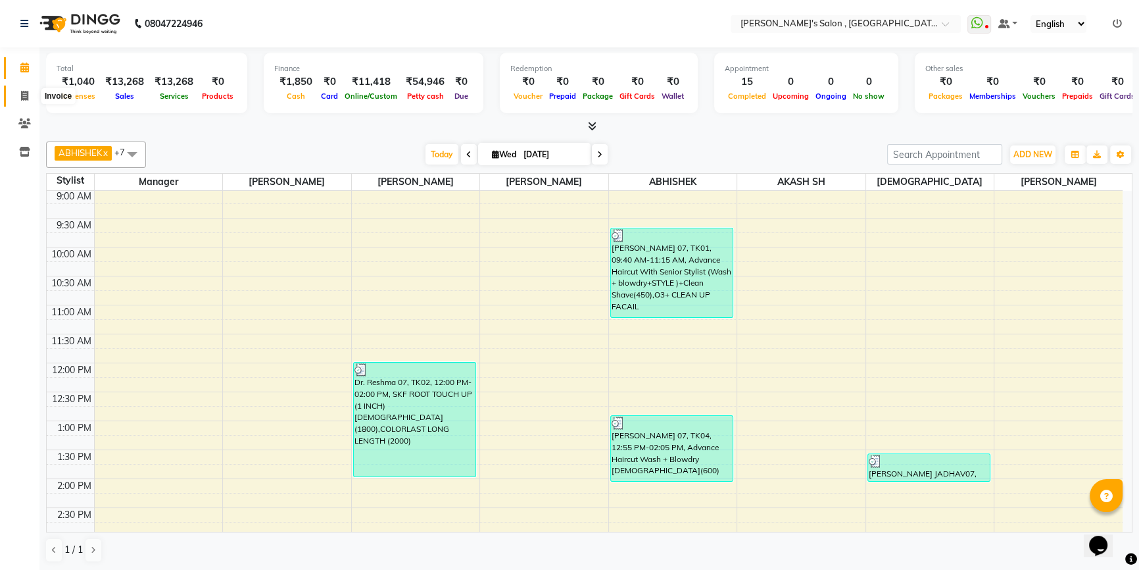
click at [19, 96] on span at bounding box center [24, 96] width 23 height 15
select select "service"
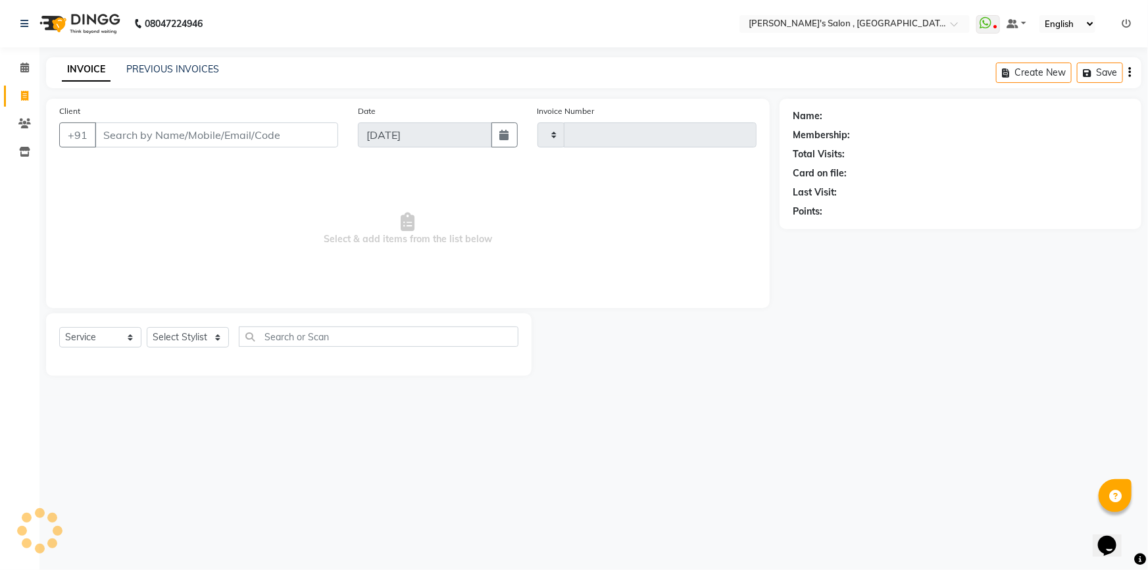
type input "1966"
select select "7416"
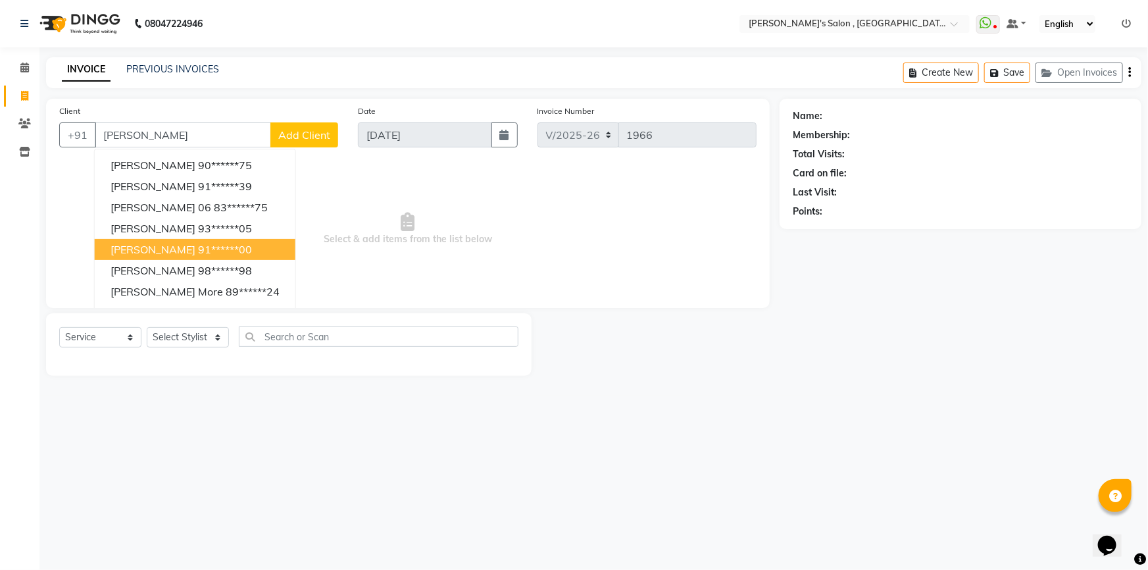
click at [221, 257] on button "[PERSON_NAME] 91******00" at bounding box center [195, 249] width 201 height 21
type input "91******00"
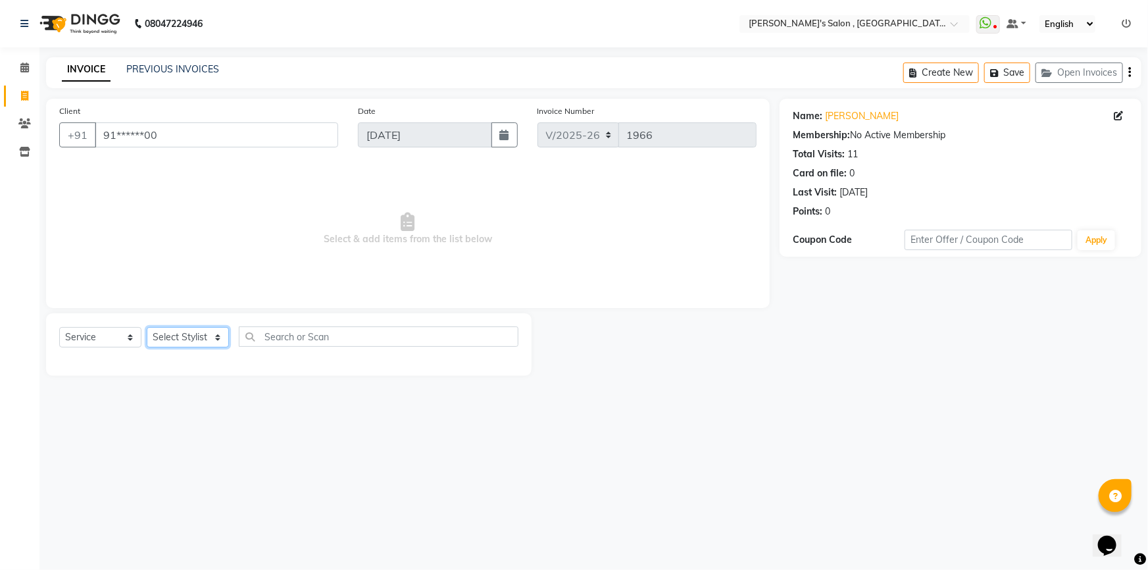
click at [191, 347] on select "Select Stylist ABHISHEK [PERSON_NAME] AKASH SH ARJUN SIR Manager [PERSON_NAME] …" at bounding box center [188, 337] width 82 height 20
click at [188, 342] on select "Select Stylist ABHISHEK [PERSON_NAME] AKASH SH ARJUN SIR Manager [PERSON_NAME] …" at bounding box center [188, 337] width 82 height 20
click at [187, 351] on div "Select Service Product Membership Package Voucher Prepaid Gift Card Select Styl…" at bounding box center [288, 341] width 459 height 31
click at [188, 340] on select "Select Stylist ABHISHEK [PERSON_NAME] AKASH SH ARJUN SIR Manager [PERSON_NAME] …" at bounding box center [188, 337] width 82 height 20
select select "79873"
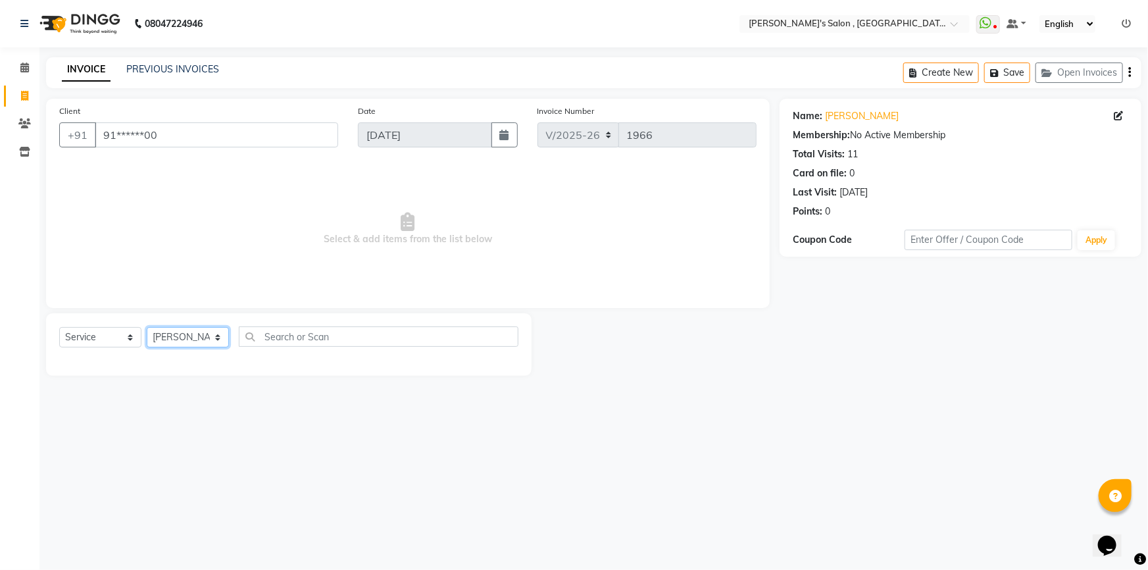
click at [147, 327] on select "Select Stylist ABHISHEK [PERSON_NAME] AKASH SH ARJUN SIR Manager [PERSON_NAME] …" at bounding box center [188, 337] width 82 height 20
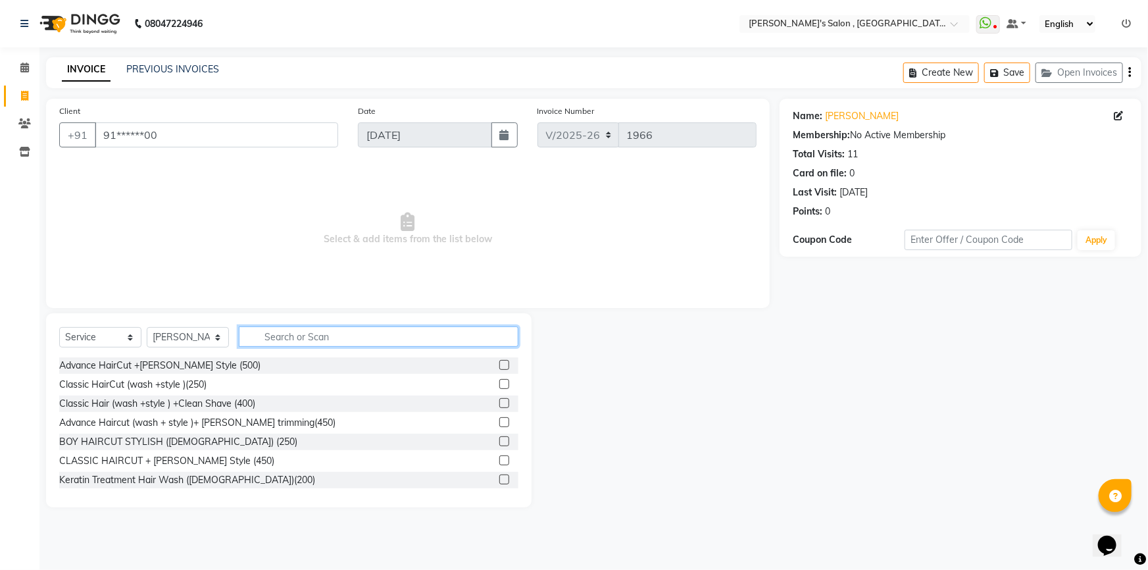
click at [291, 335] on input "text" at bounding box center [379, 336] width 280 height 20
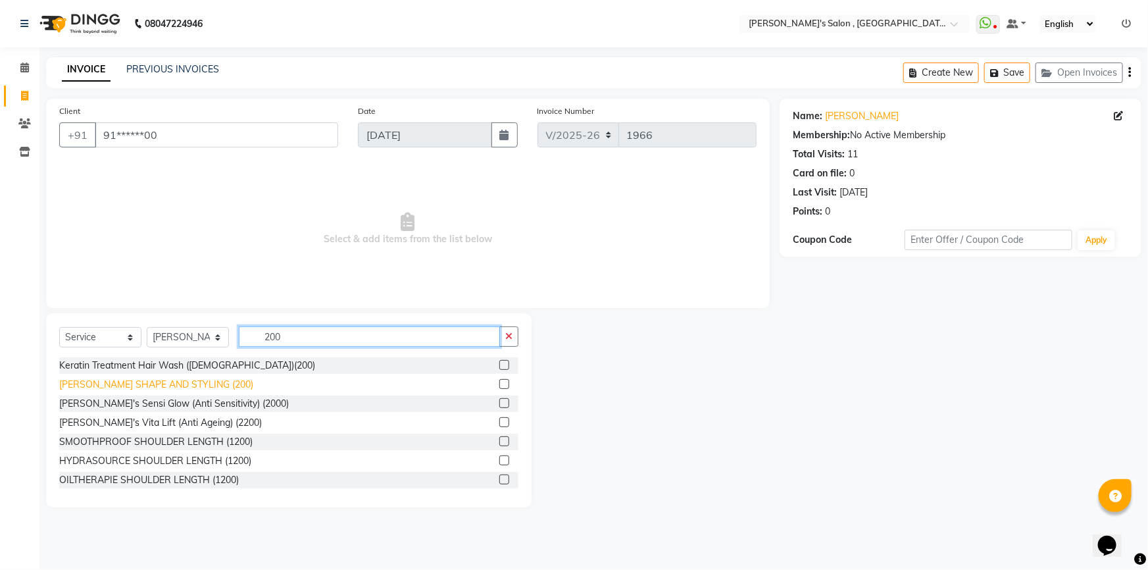
type input "200"
click at [153, 383] on div "[PERSON_NAME] SHAPE AND STYLING (200)" at bounding box center [156, 385] width 194 height 14
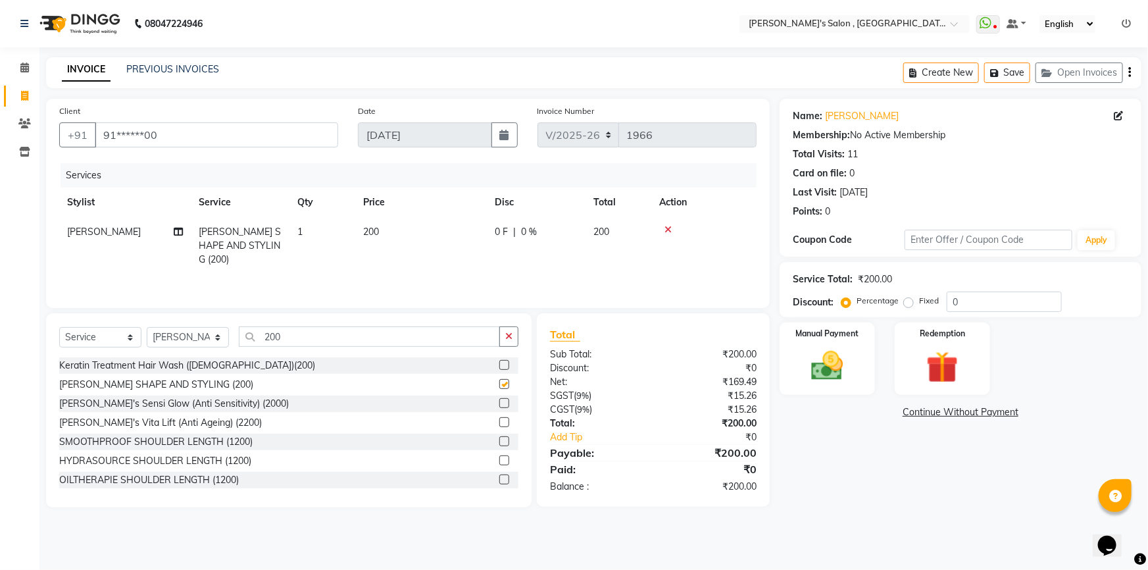
checkbox input "false"
click at [283, 339] on input "200" at bounding box center [369, 336] width 261 height 20
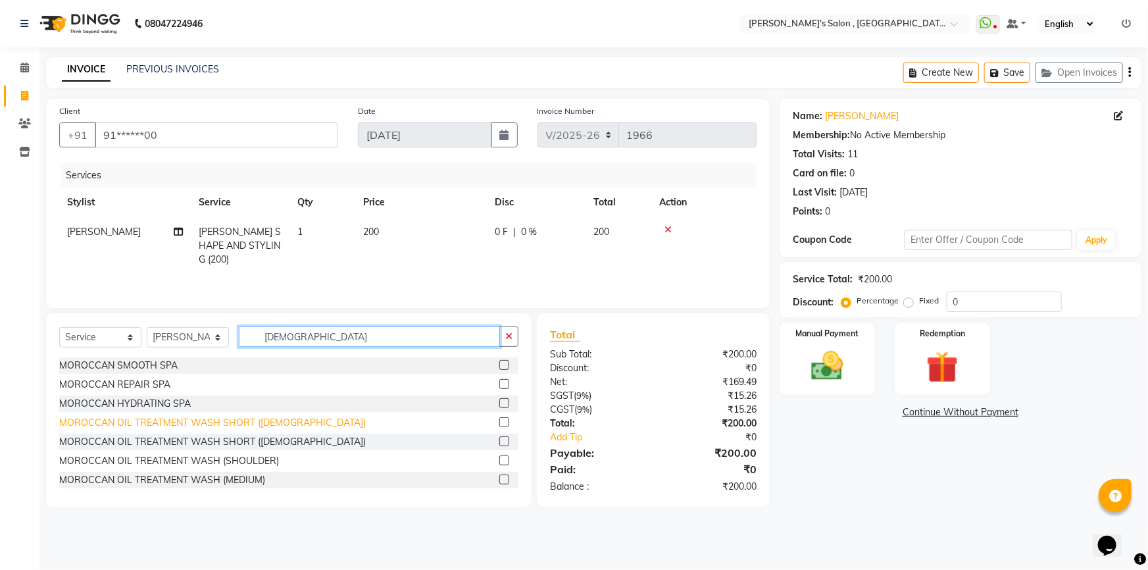
type input "[DEMOGRAPHIC_DATA]"
click at [156, 422] on div "MOROCCAN OIL TREATMENT WASH SHORT ([DEMOGRAPHIC_DATA])" at bounding box center [212, 423] width 307 height 14
checkbox input "false"
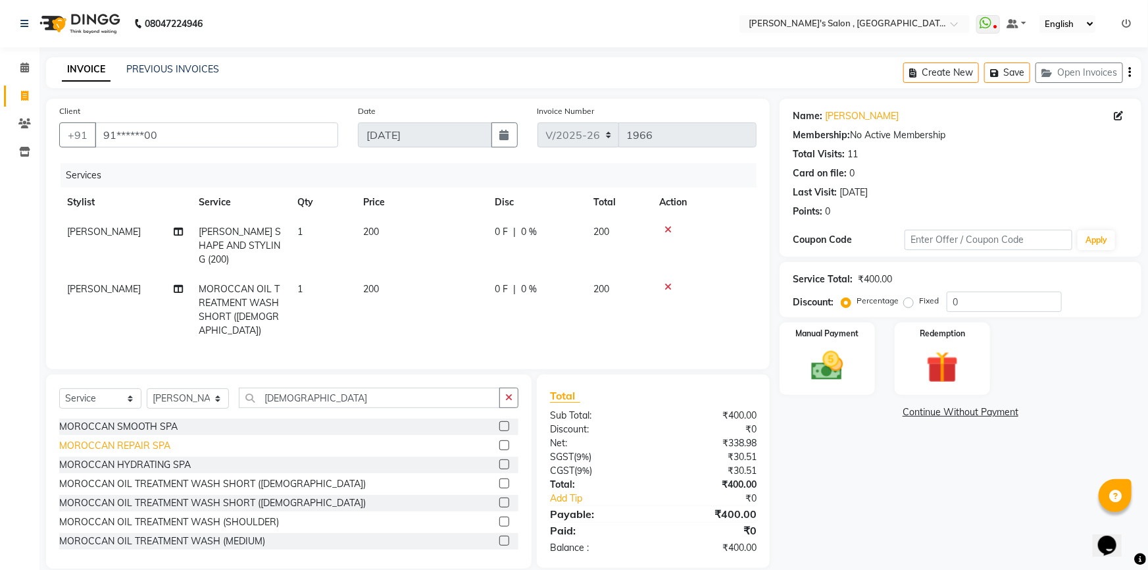
click at [135, 439] on div "MOROCCAN REPAIR SPA" at bounding box center [114, 446] width 111 height 14
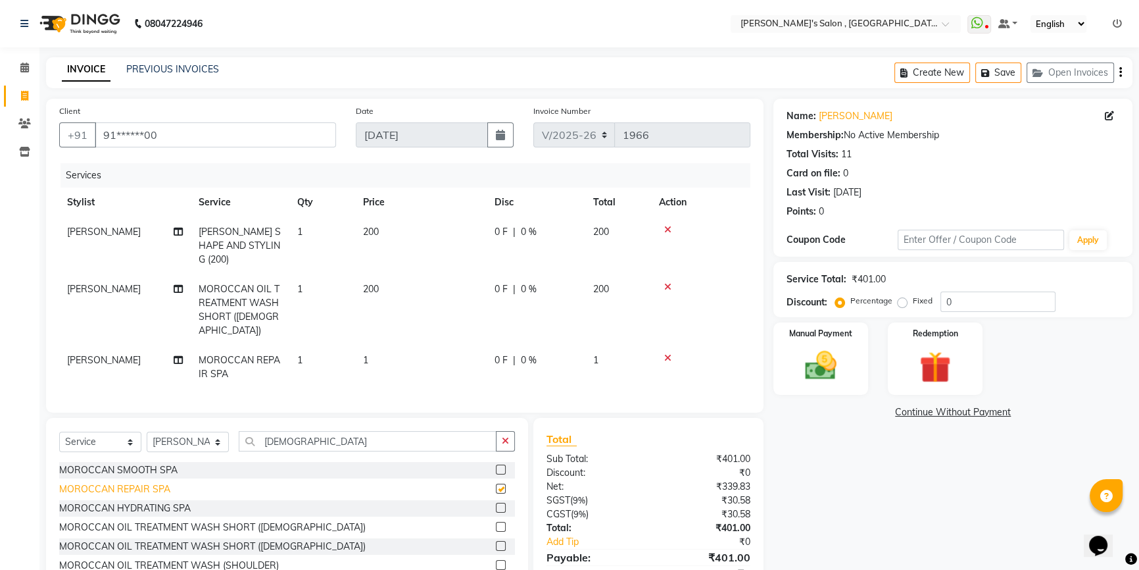
checkbox input "false"
click at [665, 282] on icon at bounding box center [667, 286] width 7 height 9
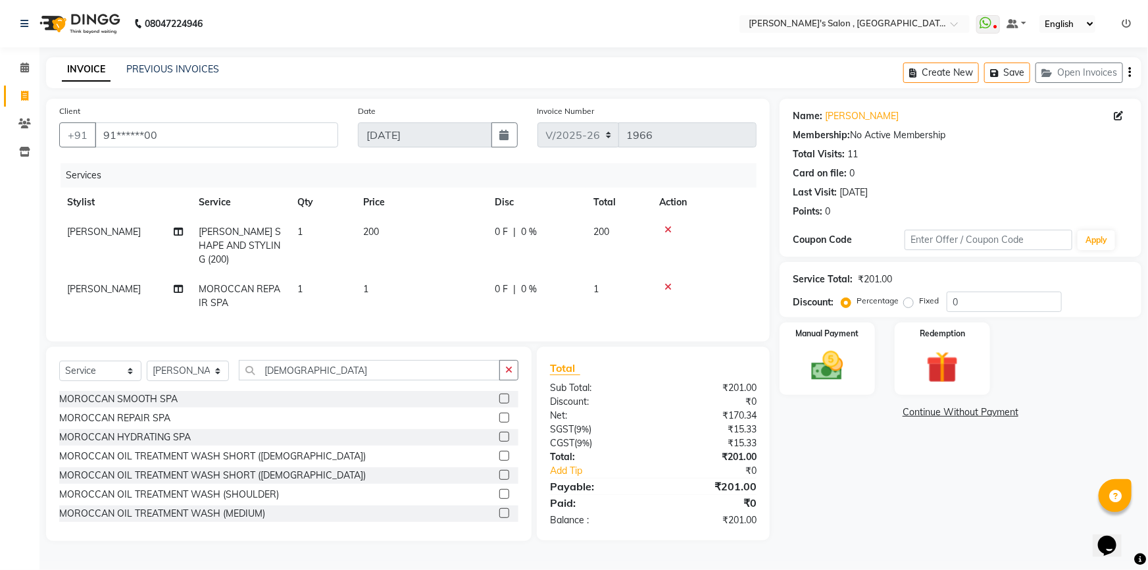
click at [376, 280] on td "1" at bounding box center [421, 295] width 132 height 43
select select "79873"
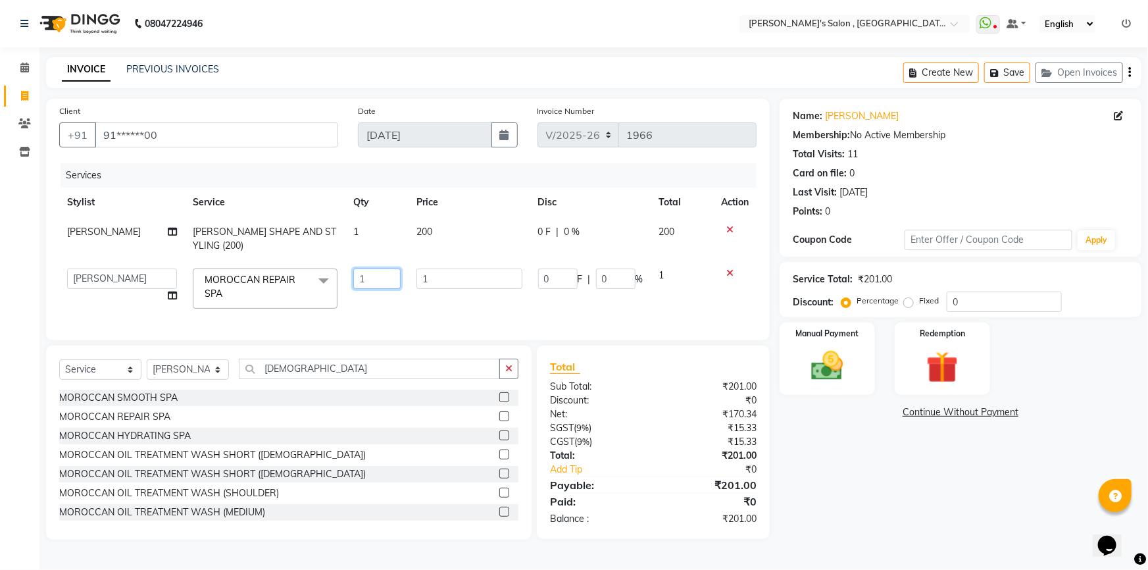
click at [376, 280] on input "1" at bounding box center [376, 278] width 47 height 20
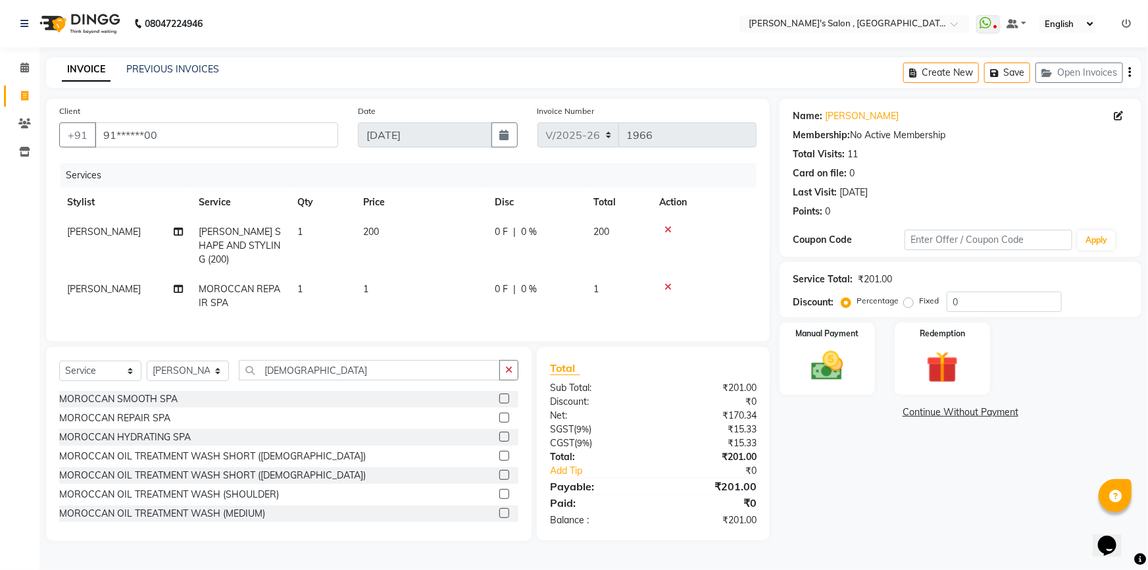
click at [414, 280] on td "1" at bounding box center [421, 295] width 132 height 43
select select "79873"
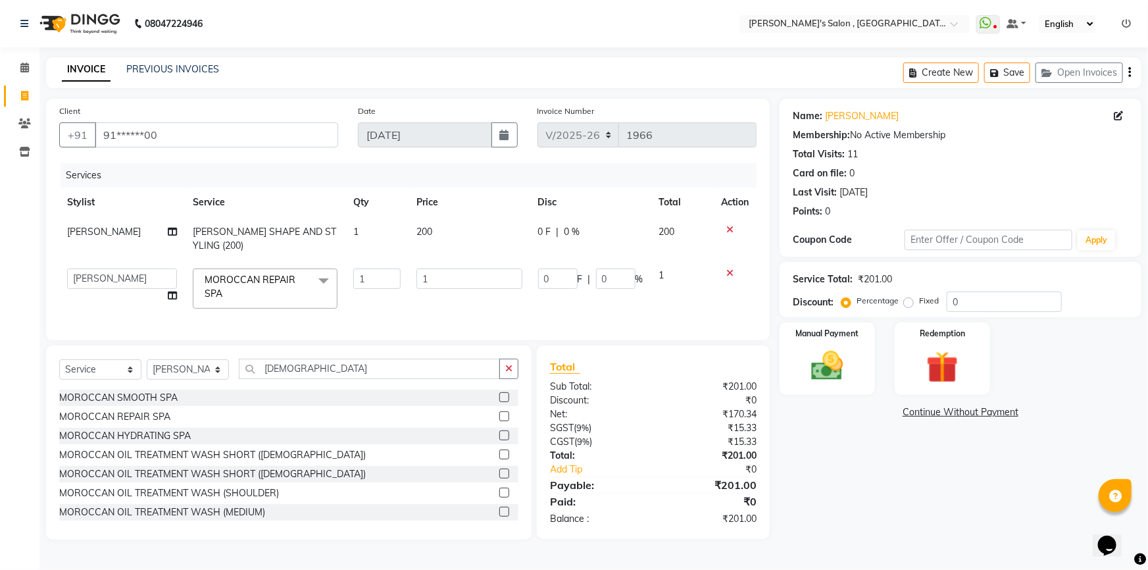
drag, startPoint x: 409, startPoint y: 278, endPoint x: 418, endPoint y: 279, distance: 9.9
click at [409, 278] on td "1" at bounding box center [469, 289] width 121 height 56
click at [420, 279] on input "1" at bounding box center [468, 278] width 105 height 20
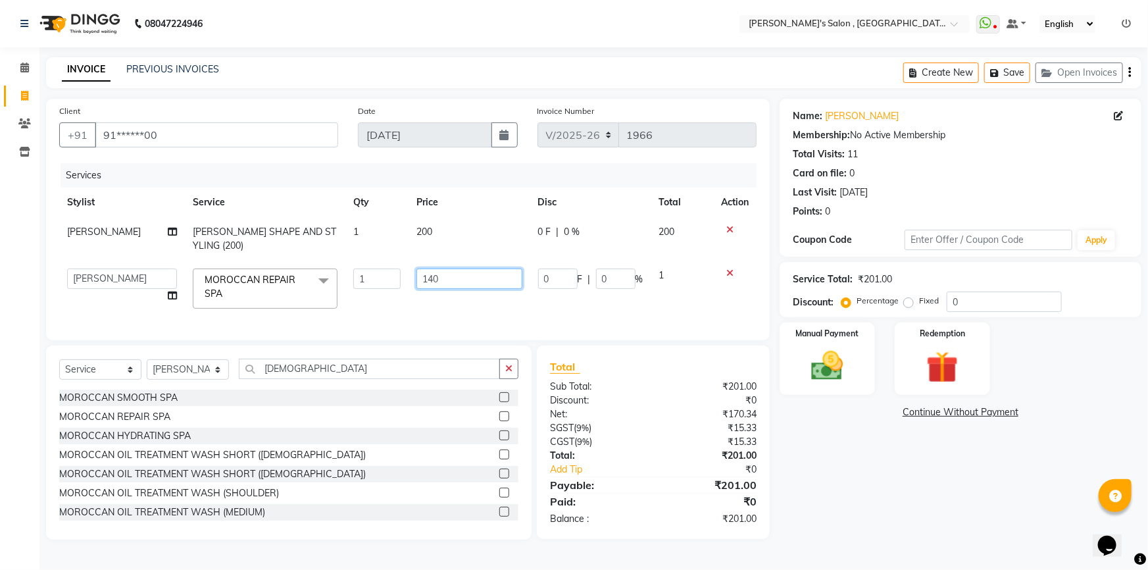
type input "1400"
click at [872, 482] on div "Name: [PERSON_NAME] Membership: No Active Membership Total Visits: 11 Card on f…" at bounding box center [966, 319] width 372 height 441
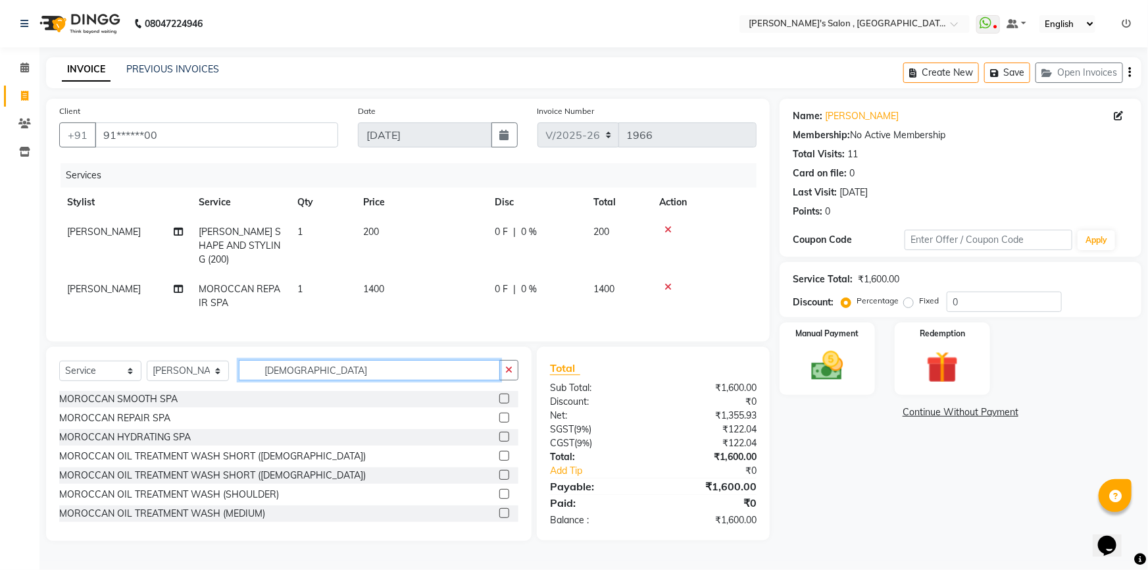
click at [305, 372] on input "[DEMOGRAPHIC_DATA]" at bounding box center [369, 370] width 261 height 20
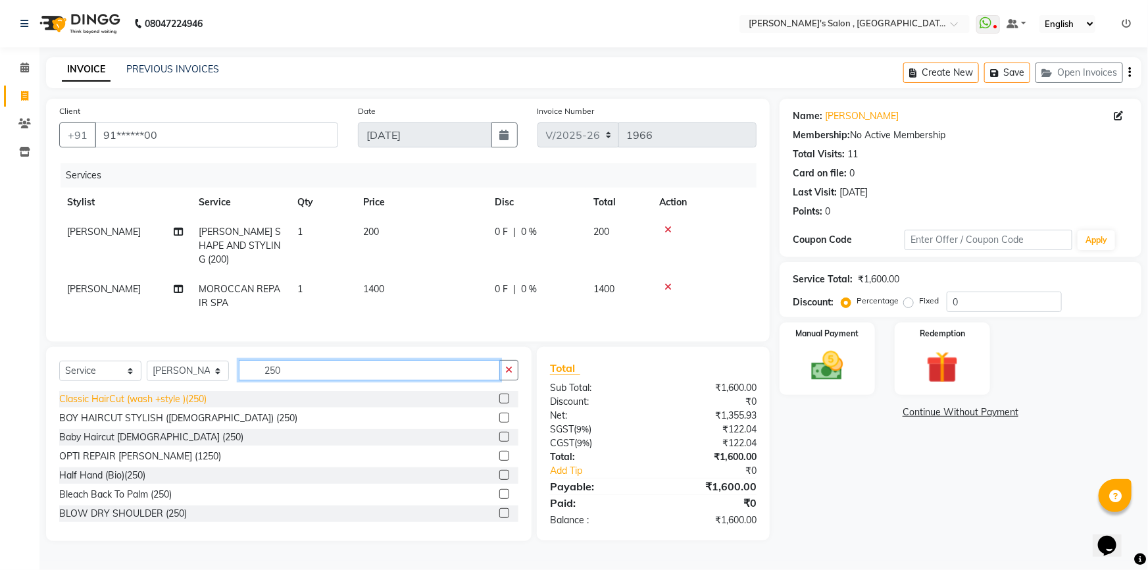
type input "250"
click at [110, 395] on div "Classic HairCut (wash +style )(250)" at bounding box center [132, 399] width 147 height 14
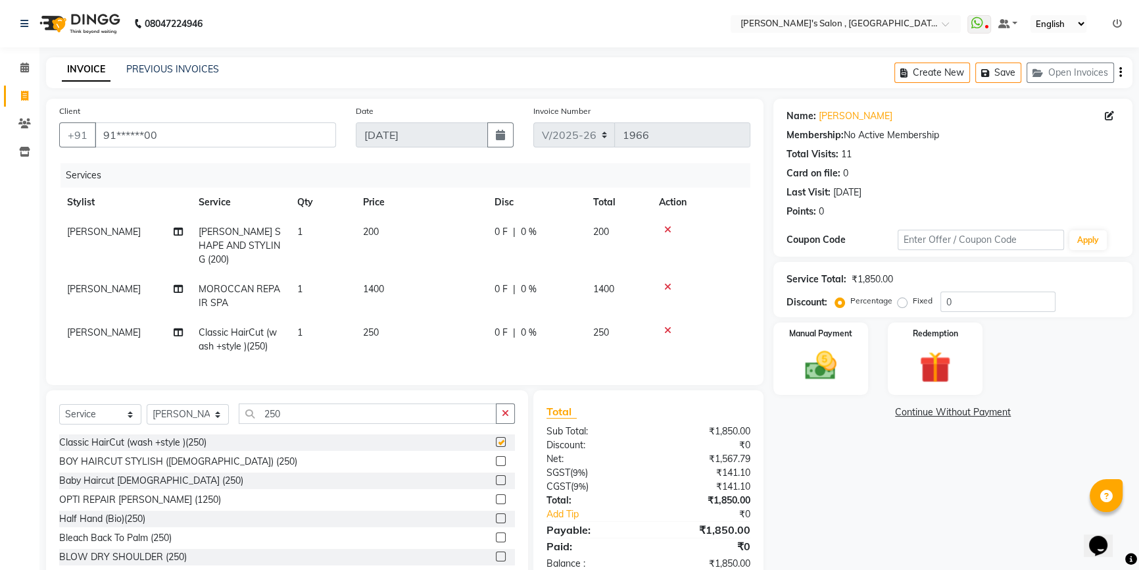
checkbox input "false"
drag, startPoint x: 97, startPoint y: 404, endPoint x: 105, endPoint y: 411, distance: 11.2
click at [97, 404] on select "Select Service Product Membership Package Voucher Prepaid Gift Card" at bounding box center [100, 414] width 82 height 20
select select "product"
click at [59, 404] on select "Select Service Product Membership Package Voucher Prepaid Gift Card" at bounding box center [100, 414] width 82 height 20
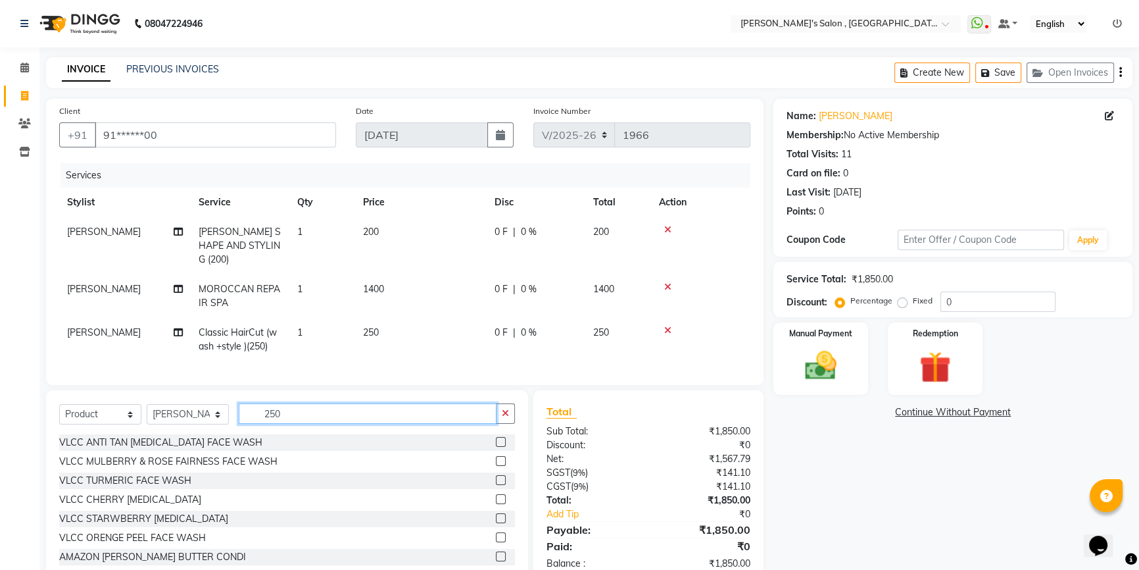
click at [339, 413] on input "250" at bounding box center [368, 413] width 258 height 20
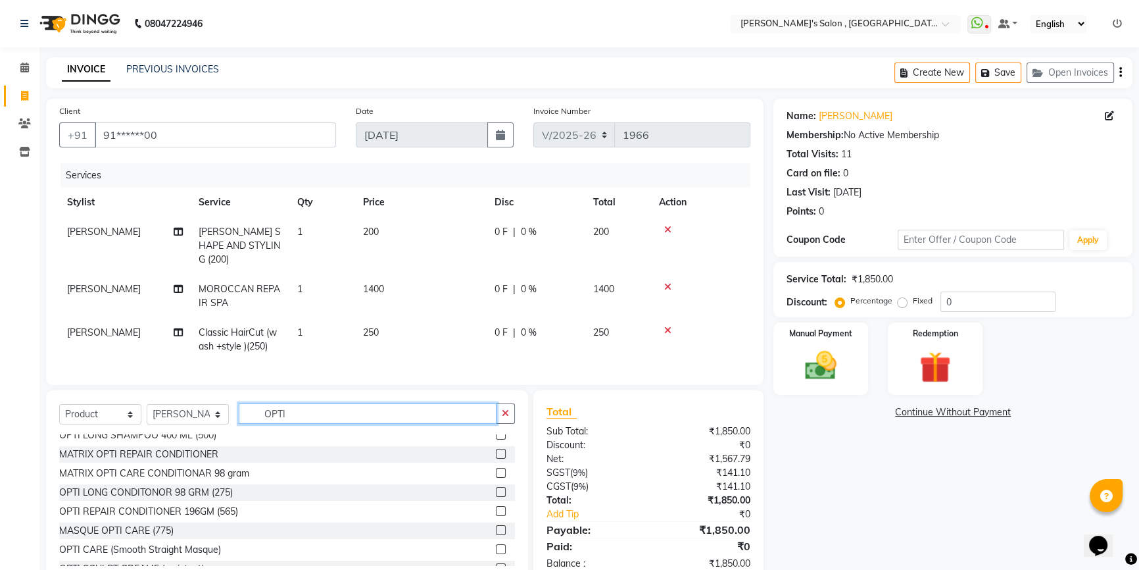
scroll to position [598, 0]
click at [297, 411] on input "OPTI" at bounding box center [368, 413] width 258 height 20
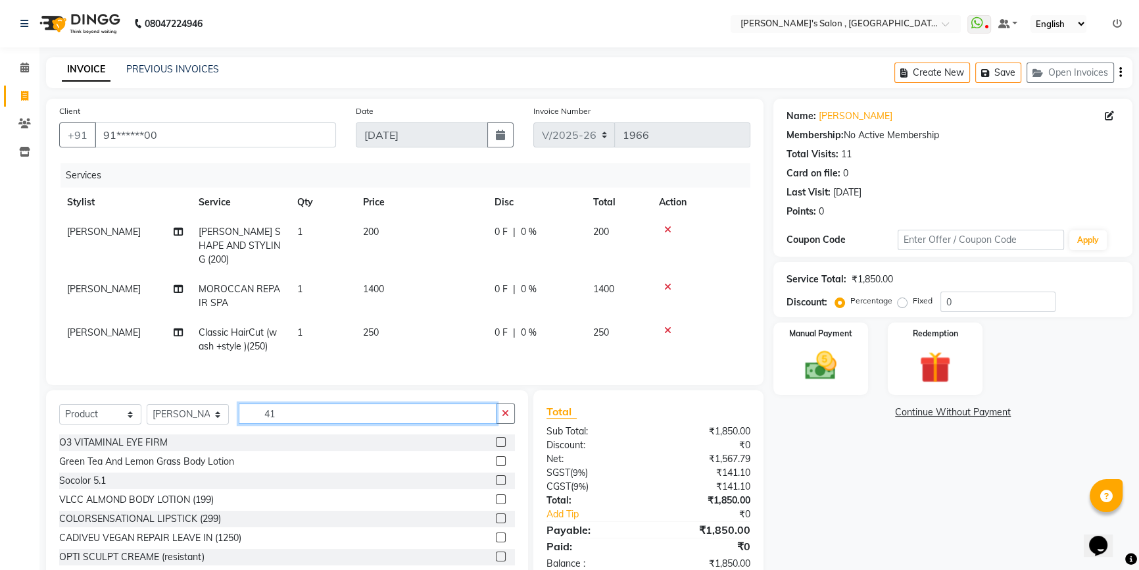
type input "4"
type input "OPTI CARE"
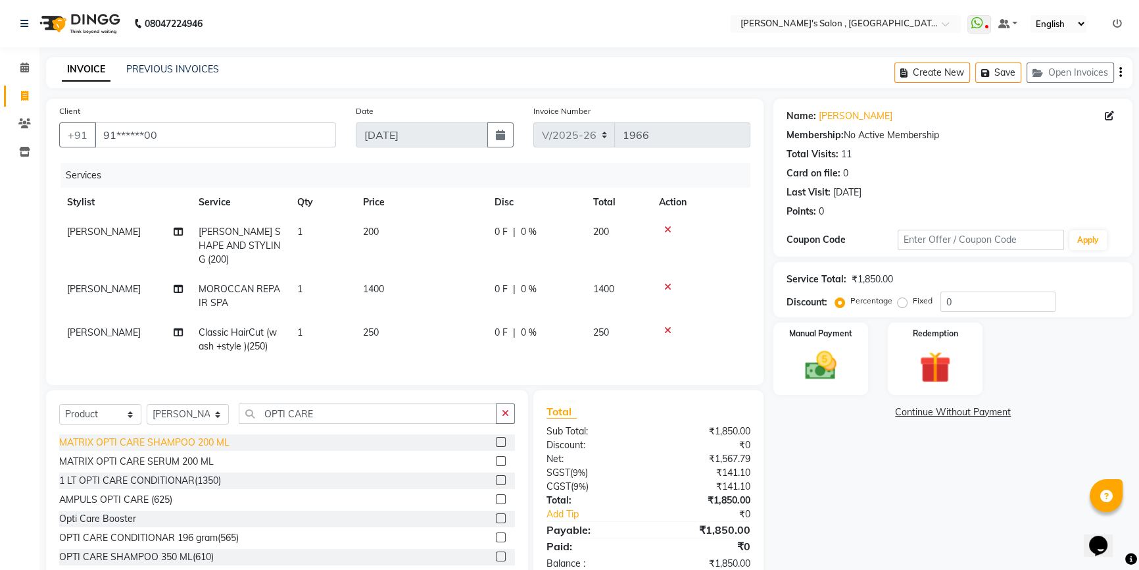
click at [172, 441] on div "MATRIX OPTI CARE SHAMPOO 200 ML" at bounding box center [144, 443] width 170 height 14
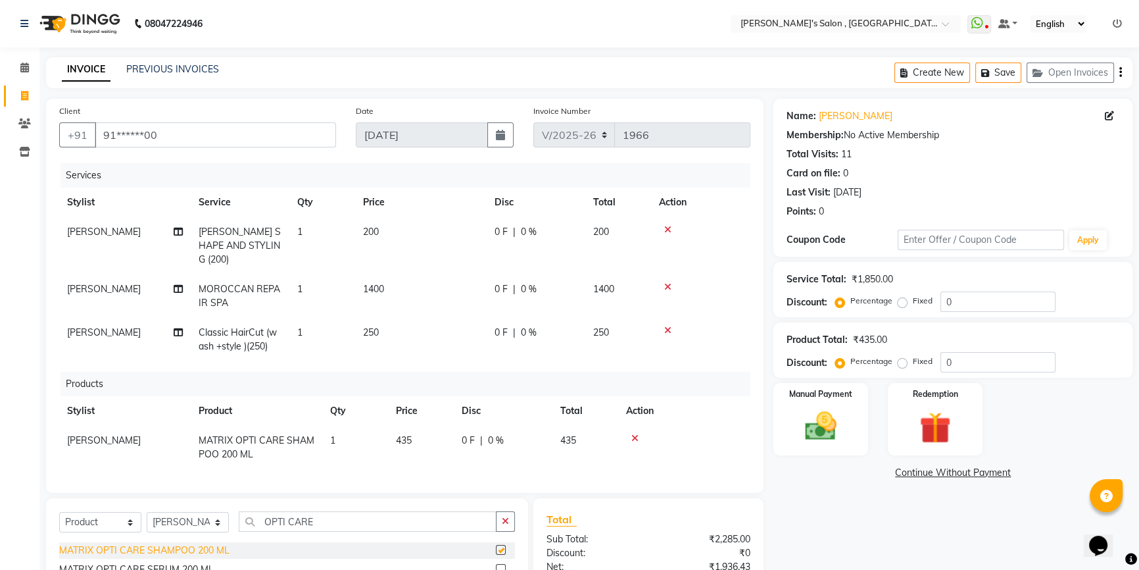
checkbox input "false"
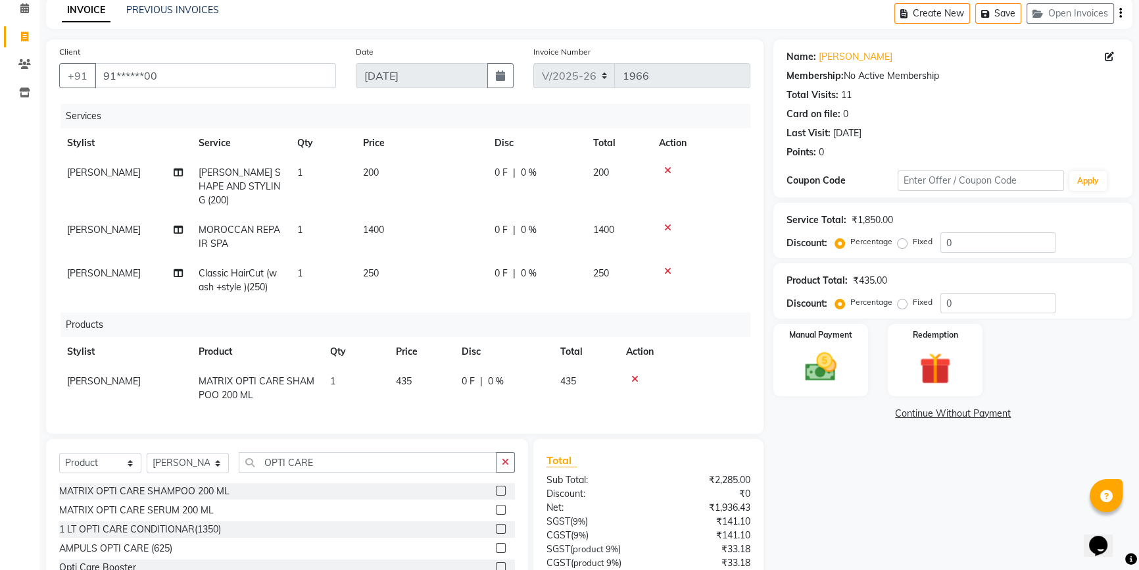
scroll to position [59, 0]
click at [330, 452] on input "OPTI CARE" at bounding box center [368, 462] width 258 height 20
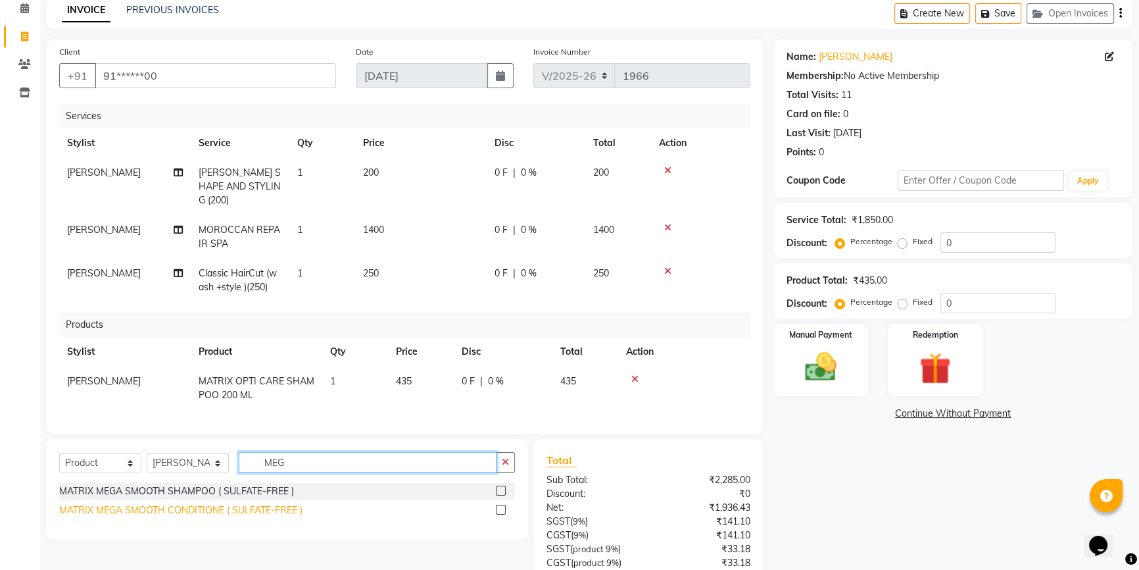
type input "MEG"
click at [263, 504] on div "MATRIX MEGA SMOOTH CONDITIONE ( SULFATE-FREE )" at bounding box center [180, 510] width 243 height 14
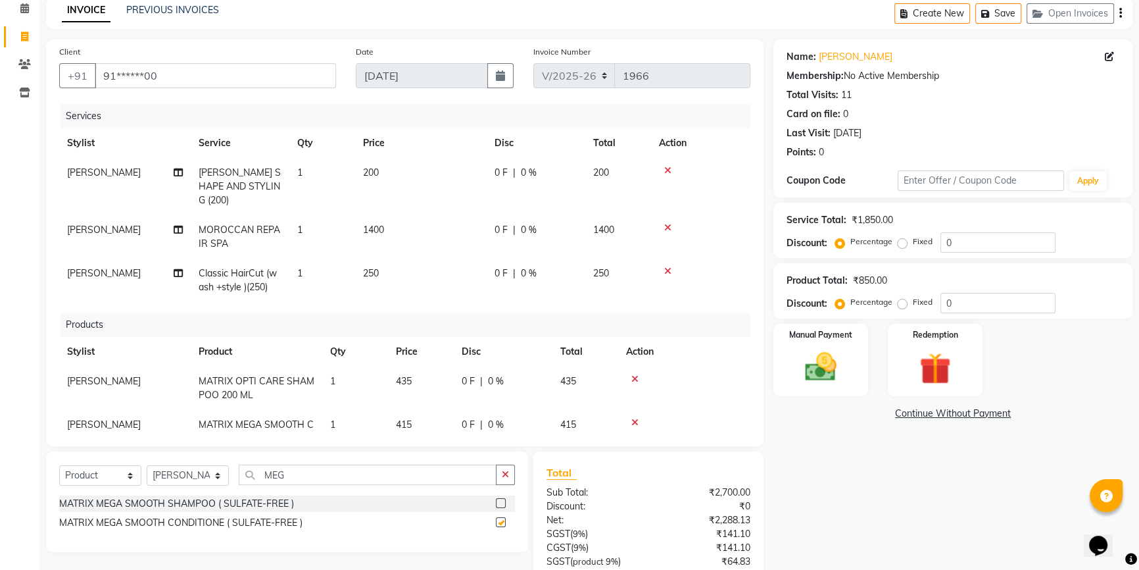
checkbox input "false"
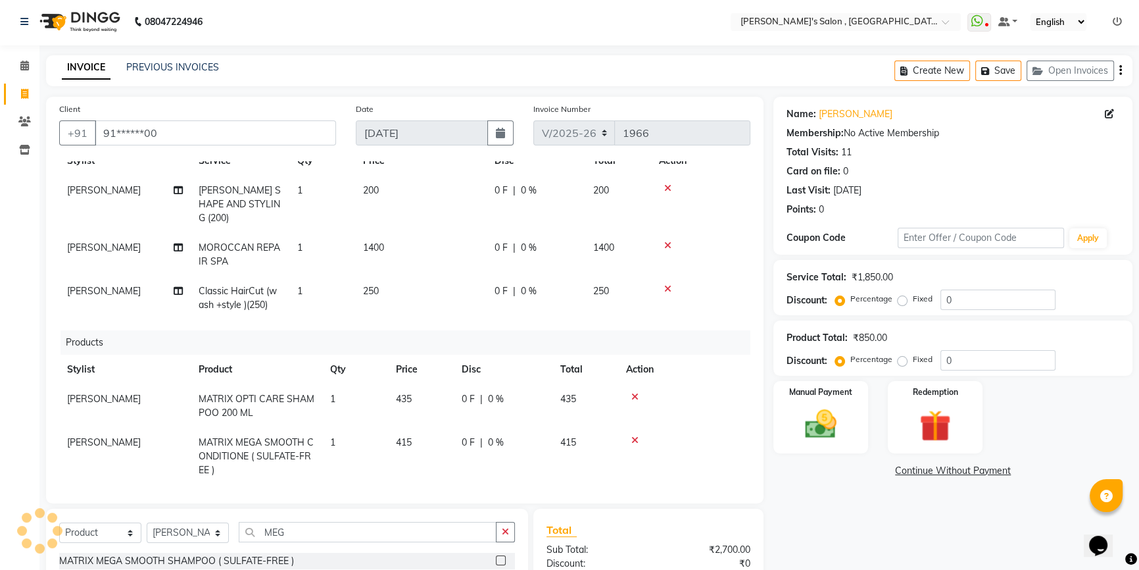
scroll to position [0, 0]
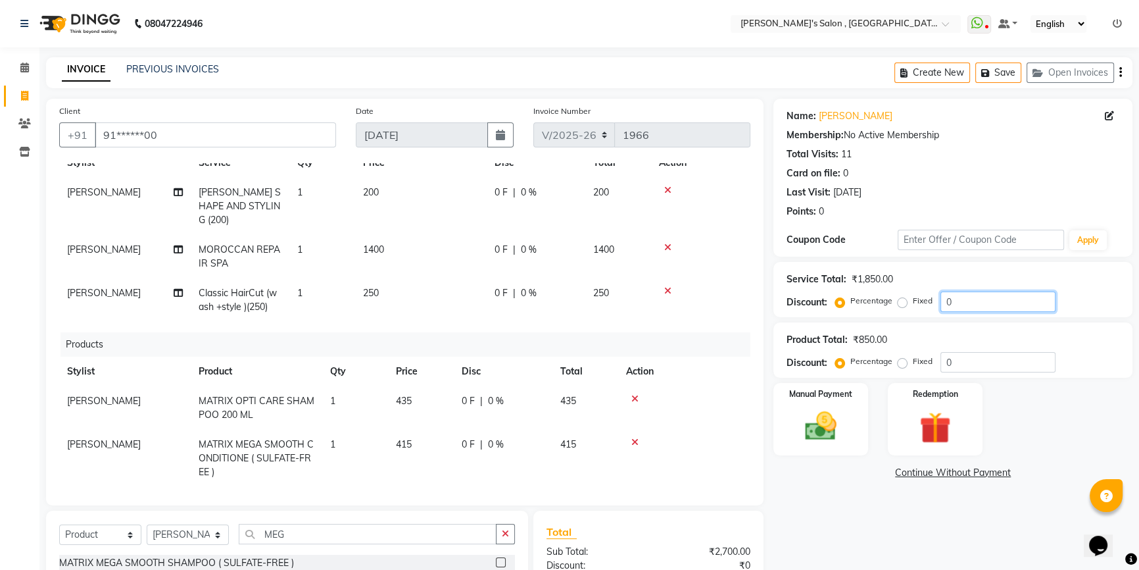
click at [971, 299] on input "0" at bounding box center [998, 301] width 115 height 20
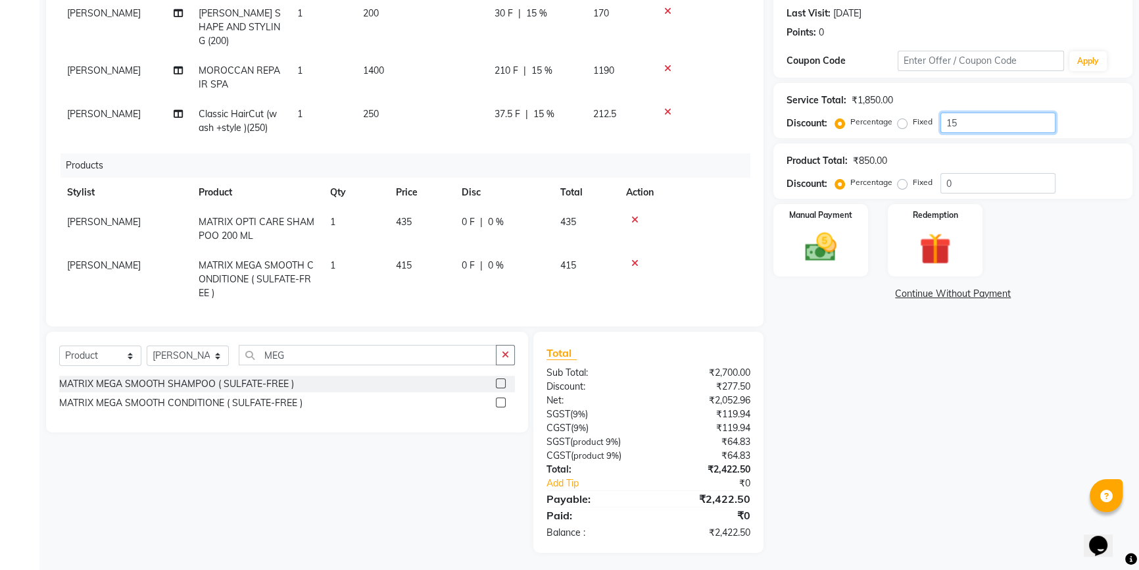
type input "15"
click at [892, 465] on div "Name: [PERSON_NAME] Membership: No Active Membership Total Visits: 11 Card on f…" at bounding box center [958, 236] width 369 height 633
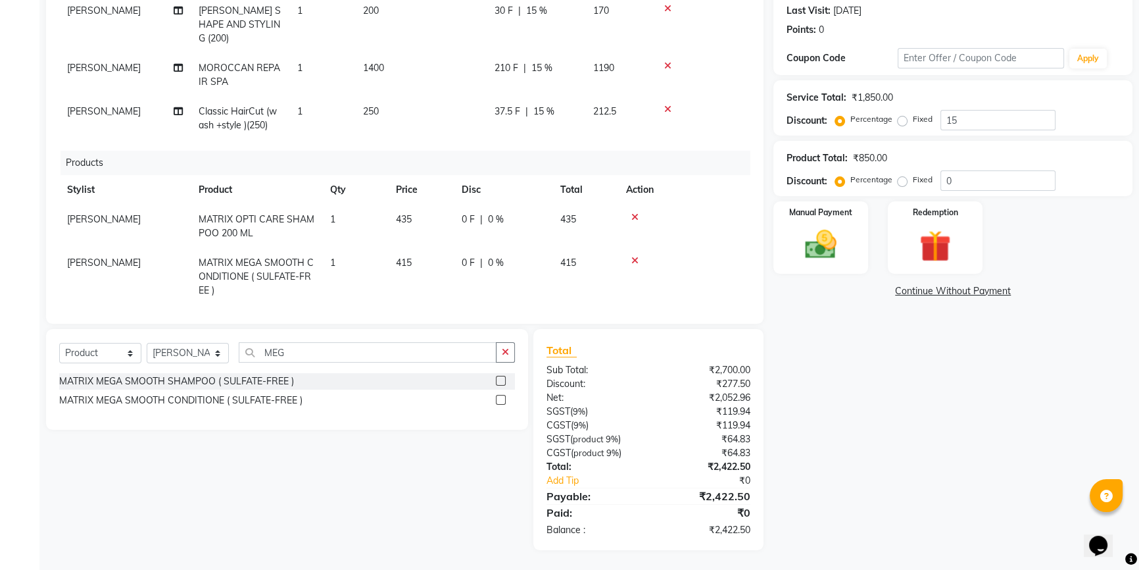
click at [913, 119] on label "Fixed" at bounding box center [923, 119] width 20 height 12
click at [901, 119] on input "Fixed" at bounding box center [905, 118] width 9 height 9
radio input "true"
click at [958, 122] on input "15" at bounding box center [998, 120] width 115 height 20
click at [959, 122] on input "15" at bounding box center [998, 120] width 115 height 20
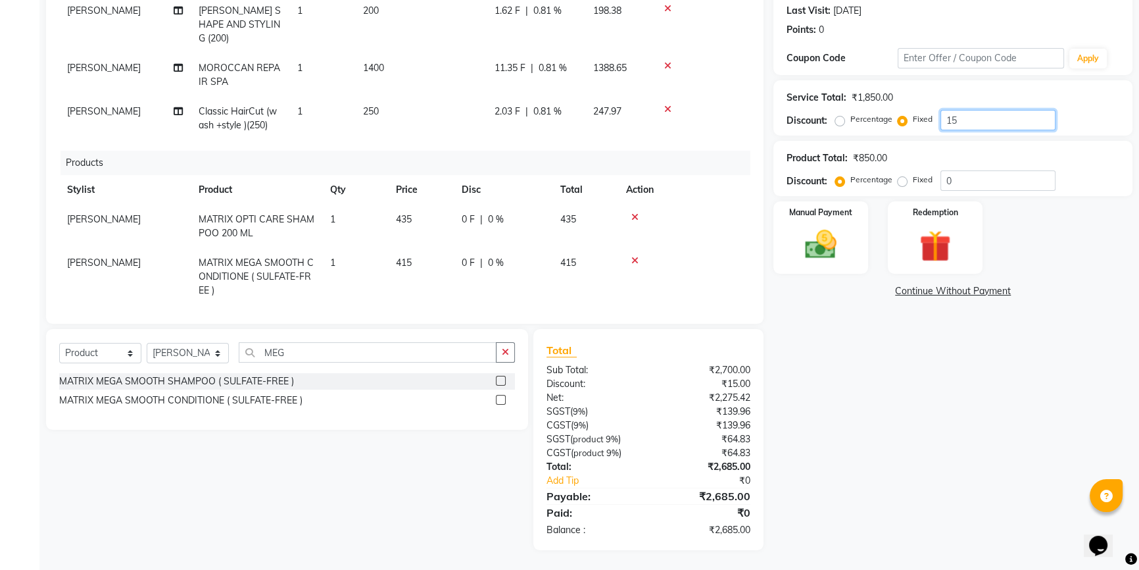
click at [959, 122] on input "15" at bounding box center [998, 120] width 115 height 20
type input "300"
click at [829, 228] on img at bounding box center [821, 245] width 53 height 38
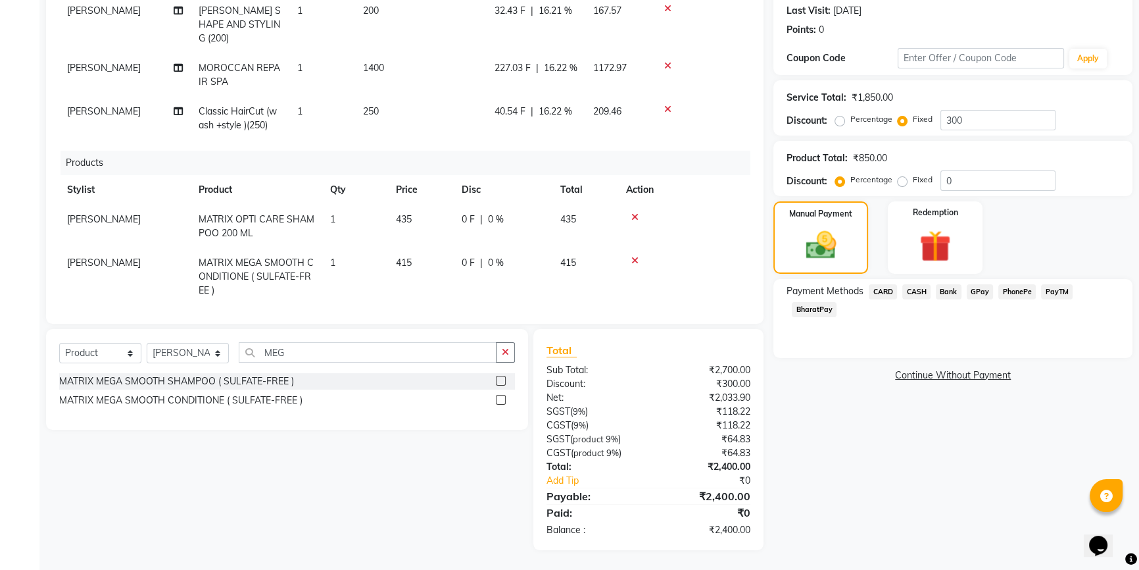
click at [922, 292] on span "CASH" at bounding box center [917, 291] width 28 height 15
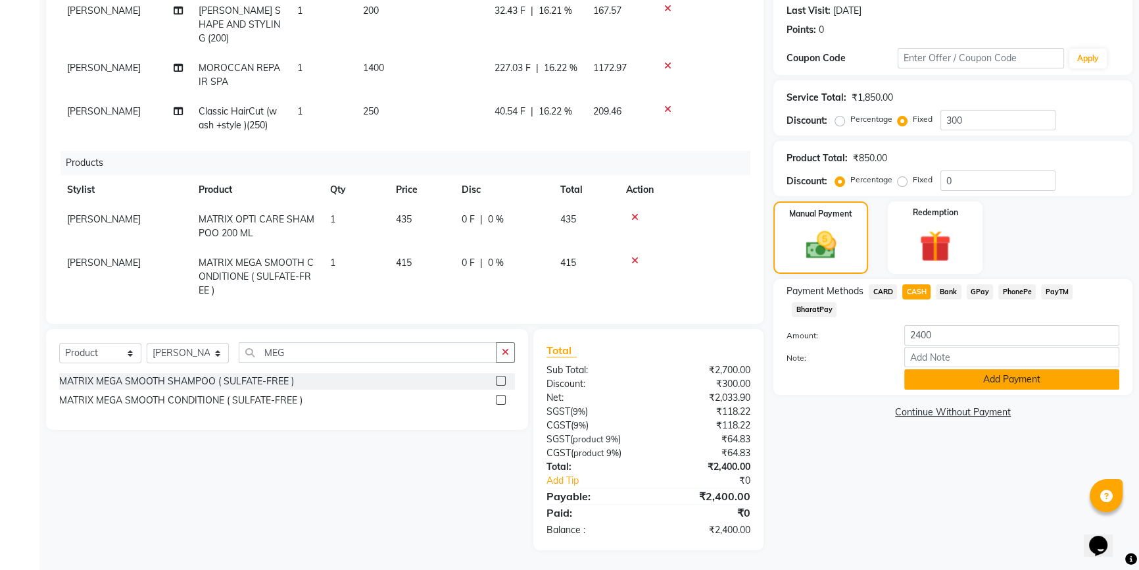
click at [941, 370] on button "Add Payment" at bounding box center [1012, 379] width 215 height 20
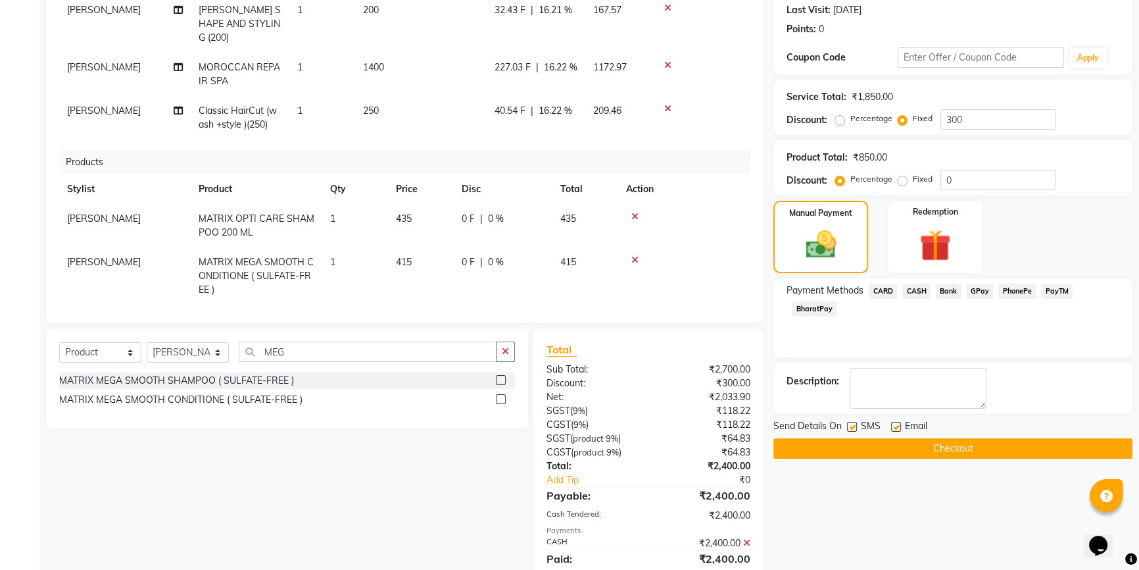
scroll to position [229, 0]
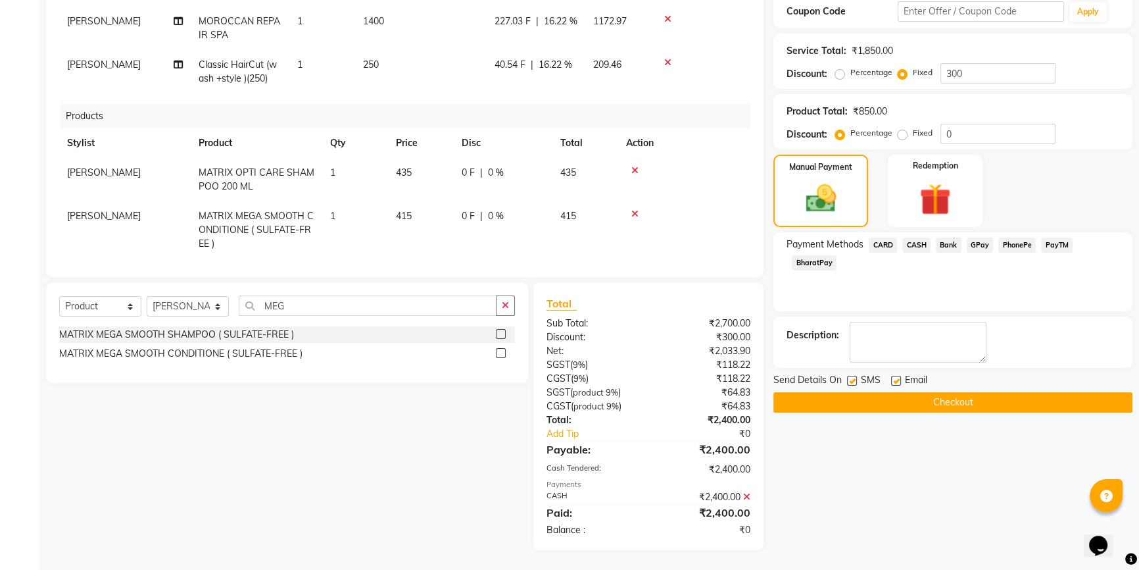
click at [980, 405] on button "Checkout" at bounding box center [953, 402] width 359 height 20
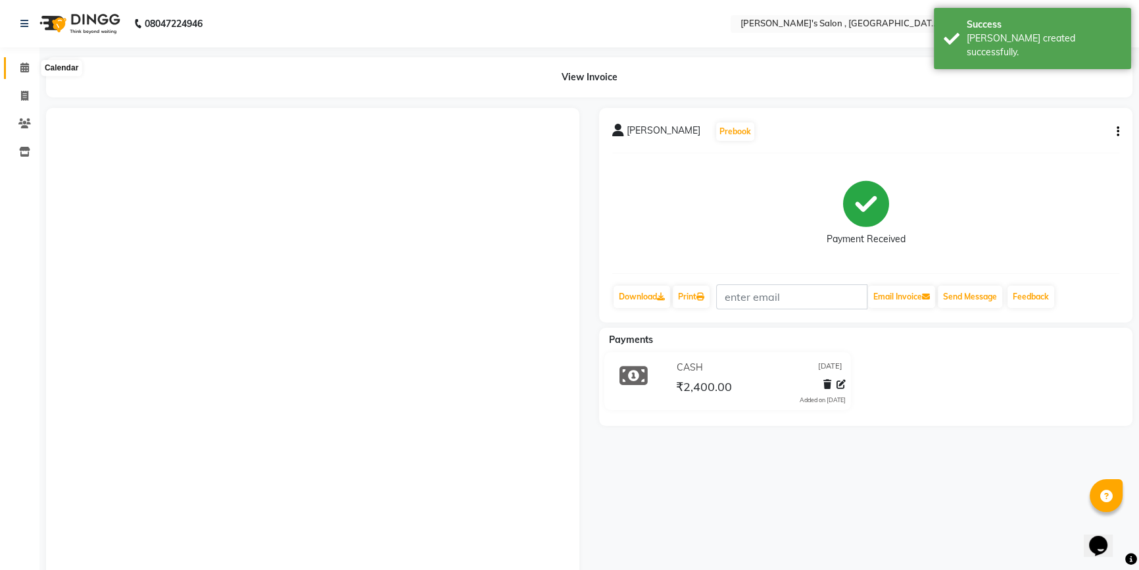
click at [30, 66] on span at bounding box center [24, 68] width 23 height 15
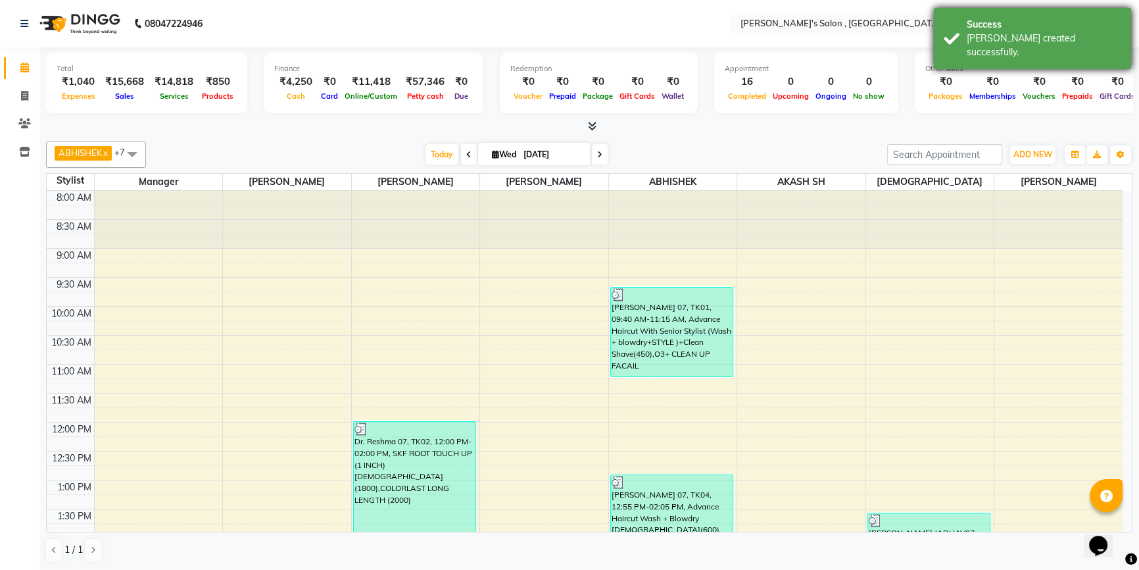
click at [1037, 27] on div "Success" at bounding box center [1044, 25] width 155 height 14
